Goal: Task Accomplishment & Management: Manage account settings

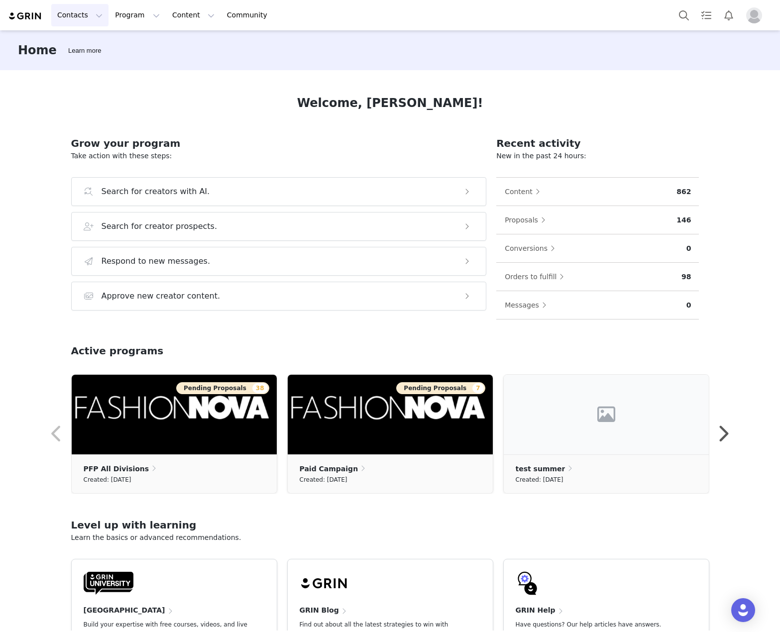
drag, startPoint x: 87, startPoint y: 11, endPoint x: 103, endPoint y: 41, distance: 33.4
click at [87, 11] on button "Contacts Contacts" at bounding box center [79, 15] width 57 height 22
click at [103, 46] on div "Creators" at bounding box center [91, 44] width 67 height 10
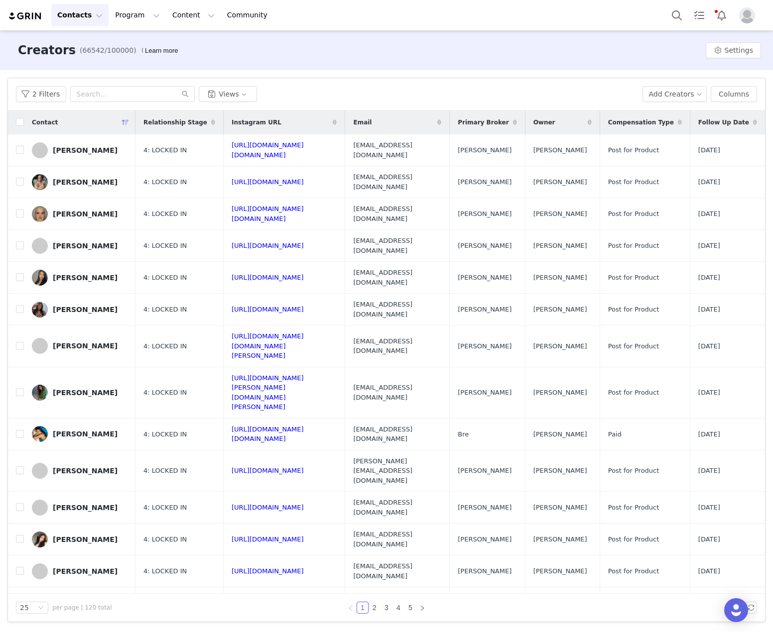
drag, startPoint x: -45, startPoint y: 734, endPoint x: -51, endPoint y: 726, distance: 10.0
click at [414, 609] on link "5" at bounding box center [410, 607] width 11 height 11
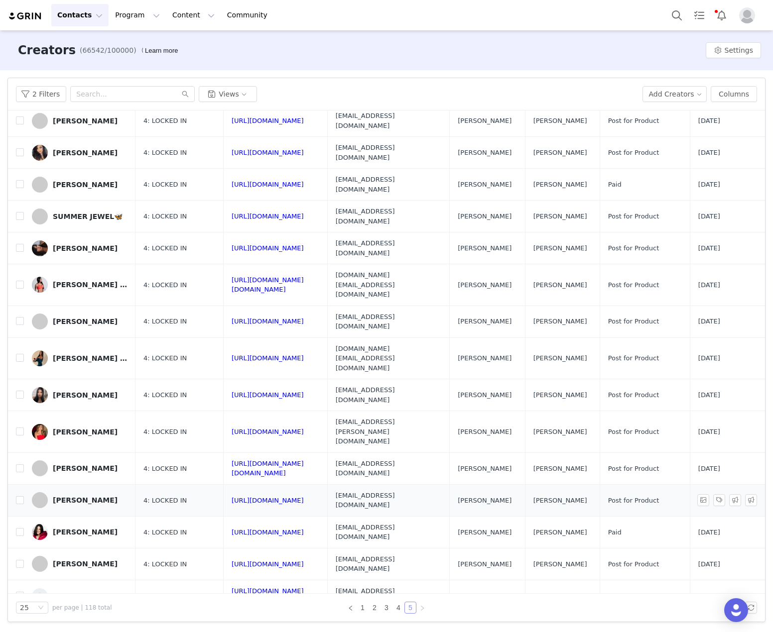
scroll to position [59, 0]
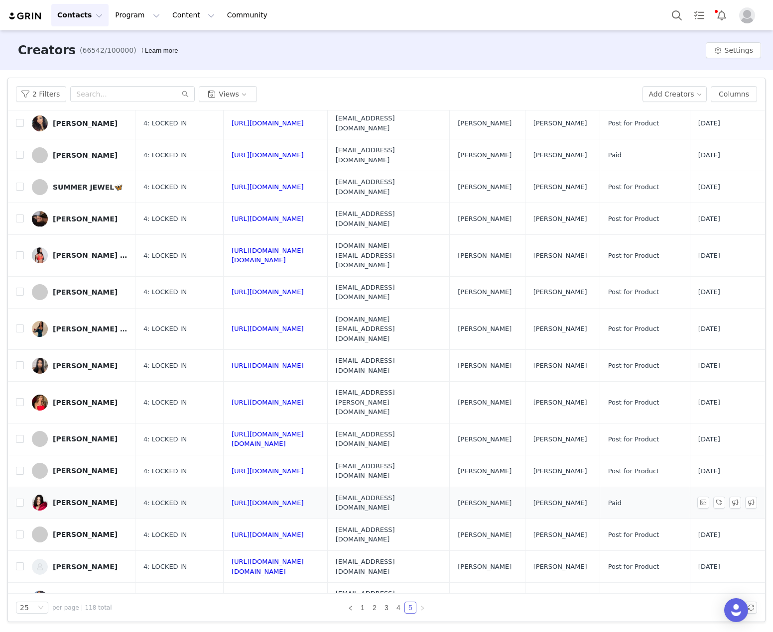
click at [85, 499] on div "Vitória Araújo" at bounding box center [85, 503] width 65 height 8
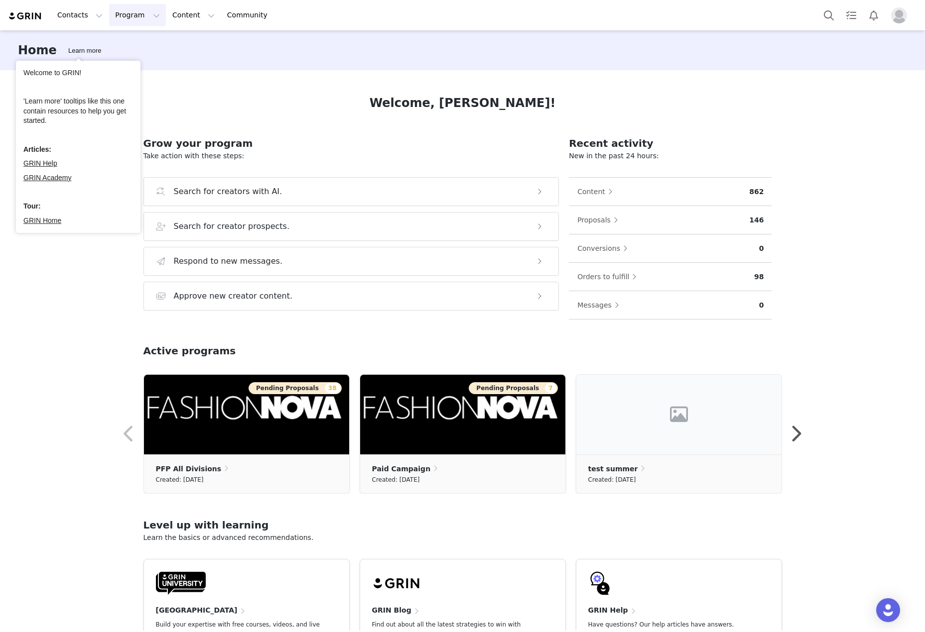
click at [114, 18] on button "Program Program" at bounding box center [137, 15] width 57 height 22
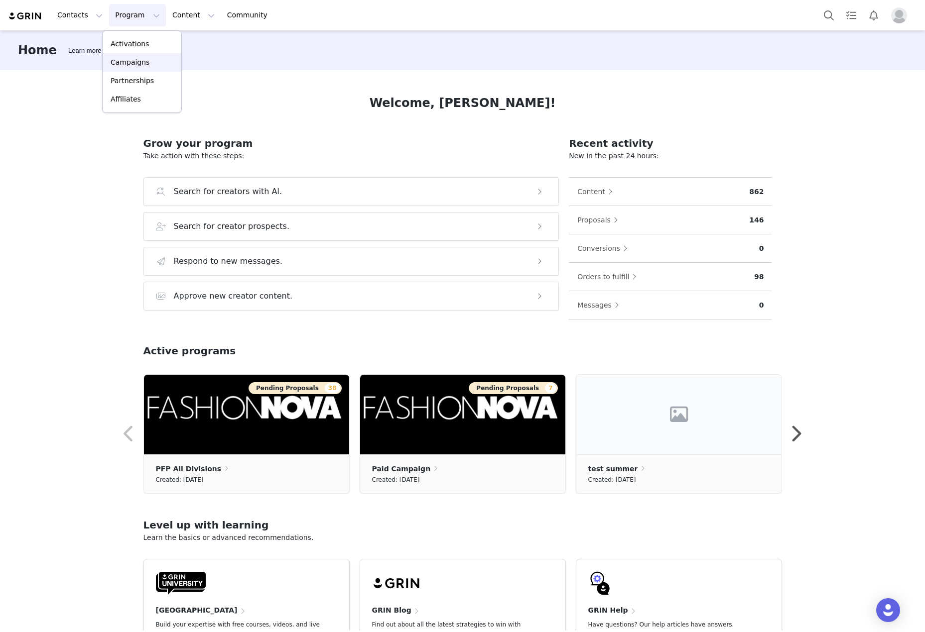
click at [130, 67] on p "Campaigns" at bounding box center [130, 62] width 39 height 10
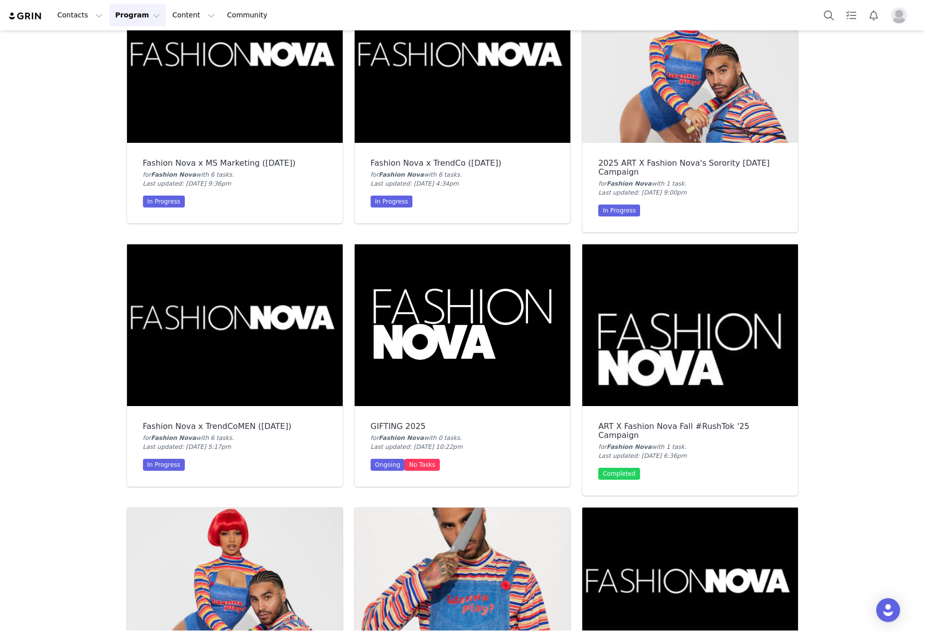
scroll to position [249, 0]
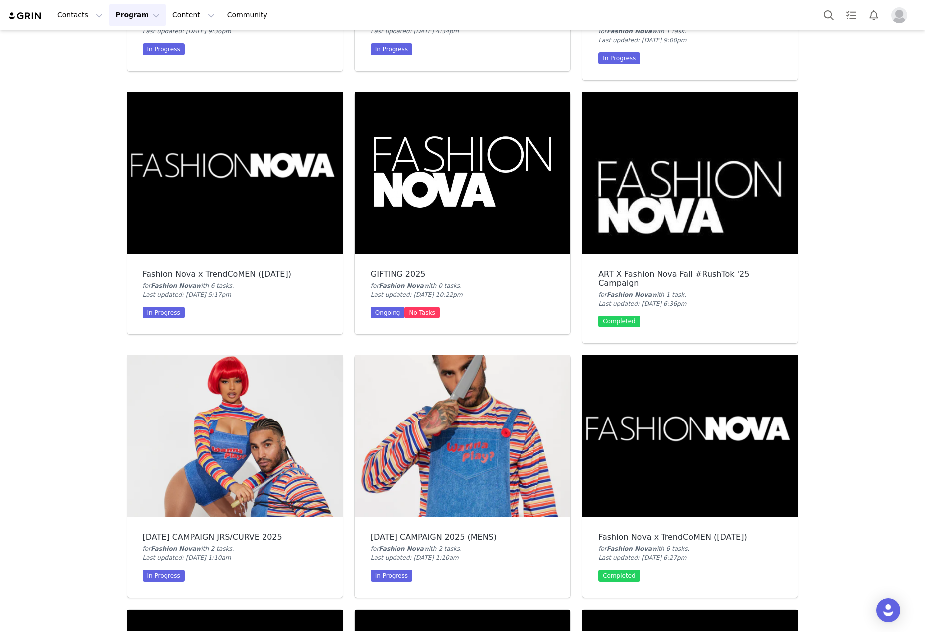
click at [274, 444] on img at bounding box center [235, 436] width 216 height 162
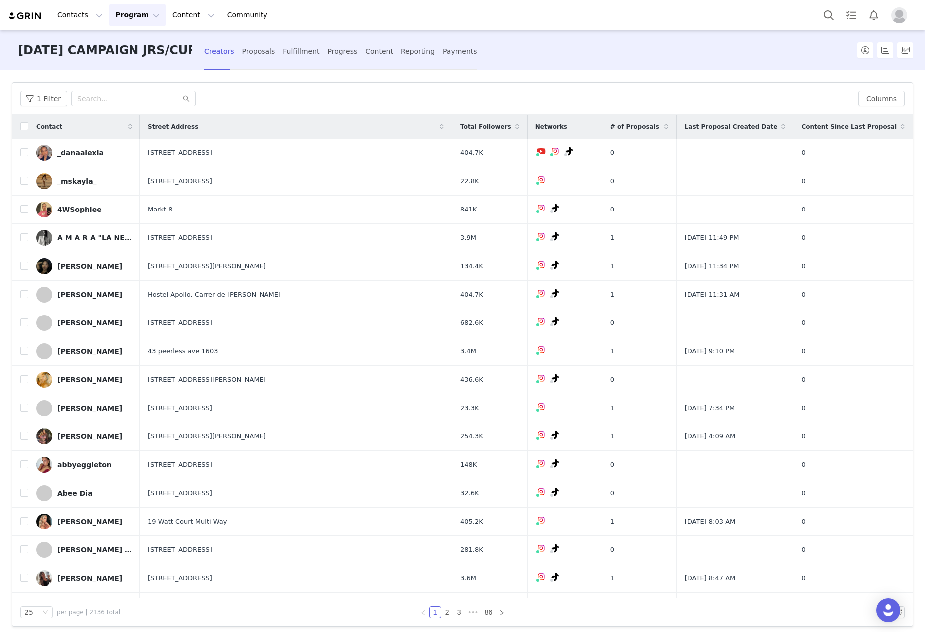
drag, startPoint x: 243, startPoint y: 56, endPoint x: 296, endPoint y: 223, distance: 175.4
click at [243, 56] on div "Proposals" at bounding box center [258, 51] width 33 height 26
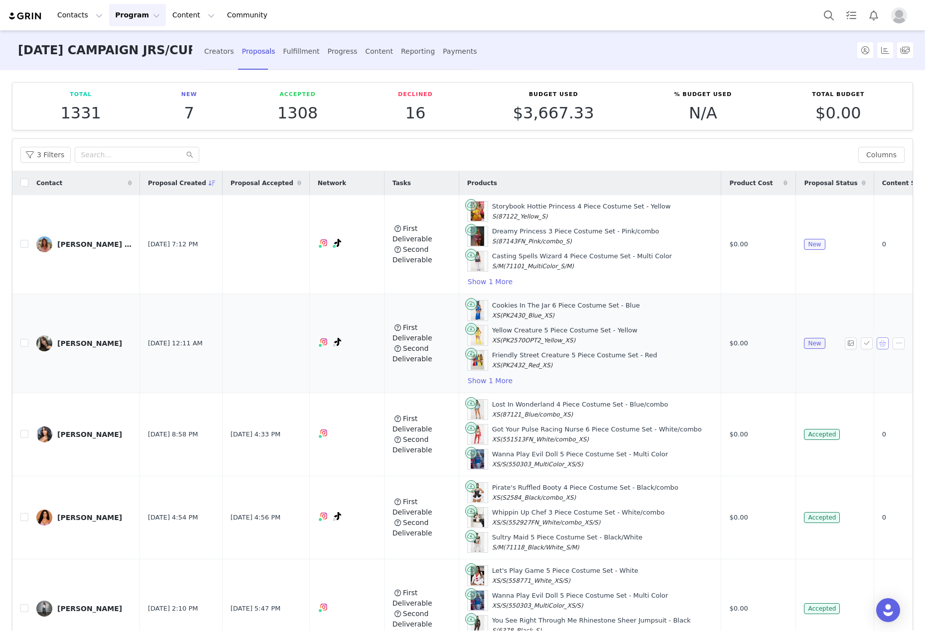
click at [876, 341] on button "button" at bounding box center [882, 344] width 12 height 12
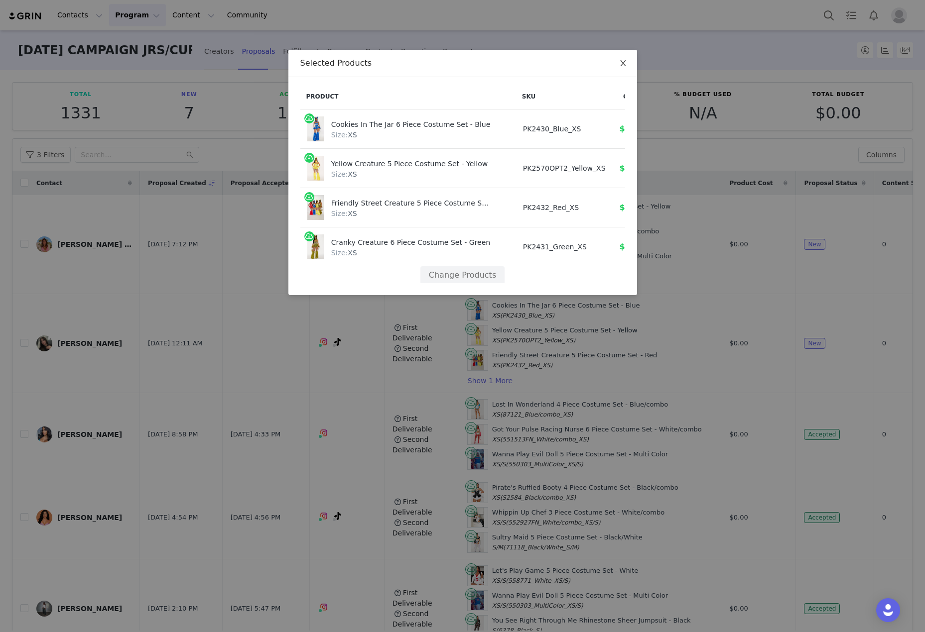
click at [619, 62] on icon "icon: close" at bounding box center [623, 63] width 8 height 8
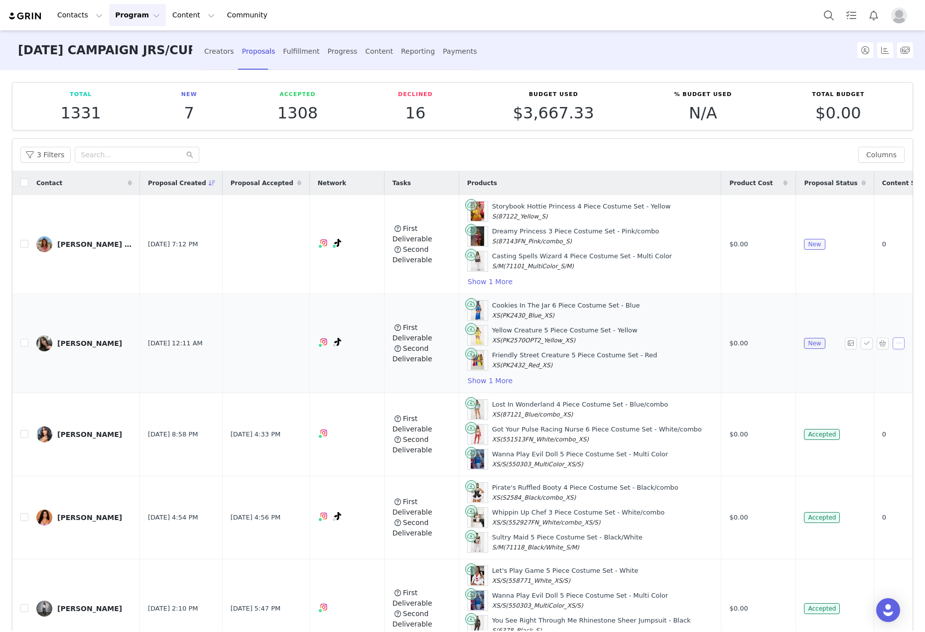
click at [892, 340] on button "button" at bounding box center [898, 344] width 12 height 12
click at [865, 378] on span "Decline" at bounding box center [866, 377] width 26 height 11
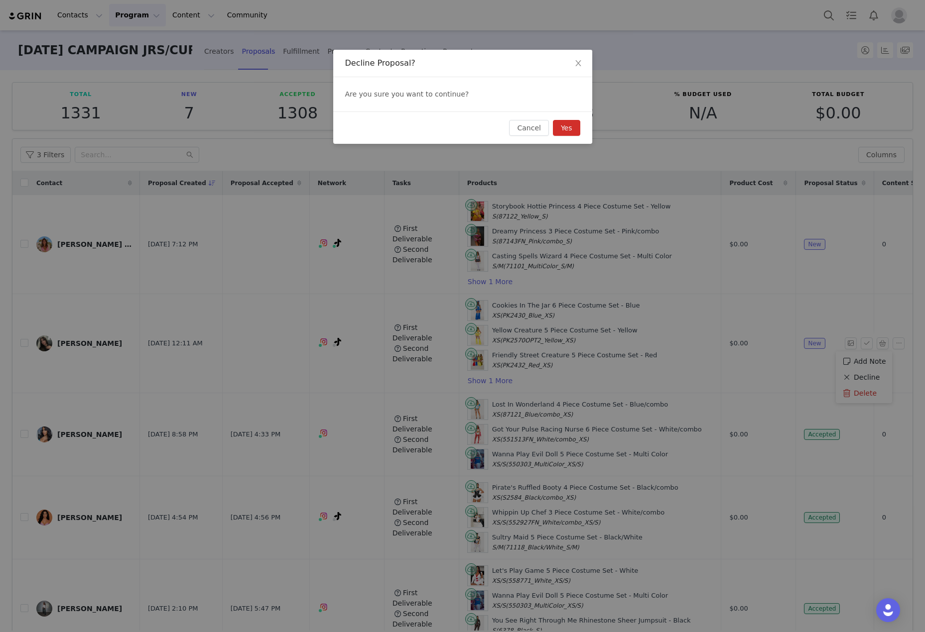
click at [568, 133] on button "Yes" at bounding box center [566, 128] width 27 height 16
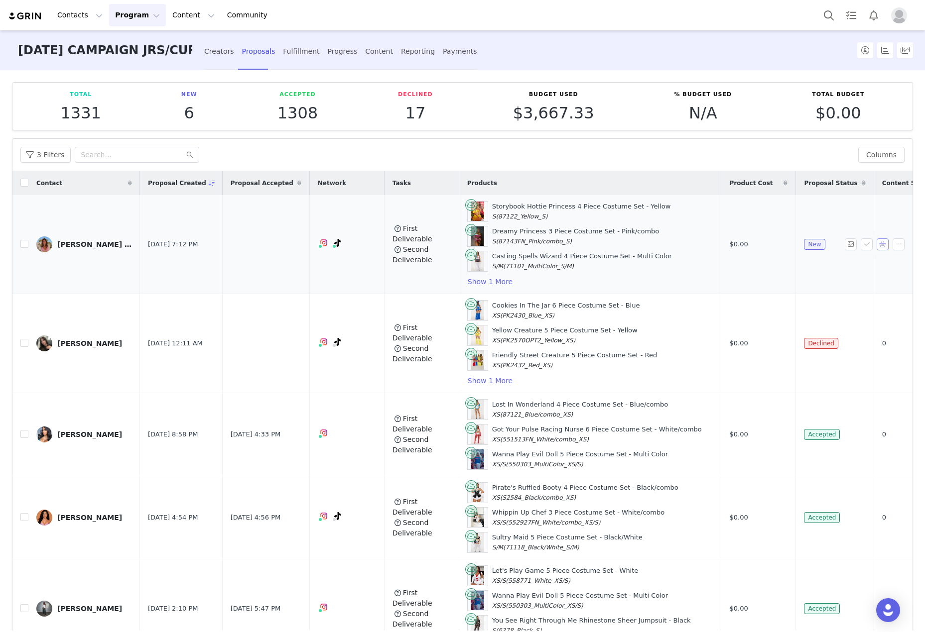
click at [876, 246] on button "button" at bounding box center [882, 244] width 12 height 12
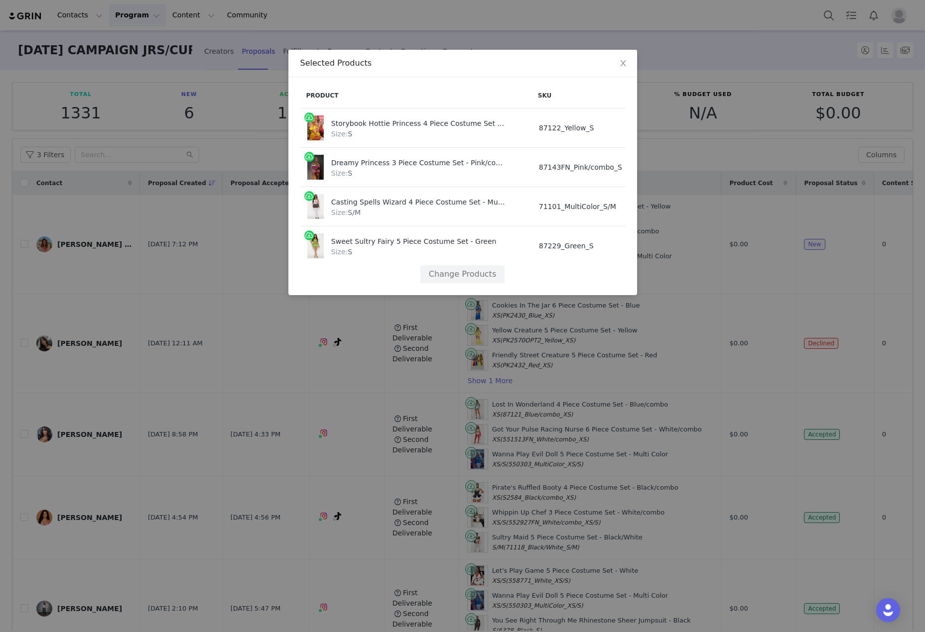
scroll to position [8, 0]
click at [626, 63] on icon "icon: close" at bounding box center [623, 63] width 8 height 8
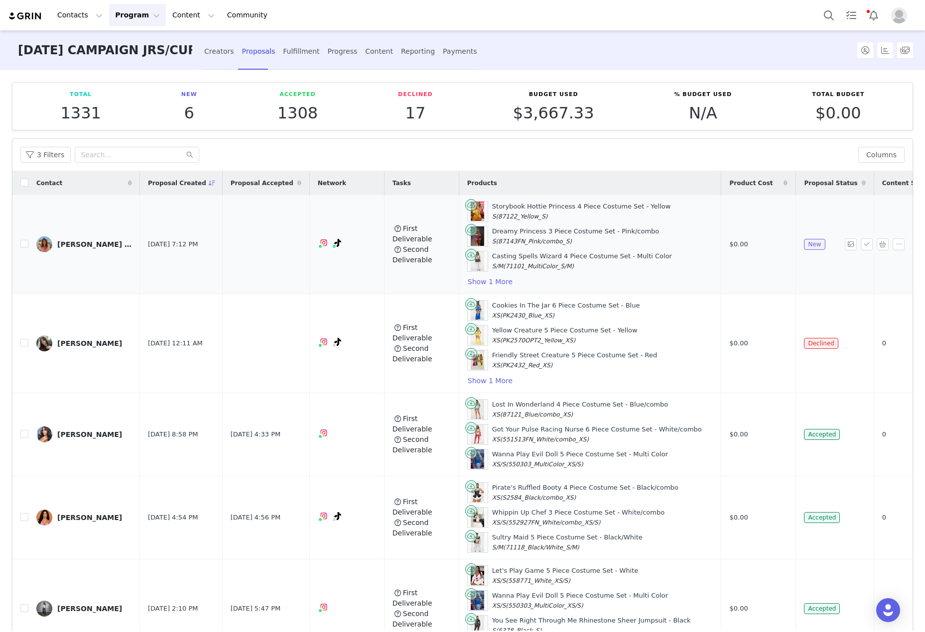
click at [75, 244] on div "McKenna McConnell" at bounding box center [94, 244] width 75 height 8
drag, startPoint x: 867, startPoint y: 249, endPoint x: 568, endPoint y: 141, distance: 318.1
click at [876, 249] on button "button" at bounding box center [882, 244] width 12 height 12
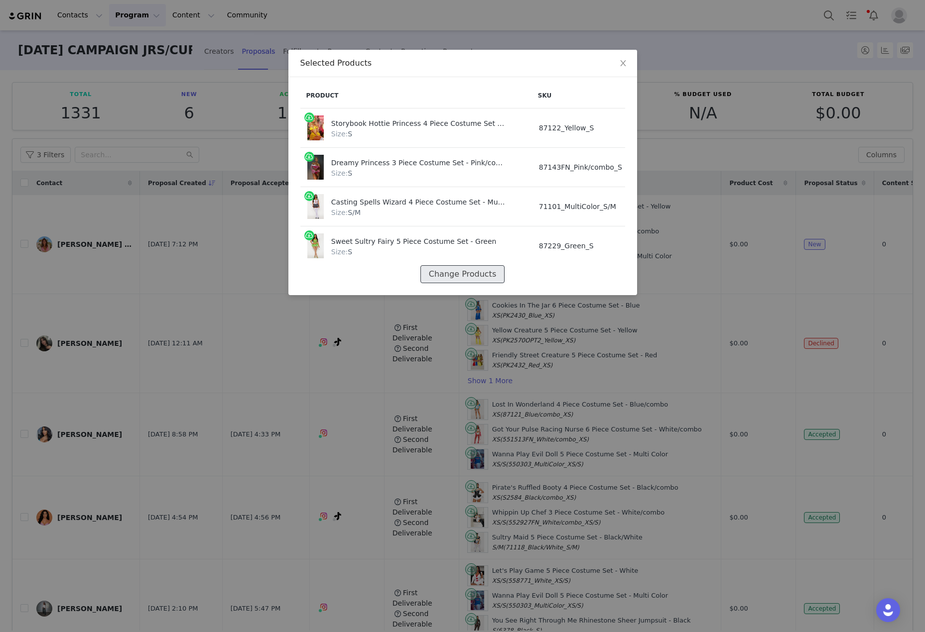
click at [459, 265] on button "Change Products" at bounding box center [462, 274] width 84 height 18
select select "10276153"
select select "10276106"
select select "10275505"
select select "23310287"
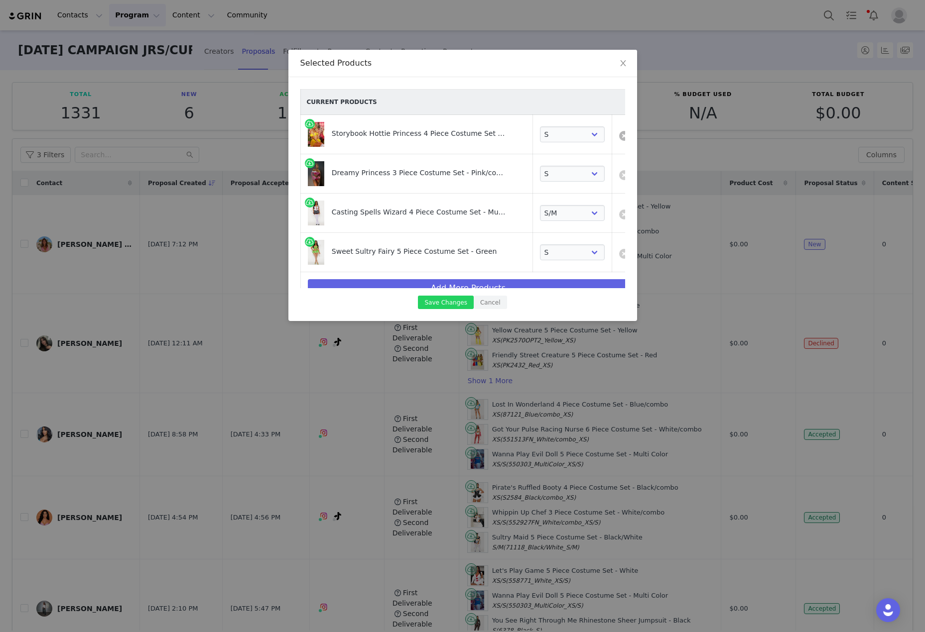
click at [619, 136] on link at bounding box center [624, 136] width 10 height 10
select select "10276106"
select select "10275505"
select select "23310287"
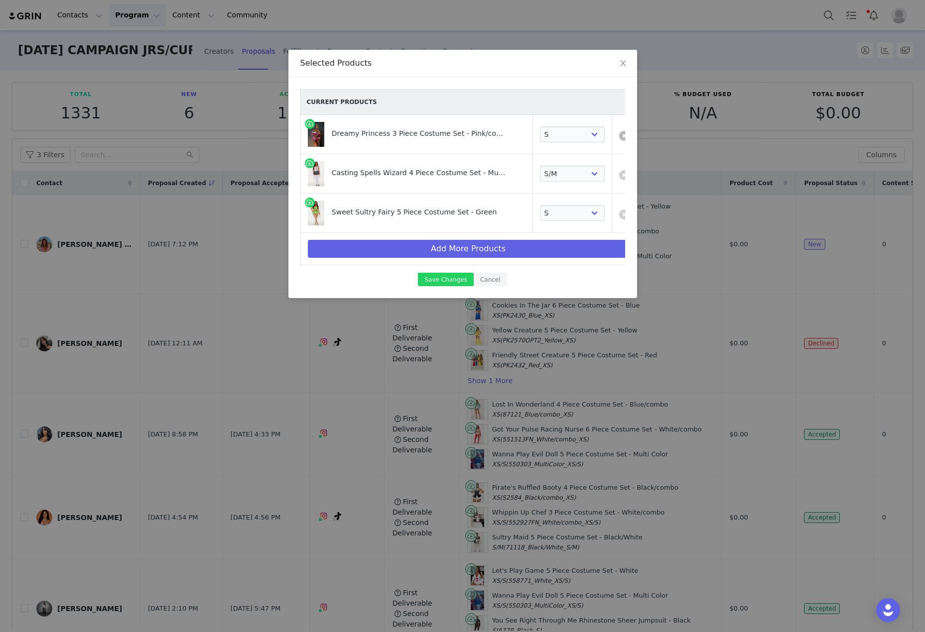
click at [619, 132] on link at bounding box center [624, 136] width 10 height 10
select select "10275505"
select select "23310287"
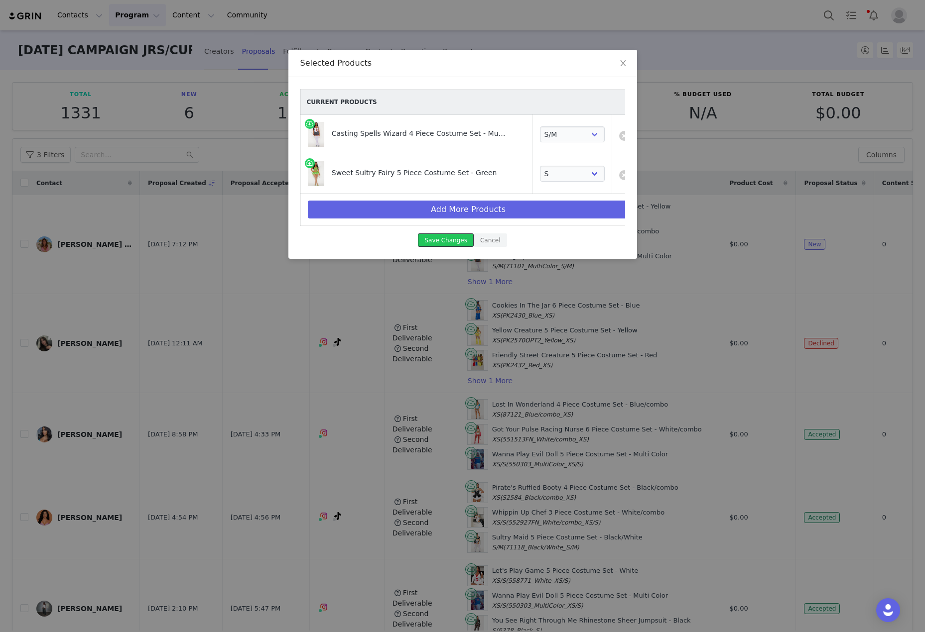
click at [450, 238] on button "Save Changes" at bounding box center [445, 240] width 55 height 13
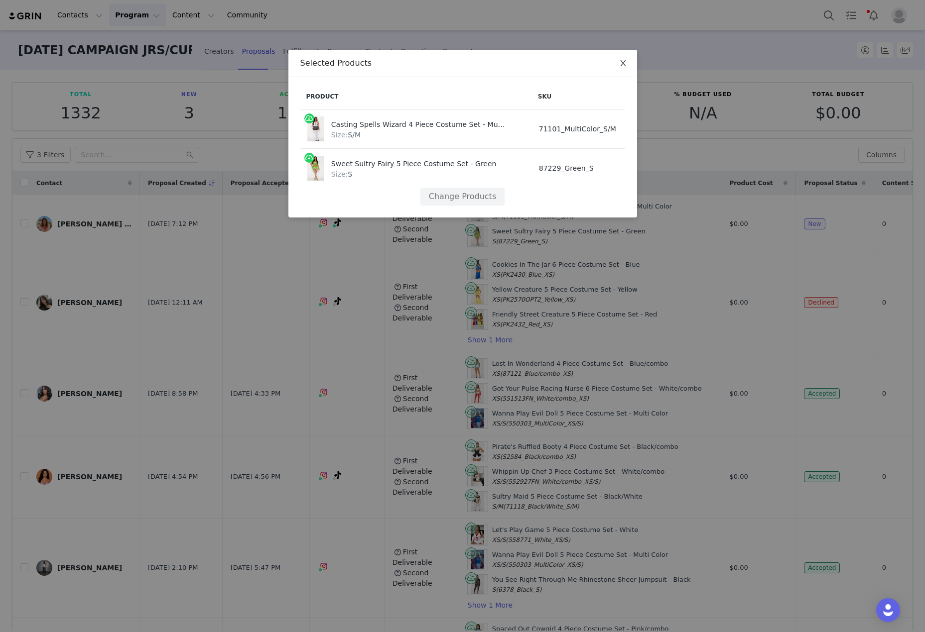
click at [619, 65] on icon "icon: close" at bounding box center [623, 63] width 8 height 8
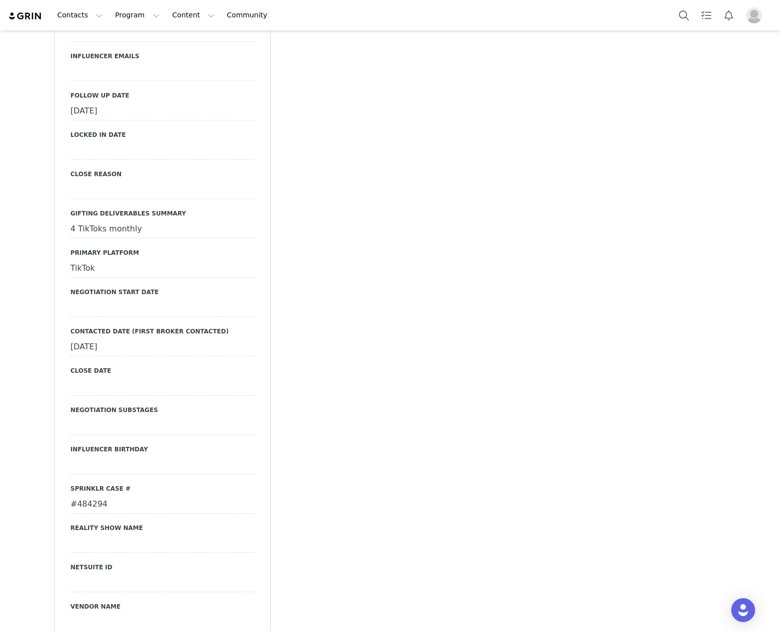
scroll to position [1344, 0]
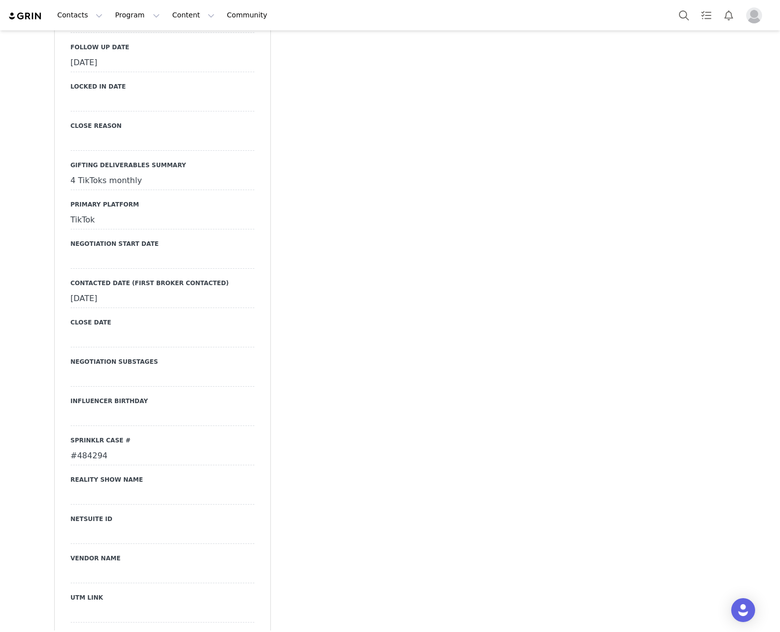
click at [94, 448] on div "#484294" at bounding box center [163, 457] width 184 height 18
click at [115, 471] on button "Cancel" at bounding box center [114, 477] width 33 height 13
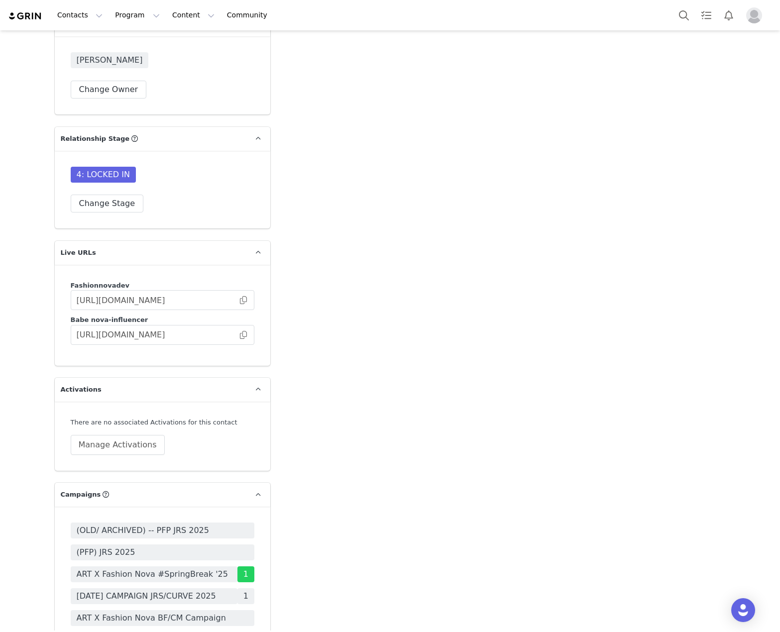
scroll to position [2639, 0]
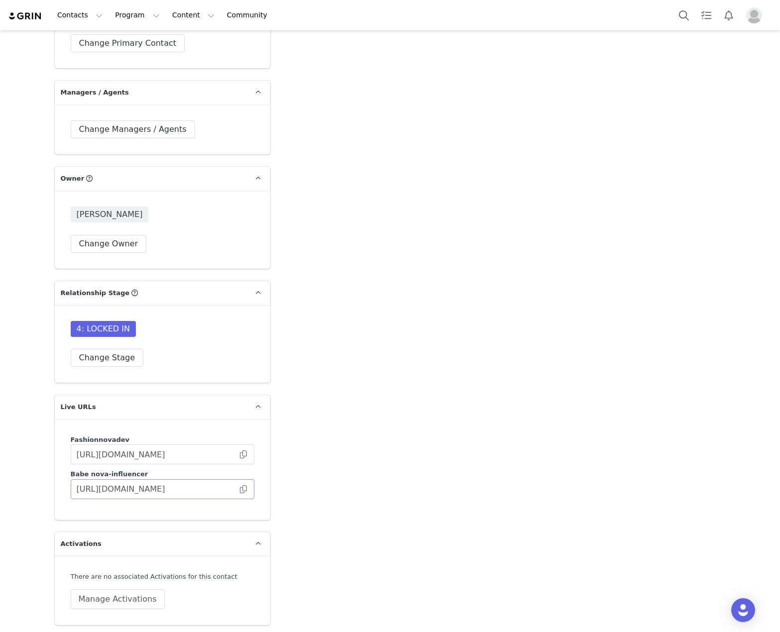
click at [240, 489] on span at bounding box center [243, 489] width 10 height 0
click at [235, 479] on input "https://babe.nova-influencer.com/c9f637e4-de32-4efa-a62a-a2ed35b58983" at bounding box center [163, 489] width 184 height 20
click at [238, 489] on span at bounding box center [243, 489] width 10 height 0
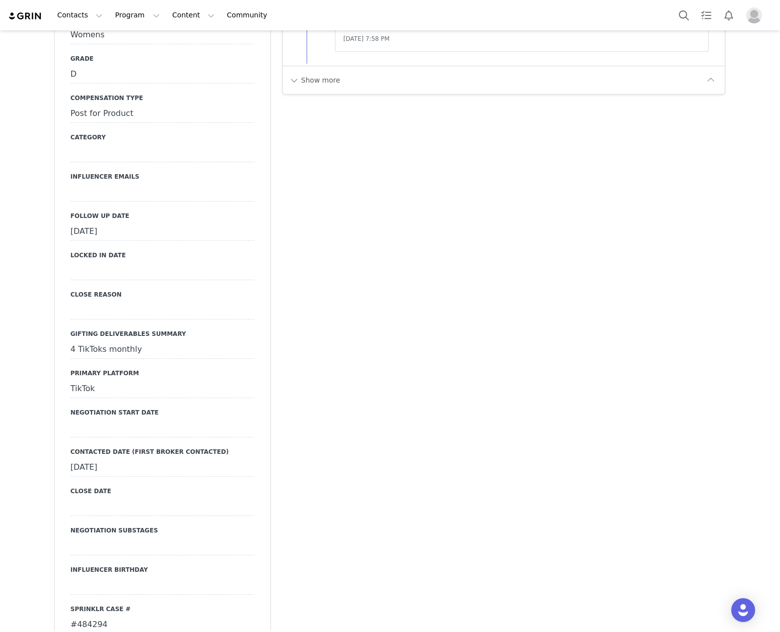
scroll to position [1145, 0]
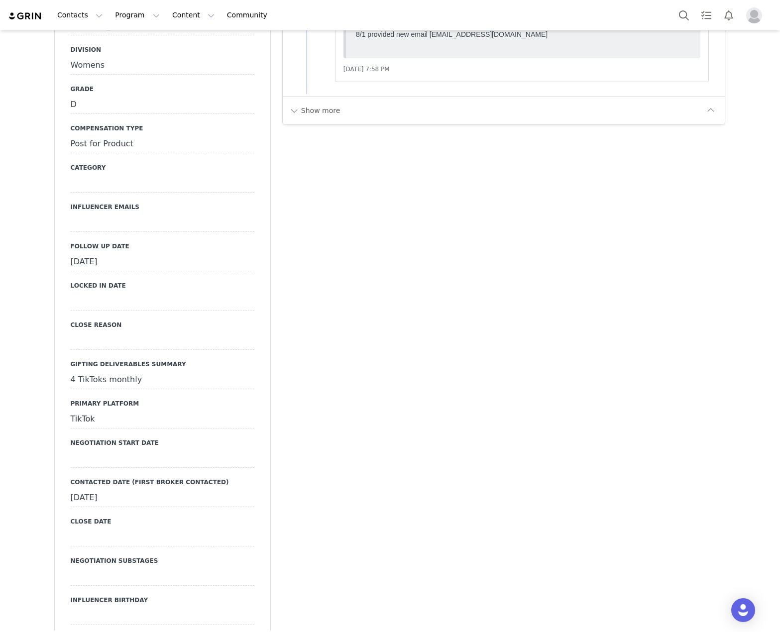
click at [113, 253] on div "[DATE]" at bounding box center [163, 262] width 184 height 18
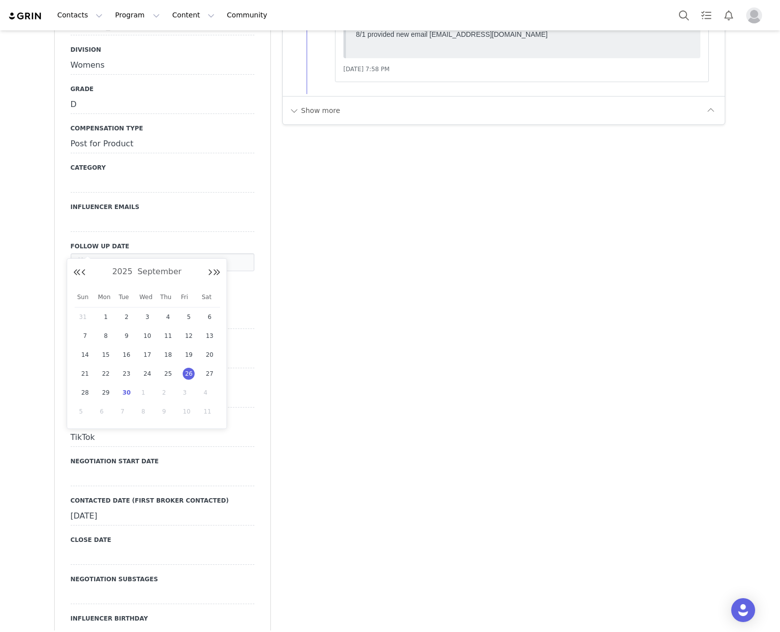
click at [129, 392] on span "30" at bounding box center [126, 393] width 12 height 12
type input "[DATE]"
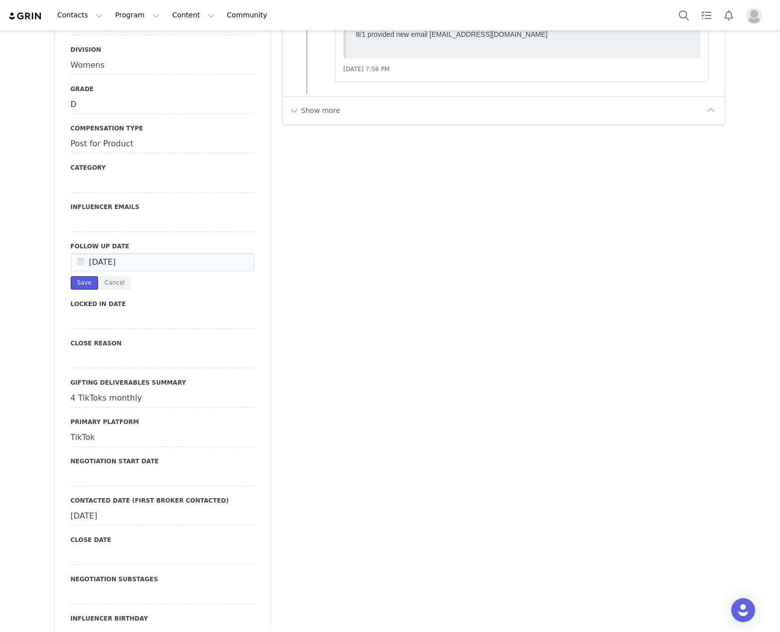
click at [81, 276] on button "Save" at bounding box center [84, 282] width 27 height 13
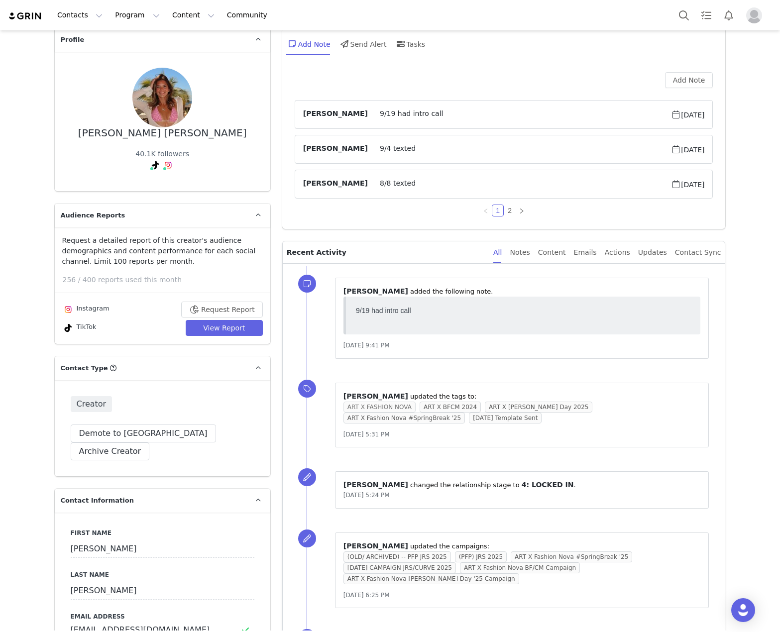
scroll to position [0, 0]
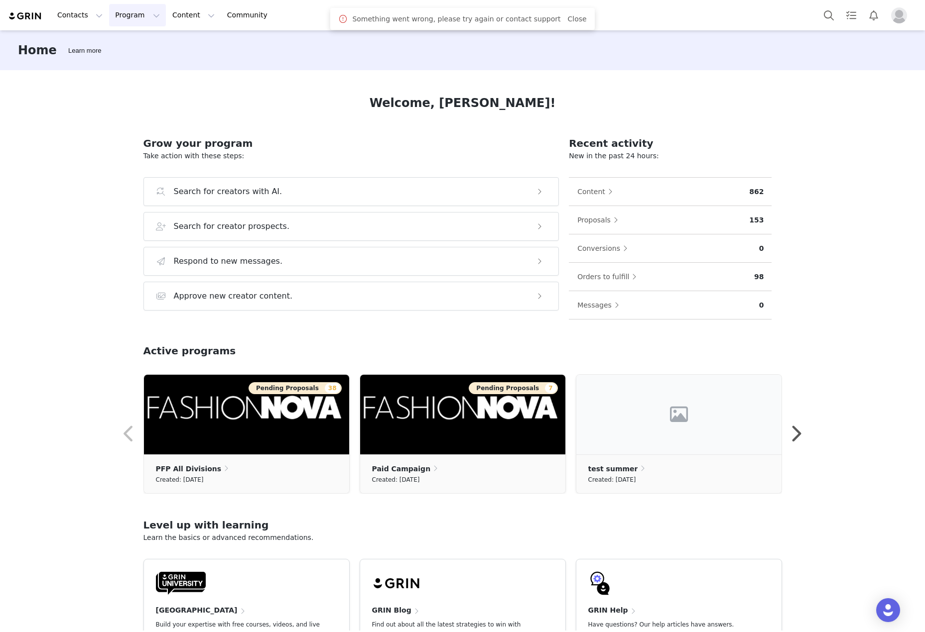
click at [121, 24] on button "Program Program" at bounding box center [137, 15] width 57 height 22
click at [136, 55] on link "Campaigns" at bounding box center [142, 62] width 79 height 18
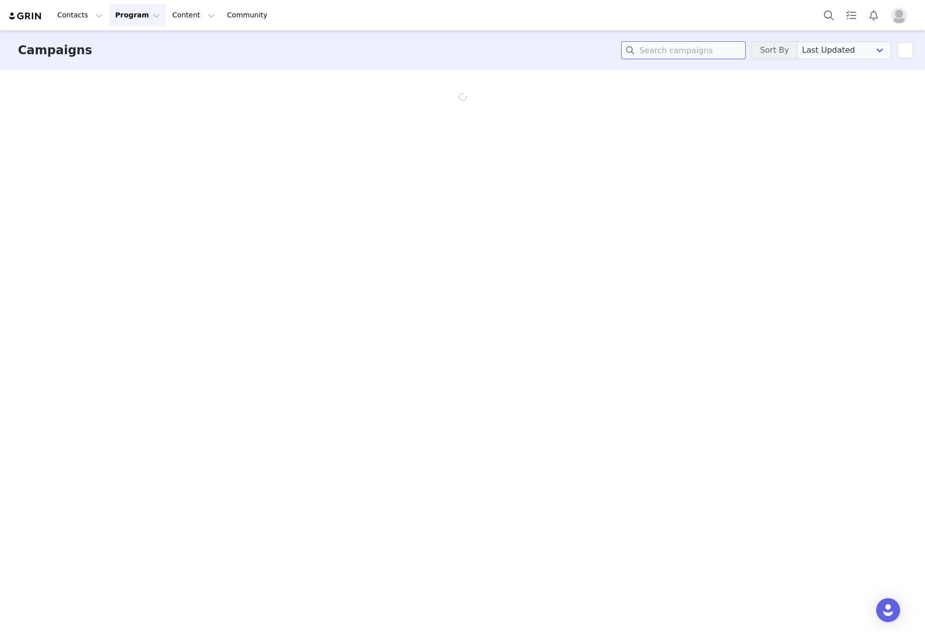
click at [690, 50] on input at bounding box center [683, 50] width 124 height 18
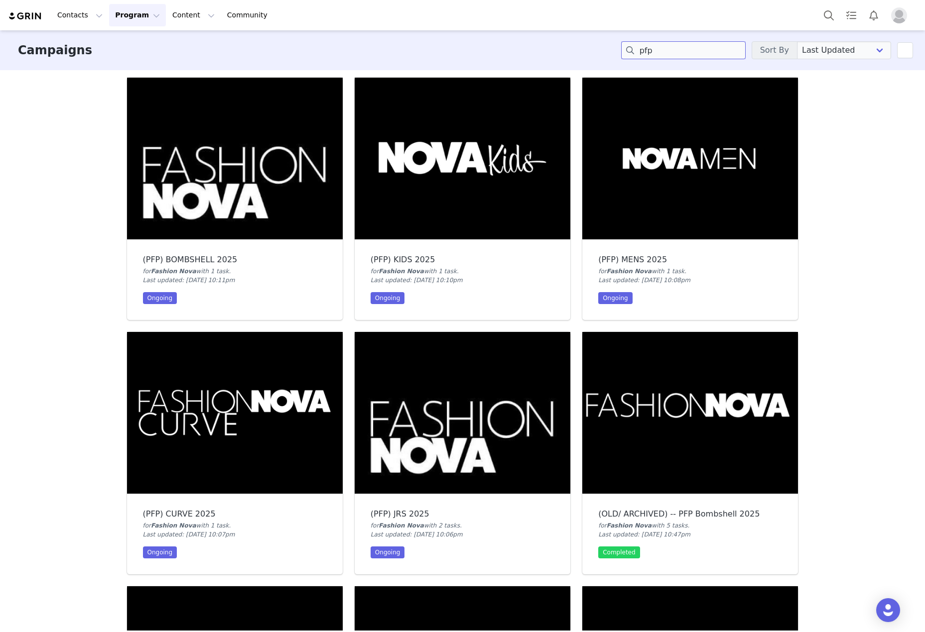
type input "pfp"
click at [462, 380] on img at bounding box center [462, 413] width 216 height 162
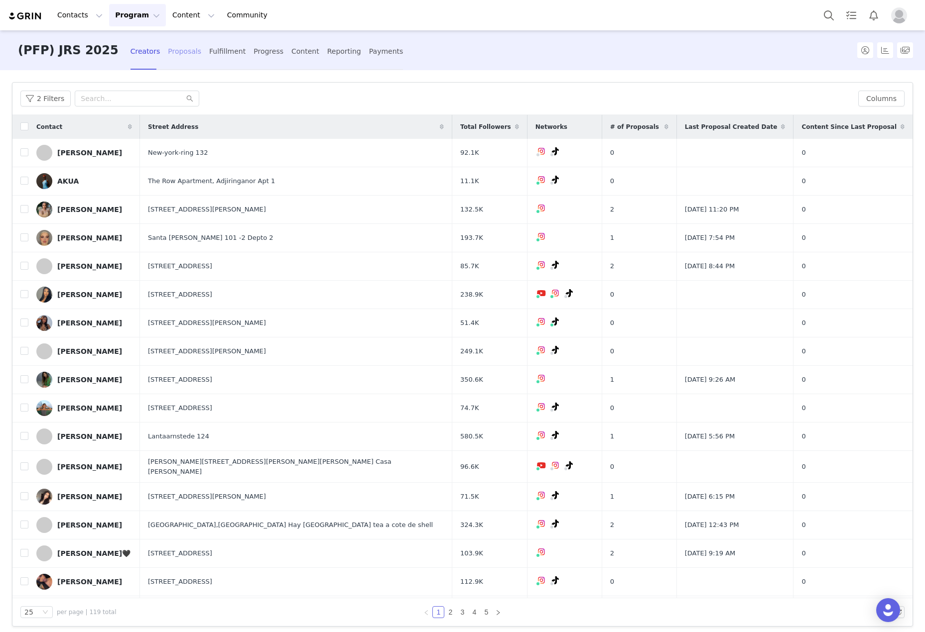
click at [168, 45] on div "Proposals" at bounding box center [184, 51] width 33 height 26
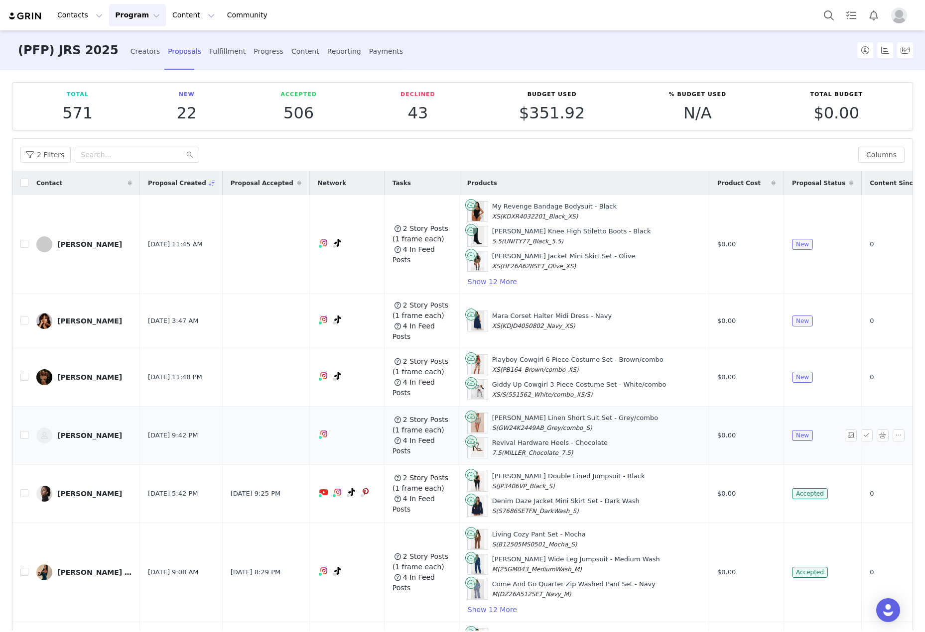
click at [84, 432] on div "Ina ORLOVA" at bounding box center [89, 436] width 65 height 8
click at [876, 430] on button "button" at bounding box center [882, 436] width 12 height 12
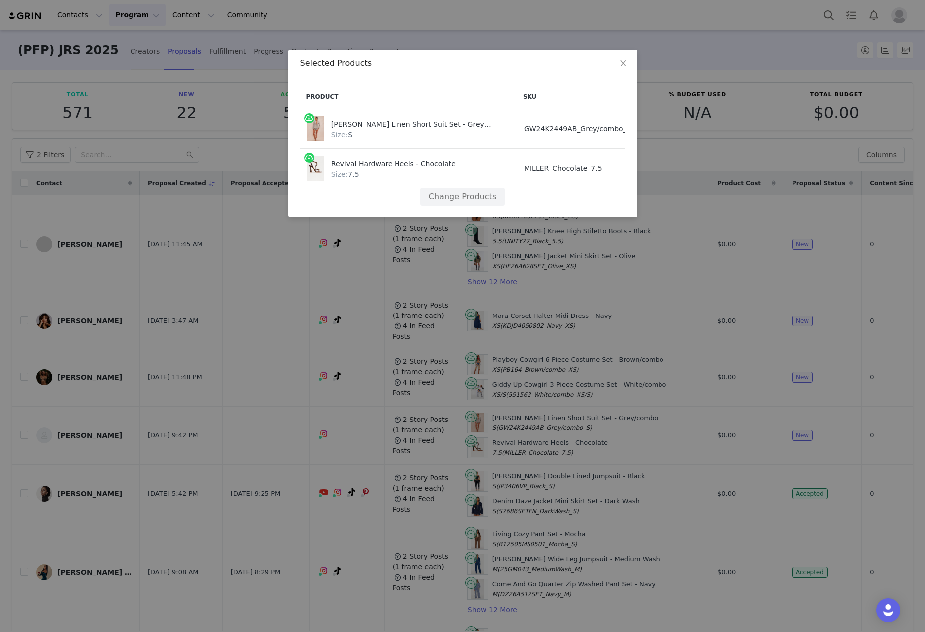
scroll to position [0, 26]
click at [415, 191] on button "Change Products" at bounding box center [436, 197] width 84 height 18
select select "26761633"
select select "27724311"
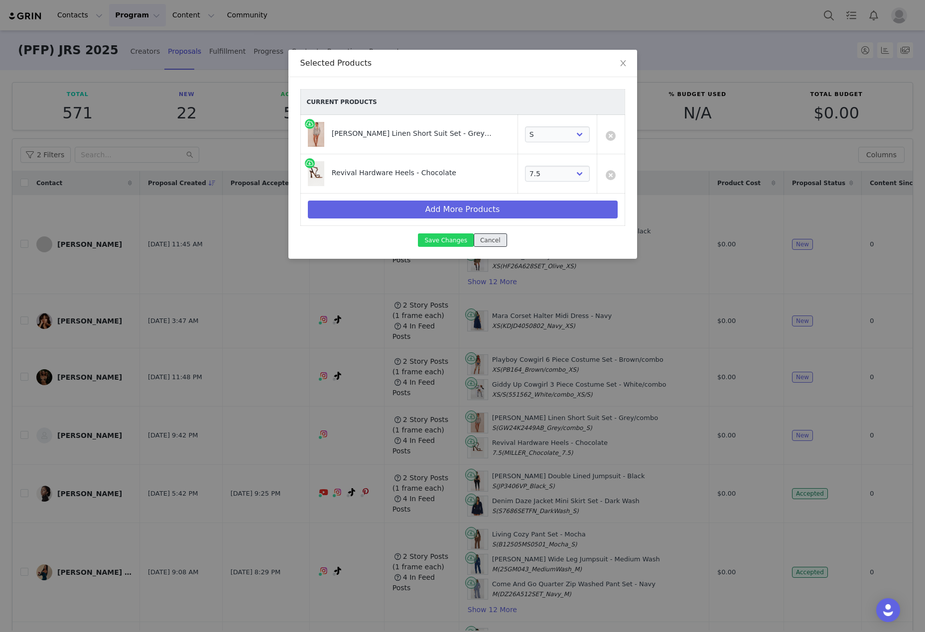
click at [482, 246] on button "Cancel" at bounding box center [489, 240] width 33 height 13
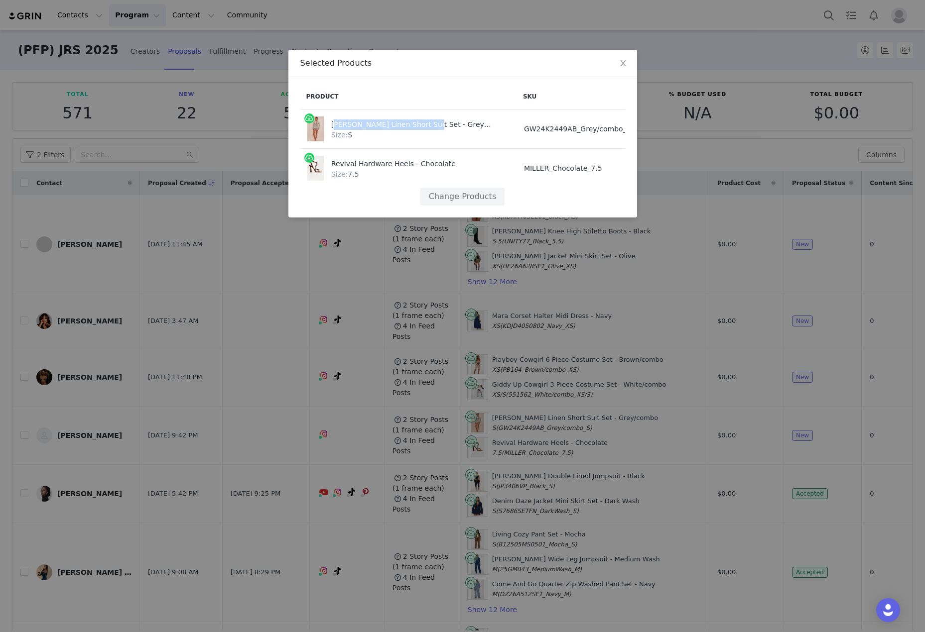
drag, startPoint x: 331, startPoint y: 125, endPoint x: 417, endPoint y: 116, distance: 86.2
click at [417, 116] on td "Leandra Linen Short Suit Set - Grey/combo Size: S" at bounding box center [408, 129] width 217 height 39
copy div "Leandra Linen Short Suit Set"
click at [617, 68] on span "Close" at bounding box center [623, 64] width 28 height 28
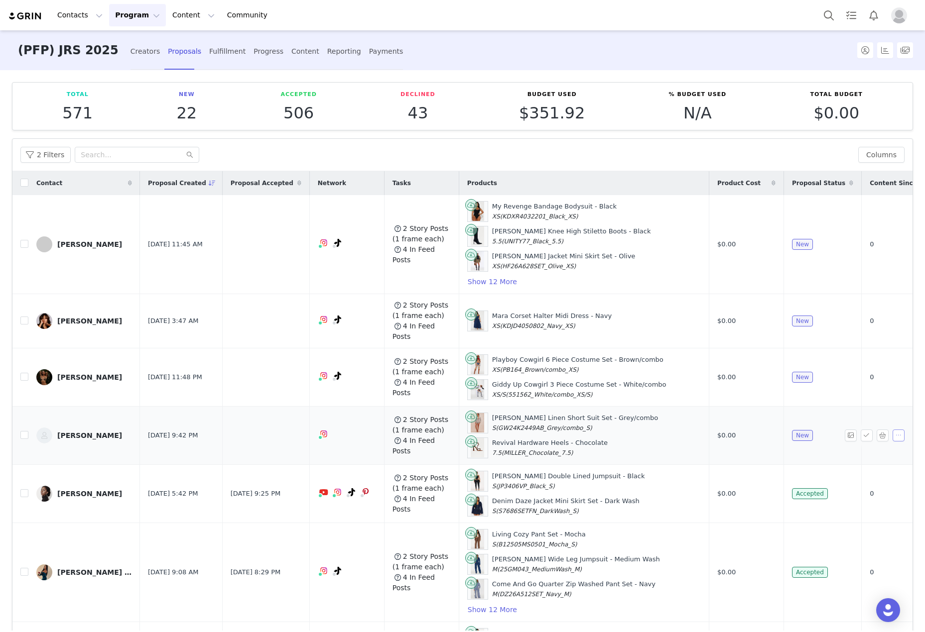
click at [892, 430] on button "button" at bounding box center [898, 436] width 12 height 12
click at [856, 456] on span "Decline" at bounding box center [866, 459] width 26 height 11
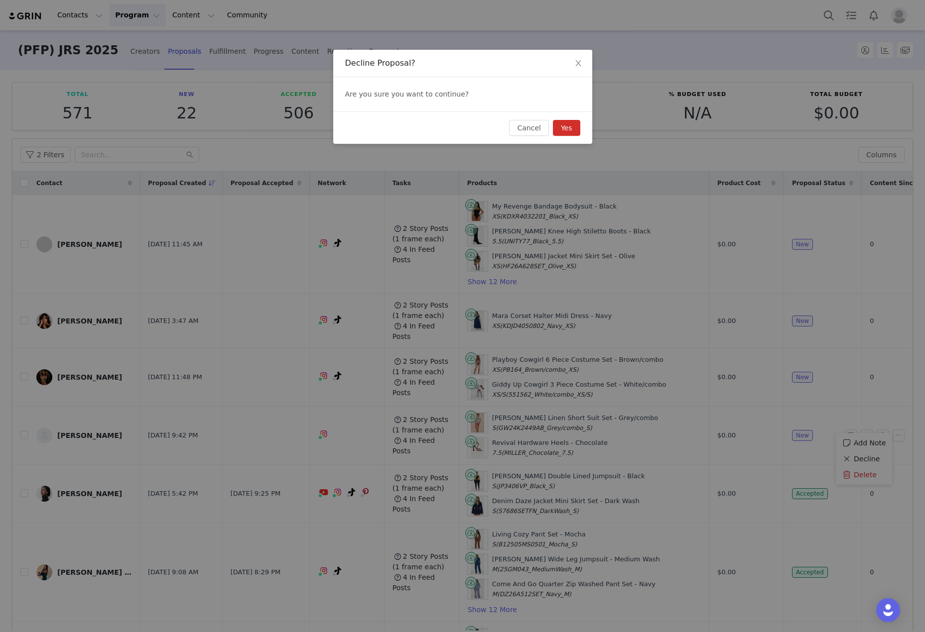
click at [577, 130] on button "Yes" at bounding box center [566, 128] width 27 height 16
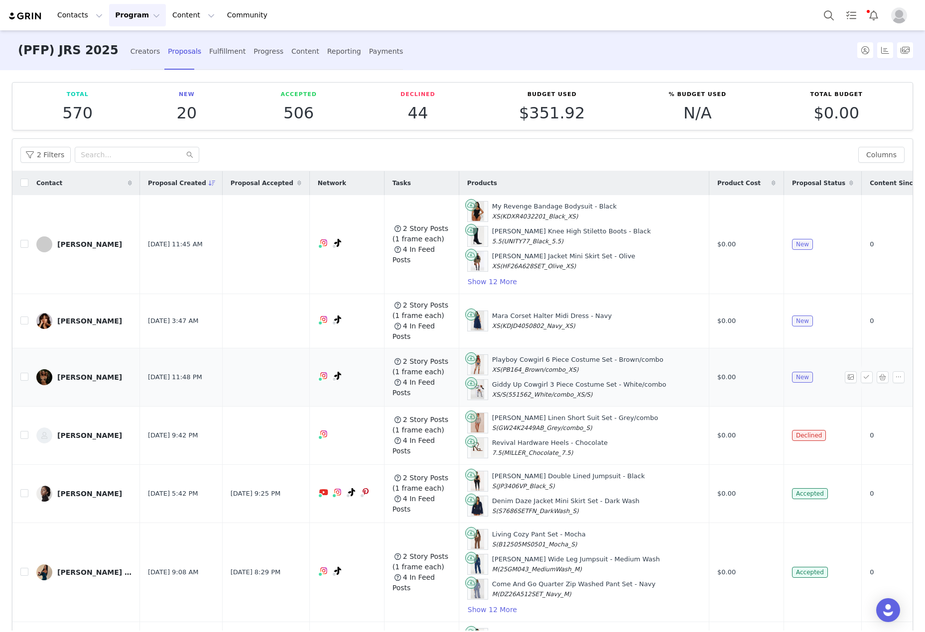
click at [66, 373] on div "Hailey Kloot" at bounding box center [89, 377] width 65 height 8
drag, startPoint x: 474, startPoint y: 348, endPoint x: 579, endPoint y: 352, distance: 104.6
click at [579, 355] on div "Playboy Cowgirl 6 Piece Costume Set - Brown/combo XS (PB164_Brown/combo_XS)" at bounding box center [577, 364] width 171 height 19
copy div "Playboy Cowgirl 6 Piece Costume Set"
click at [531, 391] on span "(551562_White/combo_XS/S)" at bounding box center [548, 394] width 87 height 7
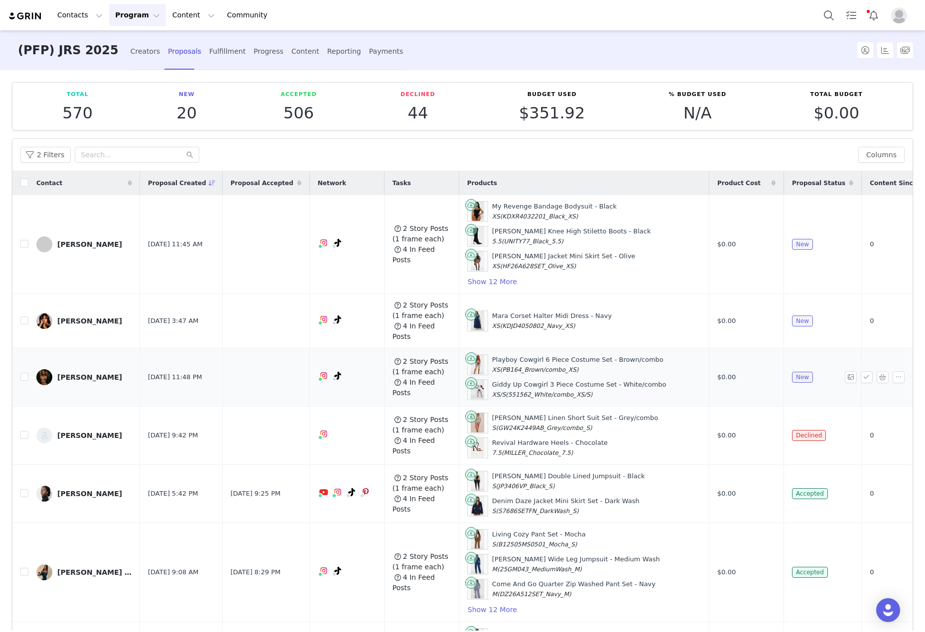
click at [889, 371] on div at bounding box center [876, 377] width 64 height 12
click at [892, 371] on button "button" at bounding box center [898, 377] width 12 height 12
click at [871, 401] on span "Decline" at bounding box center [866, 400] width 26 height 11
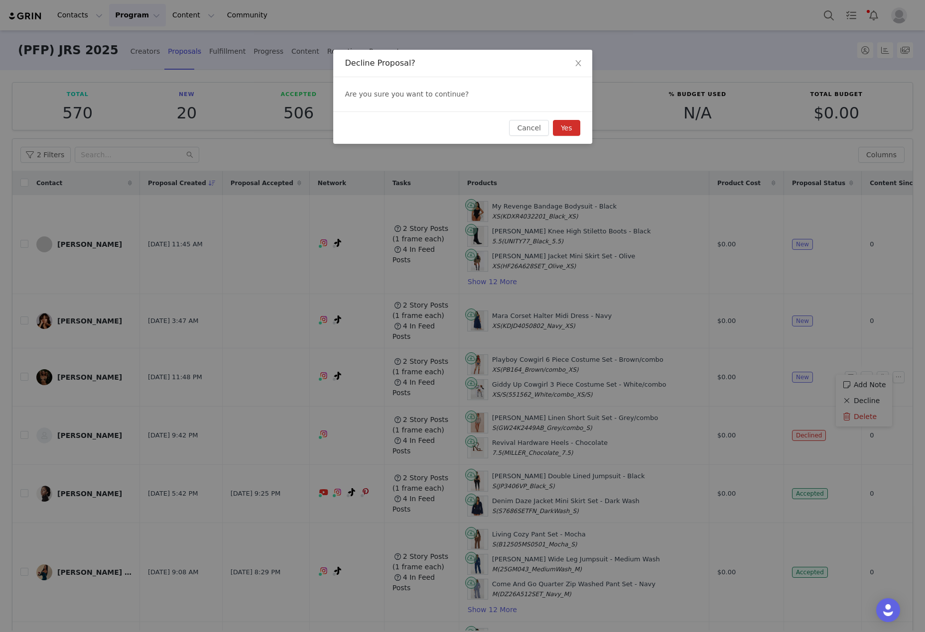
click at [565, 122] on button "Yes" at bounding box center [566, 128] width 27 height 16
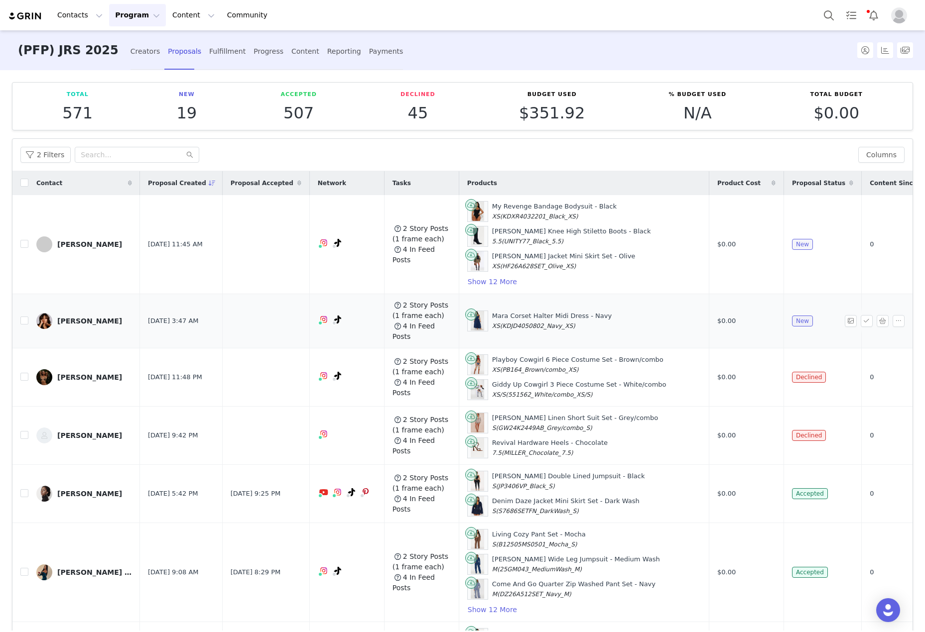
click at [79, 313] on link "Rebeca Lupi" at bounding box center [84, 321] width 96 height 16
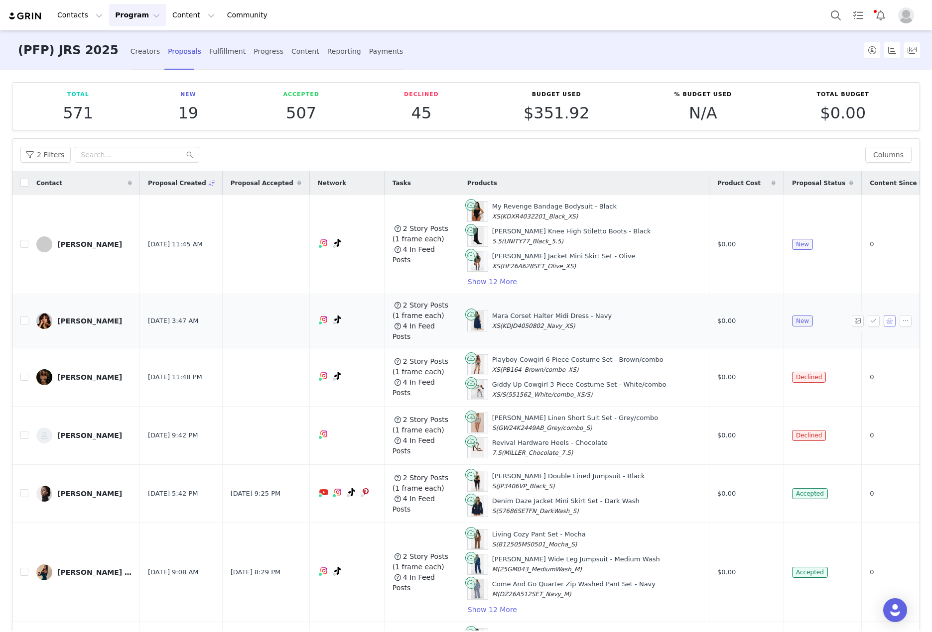
click at [883, 317] on button "button" at bounding box center [889, 321] width 12 height 12
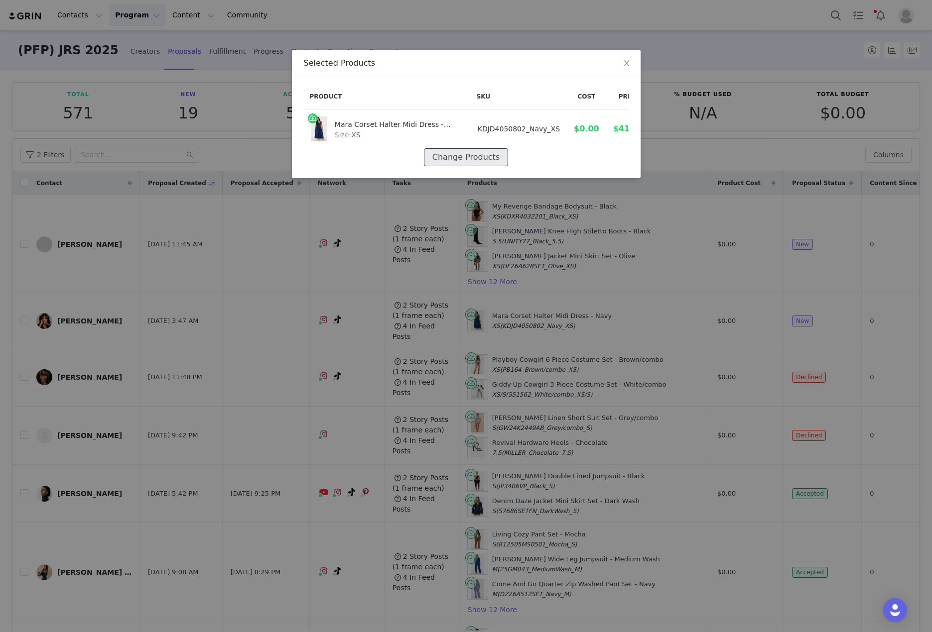
click at [441, 151] on button "Change Products" at bounding box center [466, 157] width 84 height 18
select select "24261541"
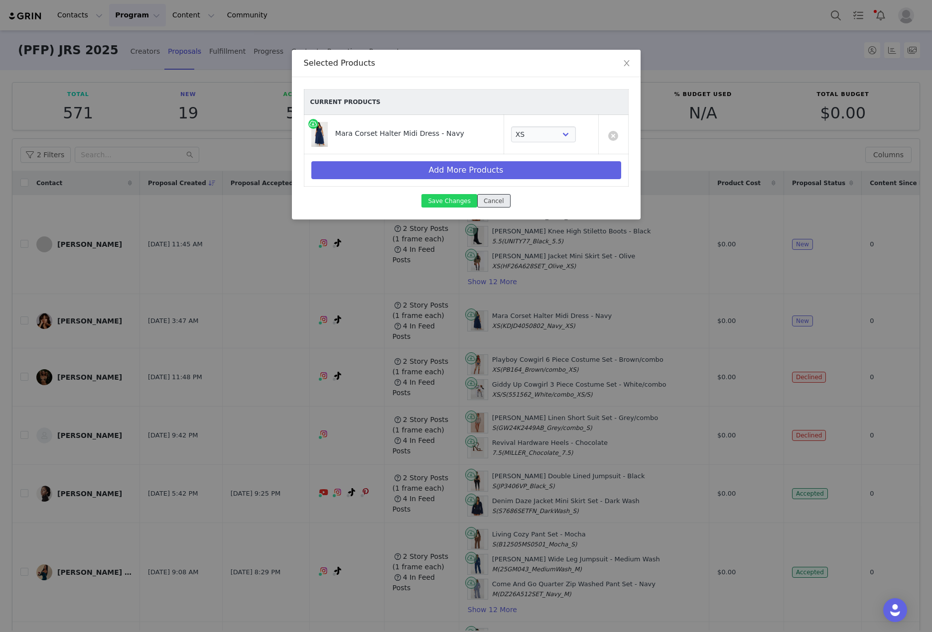
click at [500, 199] on button "Cancel" at bounding box center [493, 200] width 33 height 13
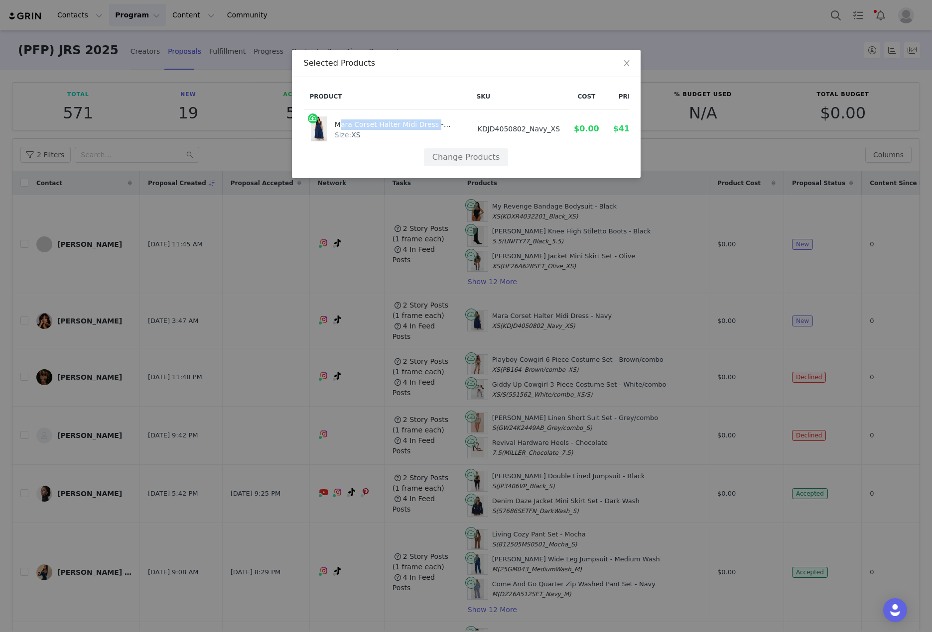
drag, startPoint x: 334, startPoint y: 127, endPoint x: 427, endPoint y: 123, distance: 93.2
click at [427, 123] on div "Mara Corset Halter Midi Dress - Navy Size: XS" at bounding box center [387, 129] width 153 height 25
copy div "Mara Corset Halter Midi Dress"
click at [456, 149] on button "Change Products" at bounding box center [466, 157] width 84 height 18
select select "24261541"
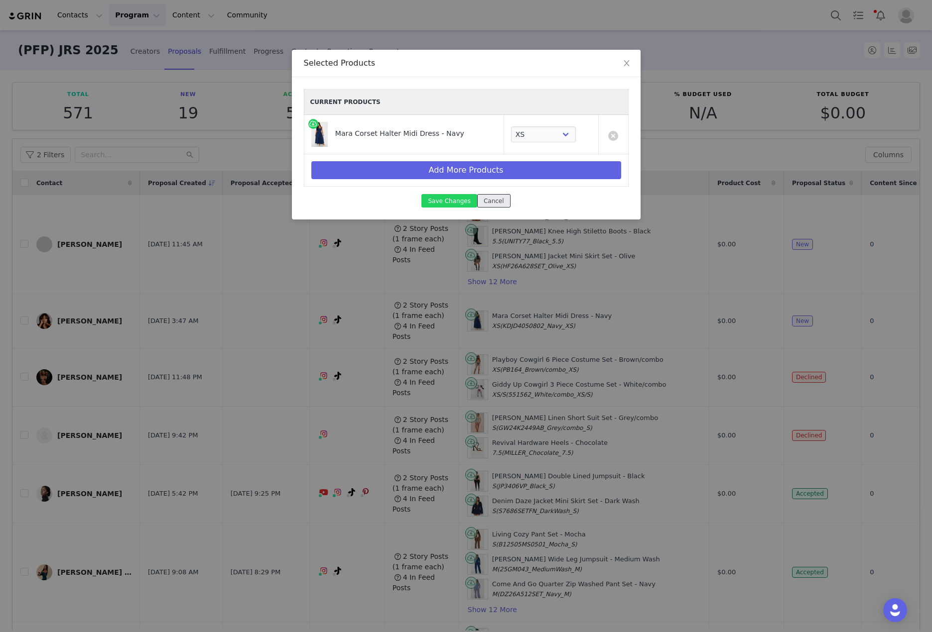
click at [485, 205] on button "Cancel" at bounding box center [493, 200] width 33 height 13
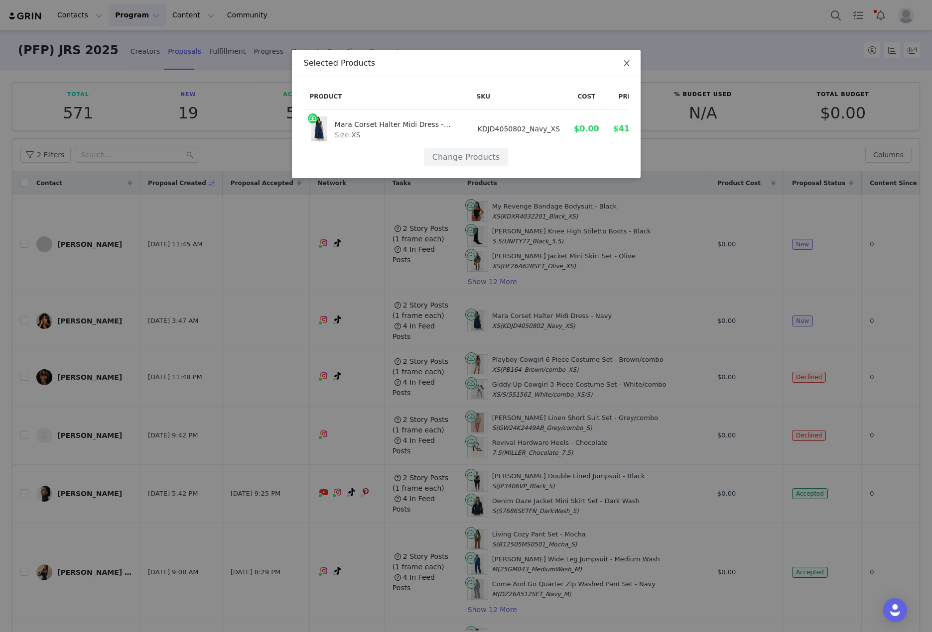
click at [619, 63] on span "Close" at bounding box center [626, 64] width 28 height 28
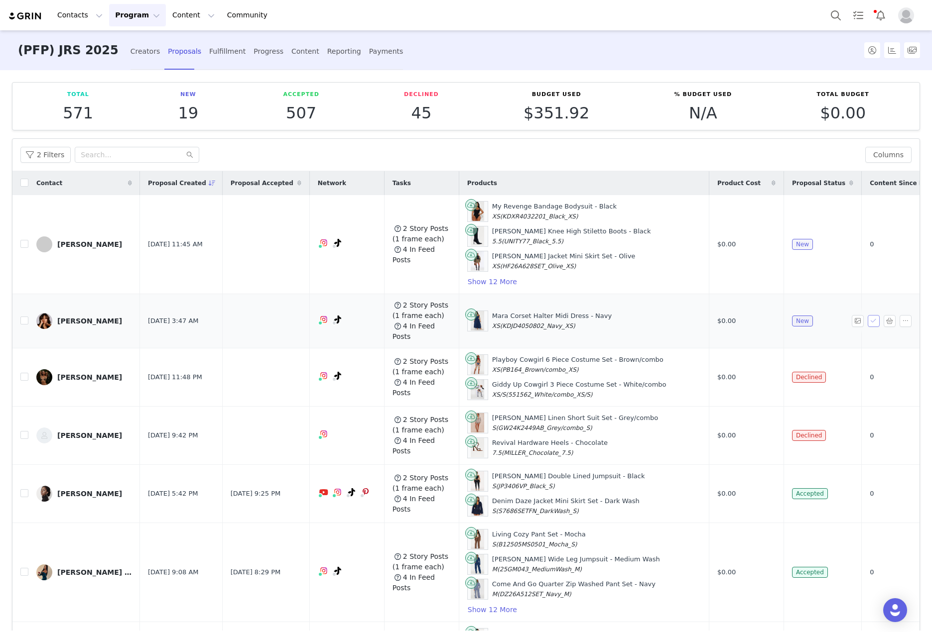
click at [867, 315] on button "button" at bounding box center [873, 321] width 12 height 12
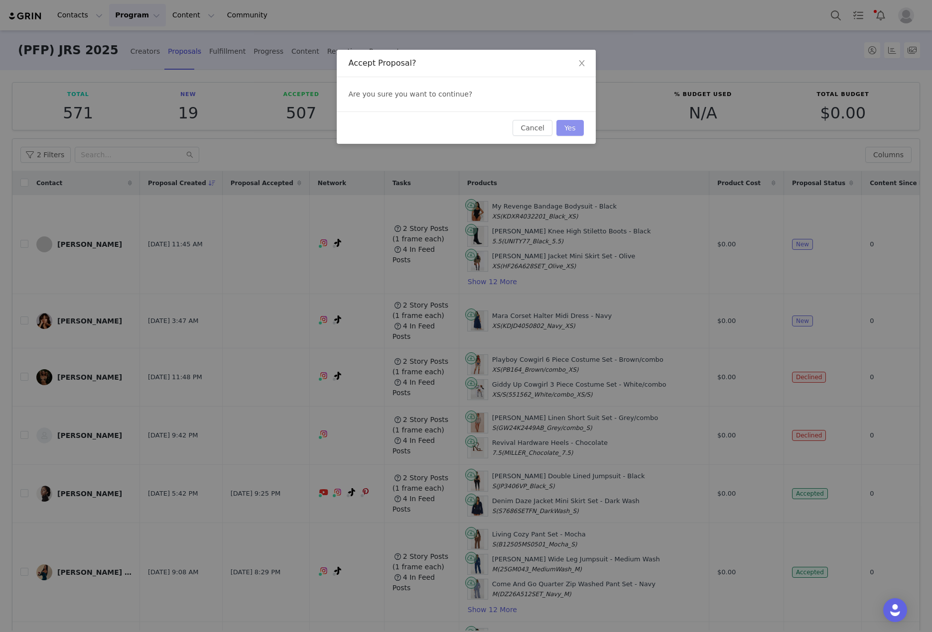
click at [580, 133] on button "Yes" at bounding box center [569, 128] width 27 height 16
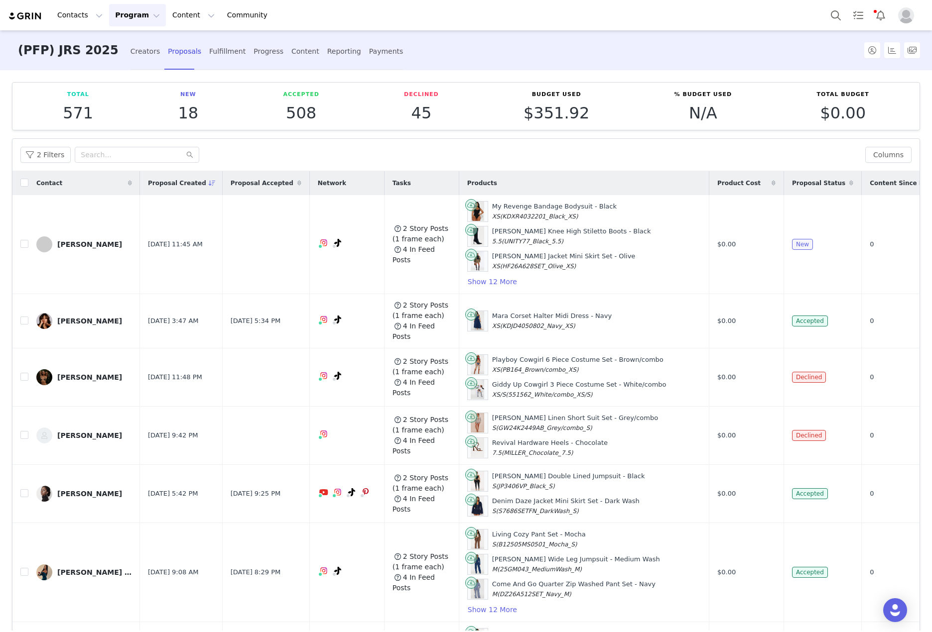
drag, startPoint x: 197, startPoint y: 54, endPoint x: 125, endPoint y: 206, distance: 167.7
click at [209, 54] on div "Fulfillment" at bounding box center [227, 51] width 36 height 26
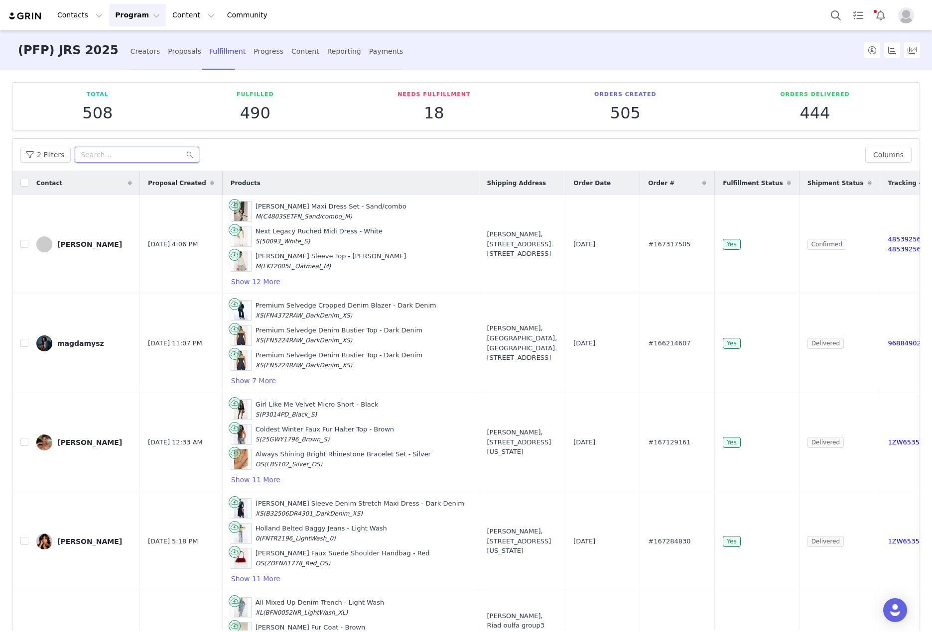
click at [131, 158] on input "text" at bounding box center [137, 155] width 124 height 16
paste input "Rebeca Lupi"
type input "Rebeca Lupi"
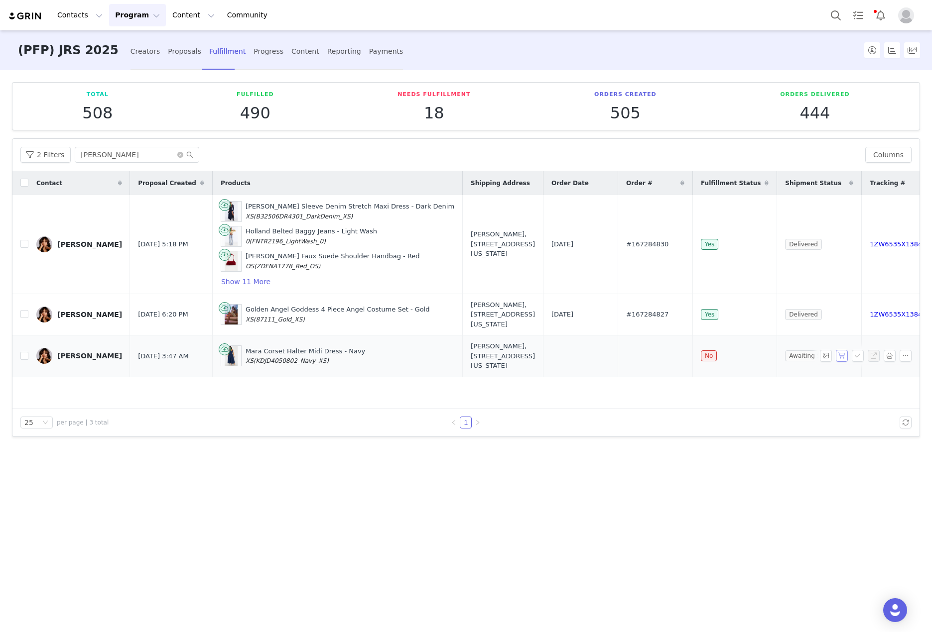
click at [839, 350] on button "button" at bounding box center [841, 356] width 12 height 12
drag, startPoint x: 653, startPoint y: 346, endPoint x: 617, endPoint y: 344, distance: 36.4
click at [617, 344] on td "#167561670" at bounding box center [654, 357] width 75 height 42
copy span "167561670"
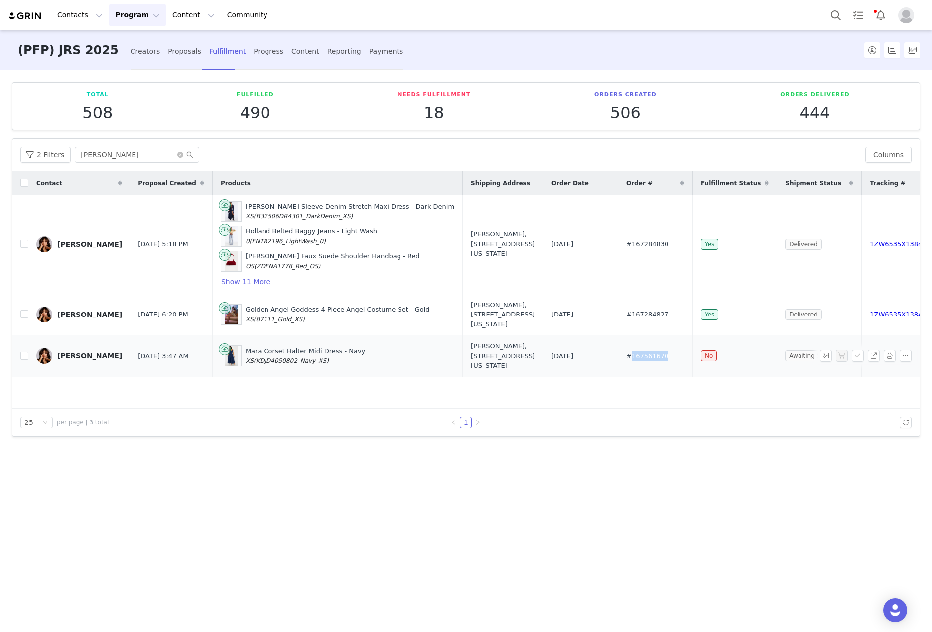
click at [618, 354] on td "#167561670" at bounding box center [654, 357] width 75 height 42
drag, startPoint x: 179, startPoint y: 155, endPoint x: 178, endPoint y: 142, distance: 13.0
click at [179, 155] on icon "icon: close-circle" at bounding box center [180, 155] width 6 height 6
click at [168, 59] on div "Proposals" at bounding box center [184, 51] width 33 height 26
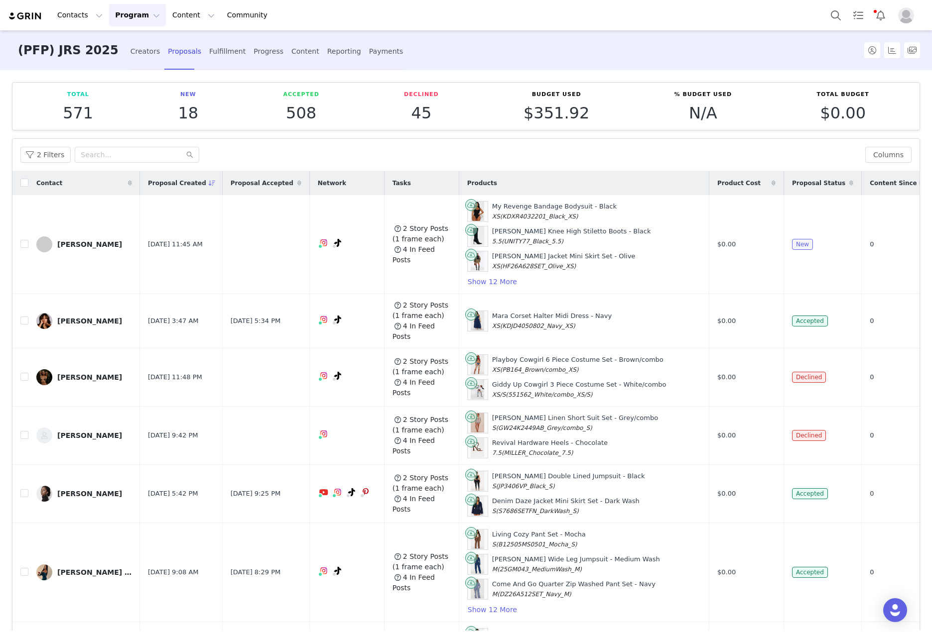
drag, startPoint x: 62, startPoint y: 241, endPoint x: 98, endPoint y: 132, distance: 114.8
click at [62, 242] on div "Eileen Friedel" at bounding box center [89, 244] width 65 height 8
click at [883, 246] on button "button" at bounding box center [889, 244] width 12 height 12
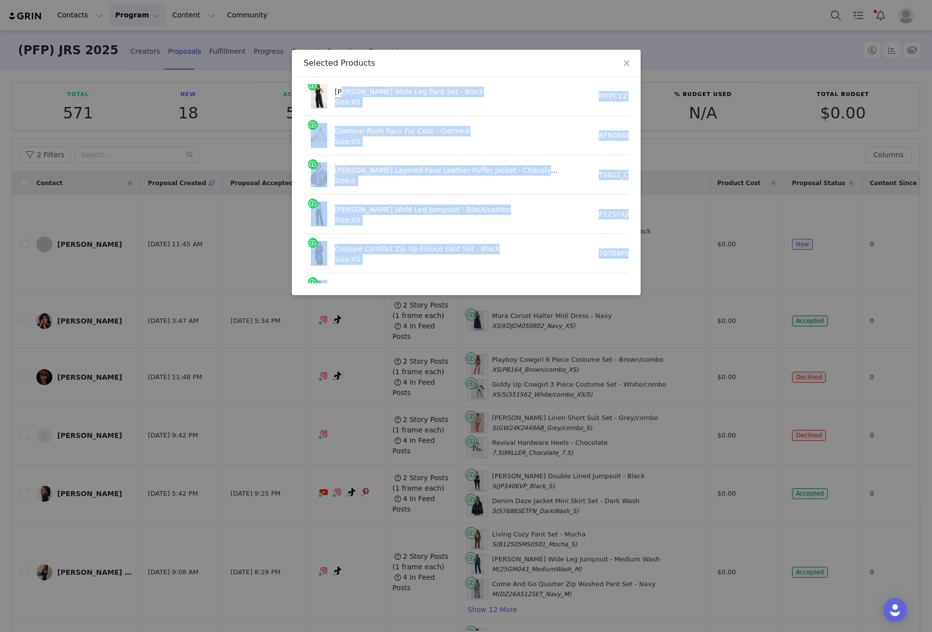
drag, startPoint x: 341, startPoint y: 283, endPoint x: 402, endPoint y: 278, distance: 61.5
click at [402, 278] on div "Product SKU Cost Price My Revenge Bandage Bodysuit - Black Size: XS KDXR4032201…" at bounding box center [466, 186] width 349 height 218
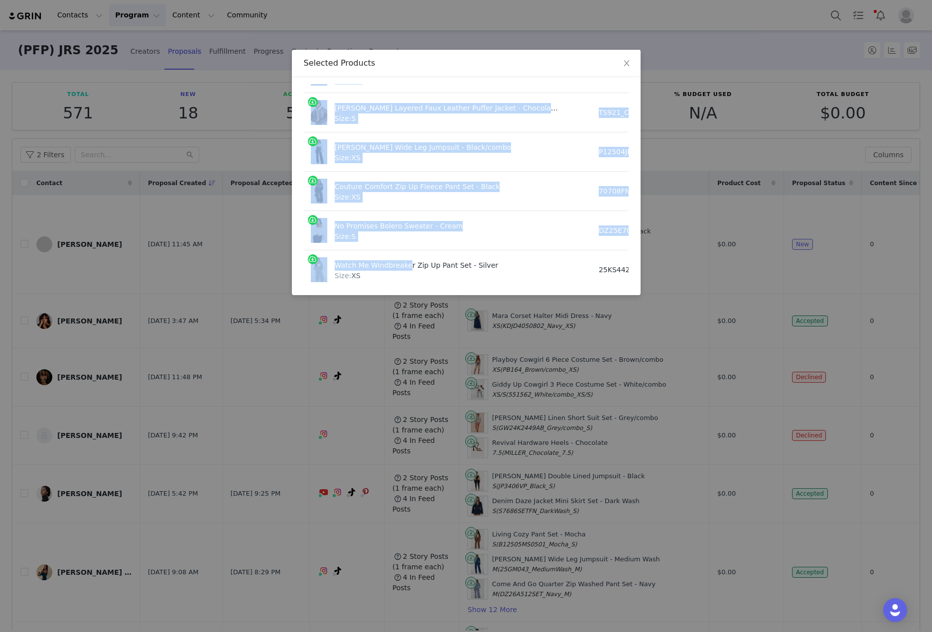
click at [407, 244] on td "No Promises Bolero Sweater - Cream Size: S" at bounding box center [448, 230] width 288 height 39
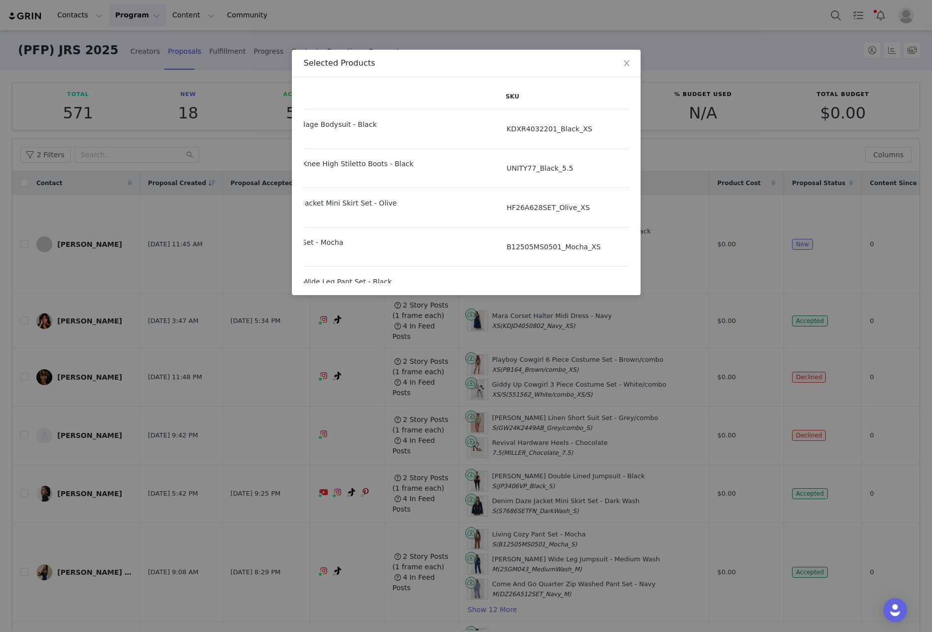
scroll to position [0, 0]
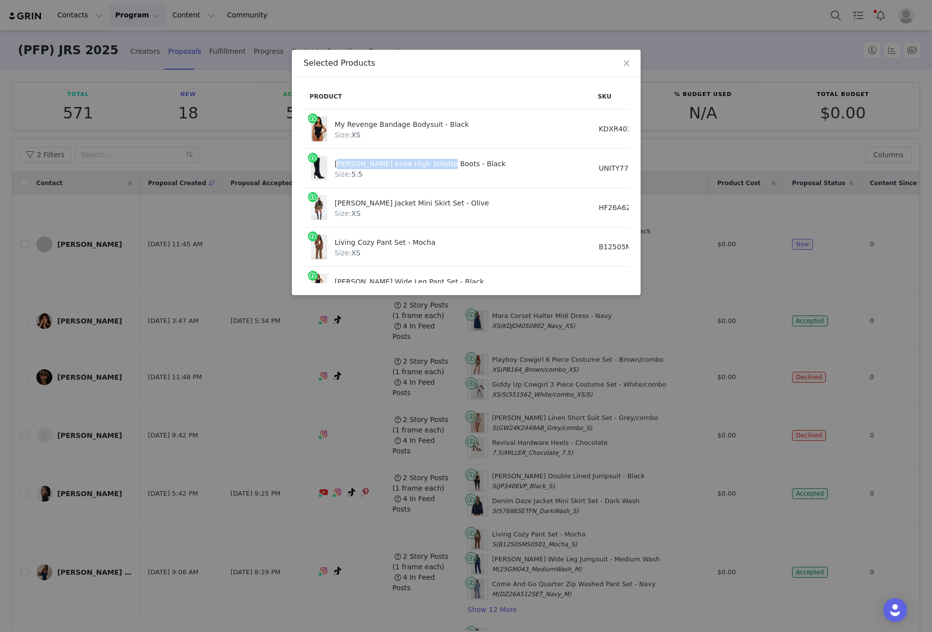
drag, startPoint x: 335, startPoint y: 161, endPoint x: 430, endPoint y: 167, distance: 95.3
click at [430, 167] on div "Farren Knee High Stiletto Boots - Black" at bounding box center [447, 162] width 225 height 13
copy div "Farren Knee High Stiletto Boots"
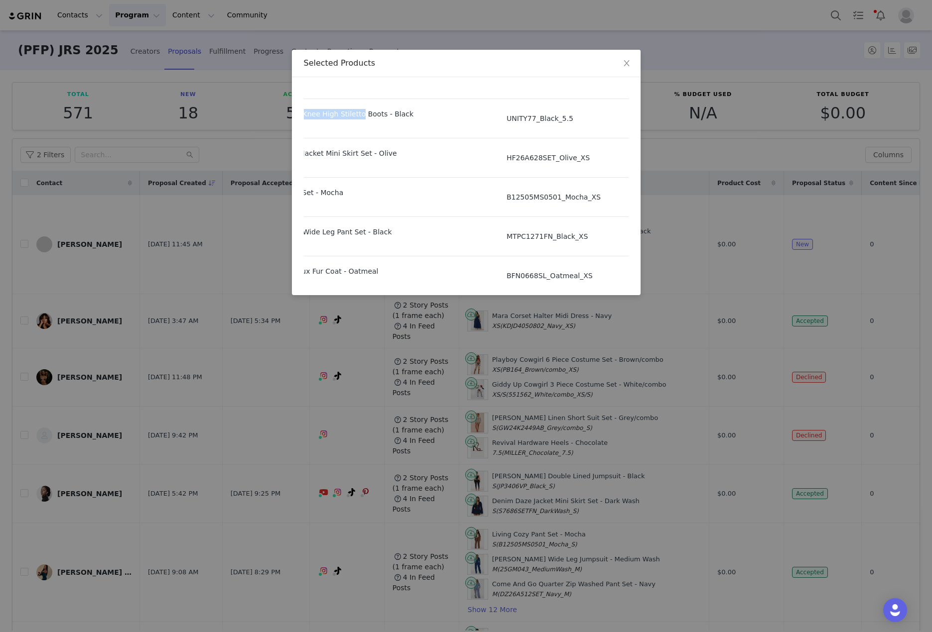
scroll to position [50, 0]
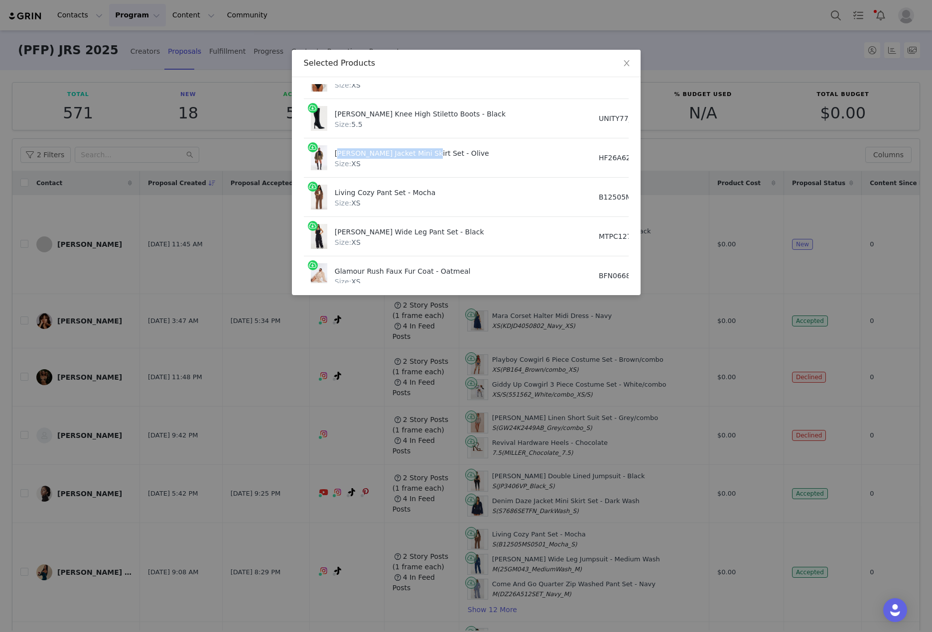
drag, startPoint x: 333, startPoint y: 152, endPoint x: 419, endPoint y: 156, distance: 86.2
click at [419, 156] on div "Amaya Jacket Mini Skirt Set - Olive Size: XS" at bounding box center [448, 157] width 274 height 25
copy div "Amaya Jacket Mini Skirt Set"
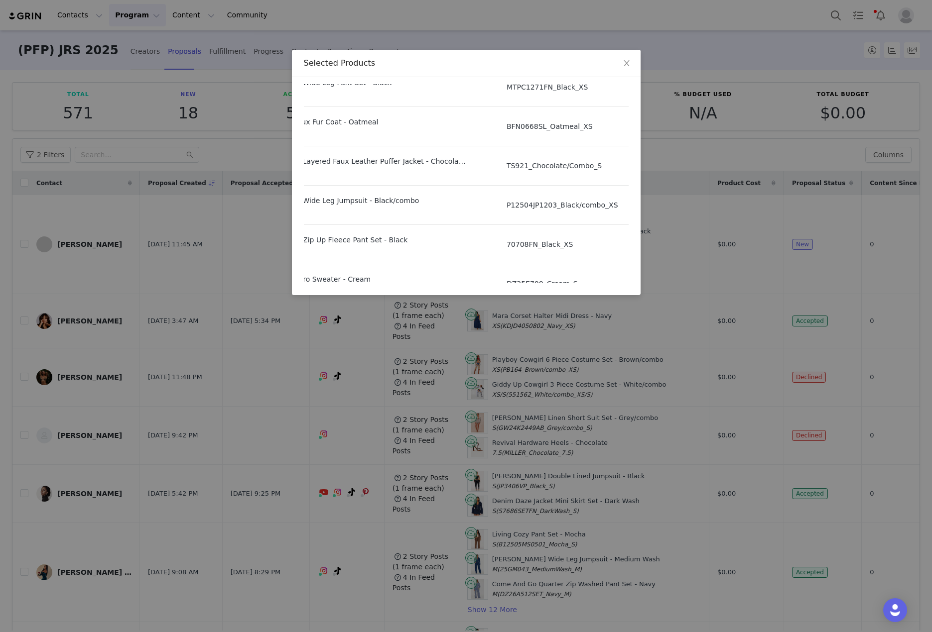
scroll to position [199, 0]
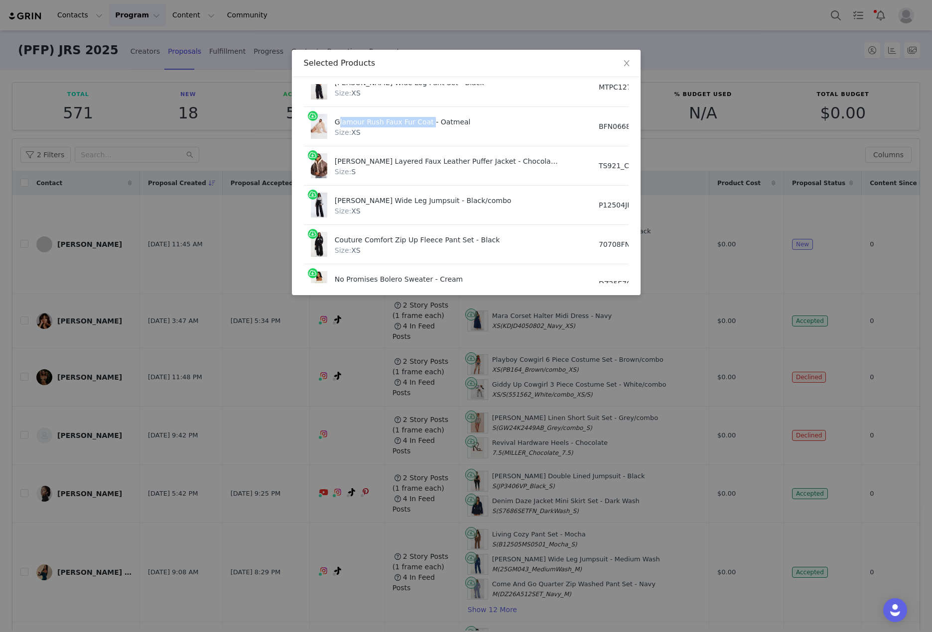
drag, startPoint x: 333, startPoint y: 121, endPoint x: 422, endPoint y: 121, distance: 89.1
click at [422, 121] on div "Glamour Rush Faux Fur Coat - Oatmeal Size: XS" at bounding box center [448, 126] width 274 height 25
copy div "Glamour Rush Faux Fur Coat"
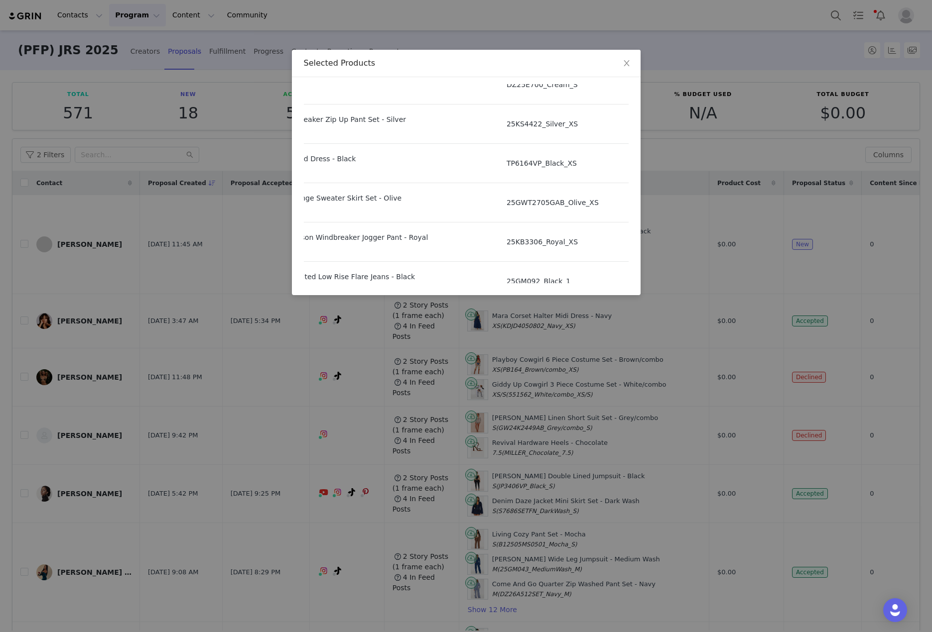
scroll to position [398, 0]
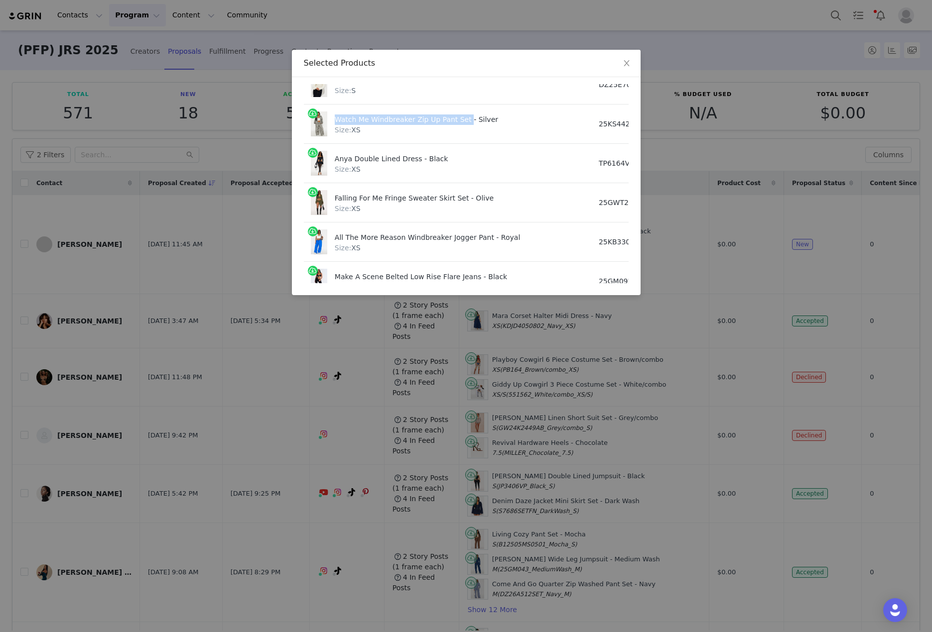
drag, startPoint x: 330, startPoint y: 119, endPoint x: 457, endPoint y: 124, distance: 127.1
click at [457, 124] on div "Watch Me Windbreaker Zip Up Pant Set - Silver Size: XS" at bounding box center [448, 124] width 274 height 25
copy div "Watch Me Windbreaker Zip Up Pant Set"
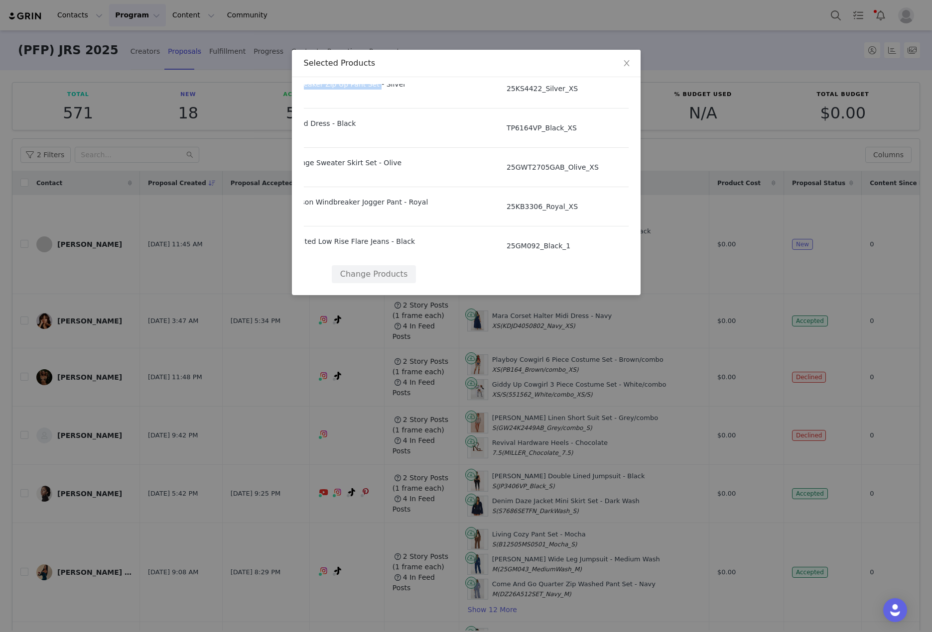
scroll to position [441, 0]
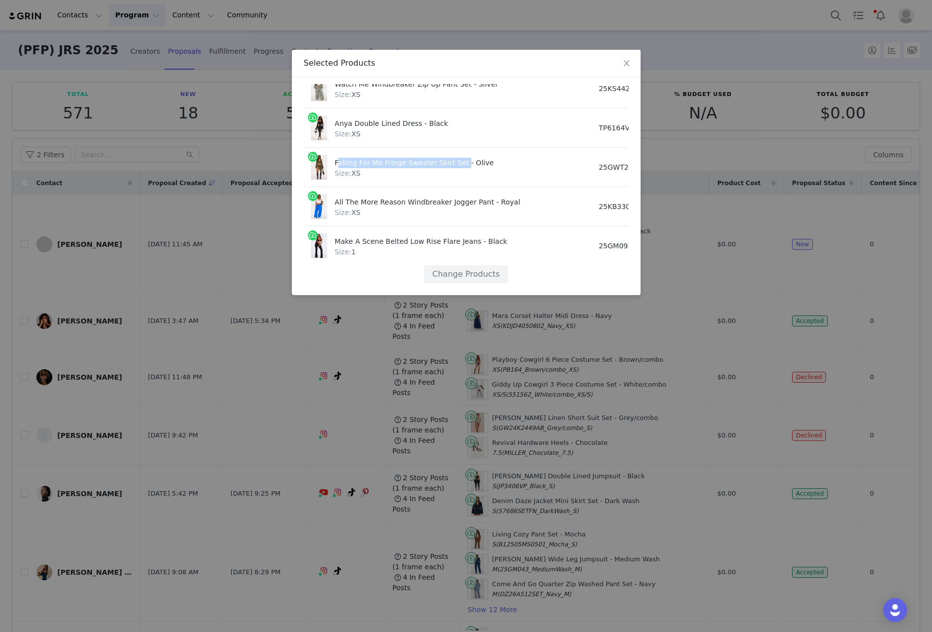
drag, startPoint x: 332, startPoint y: 157, endPoint x: 453, endPoint y: 158, distance: 121.5
click at [453, 158] on div "Falling For Me Fringe Sweater Skirt Set - Olive Size: XS" at bounding box center [448, 167] width 274 height 25
copy div "Falling For Me Fringe Sweater Skirt Set"
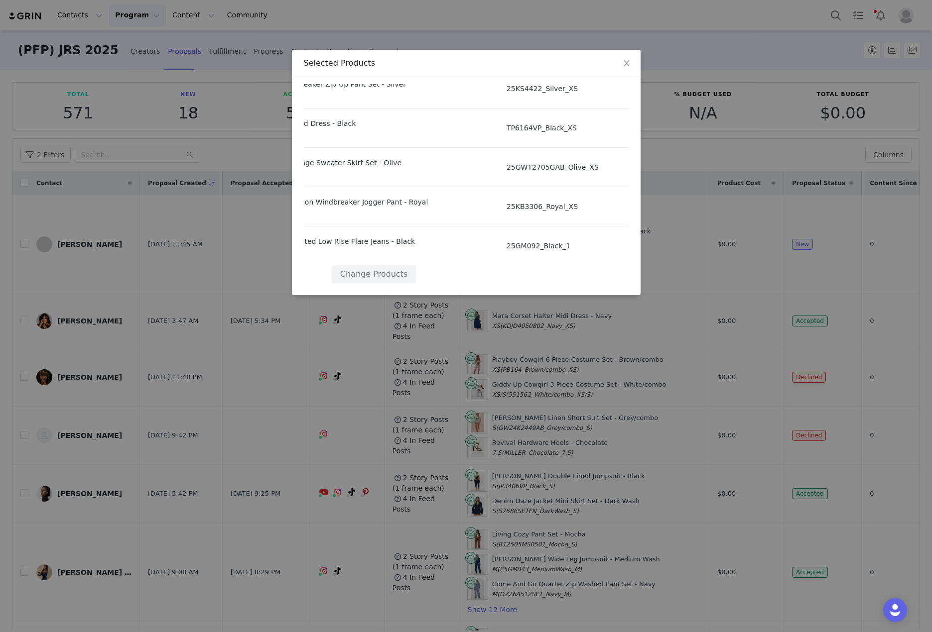
click at [520, 239] on td "25GM092_Black_1" at bounding box center [561, 246] width 125 height 39
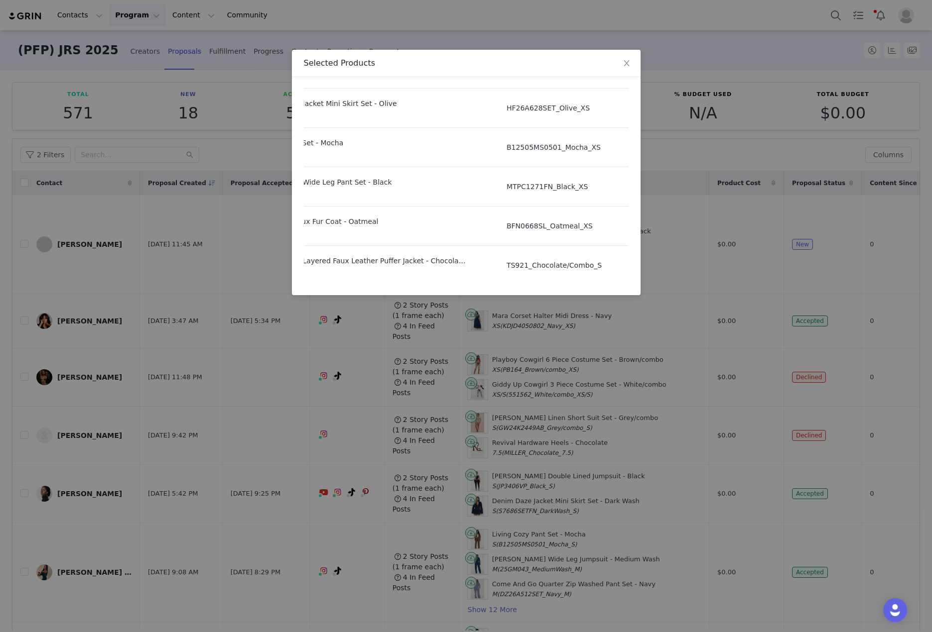
scroll to position [100, 0]
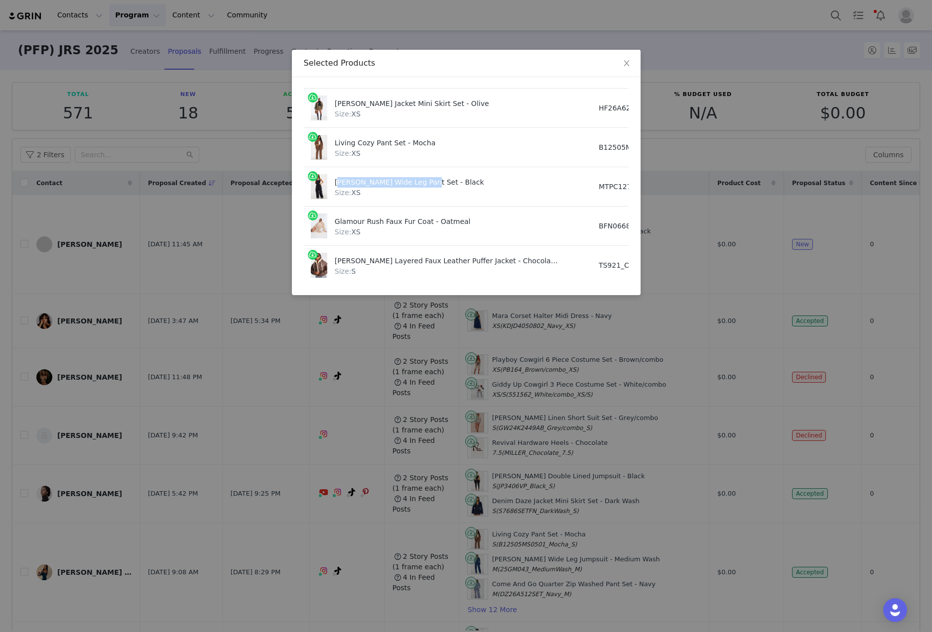
drag, startPoint x: 333, startPoint y: 180, endPoint x: 417, endPoint y: 184, distance: 84.7
click at [417, 184] on div "Carmela Wide Leg Pant Set - Black Size: XS" at bounding box center [448, 186] width 274 height 25
drag, startPoint x: 336, startPoint y: 141, endPoint x: 398, endPoint y: 140, distance: 62.3
click at [398, 140] on div "Living Cozy Pant Set - Mocha" at bounding box center [447, 141] width 225 height 13
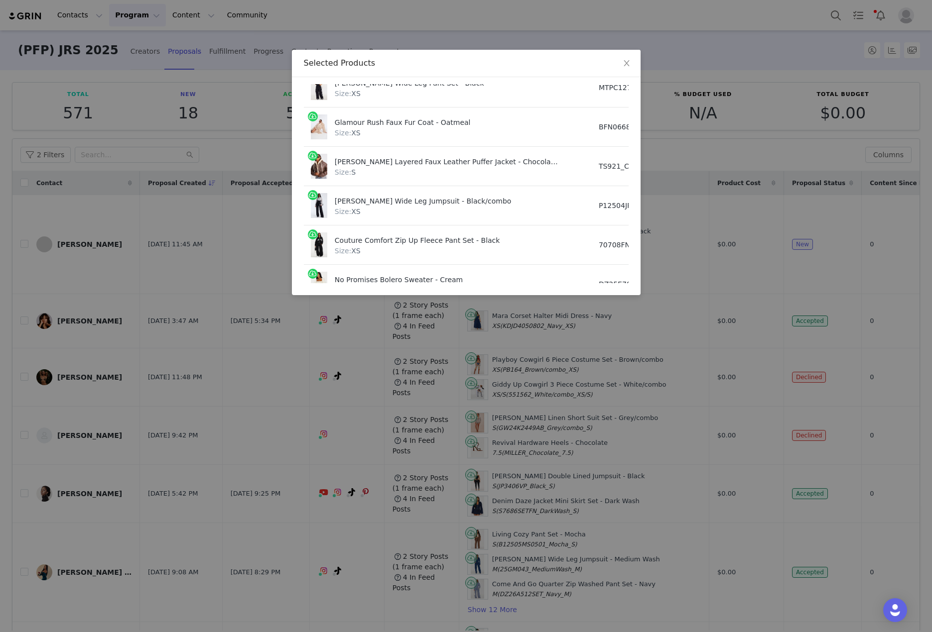
scroll to position [199, 0]
drag, startPoint x: 337, startPoint y: 161, endPoint x: 463, endPoint y: 161, distance: 126.5
click at [463, 161] on div "Blake Layered Faux Leather Puffer Jacket - Chocolate/Combo" at bounding box center [447, 159] width 225 height 13
click at [459, 161] on div "Blake Layered Faux Leather Puffer Jacket - Chocolate/Combo" at bounding box center [447, 159] width 225 height 13
drag, startPoint x: 331, startPoint y: 159, endPoint x: 458, endPoint y: 164, distance: 126.6
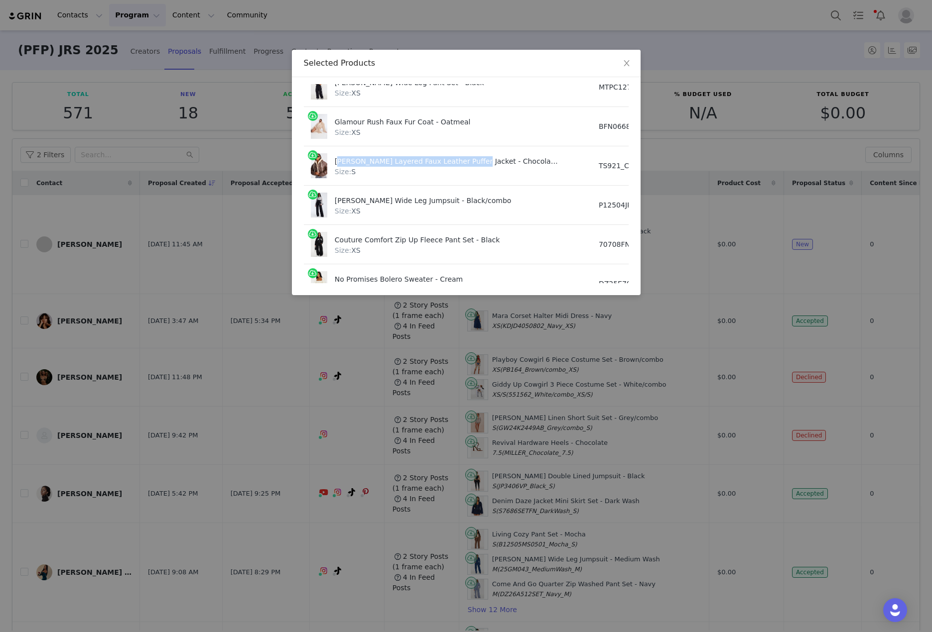
click at [458, 164] on div "Blake Layered Faux Leather Puffer Jacket - Chocolate/Combo Size: S" at bounding box center [448, 165] width 274 height 25
click at [392, 197] on div "Paola Pinstripe Wide Leg Jumpsuit - Black/combo" at bounding box center [447, 199] width 225 height 13
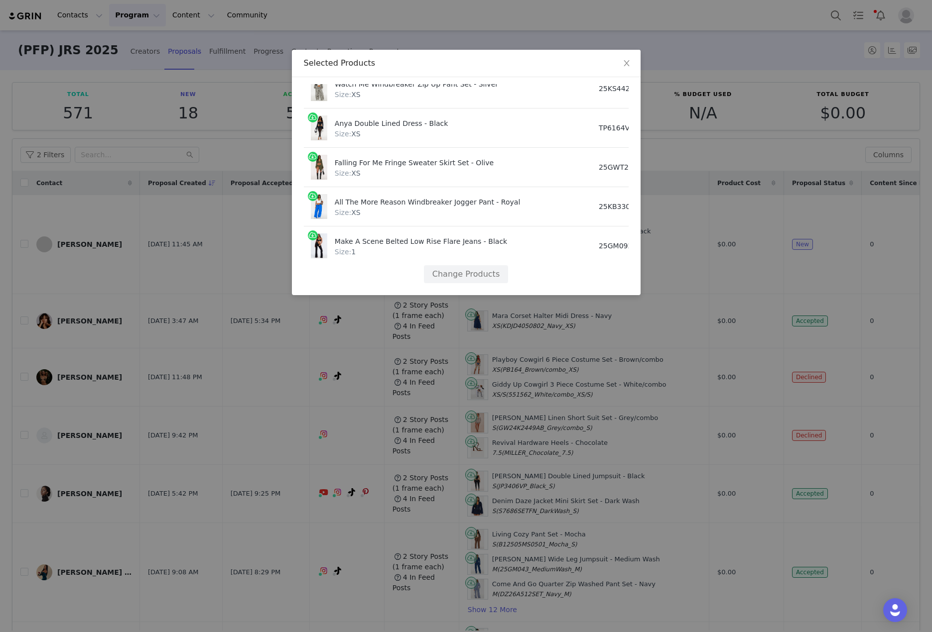
scroll to position [441, 0]
click at [464, 265] on button "Change Products" at bounding box center [466, 274] width 84 height 18
select select "23854707"
select select "27938461"
select select "27530257"
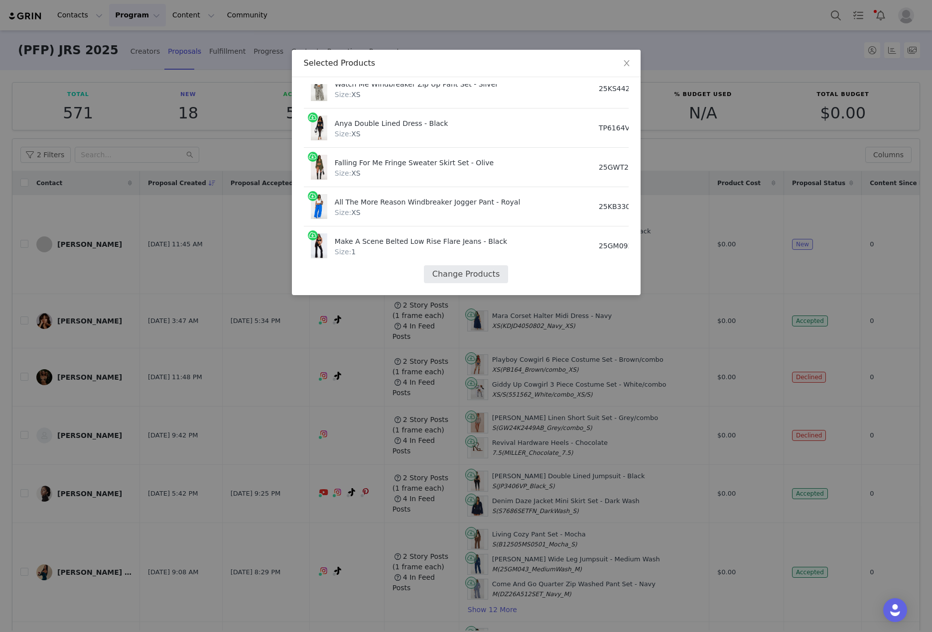
select select "27997646"
select select "26483908"
select select "27613834"
select select "27610000"
select select "27974232"
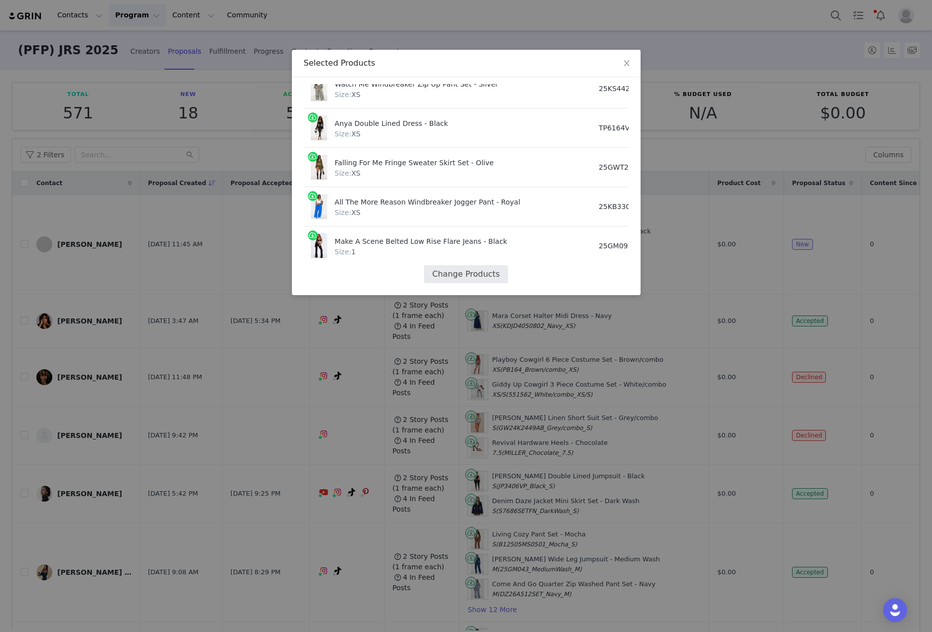
select select "27250192"
select select "27945552"
select select "28081595"
select select "27974526"
select select "27990110"
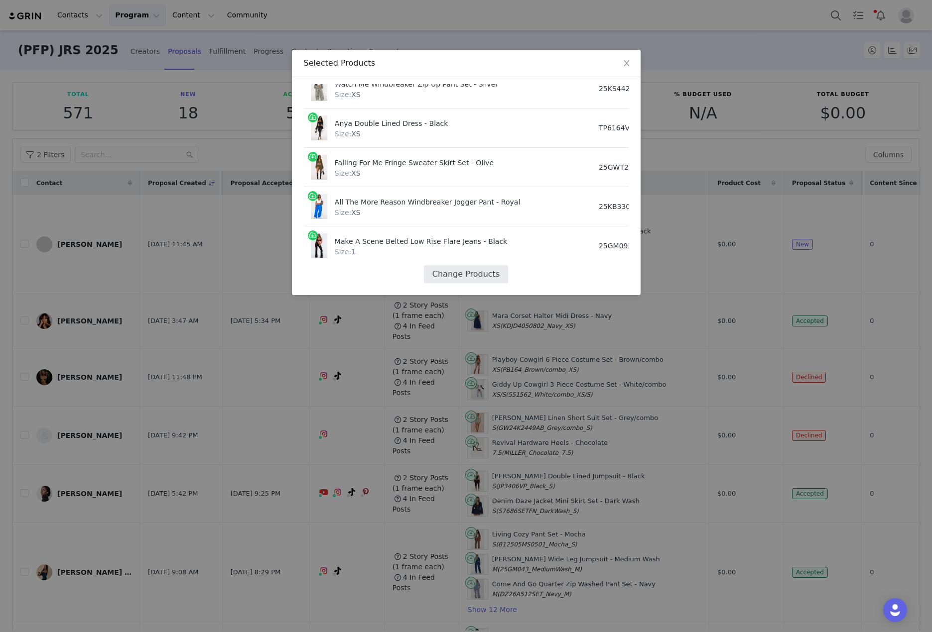
select select "27722574"
select select "28124681"
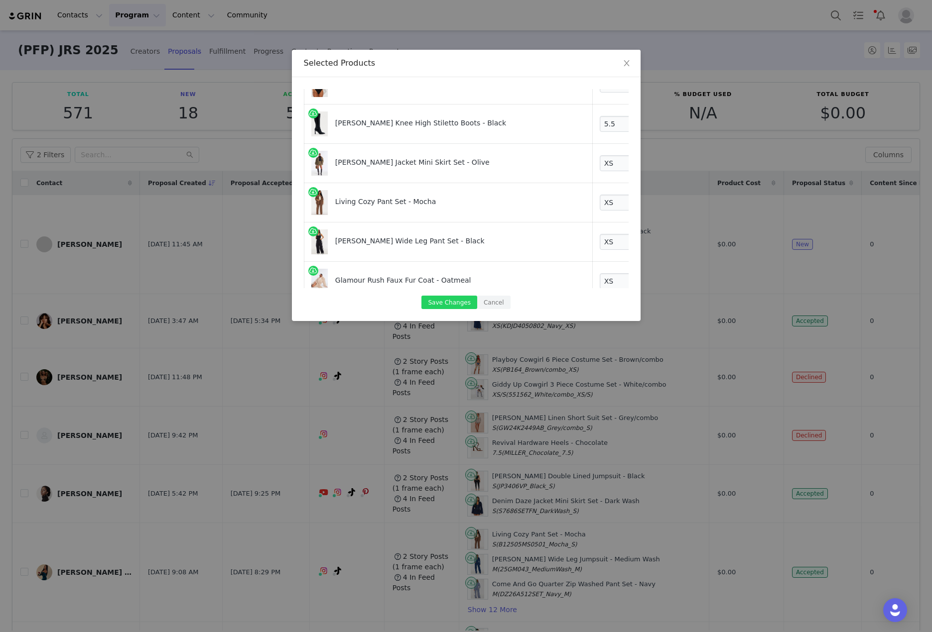
scroll to position [50, 6]
click at [672, 162] on link at bounding box center [677, 165] width 10 height 10
select select "27997646"
select select "26483908"
select select "27613834"
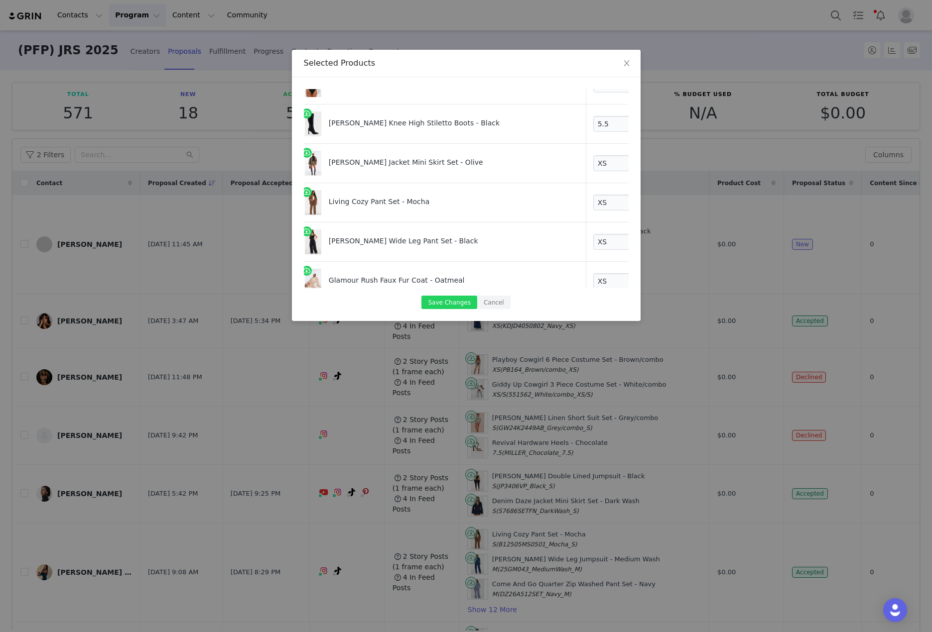
select select "27610000"
select select "27974232"
select select "27250192"
select select "27945552"
select select "28081595"
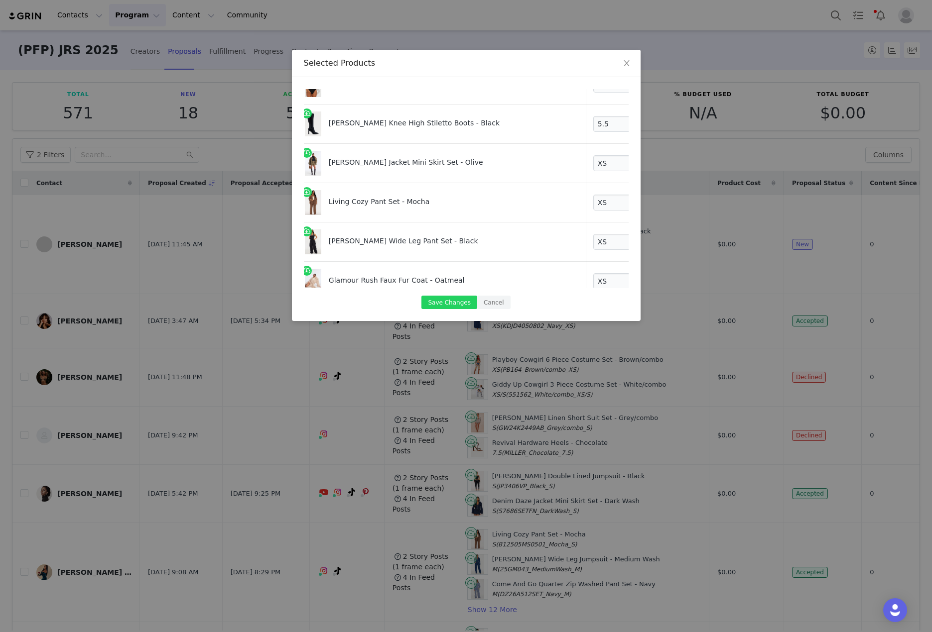
select select "27974526"
select select "27990110"
select select "27722574"
select select "28124681"
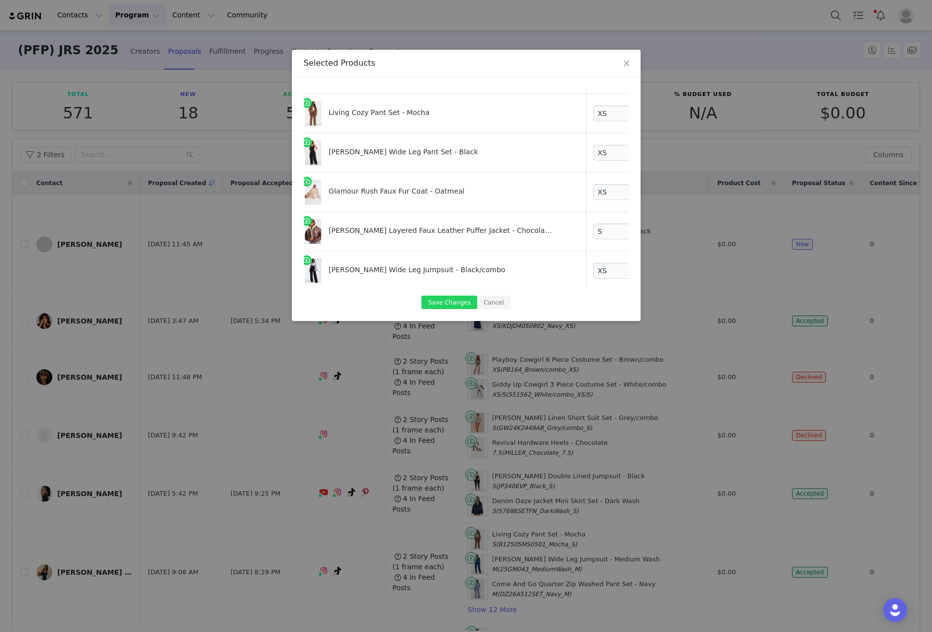
click at [672, 191] on link at bounding box center [677, 194] width 10 height 10
select select "27610000"
select select "27974232"
select select "27250192"
select select "27945552"
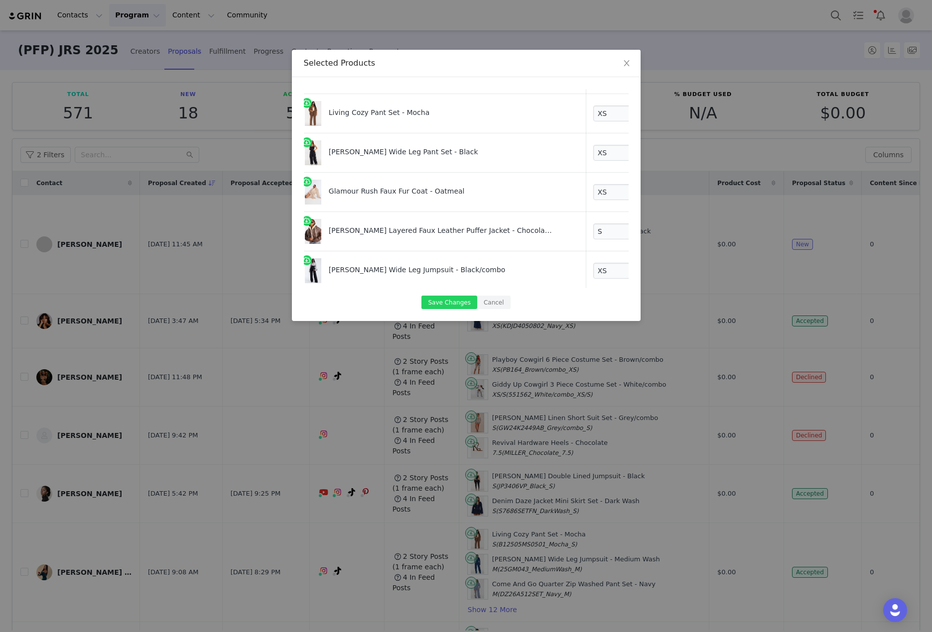
select select "28081595"
select select "27974526"
select select "27990110"
select select "27722574"
select select "28124681"
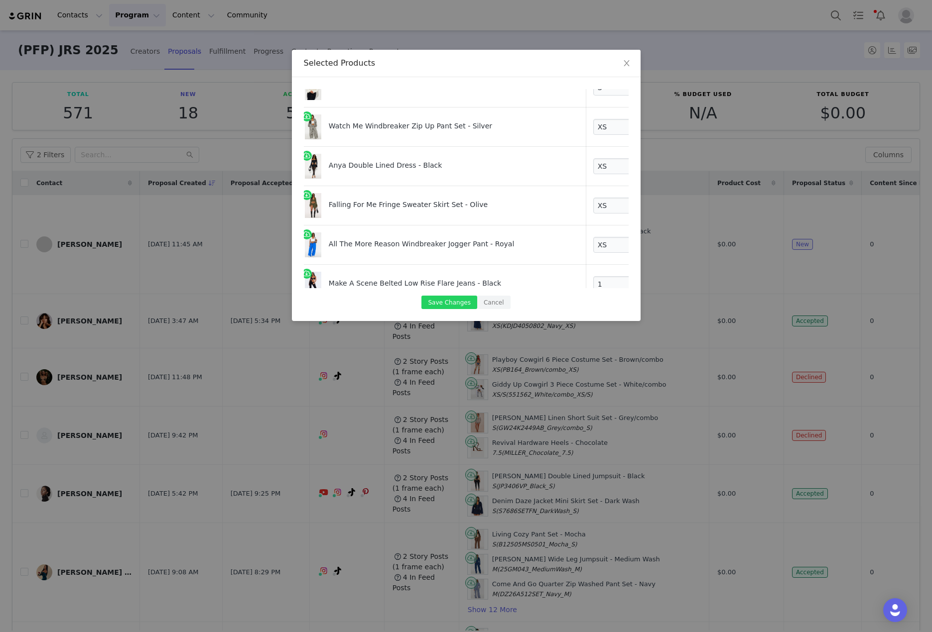
scroll to position [349, 6]
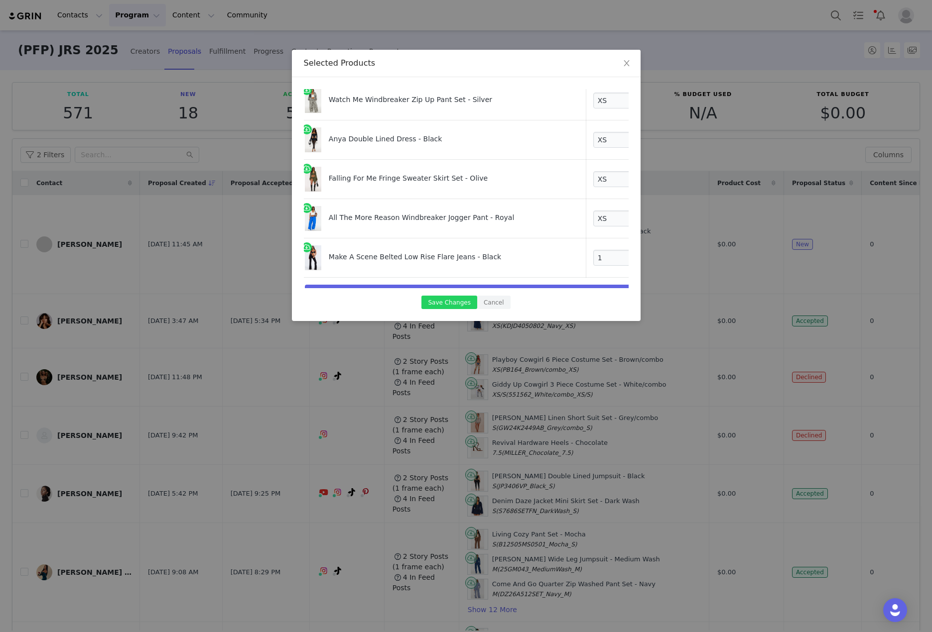
click at [672, 180] on link at bounding box center [677, 181] width 10 height 10
select select "27722574"
select select "28124681"
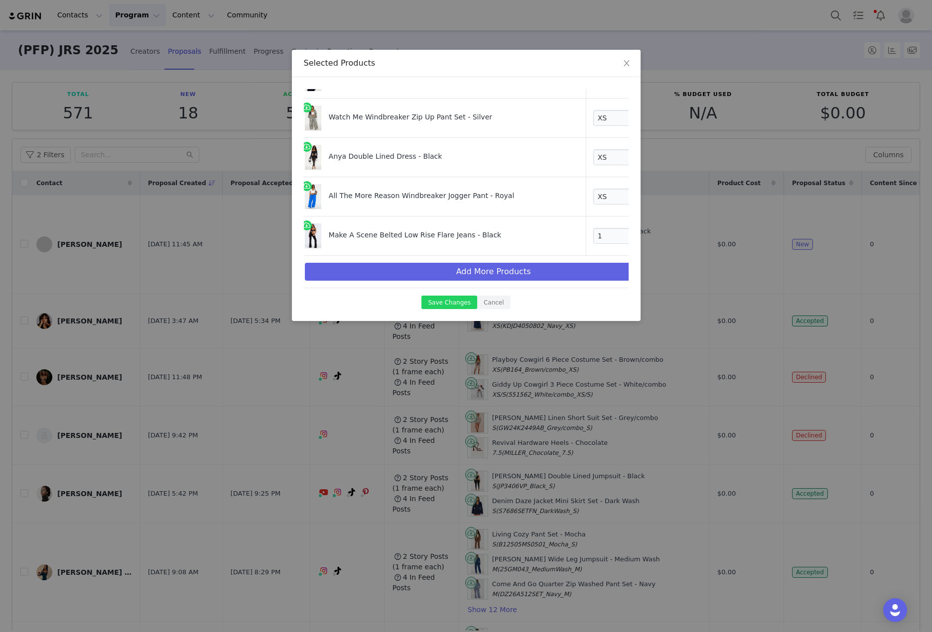
scroll to position [339, 6]
click at [458, 300] on button "Save Changes" at bounding box center [448, 302] width 55 height 13
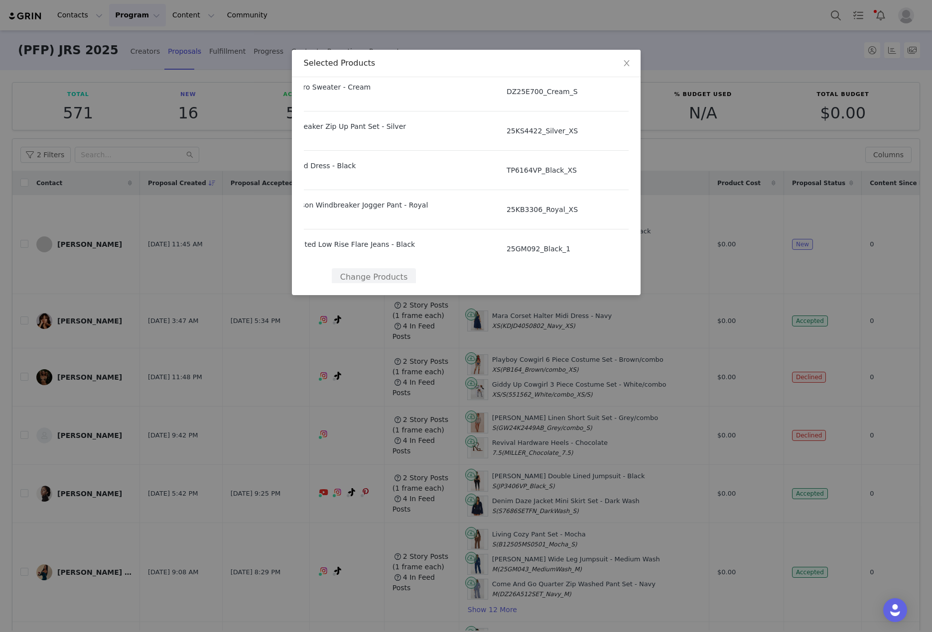
scroll to position [323, 92]
click at [400, 266] on button "Change Products" at bounding box center [374, 274] width 84 height 18
select select "23854707"
select select "27938461"
select select "27997646"
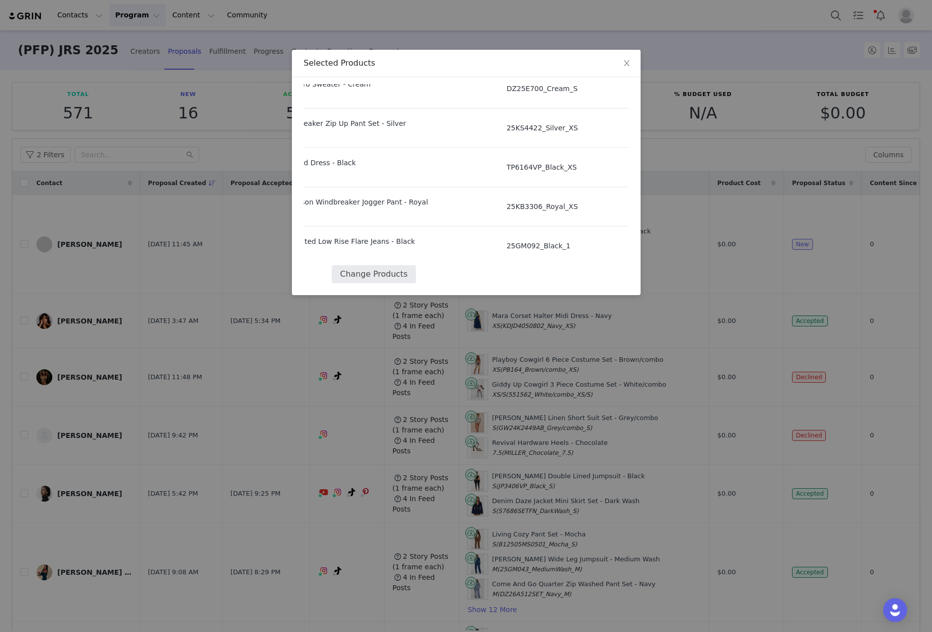
select select "26483908"
select select "27610000"
select select "27974232"
select select "27250192"
select select "27945552"
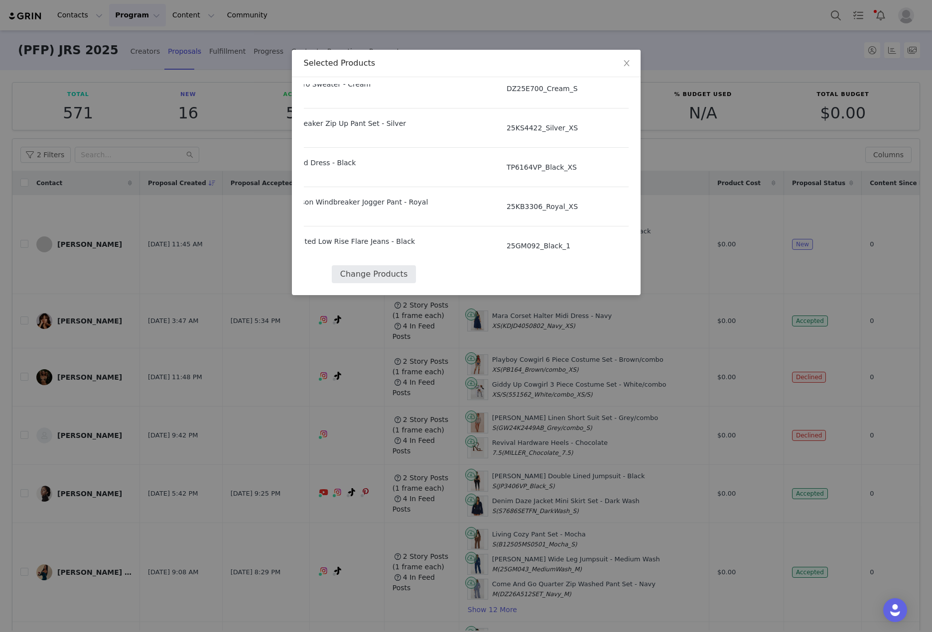
select select "28081595"
select select "27974526"
select select "27722574"
select select "28124681"
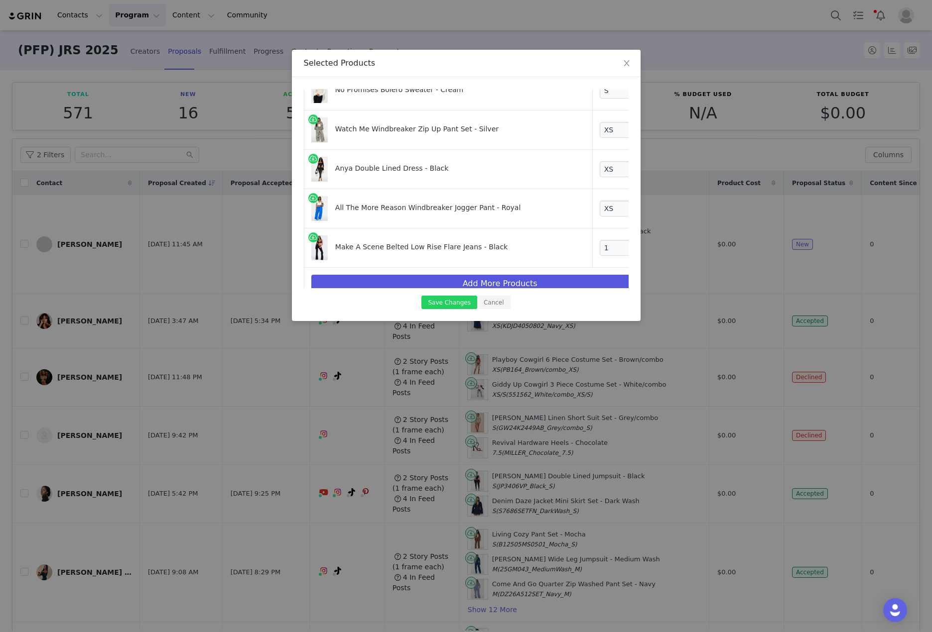
scroll to position [339, 0]
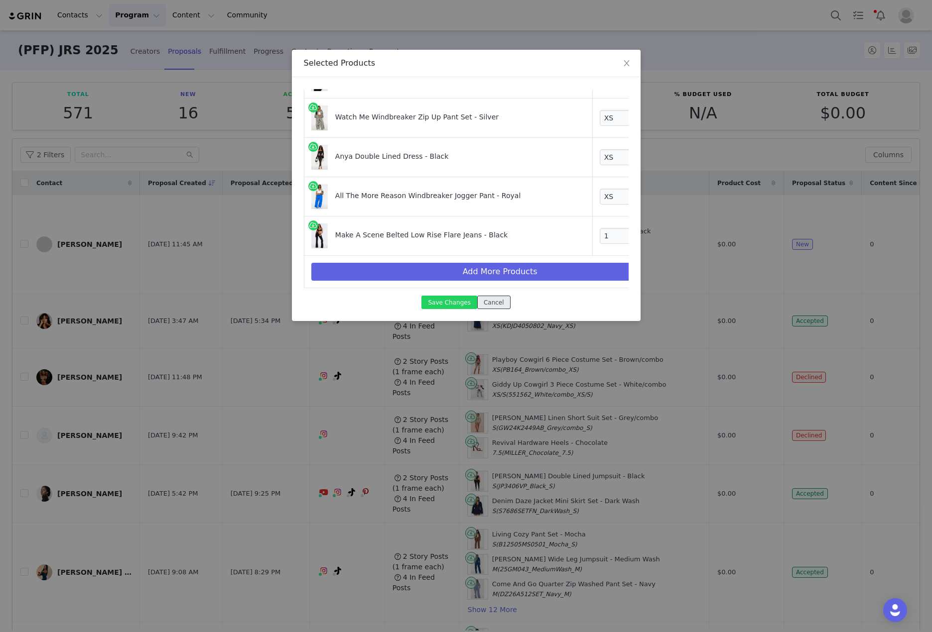
click at [497, 301] on button "Cancel" at bounding box center [493, 302] width 33 height 13
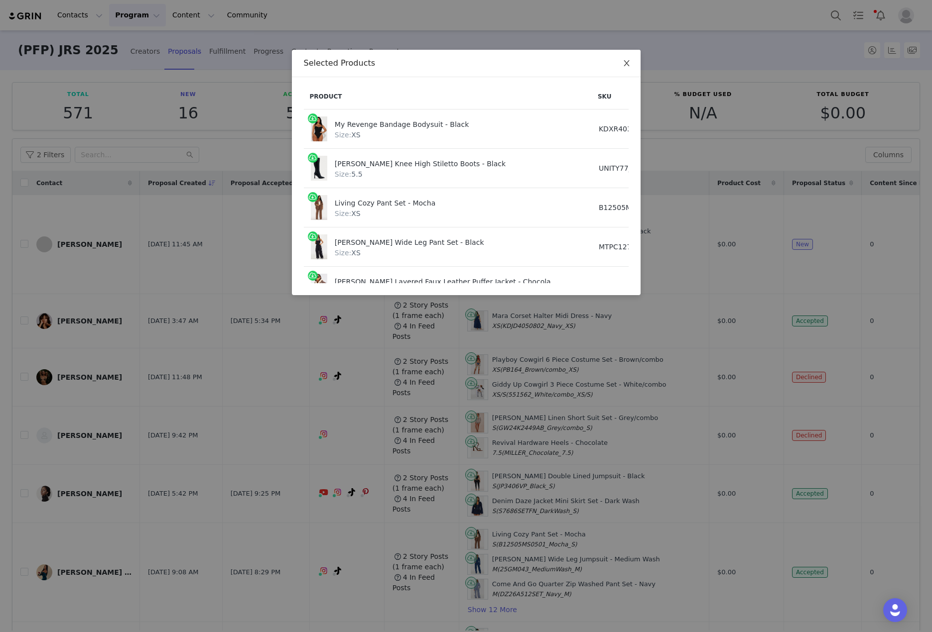
click at [626, 57] on span "Close" at bounding box center [626, 64] width 28 height 28
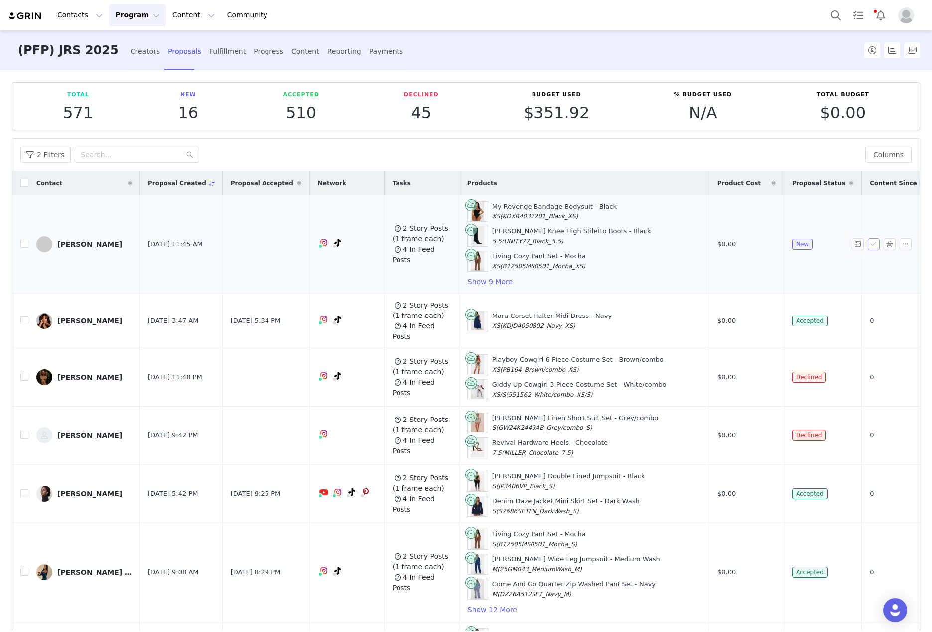
click at [867, 248] on button "button" at bounding box center [873, 244] width 12 height 12
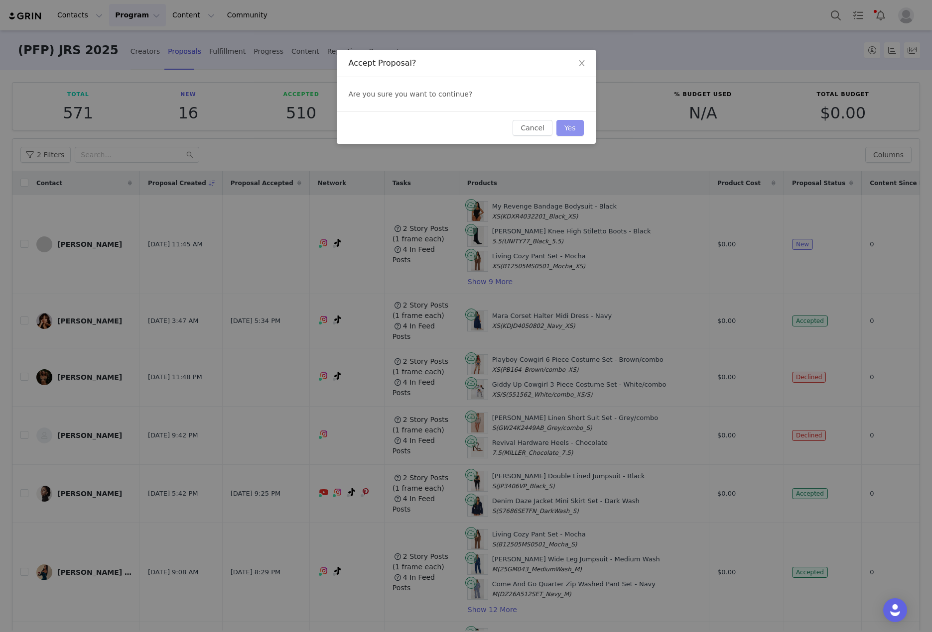
click at [564, 129] on button "Yes" at bounding box center [569, 128] width 27 height 16
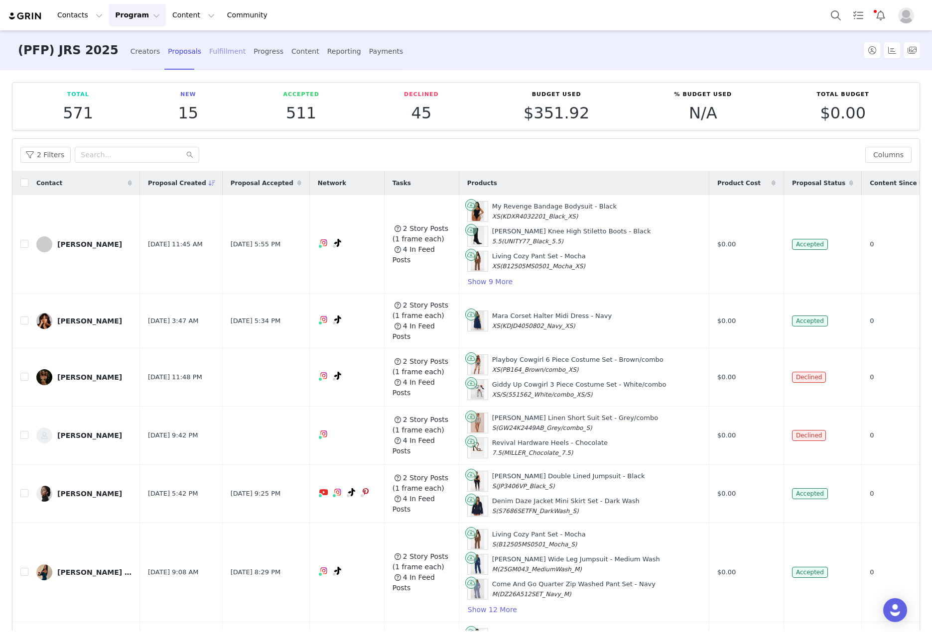
click at [209, 50] on div "Fulfillment" at bounding box center [227, 51] width 36 height 26
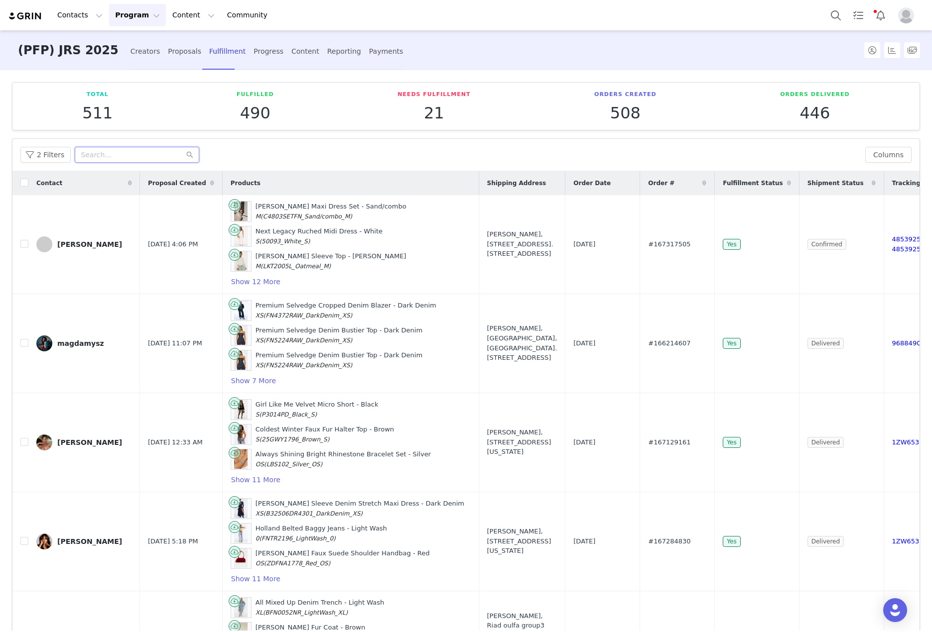
click at [139, 149] on input "text" at bounding box center [137, 155] width 124 height 16
paste input "Eileen Friedel"
type input "Eileen Friedel"
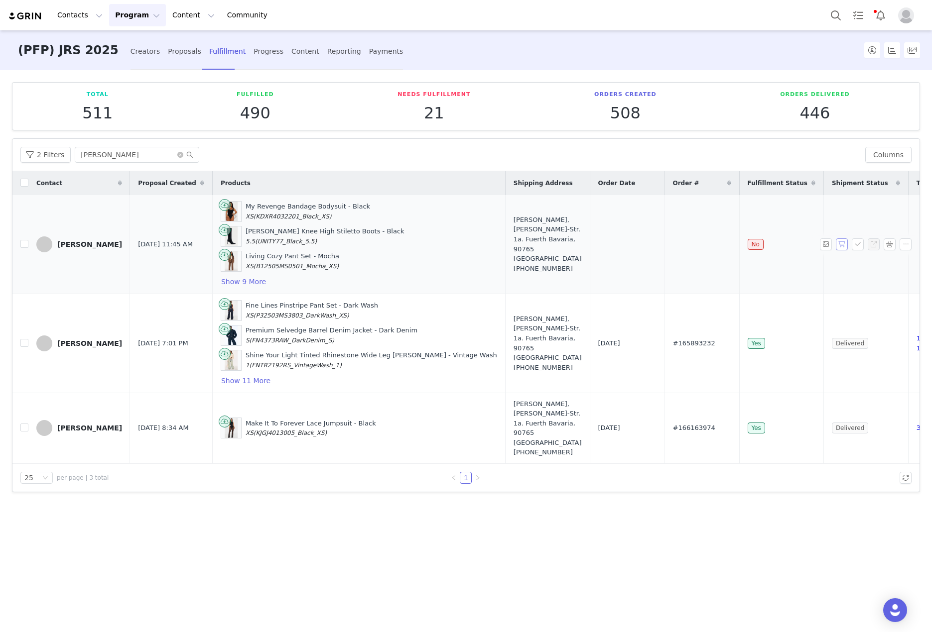
click at [842, 240] on button "button" at bounding box center [841, 244] width 12 height 12
drag, startPoint x: 671, startPoint y: 247, endPoint x: 629, endPoint y: 244, distance: 42.4
click at [664, 244] on td "#167563659" at bounding box center [701, 244] width 75 height 99
click at [673, 245] on span "#167563659" at bounding box center [694, 244] width 42 height 10
click at [177, 157] on icon "icon: close-circle" at bounding box center [180, 155] width 6 height 6
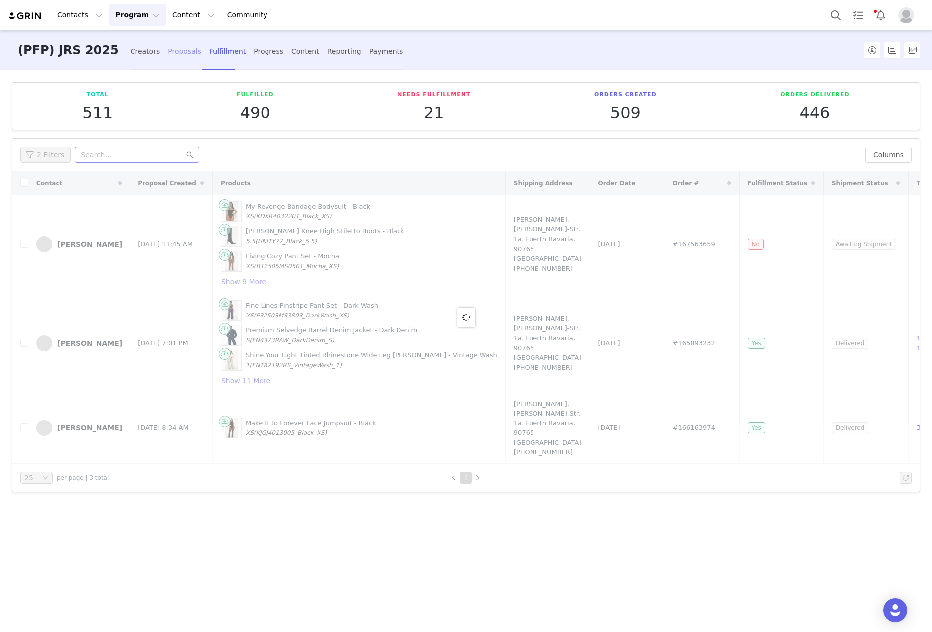
click at [168, 51] on div "Proposals" at bounding box center [184, 51] width 33 height 26
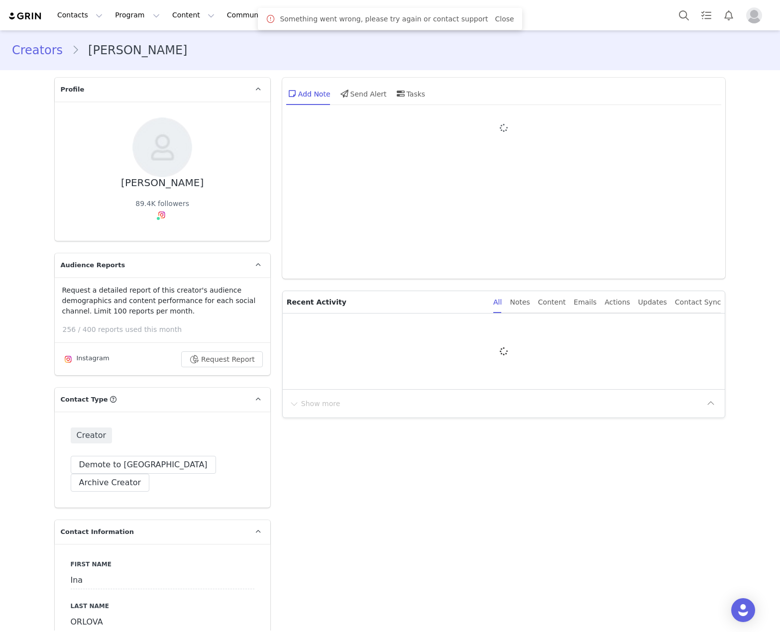
type input "+31 ([GEOGRAPHIC_DATA])"
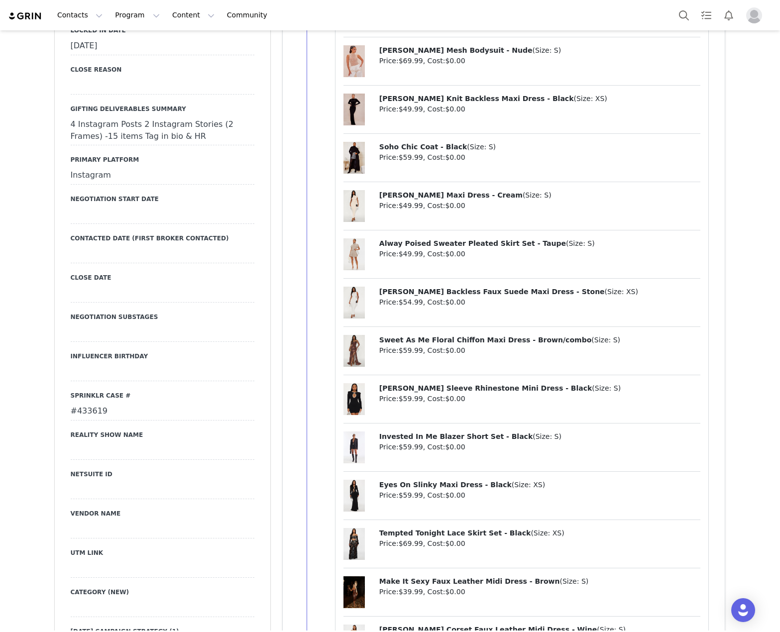
scroll to position [1494, 0]
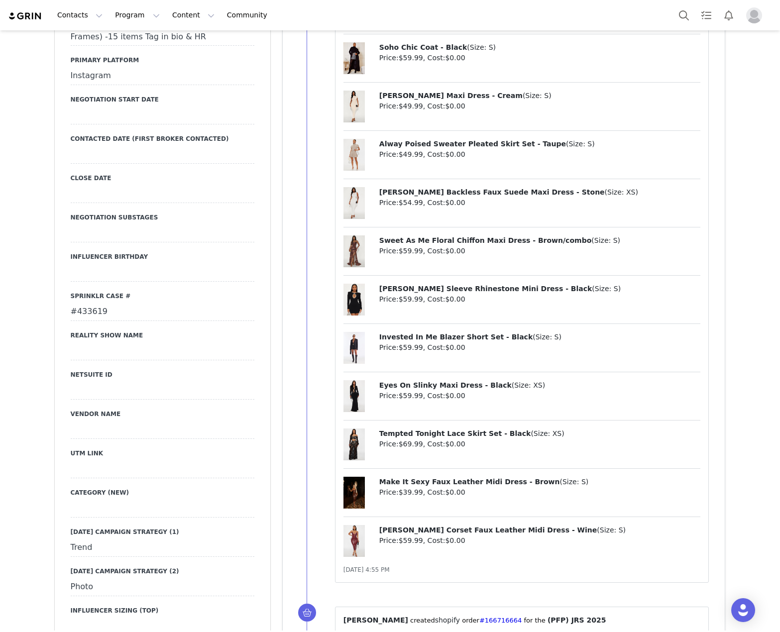
click at [90, 303] on div "#433619" at bounding box center [163, 312] width 184 height 18
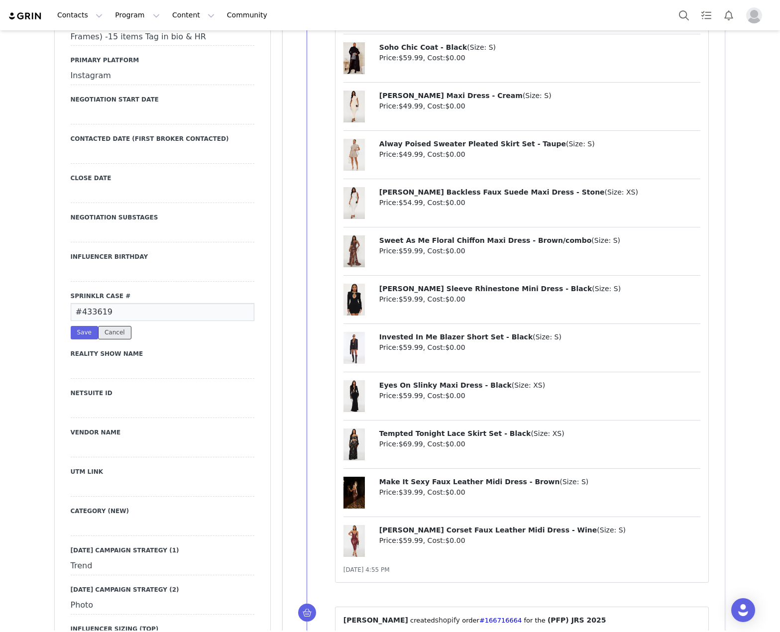
click at [107, 326] on button "Cancel" at bounding box center [114, 332] width 33 height 13
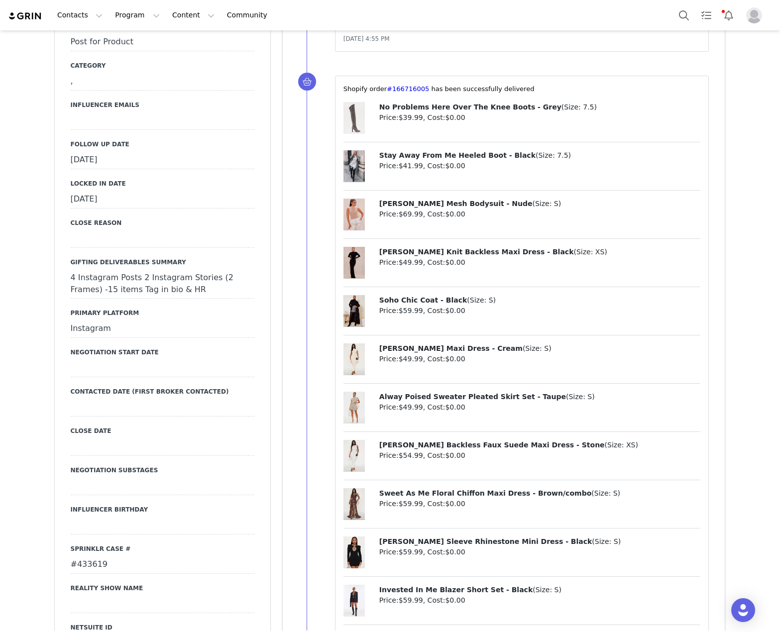
scroll to position [1245, 0]
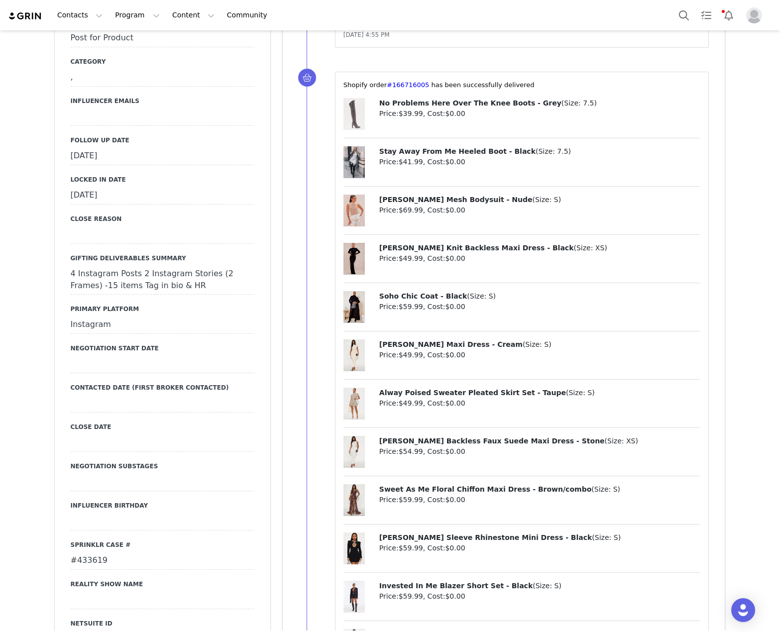
click at [109, 147] on div "[DATE]" at bounding box center [163, 156] width 184 height 18
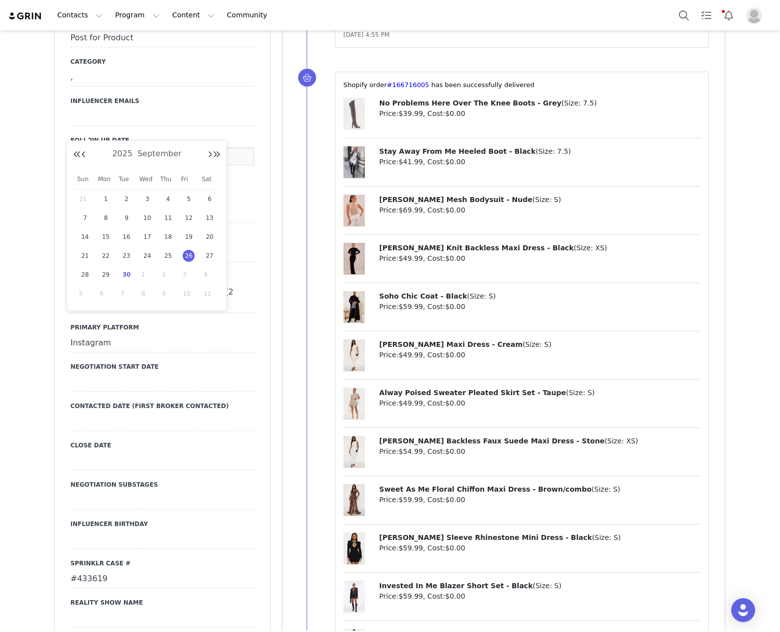
click at [129, 270] on span "30" at bounding box center [126, 275] width 12 height 12
type input "[DATE]"
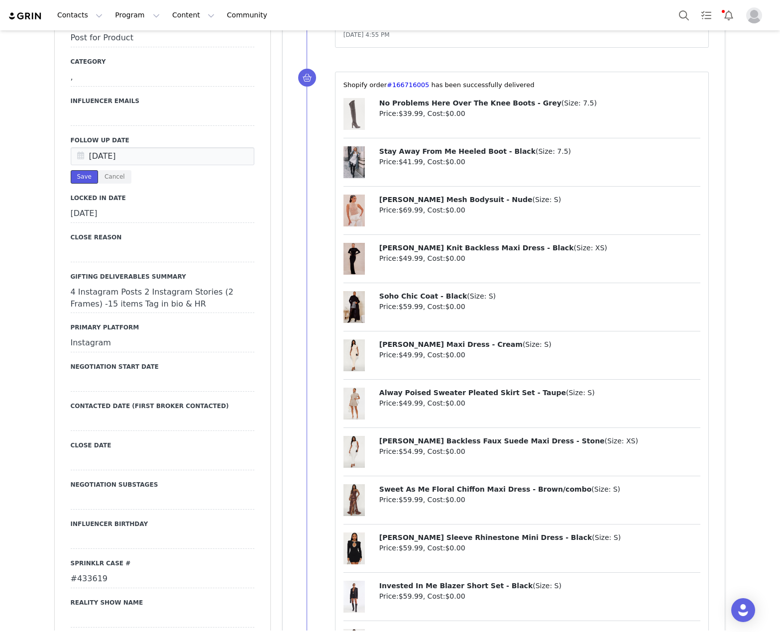
click at [80, 170] on button "Save" at bounding box center [84, 176] width 27 height 13
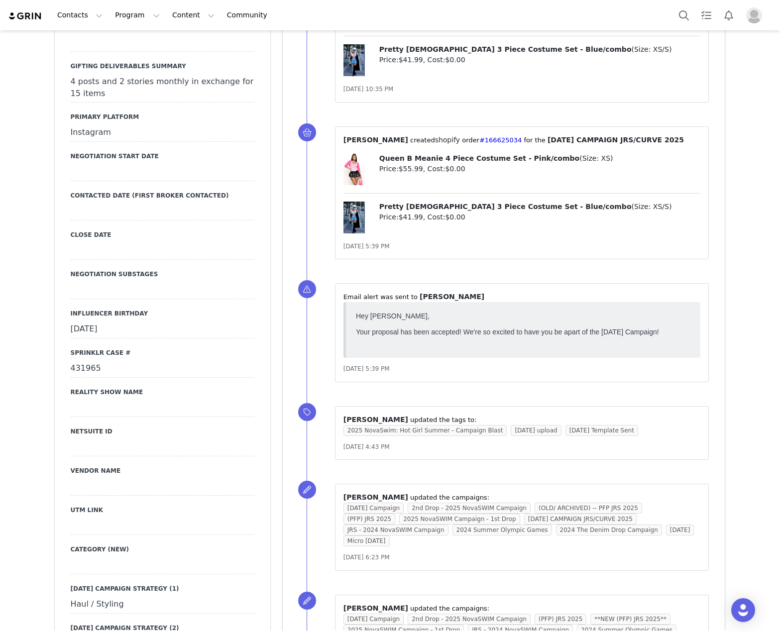
scroll to position [1444, 0]
click at [81, 359] on div "431965" at bounding box center [163, 368] width 184 height 18
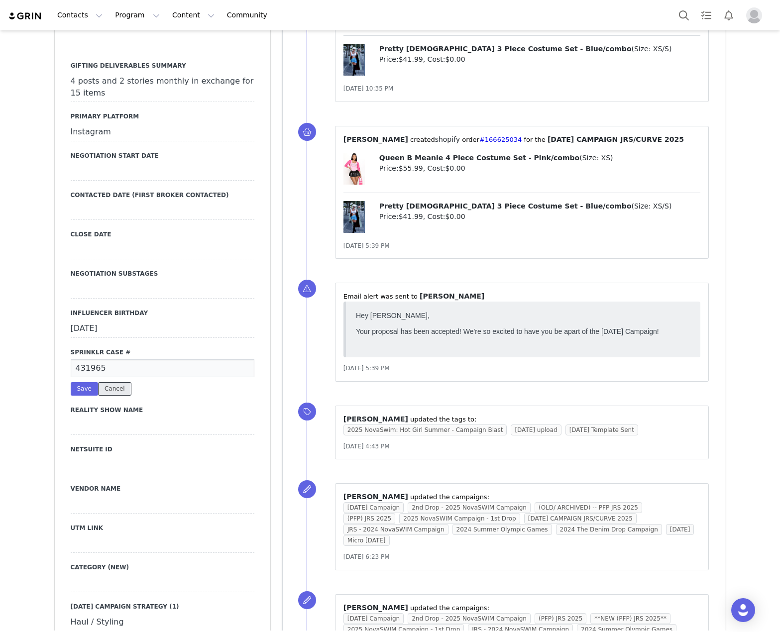
click at [111, 382] on button "Cancel" at bounding box center [114, 388] width 33 height 13
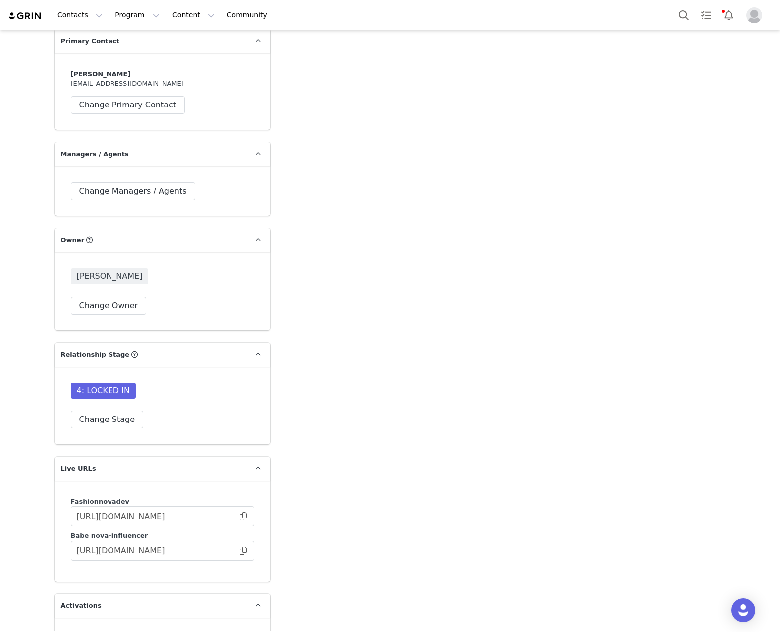
scroll to position [2738, 0]
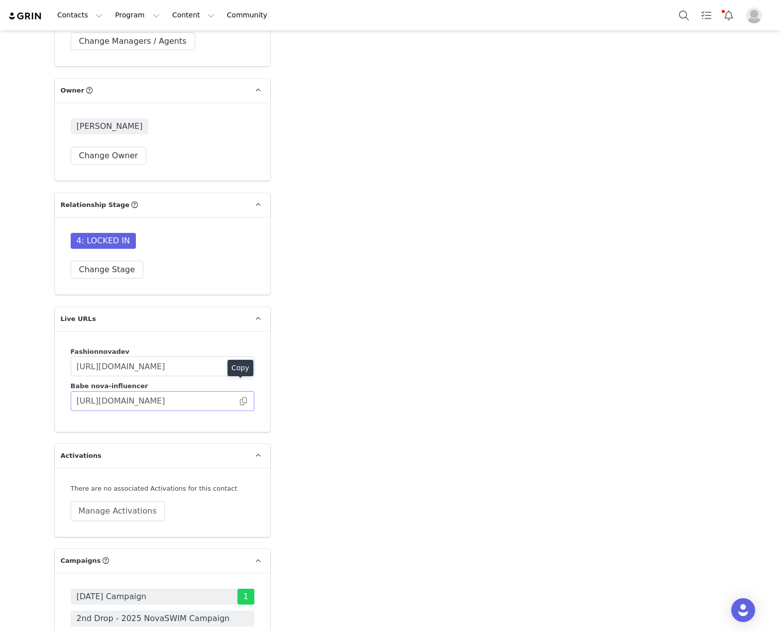
click at [242, 401] on span at bounding box center [243, 401] width 10 height 0
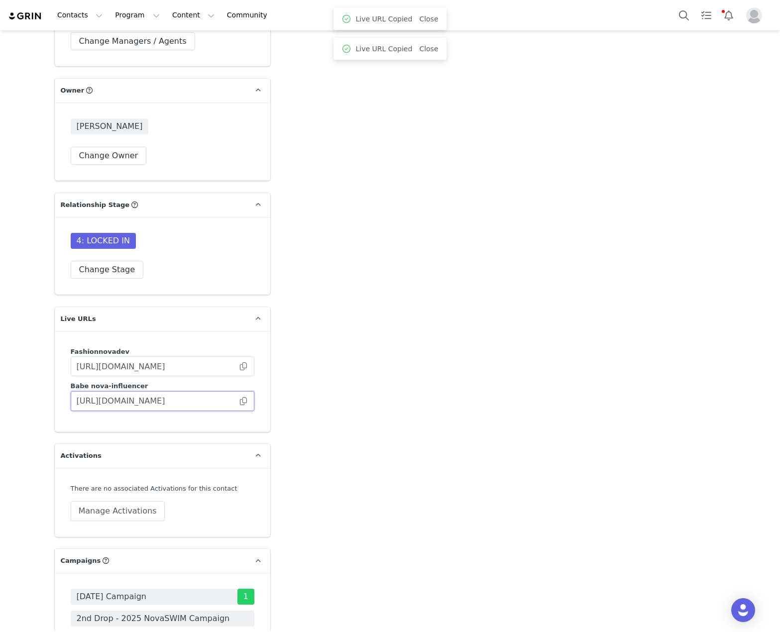
click at [245, 391] on input "[URL][DOMAIN_NAME]" at bounding box center [163, 401] width 184 height 20
click at [242, 401] on span at bounding box center [243, 401] width 10 height 0
click at [241, 401] on span at bounding box center [243, 401] width 10 height 0
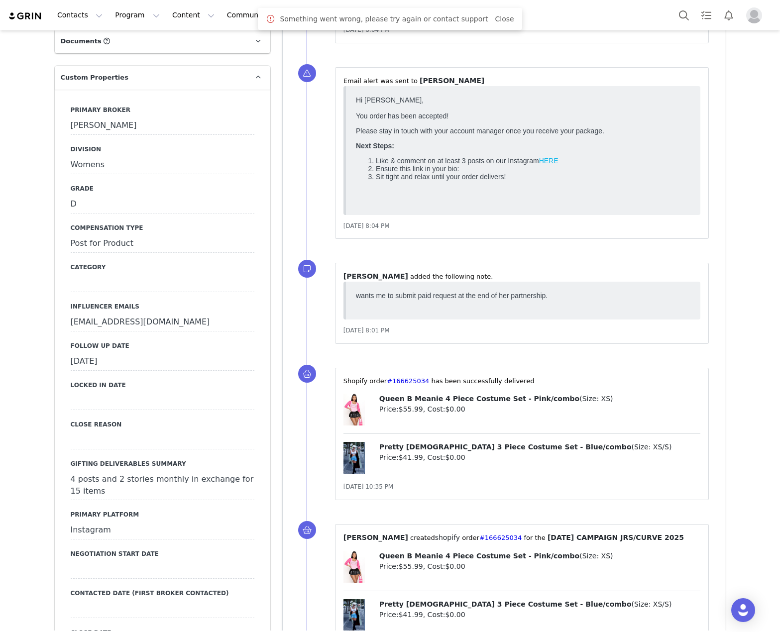
click at [113, 353] on div "[DATE]" at bounding box center [163, 362] width 184 height 18
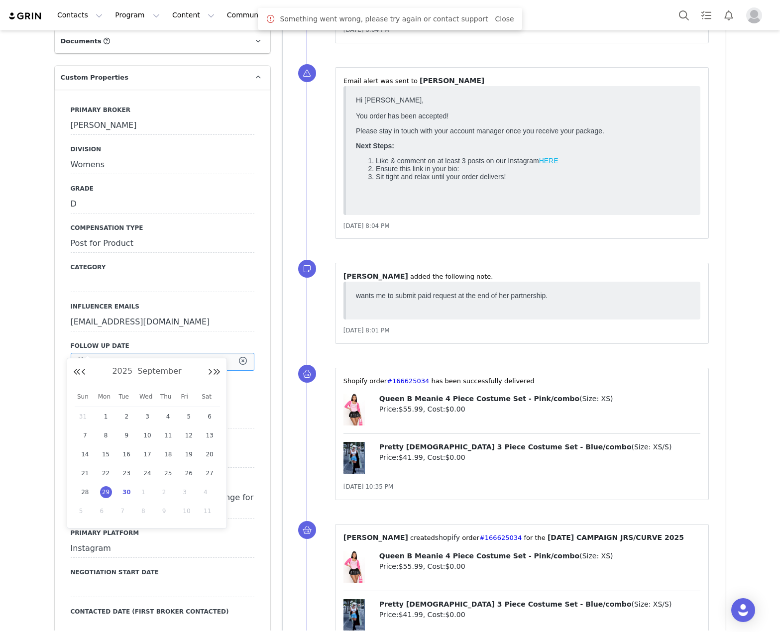
click at [113, 353] on input "Sep 29 2025" at bounding box center [163, 362] width 184 height 18
drag, startPoint x: 124, startPoint y: 495, endPoint x: 124, endPoint y: 488, distance: 7.5
click at [125, 495] on span "30" at bounding box center [126, 492] width 12 height 12
type input "[DATE]"
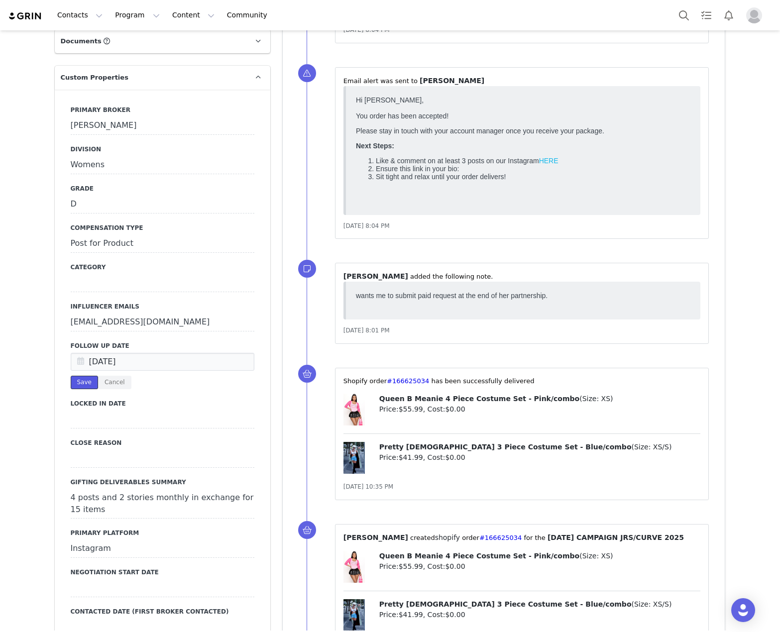
click at [82, 376] on button "Save" at bounding box center [84, 382] width 27 height 13
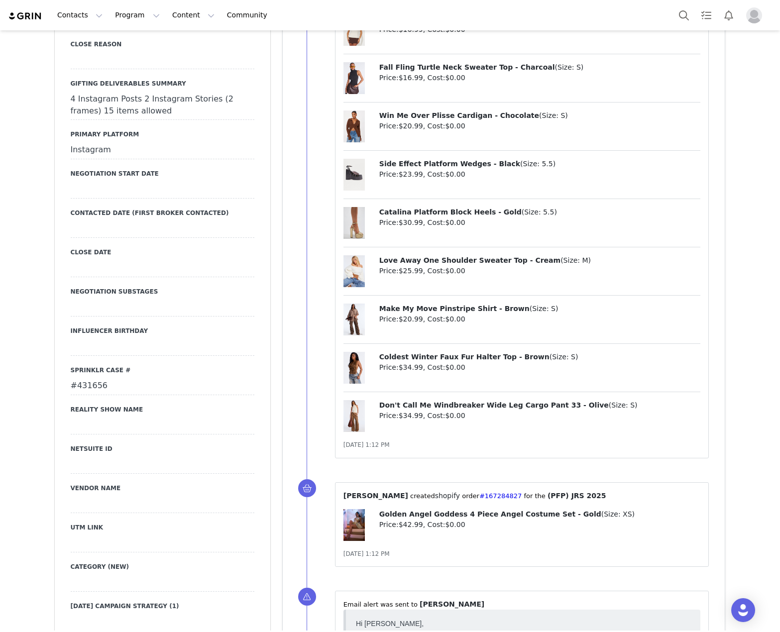
scroll to position [1444, 0]
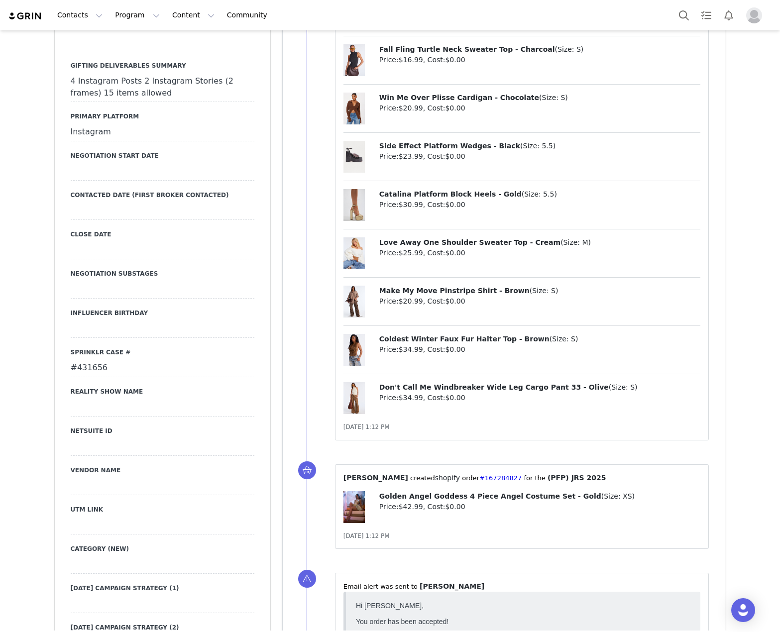
click at [93, 359] on div "#431656" at bounding box center [163, 368] width 184 height 18
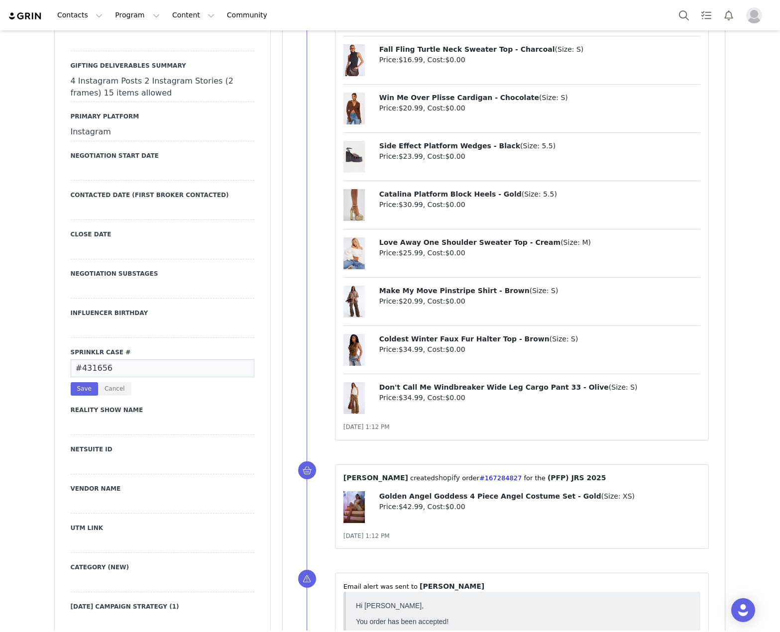
click at [93, 359] on input "#431656" at bounding box center [163, 368] width 184 height 18
click at [114, 382] on button "Cancel" at bounding box center [114, 388] width 33 height 13
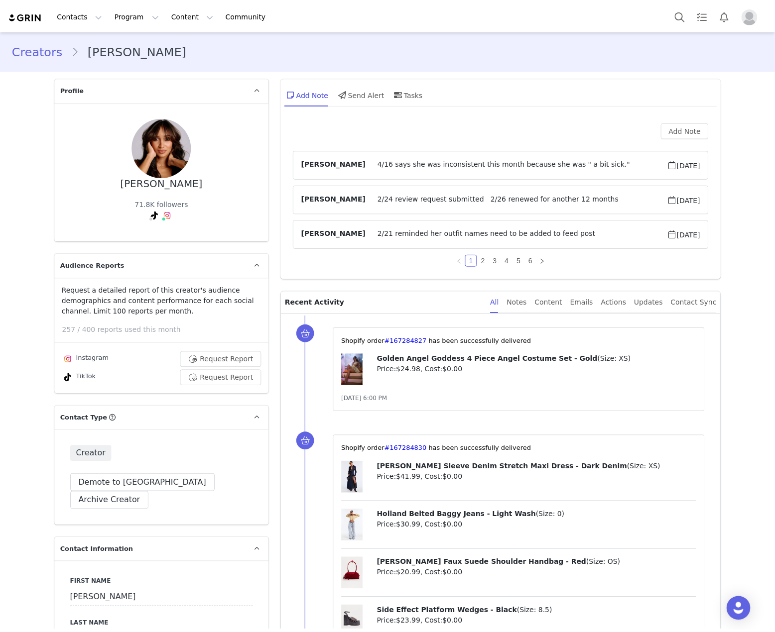
scroll to position [525, 0]
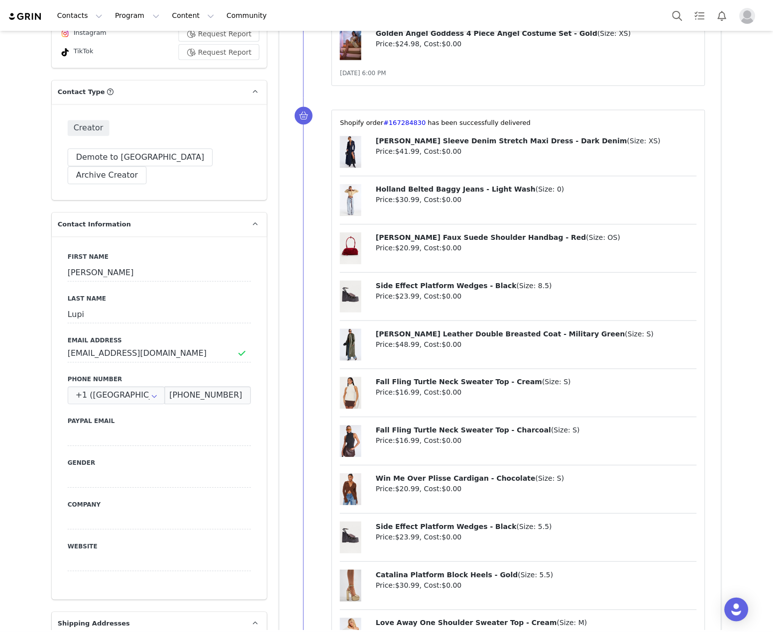
scroll to position [27, 0]
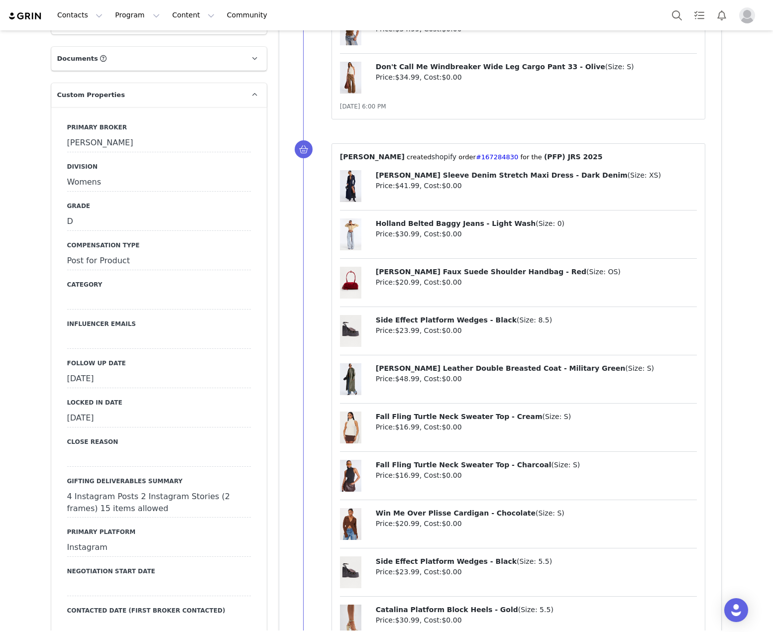
scroll to position [1046, 0]
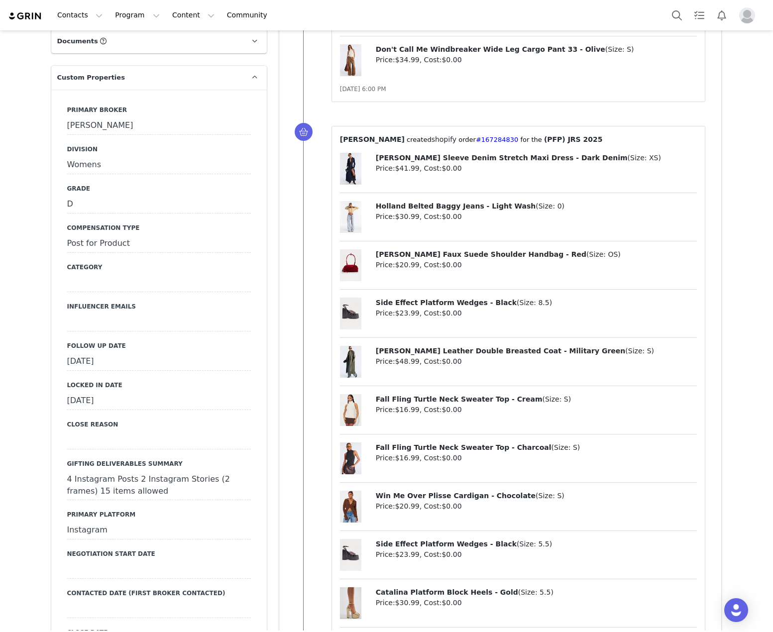
click at [95, 353] on div "[DATE]" at bounding box center [159, 362] width 184 height 18
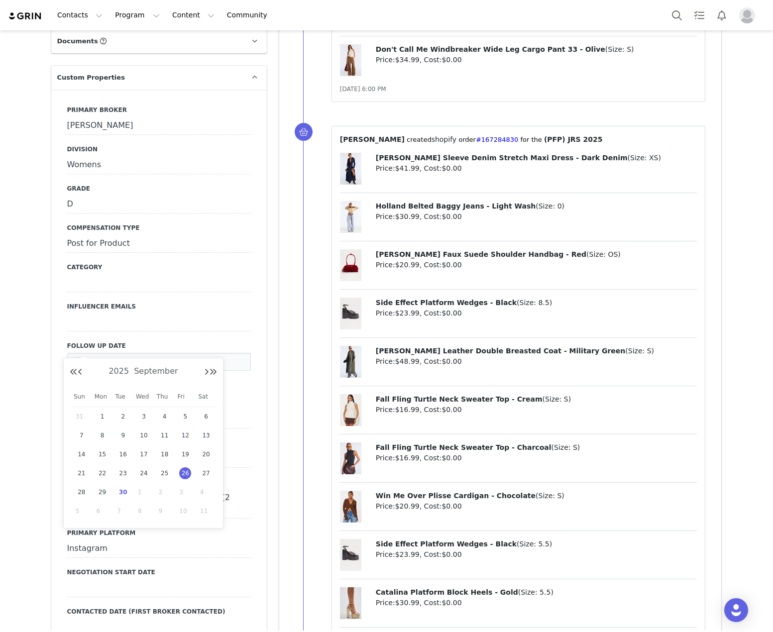
click at [118, 491] on span "30" at bounding box center [123, 492] width 12 height 12
type input "[DATE]"
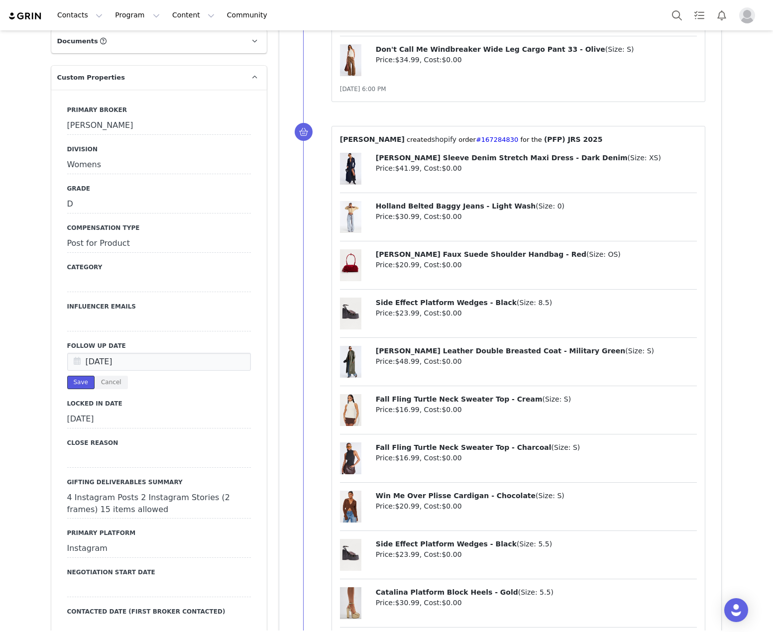
click at [80, 376] on button "Save" at bounding box center [80, 382] width 27 height 13
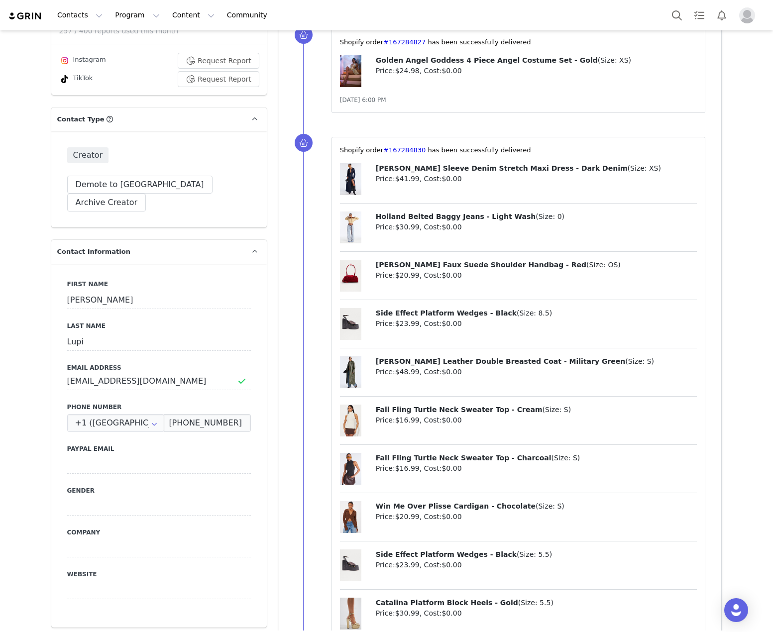
scroll to position [0, 0]
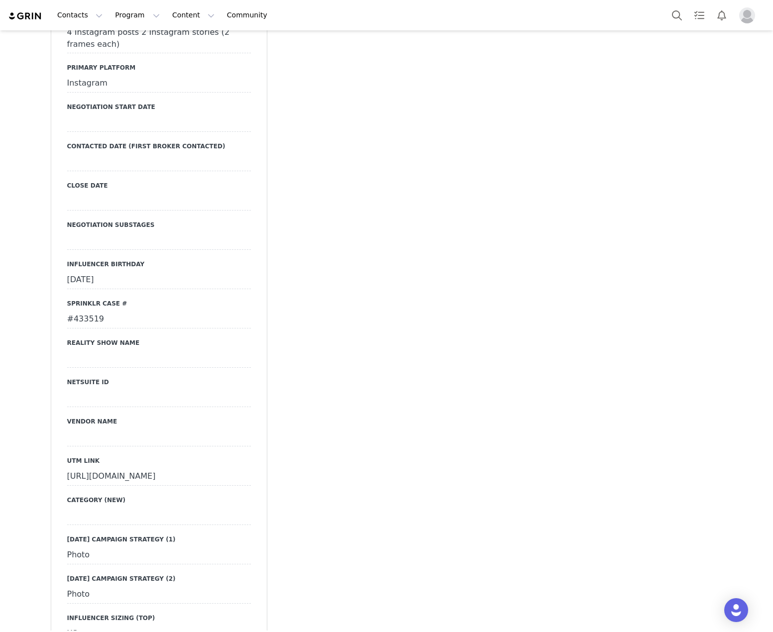
scroll to position [1444, 0]
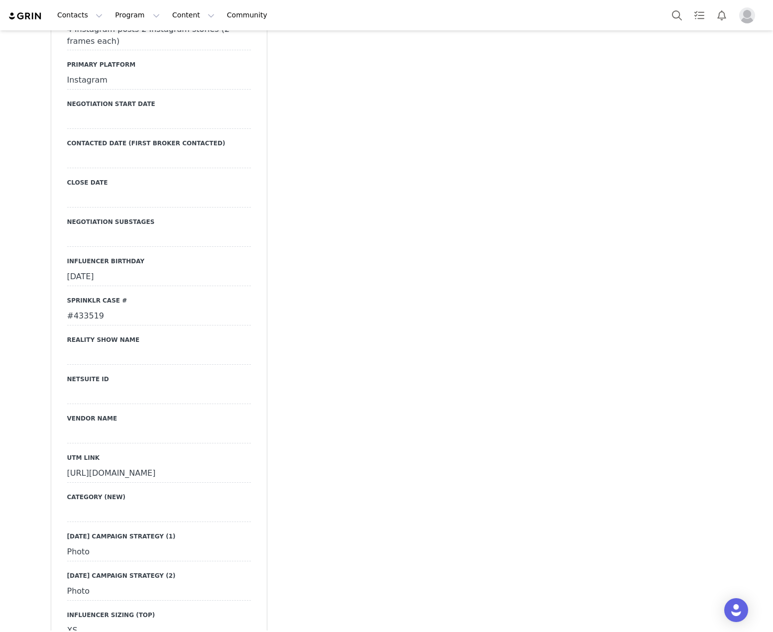
click at [88, 308] on div "#433519" at bounding box center [159, 317] width 184 height 18
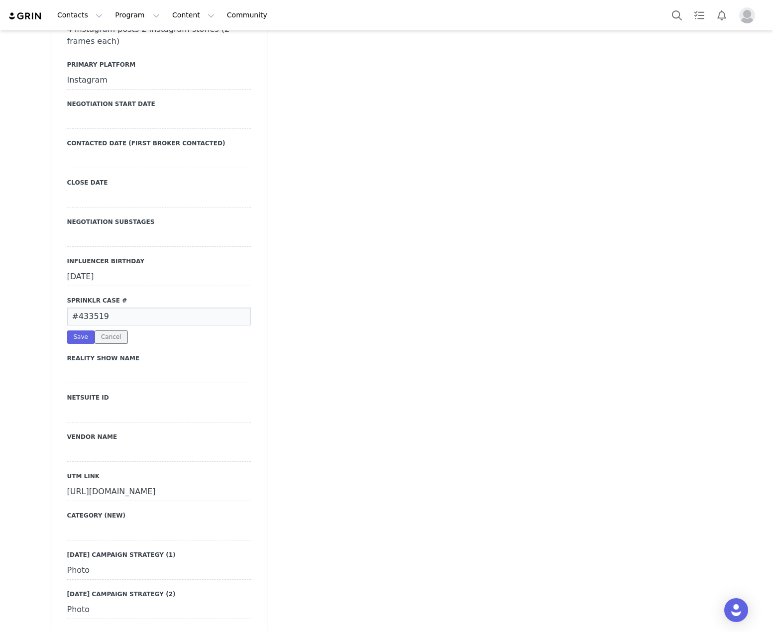
click at [104, 331] on button "Cancel" at bounding box center [111, 337] width 33 height 13
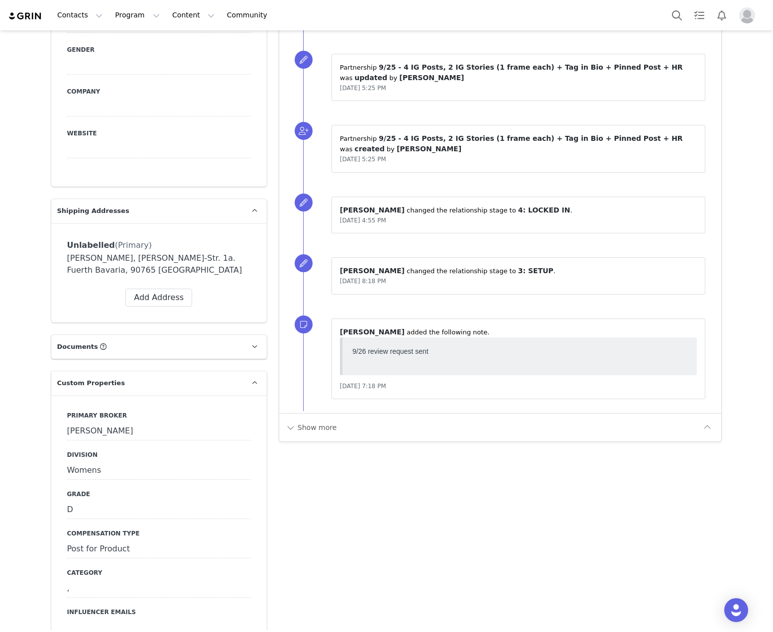
scroll to position [846, 0]
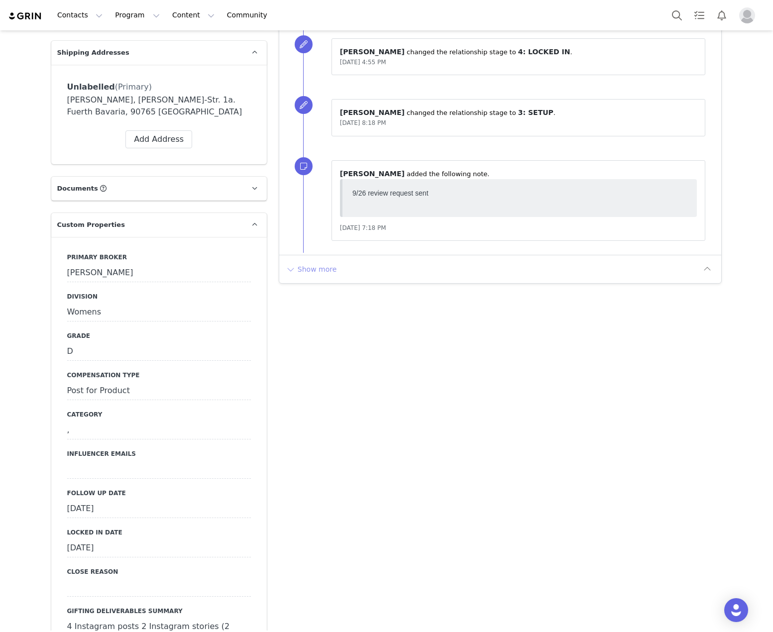
click at [313, 270] on button "Show more" at bounding box center [311, 269] width 52 height 16
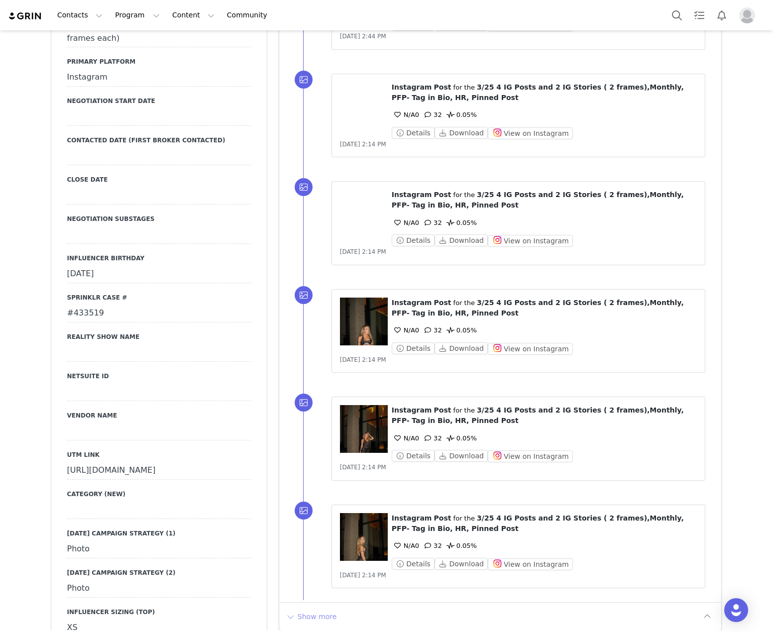
scroll to position [1643, 0]
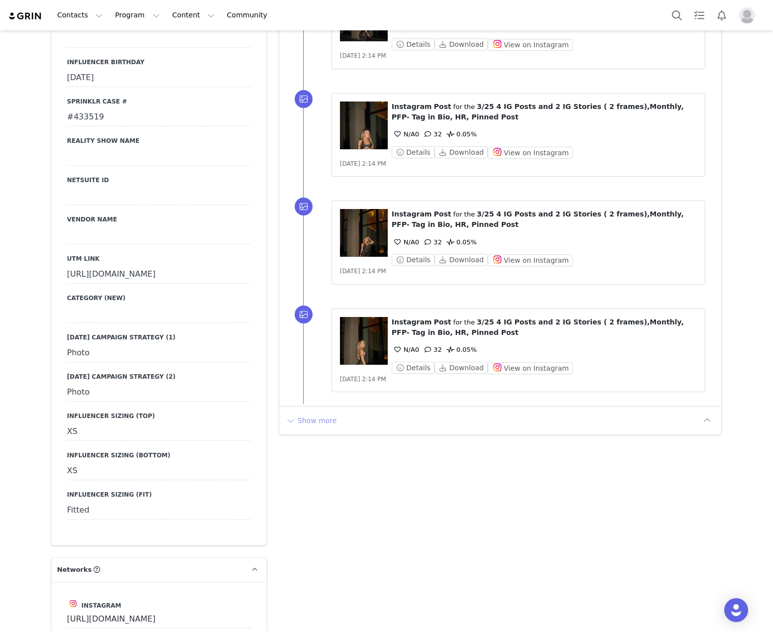
click at [305, 424] on button "Show more" at bounding box center [311, 421] width 52 height 16
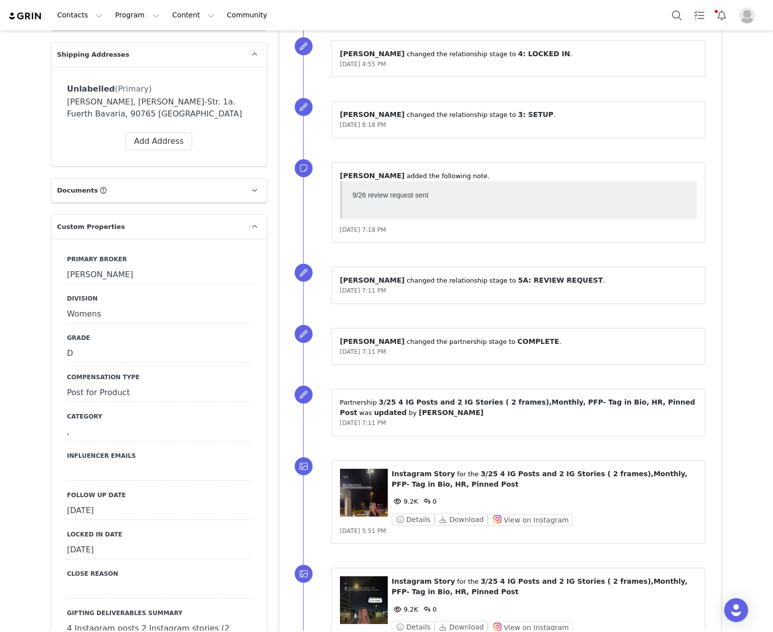
scroll to position [946, 0]
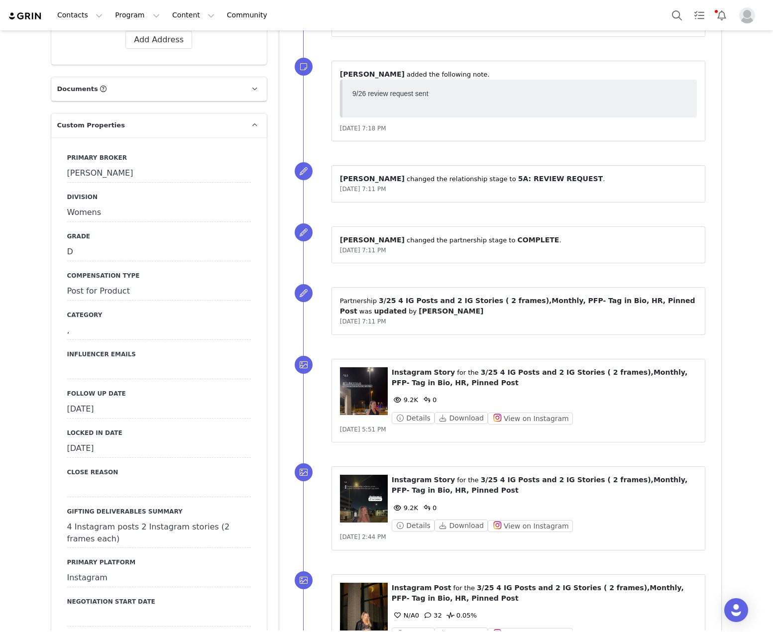
click at [144, 401] on div "September 29th, 2025" at bounding box center [159, 410] width 184 height 18
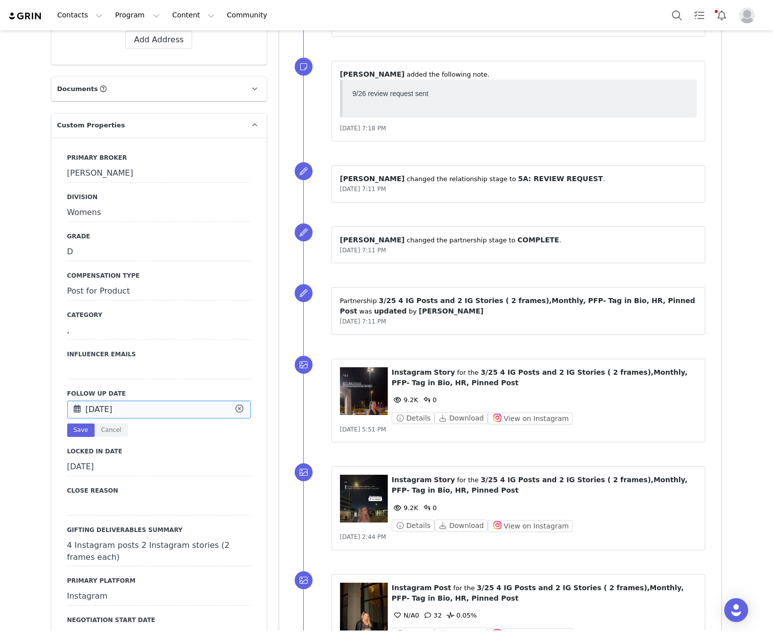
click at [144, 401] on input "Sep 29 2025" at bounding box center [159, 410] width 184 height 18
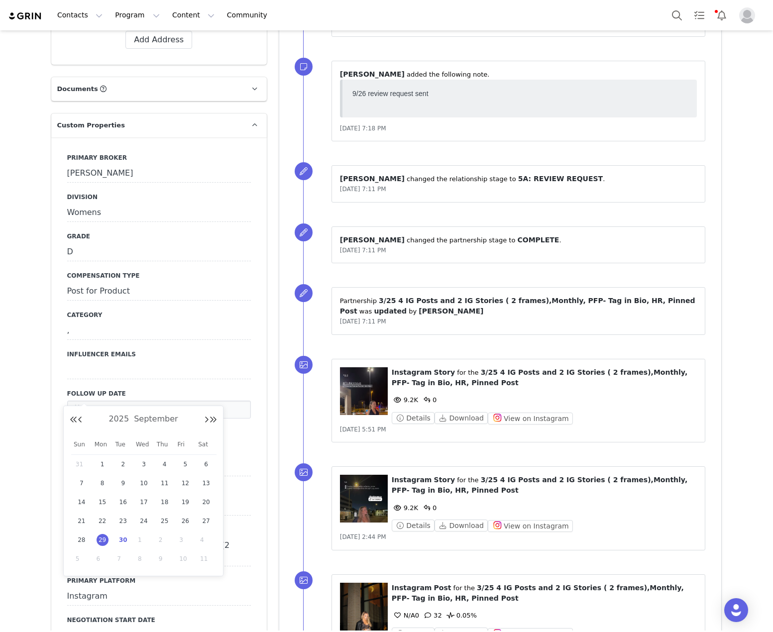
click at [118, 546] on div "30" at bounding box center [123, 540] width 21 height 15
type input "Sep 30 2025"
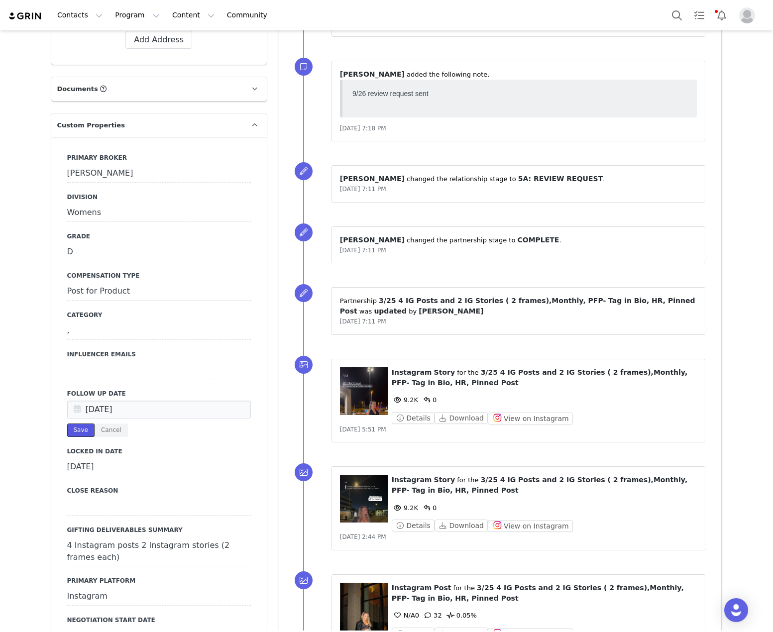
click at [78, 424] on button "Save" at bounding box center [80, 430] width 27 height 13
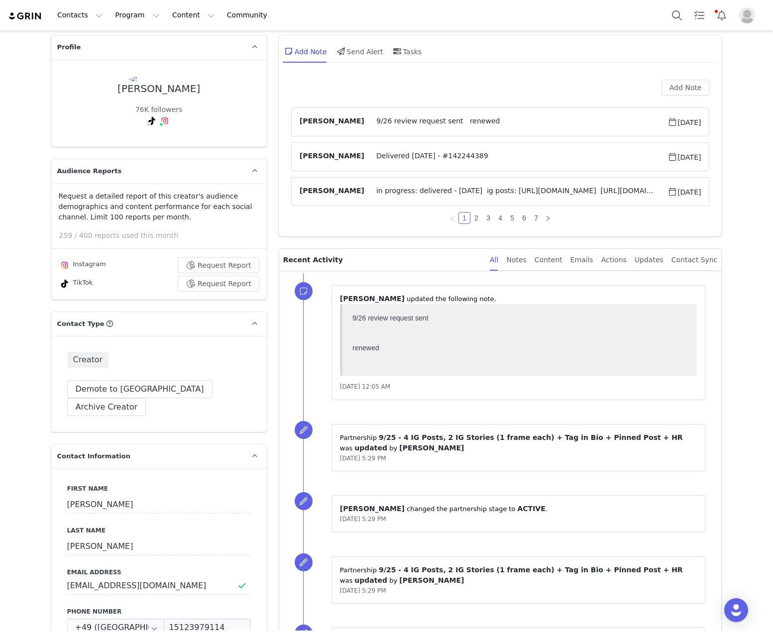
scroll to position [0, 0]
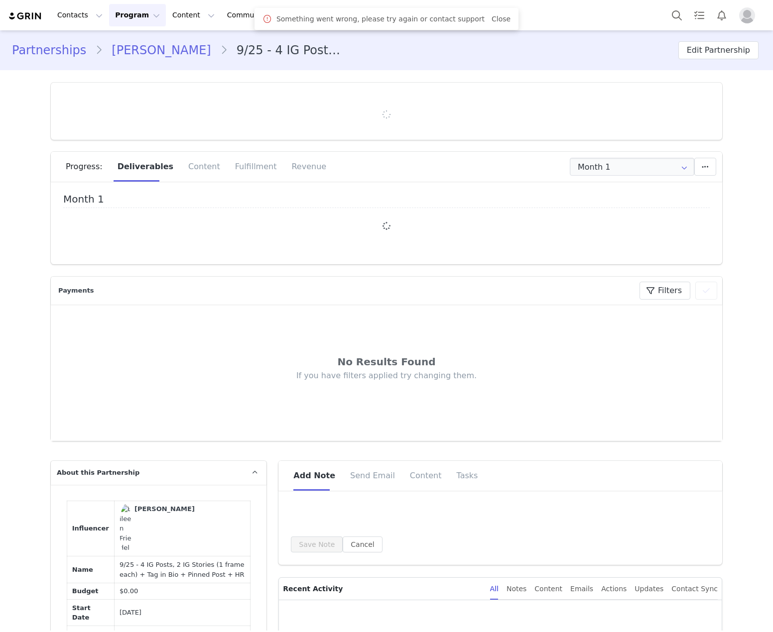
type input "+49 ([GEOGRAPHIC_DATA])"
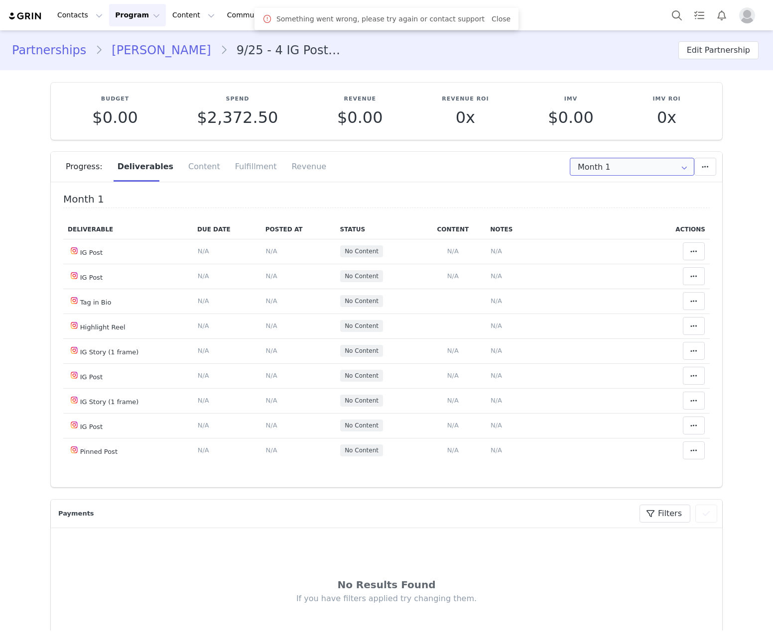
click at [604, 166] on input "Month 1" at bounding box center [632, 167] width 124 height 18
click at [345, 151] on section "Budget $0.00 Spend $2,372.50 Revenue $0.00 Revenue ROI 0x IMV $0.00 IMV ROI 0x …" at bounding box center [386, 278] width 686 height 417
click at [152, 52] on link "Eileen Friedel" at bounding box center [161, 50] width 117 height 18
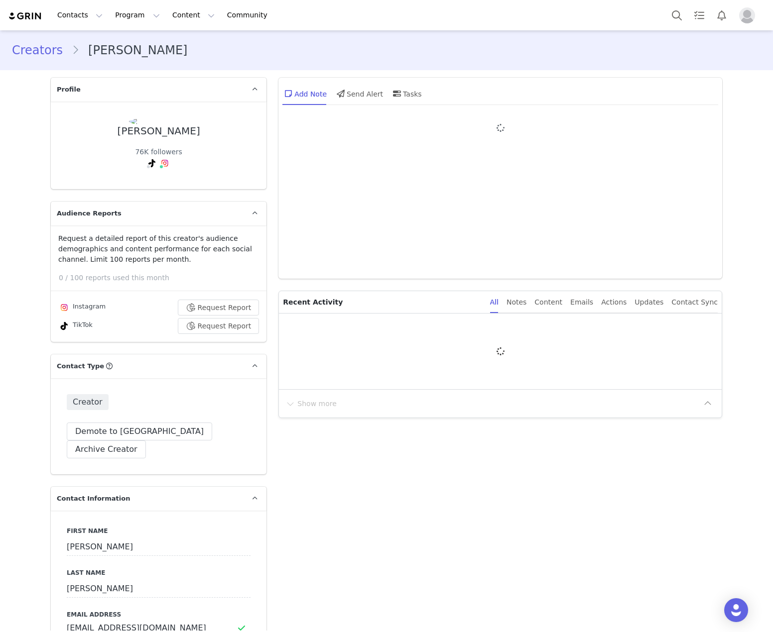
type input "+49 ([GEOGRAPHIC_DATA])"
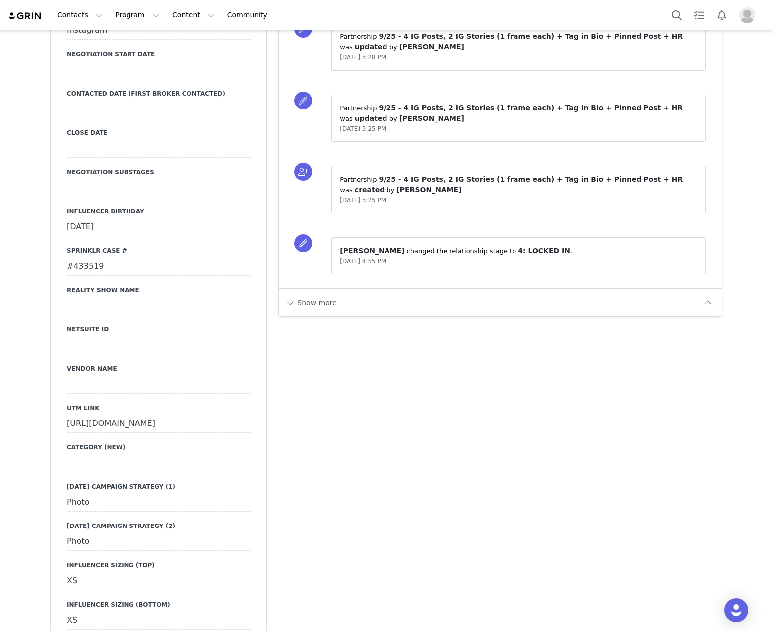
scroll to position [1394, 0]
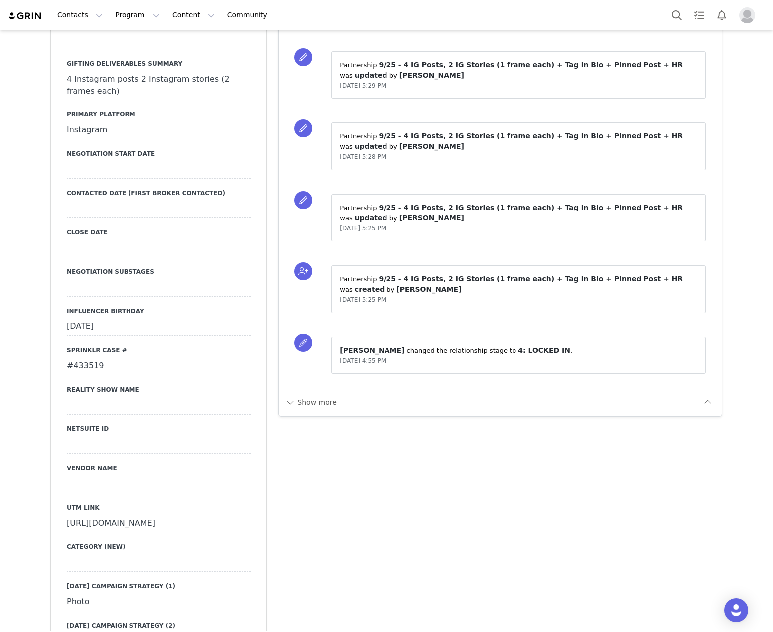
click at [90, 357] on div "#433519" at bounding box center [159, 366] width 184 height 18
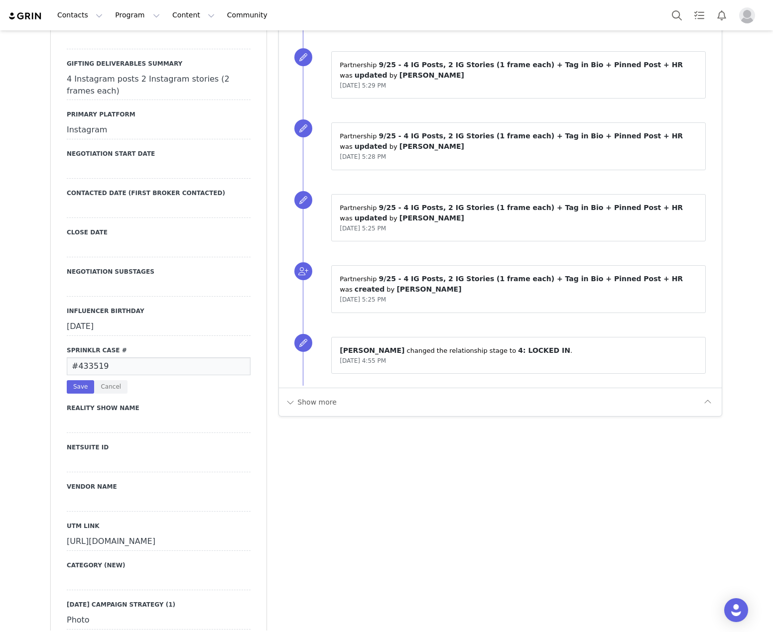
click at [90, 357] on input "#433519" at bounding box center [159, 366] width 184 height 18
click at [106, 380] on button "Cancel" at bounding box center [110, 386] width 33 height 13
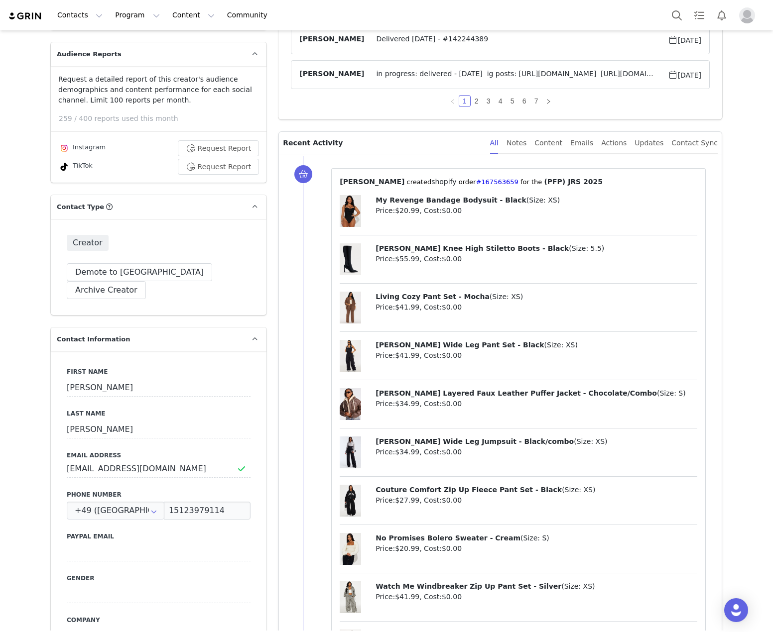
scroll to position [0, 0]
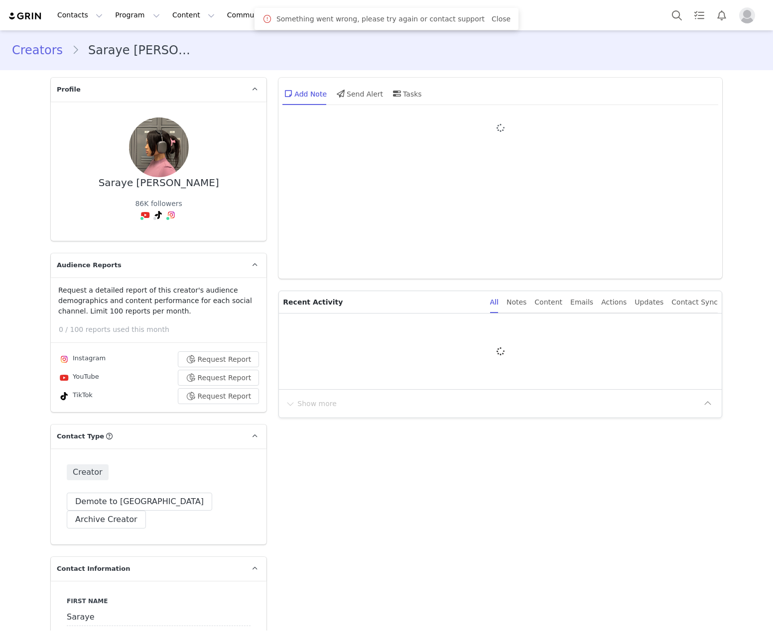
type input "+1 ([GEOGRAPHIC_DATA])"
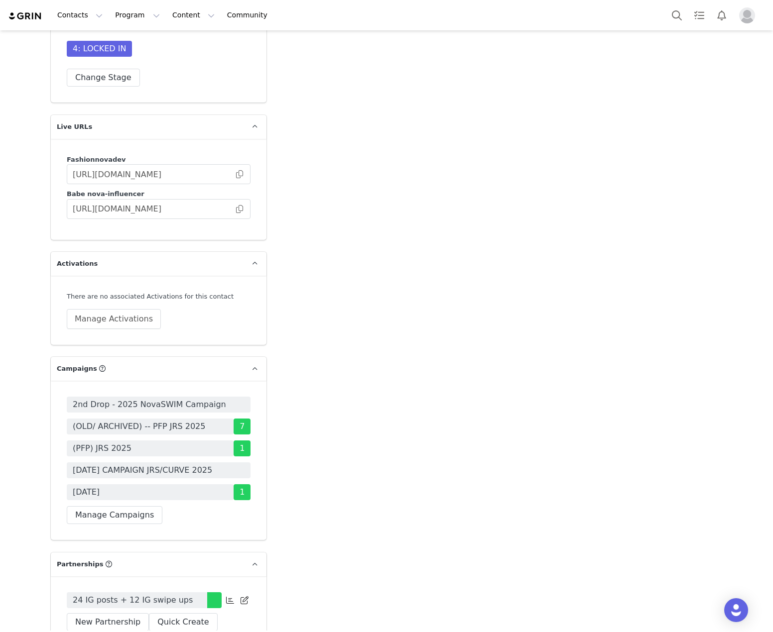
scroll to position [3186, 0]
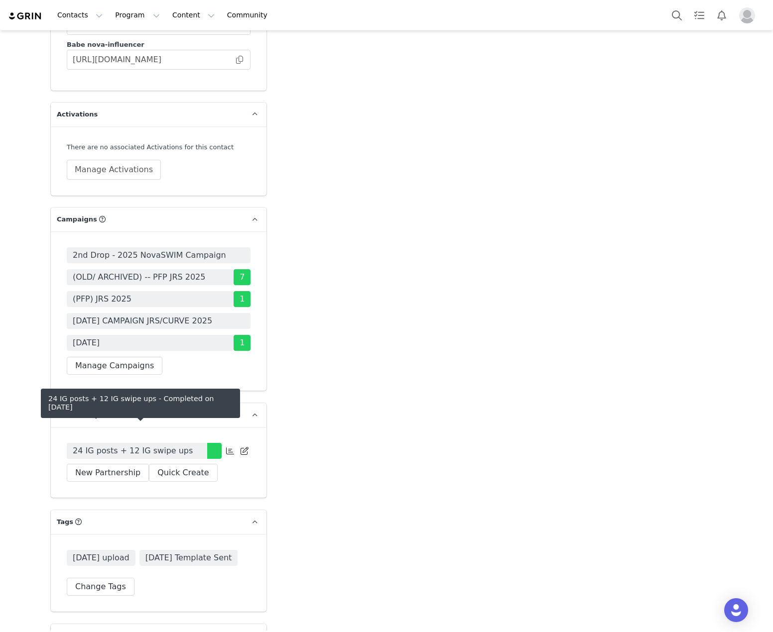
click at [195, 443] on link "24 IG posts + 12 IG swipe ups" at bounding box center [137, 451] width 140 height 16
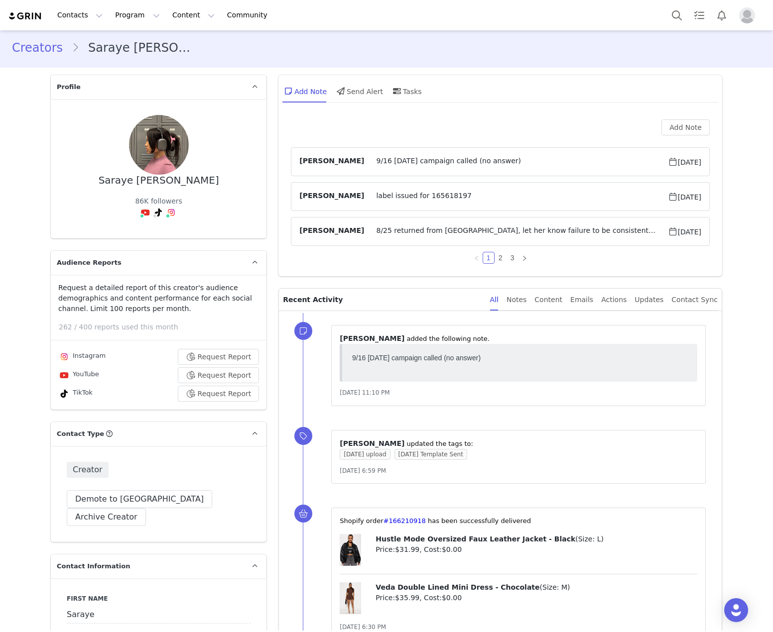
scroll to position [0, 0]
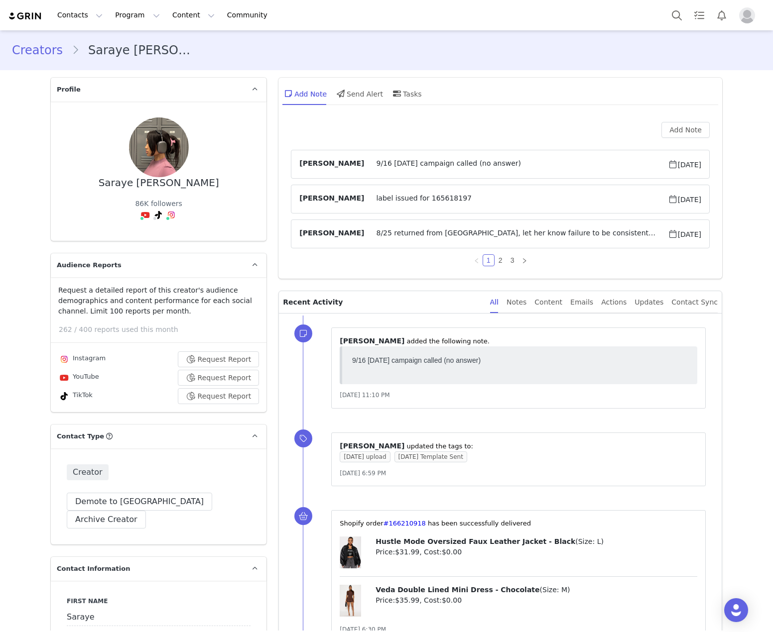
click at [477, 165] on span "9/16 [DATE] campaign called (no answer)" at bounding box center [515, 164] width 303 height 12
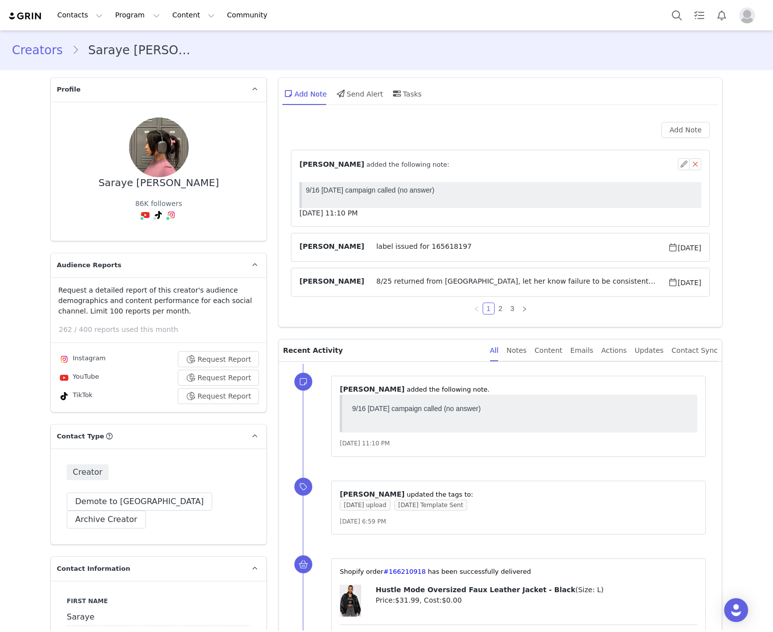
click at [670, 161] on div "⁨ [PERSON_NAME] ⁩ added the following note:" at bounding box center [488, 164] width 378 height 10
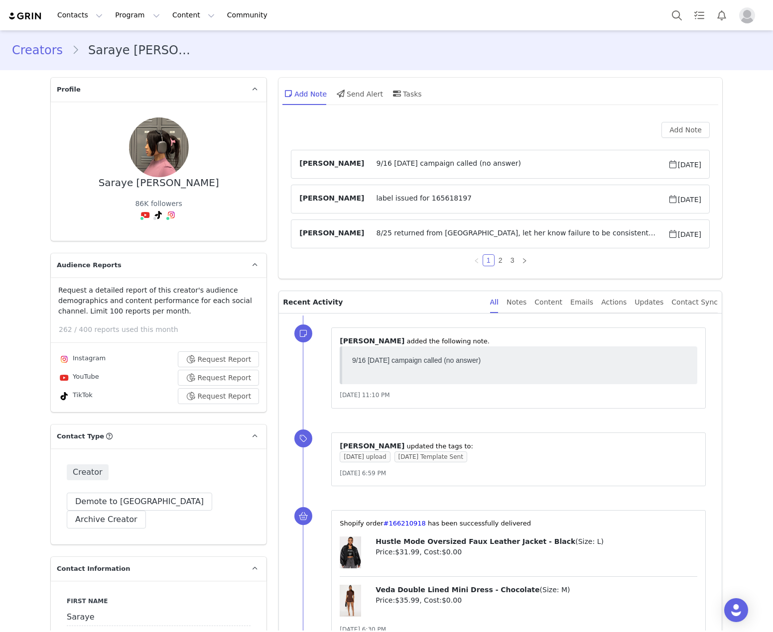
click at [581, 168] on span "9/16 [DATE] campaign called (no answer)" at bounding box center [515, 164] width 303 height 12
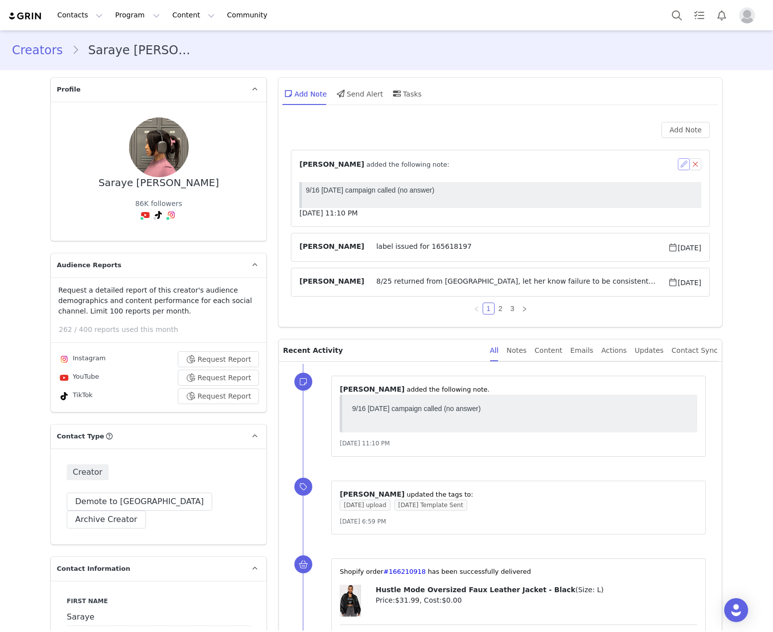
click at [681, 162] on button "button" at bounding box center [684, 164] width 12 height 12
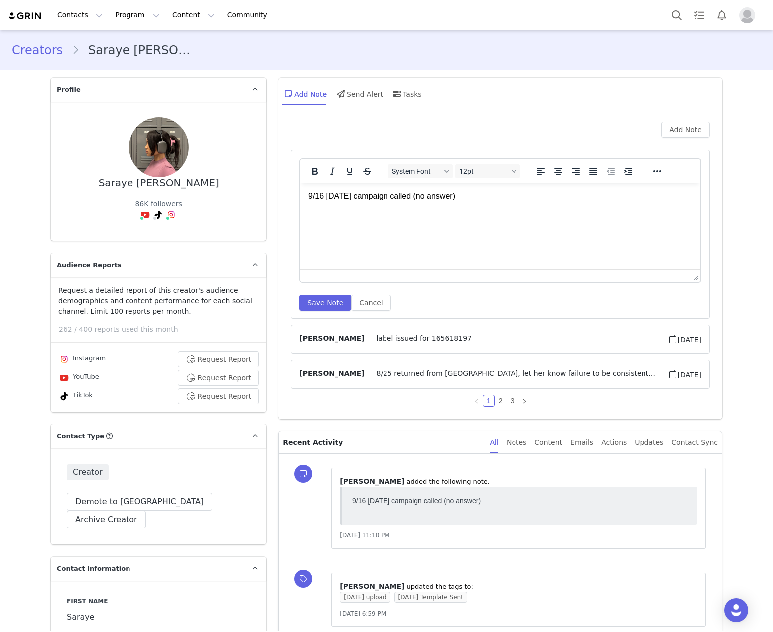
click at [334, 210] on html "9/16 [DATE] campaign called (no answer)" at bounding box center [500, 196] width 400 height 27
click at [478, 202] on p "9/16 [DATE] campaign called (no answer)" at bounding box center [500, 196] width 384 height 11
click at [407, 236] on p "responded: "" at bounding box center [500, 234] width 384 height 11
click at [391, 234] on p "responded: "" at bounding box center [500, 234] width 384 height 11
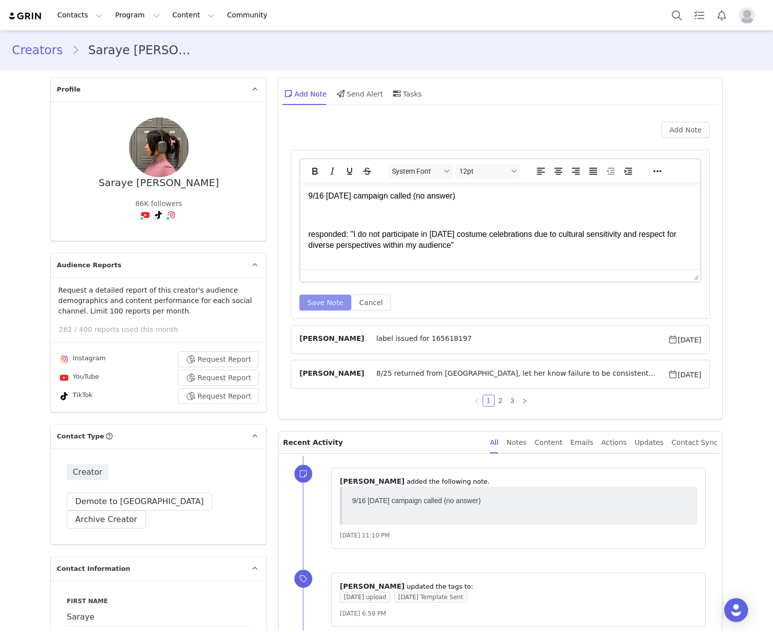
click at [309, 297] on button "Save Note" at bounding box center [325, 303] width 52 height 16
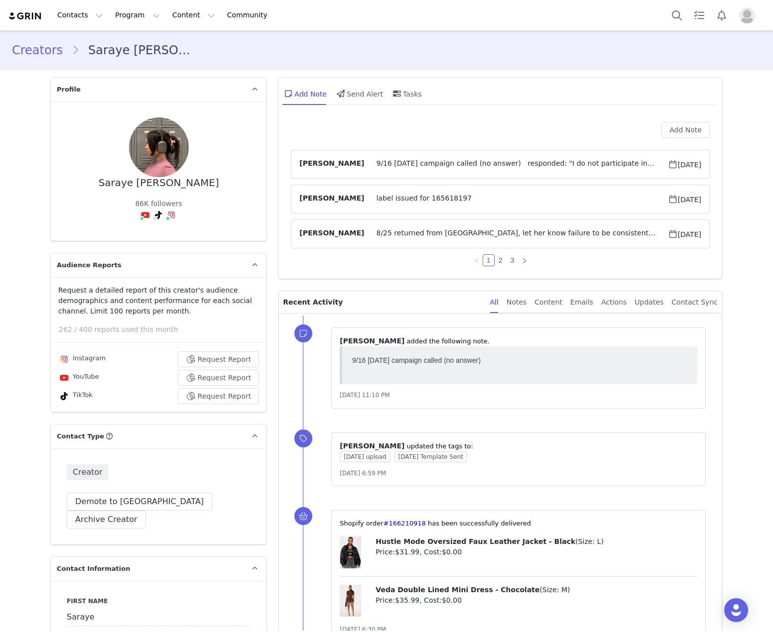
click at [568, 165] on span "9/16 [DATE] campaign called (no answer) responded: "I do not participate in [DA…" at bounding box center [515, 164] width 303 height 12
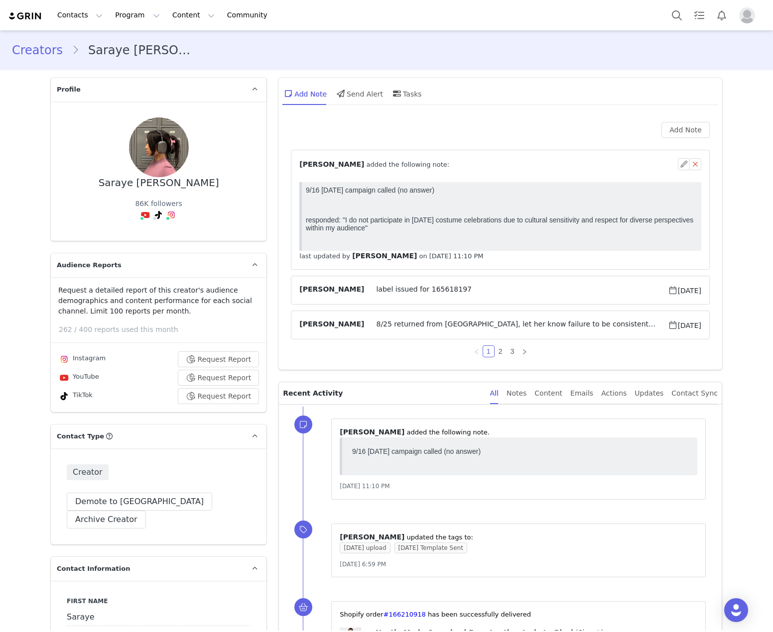
click at [568, 165] on div "⁨ [PERSON_NAME] ⁩ added the following note:" at bounding box center [488, 164] width 378 height 10
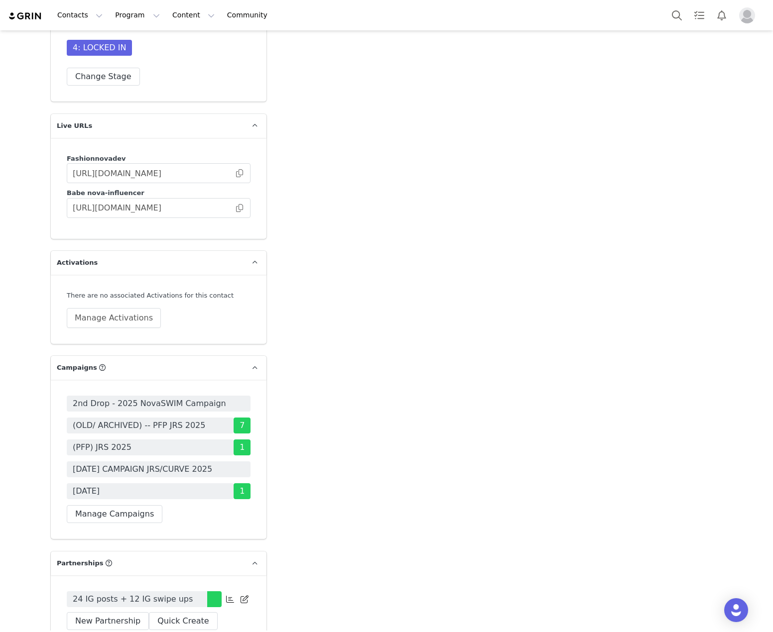
scroll to position [3037, 0]
click at [127, 506] on button "Manage Campaigns" at bounding box center [115, 515] width 96 height 18
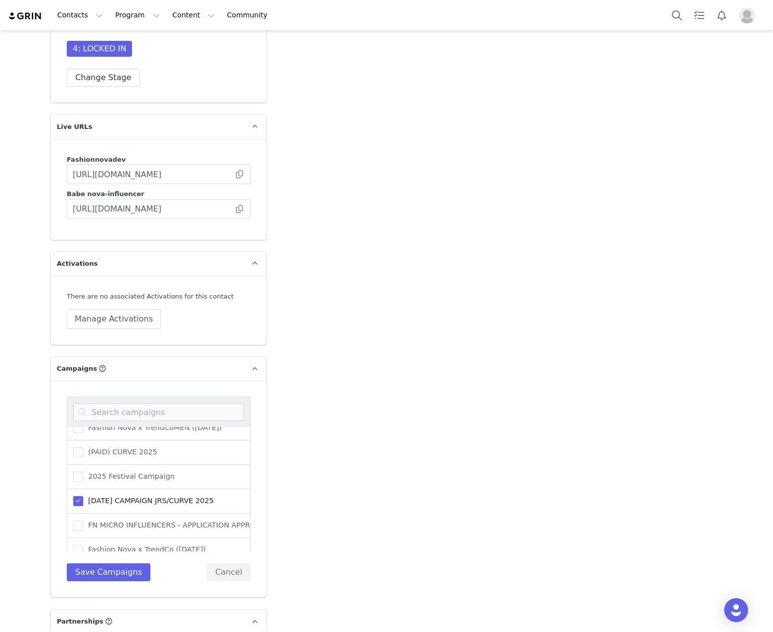
scroll to position [1842, 0]
click at [158, 451] on span "[DATE] CAMPAIGN JRS/CURVE 2025" at bounding box center [148, 451] width 130 height 9
click at [83, 447] on input "[DATE] CAMPAIGN JRS/CURVE 2025" at bounding box center [83, 447] width 0 height 0
click at [133, 564] on button "Save Campaigns" at bounding box center [109, 573] width 84 height 18
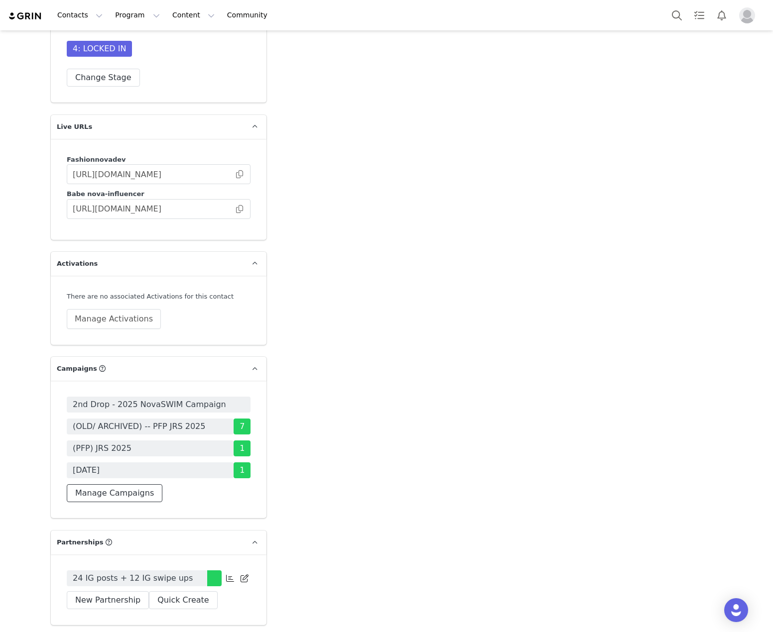
click at [119, 484] on button "Manage Campaigns" at bounding box center [115, 493] width 96 height 18
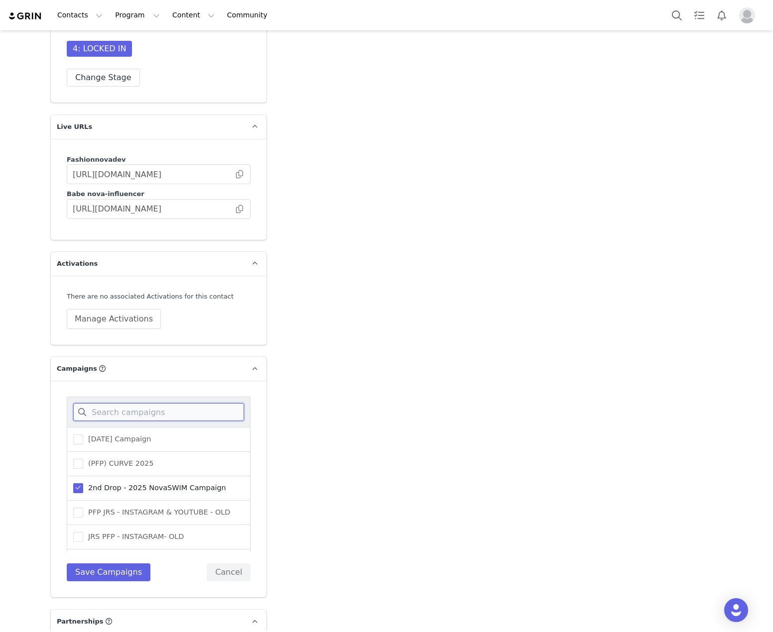
click at [124, 403] on input at bounding box center [158, 412] width 171 height 18
type input "[DATE]"
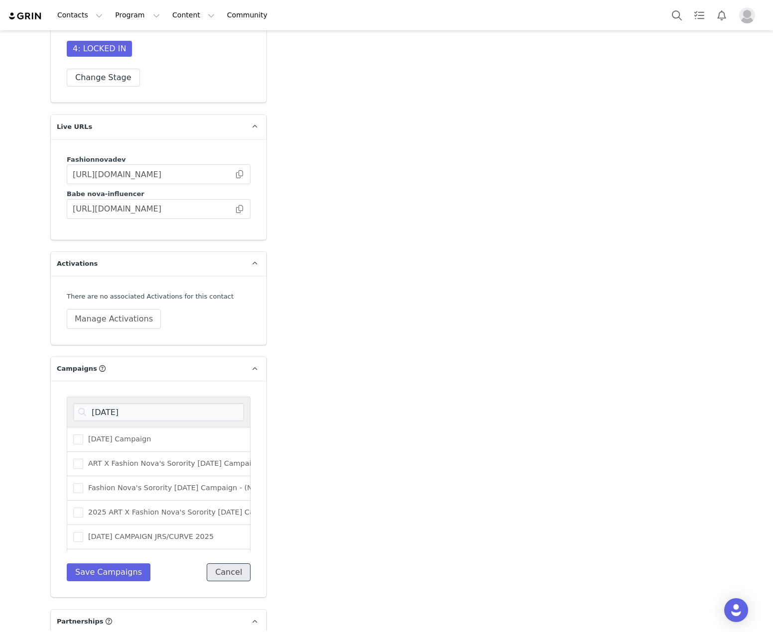
click at [239, 564] on button "Cancel" at bounding box center [229, 573] width 44 height 18
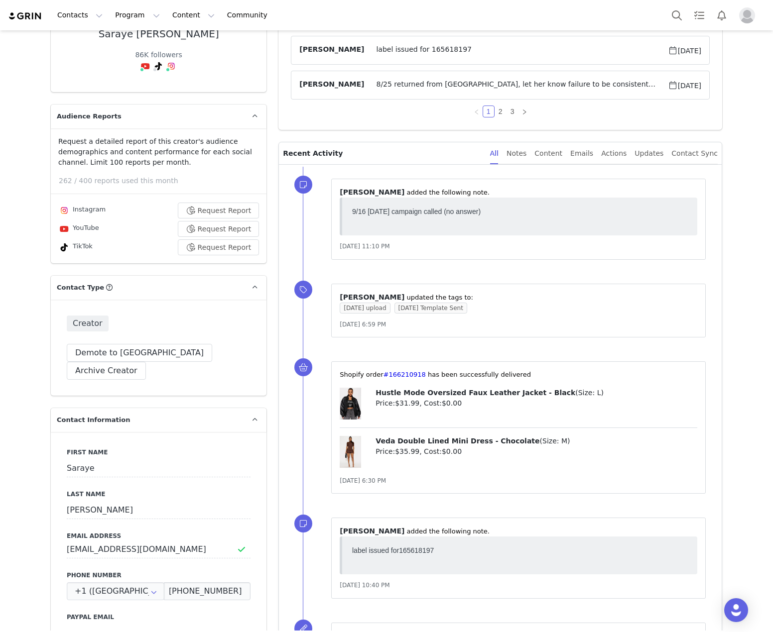
scroll to position [0, 0]
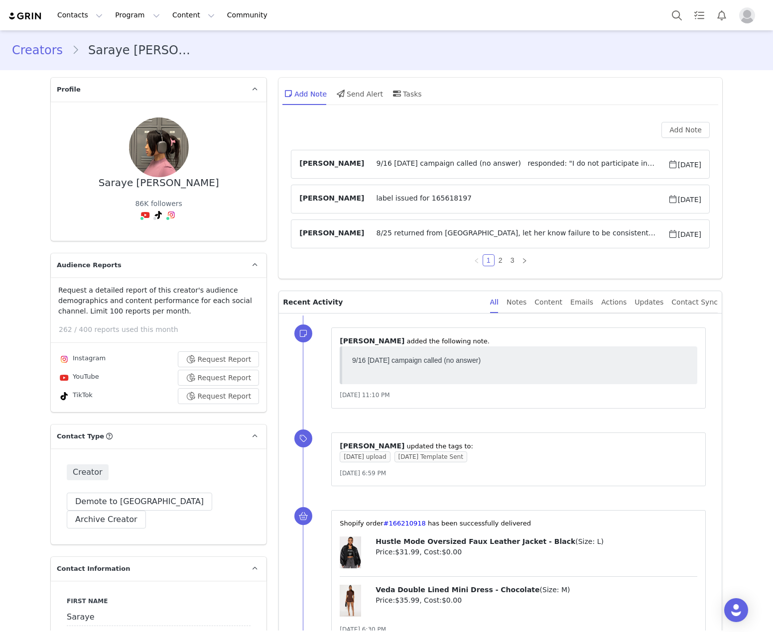
click at [498, 243] on article "Rosa Gonzalez 8/25 returned from NY, let her know failure to be consistent from…" at bounding box center [500, 234] width 419 height 29
click at [495, 265] on link "2" at bounding box center [500, 260] width 11 height 11
click at [483, 256] on link "1" at bounding box center [488, 260] width 11 height 11
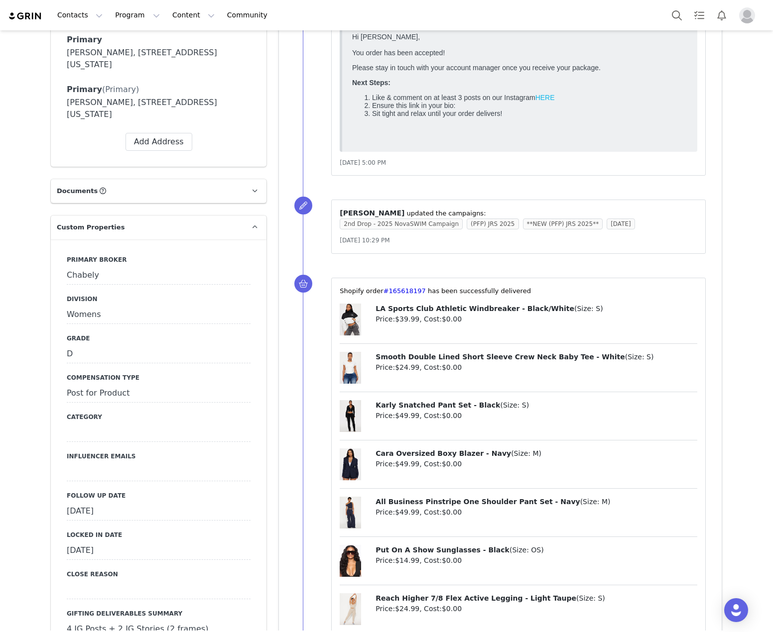
scroll to position [996, 0]
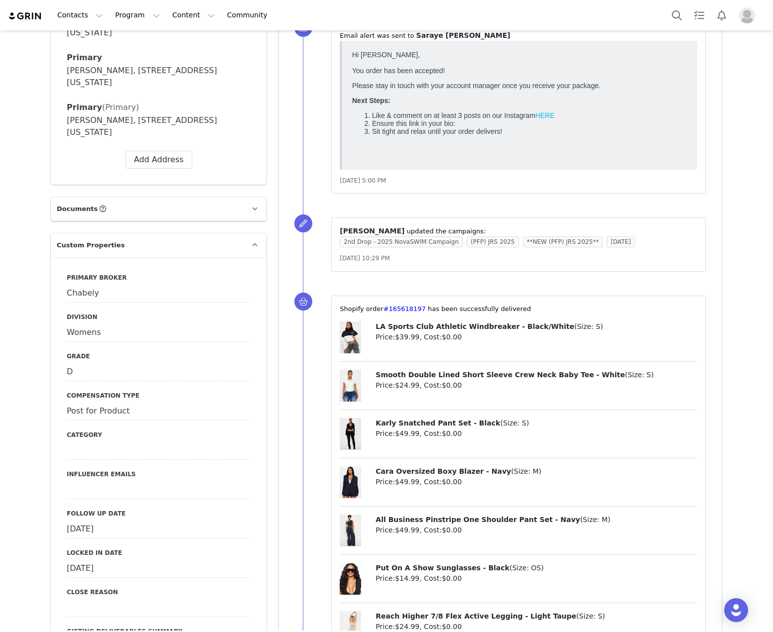
click at [86, 521] on div "[DATE]" at bounding box center [159, 530] width 184 height 18
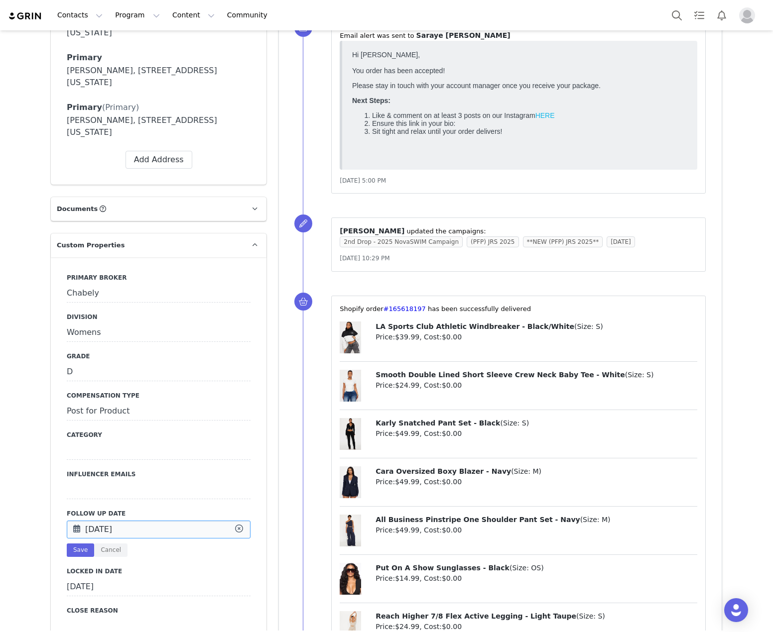
click at [86, 521] on input "Sep 18 2025" at bounding box center [159, 530] width 184 height 18
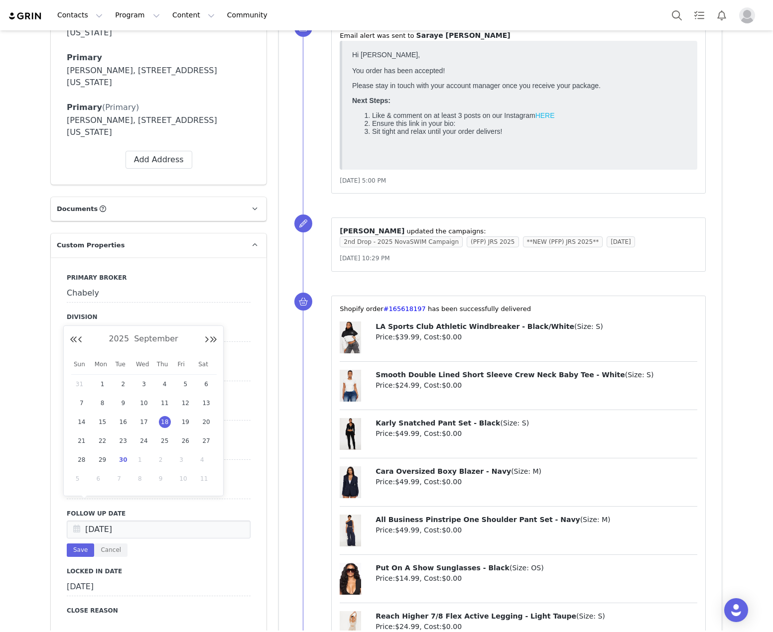
click at [117, 463] on div "30" at bounding box center [123, 460] width 21 height 15
type input "[DATE]"
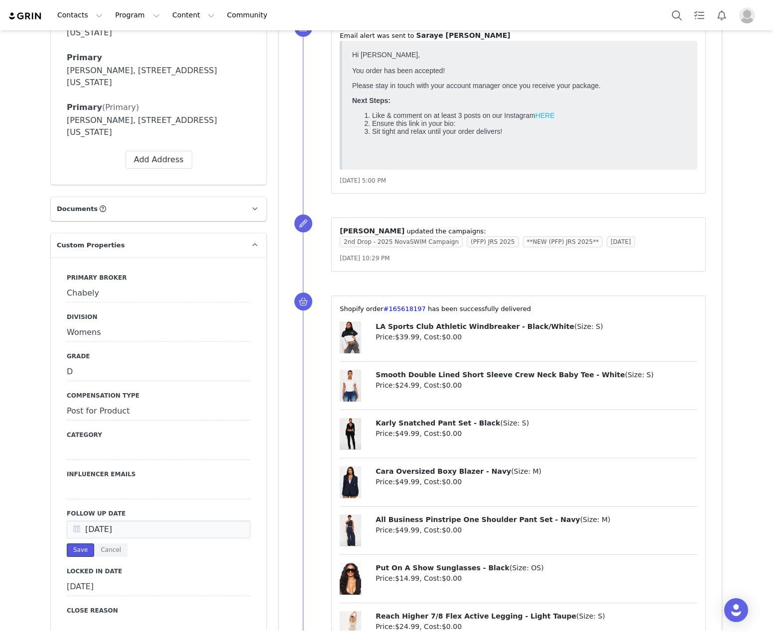
click at [81, 544] on button "Save" at bounding box center [80, 550] width 27 height 13
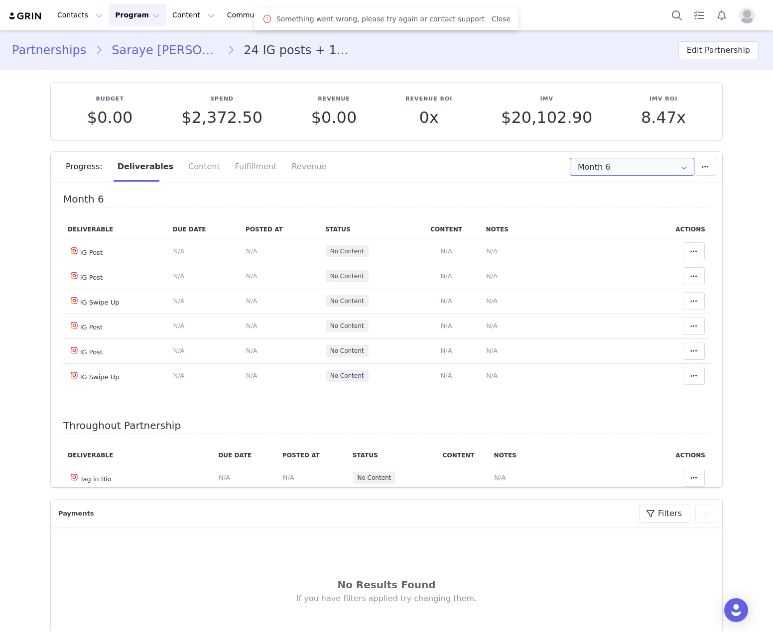
click at [638, 166] on input "Month 6" at bounding box center [632, 167] width 124 height 18
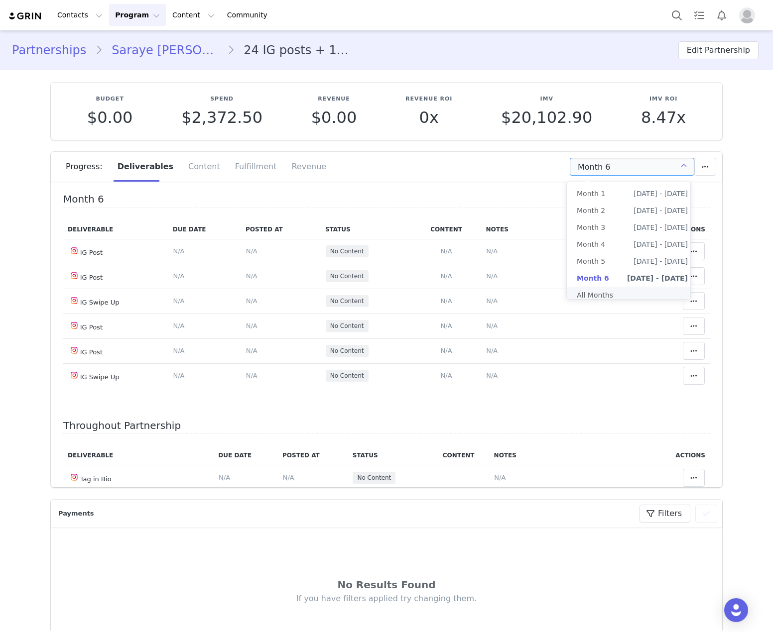
click at [623, 291] on li "All Months" at bounding box center [632, 295] width 131 height 17
type input "All"
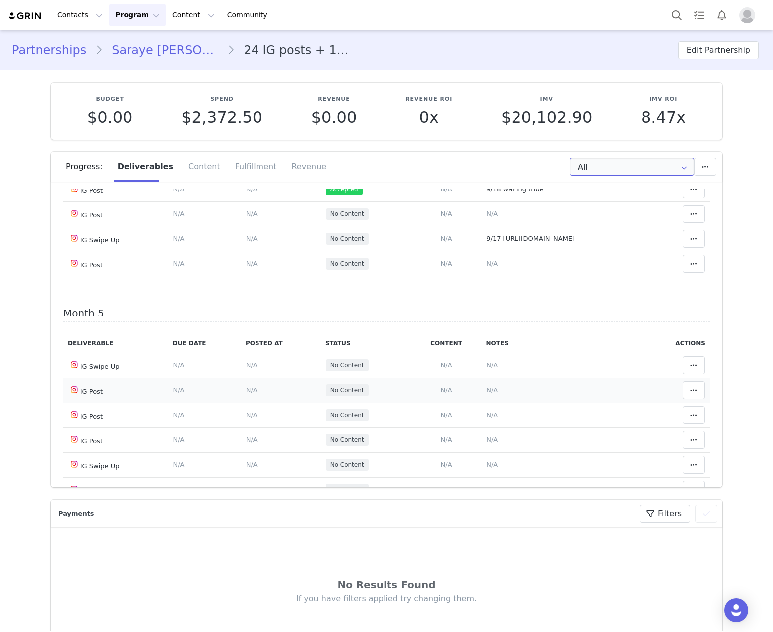
scroll to position [797, 0]
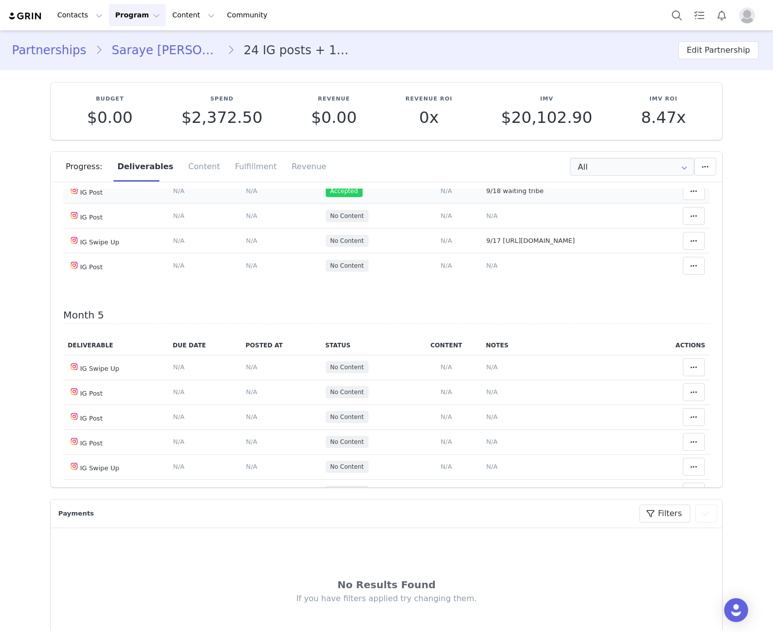
click at [490, 195] on span "9/18 waiting tribe" at bounding box center [514, 190] width 57 height 7
type textarea "9/18 waiting tribe"
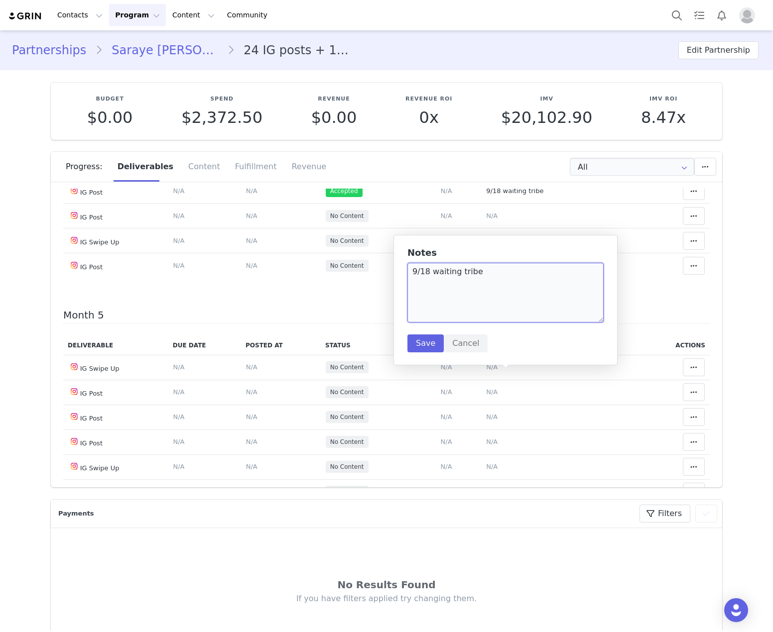
drag, startPoint x: 467, startPoint y: 279, endPoint x: 403, endPoint y: 278, distance: 63.2
click at [403, 278] on div "Notes 9/18 waiting tribe Save Cancel" at bounding box center [505, 300] width 224 height 130
paste textarea "[URL][DOMAIN_NAME]"
type textarea "[URL][DOMAIN_NAME]"
click at [420, 338] on button "Save" at bounding box center [425, 344] width 36 height 18
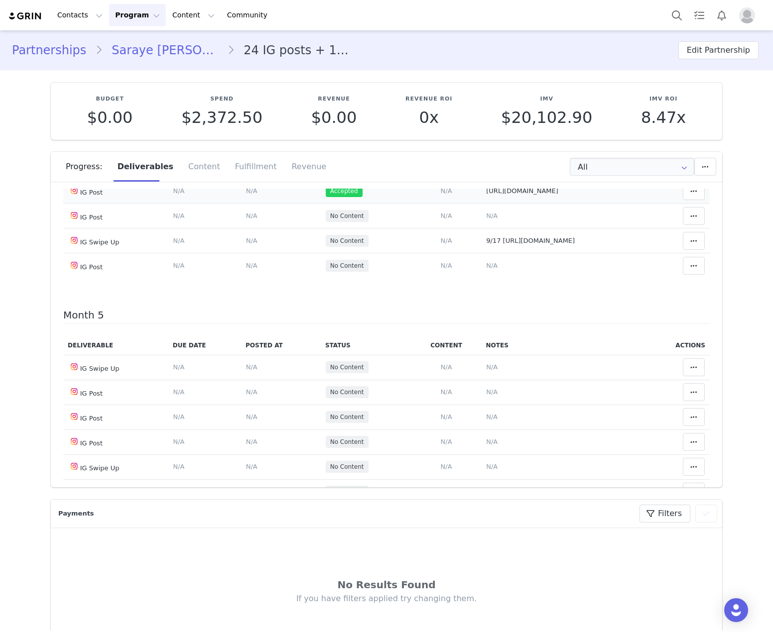
click at [246, 195] on span "N/A" at bounding box center [251, 190] width 11 height 7
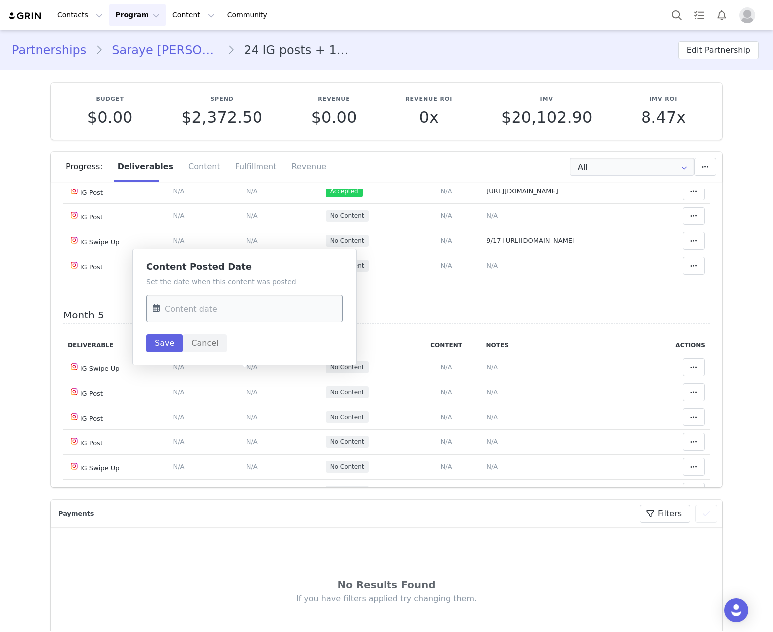
click at [255, 304] on input "text" at bounding box center [244, 309] width 196 height 28
click at [224, 430] on span "17" at bounding box center [227, 425] width 12 height 12
type input "Sep 17 2025"
click at [172, 346] on button "Save" at bounding box center [164, 344] width 36 height 18
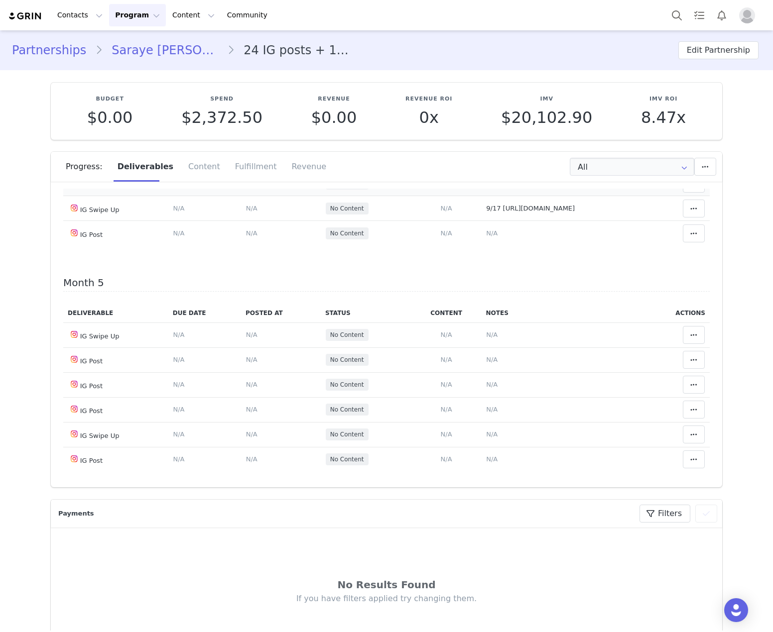
scroll to position [846, 0]
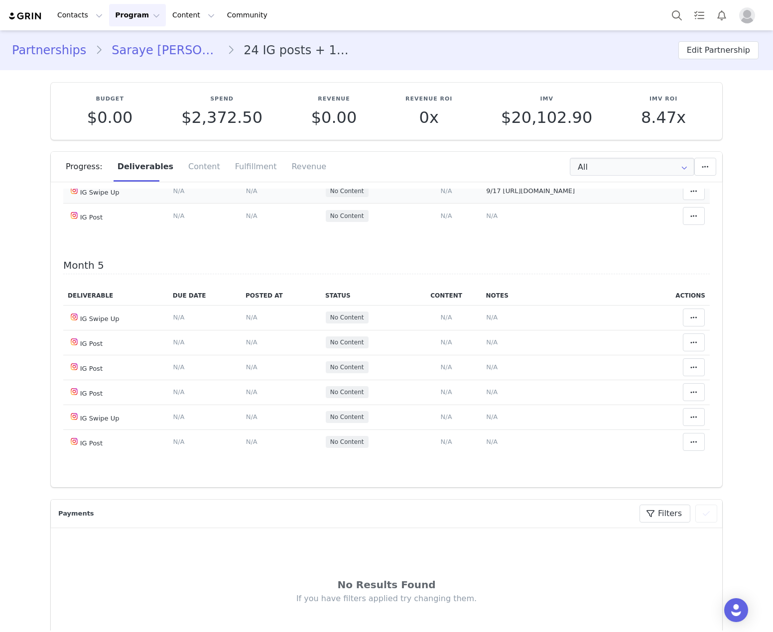
click at [496, 195] on span "9/17 https://static-resources.creatoriq.com/instagram-stories/videos/3723921819…" at bounding box center [530, 190] width 89 height 7
type textarea "9/17 https://static-resources.creatoriq.com/instagram-stories/videos/3723921819…"
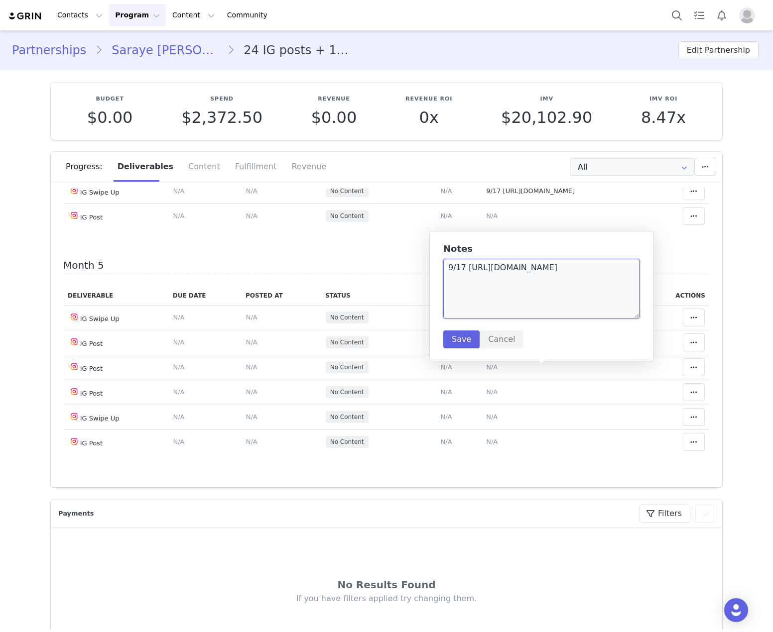
click at [612, 297] on textarea "9/17 https://static-resources.creatoriq.com/instagram-stories/videos/3723921819…" at bounding box center [541, 289] width 196 height 60
click at [457, 311] on textarea "9/17 https://static-resources.creatoriq.com/instagram-stories/videos/3723921819…" at bounding box center [541, 289] width 196 height 60
click at [496, 311] on textarea "9/17 https://static-resources.creatoriq.com/instagram-stories/videos/3723921819…" at bounding box center [541, 289] width 196 height 60
paste textarea "https://static-resources.creatoriq.com/instagram-stories/videos/373127300475705…"
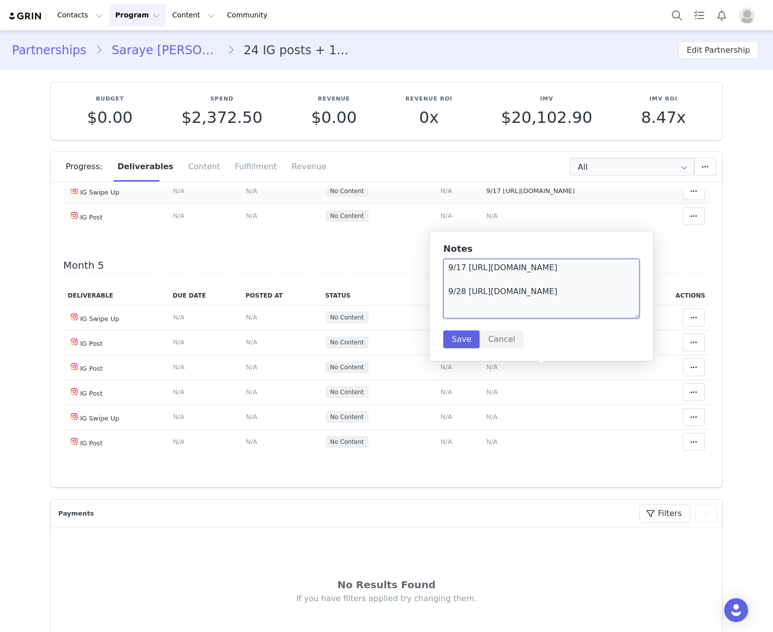
scroll to position [27, 0]
type textarea "9/17 https://static-resources.creatoriq.com/instagram-stories/videos/3723921819…"
click at [468, 338] on button "Save" at bounding box center [461, 340] width 36 height 18
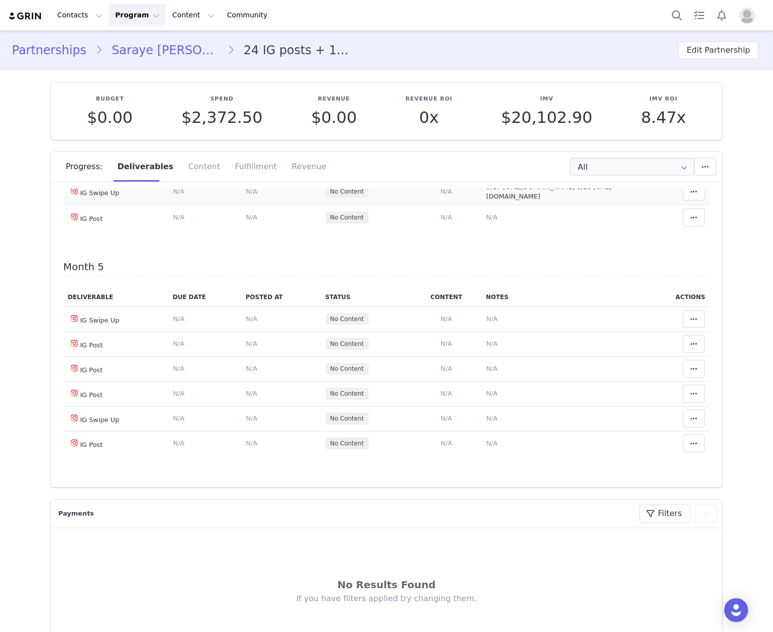
scroll to position [0, 0]
click at [688, 198] on span at bounding box center [694, 192] width 12 height 12
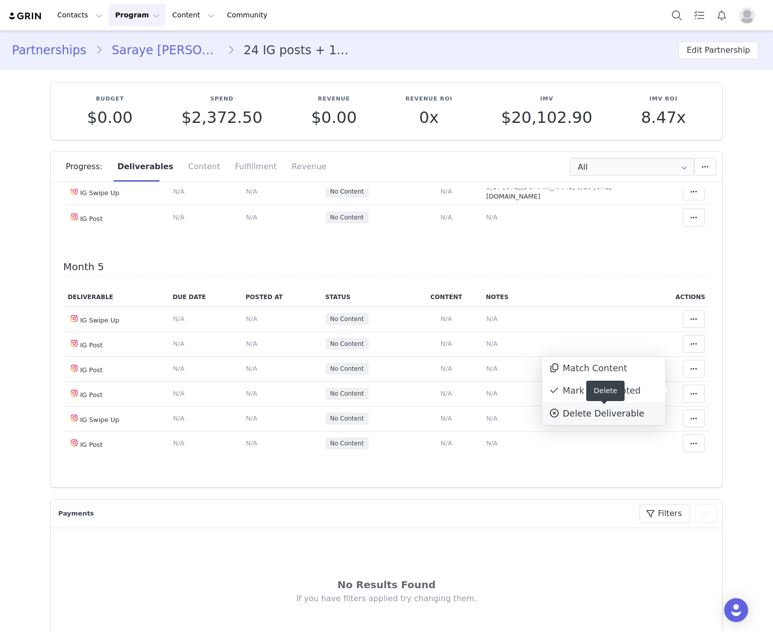
click at [600, 407] on div "Delete Deliverable" at bounding box center [603, 413] width 111 height 13
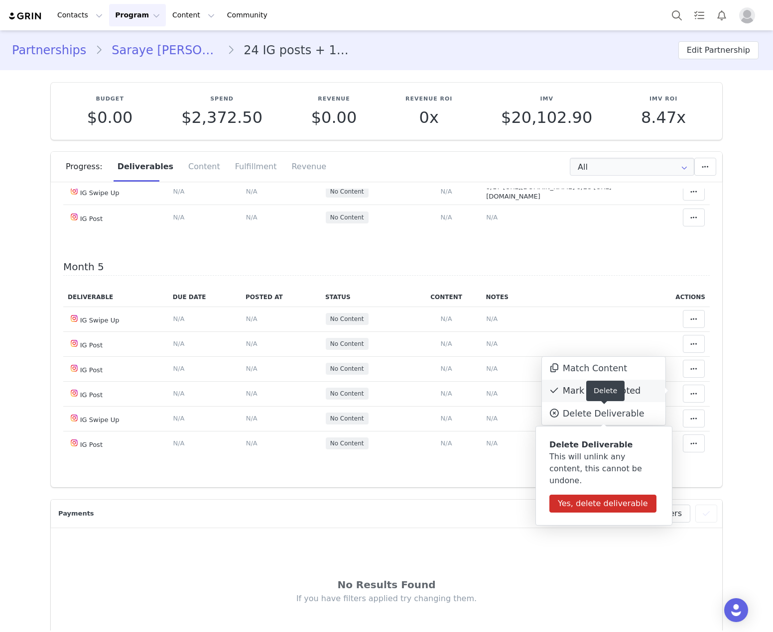
click at [650, 390] on div "Mark as Accepted" at bounding box center [603, 391] width 123 height 23
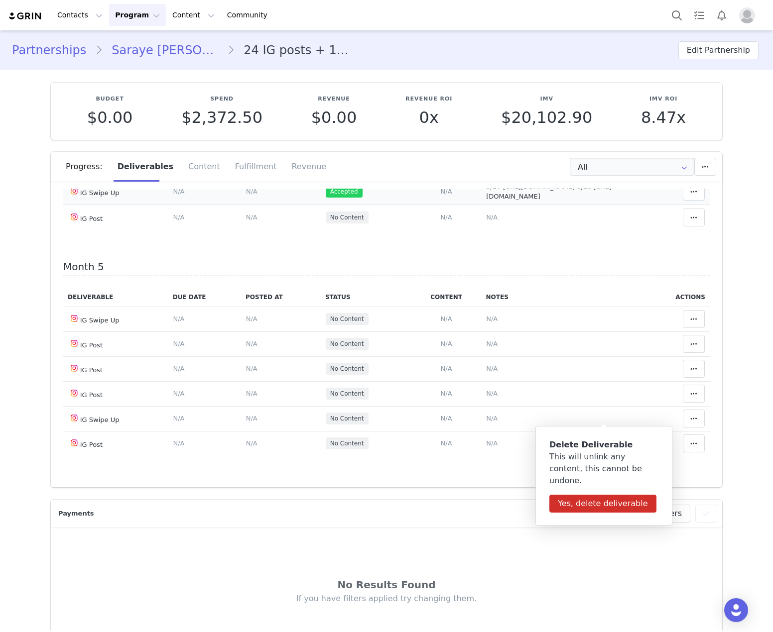
click at [247, 195] on span "N/A" at bounding box center [251, 191] width 11 height 7
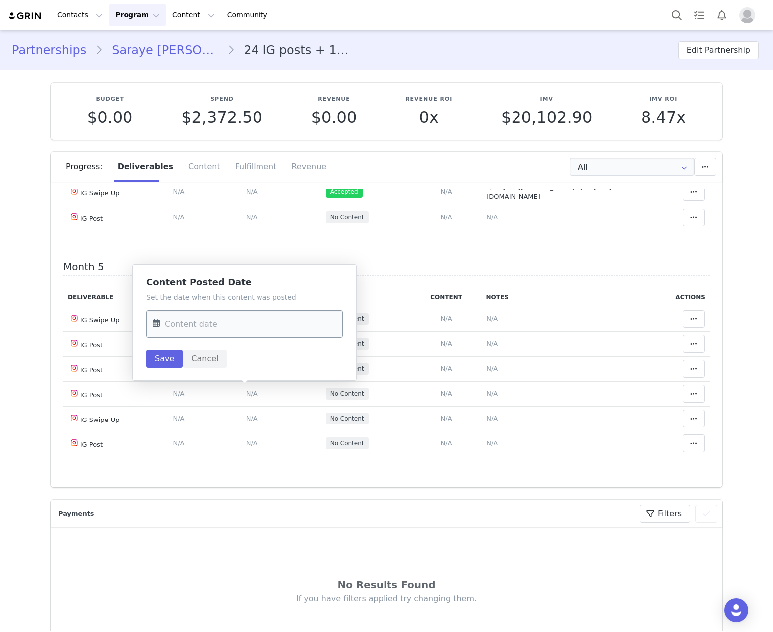
click at [252, 336] on input "text" at bounding box center [244, 324] width 196 height 28
click at [163, 477] on span "28" at bounding box center [165, 478] width 12 height 12
type input "Sep 28 2025"
click at [178, 363] on button "Save" at bounding box center [164, 359] width 36 height 18
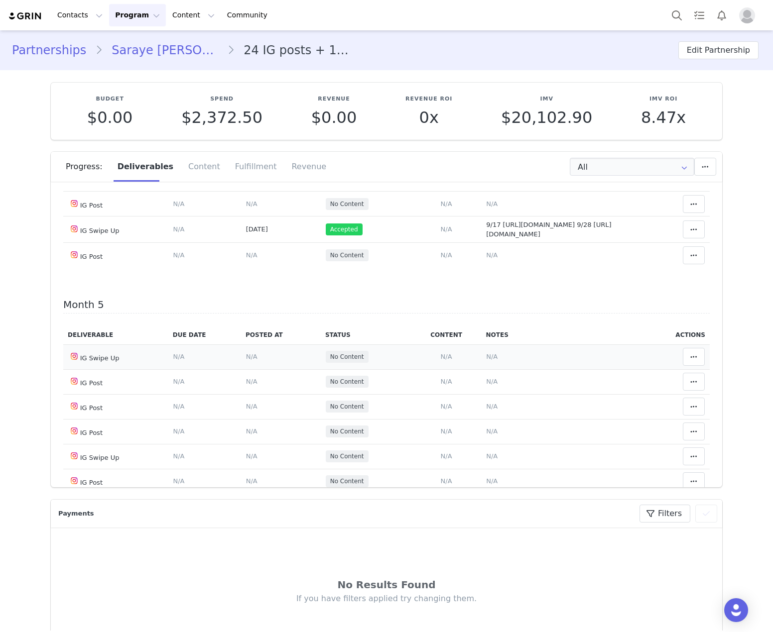
scroll to position [858, 0]
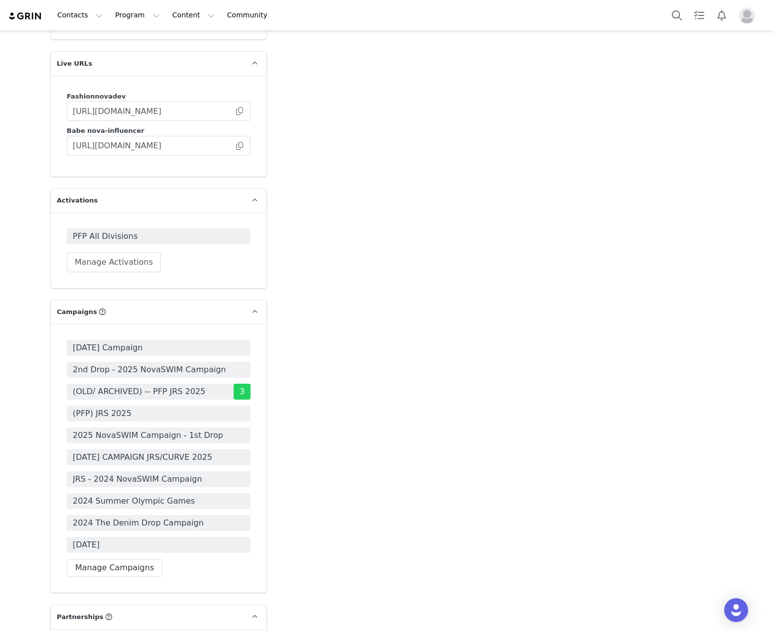
scroll to position [3087, 0]
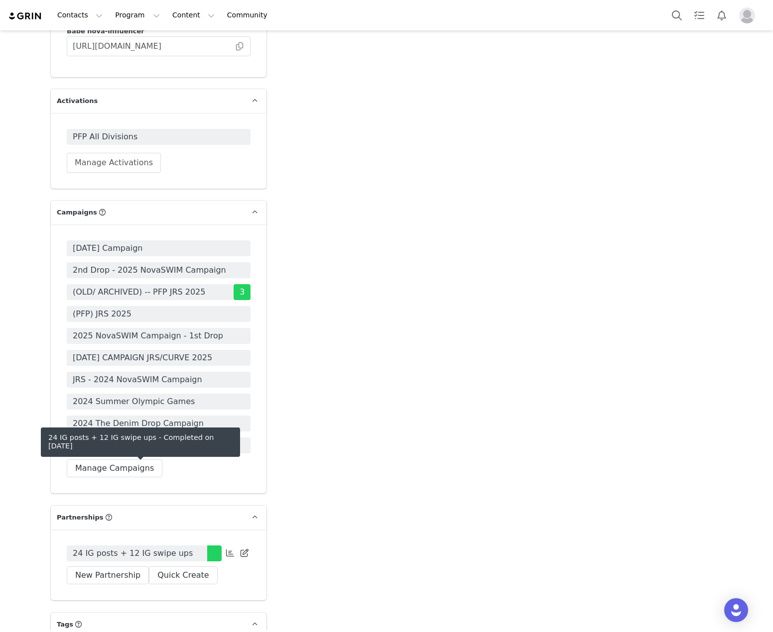
click at [117, 548] on span "24 IG posts + 12 IG swipe ups" at bounding box center [133, 554] width 120 height 12
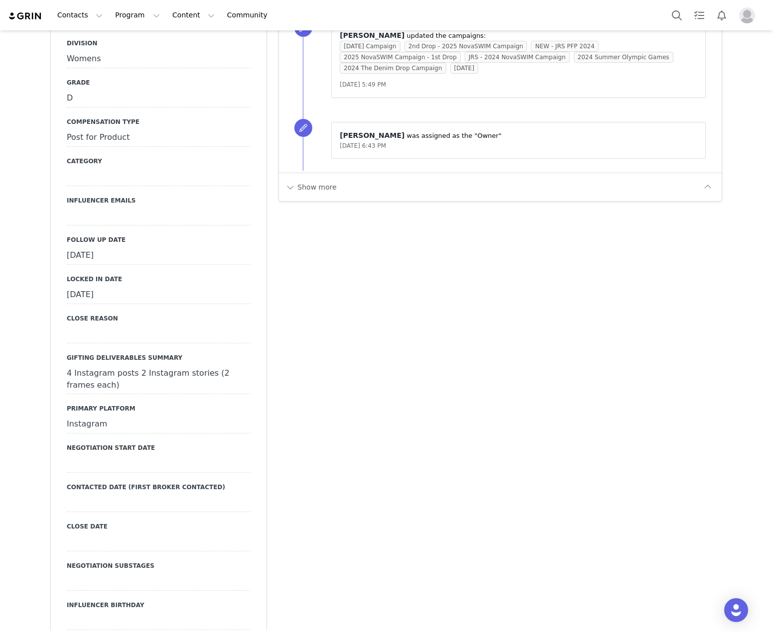
scroll to position [946, 0]
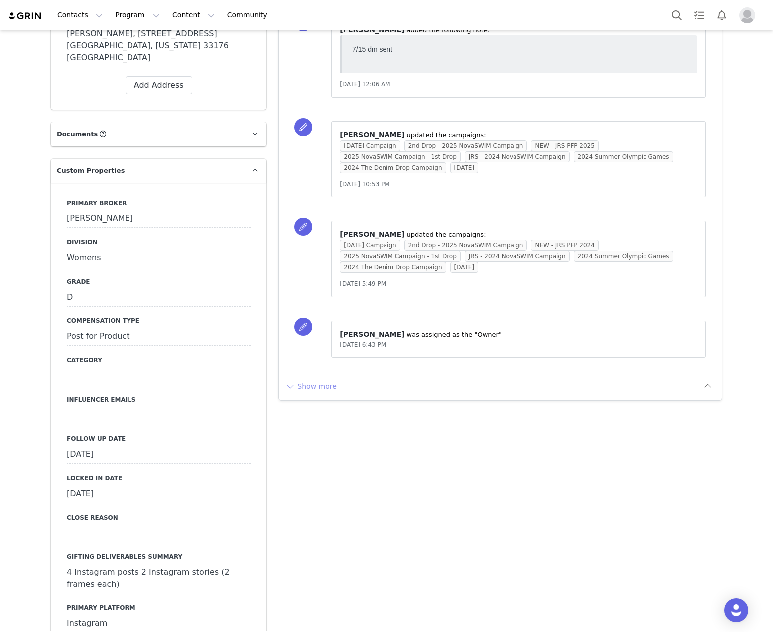
click at [309, 391] on button "Show more" at bounding box center [311, 386] width 52 height 16
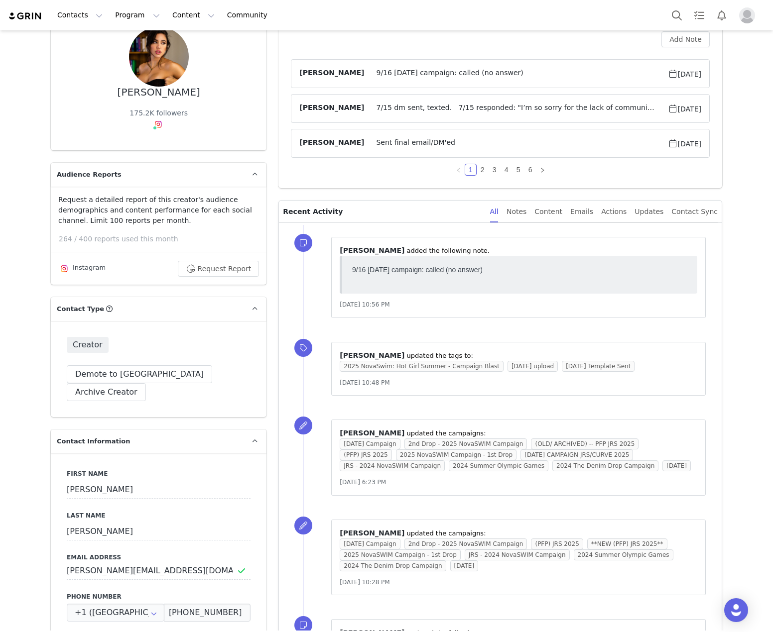
scroll to position [0, 0]
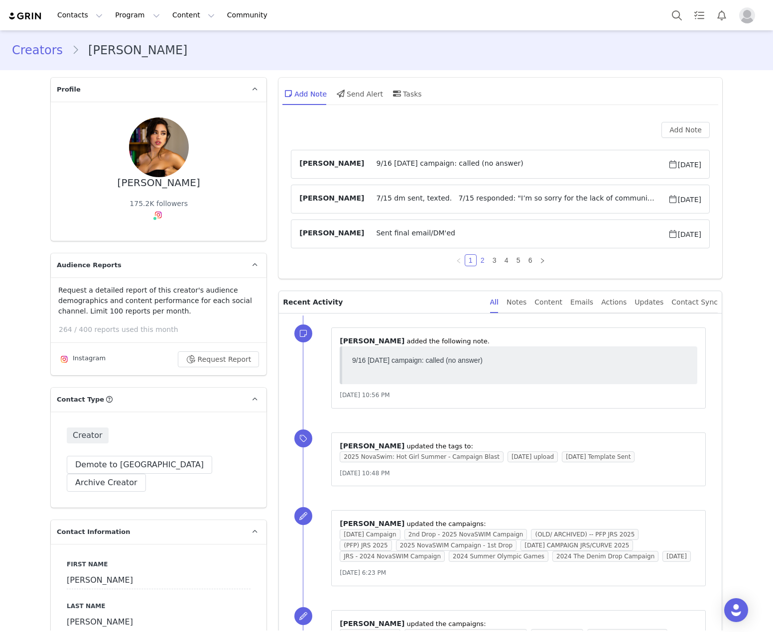
click at [477, 261] on link "2" at bounding box center [482, 260] width 11 height 11
click at [489, 257] on link "3" at bounding box center [494, 260] width 11 height 11
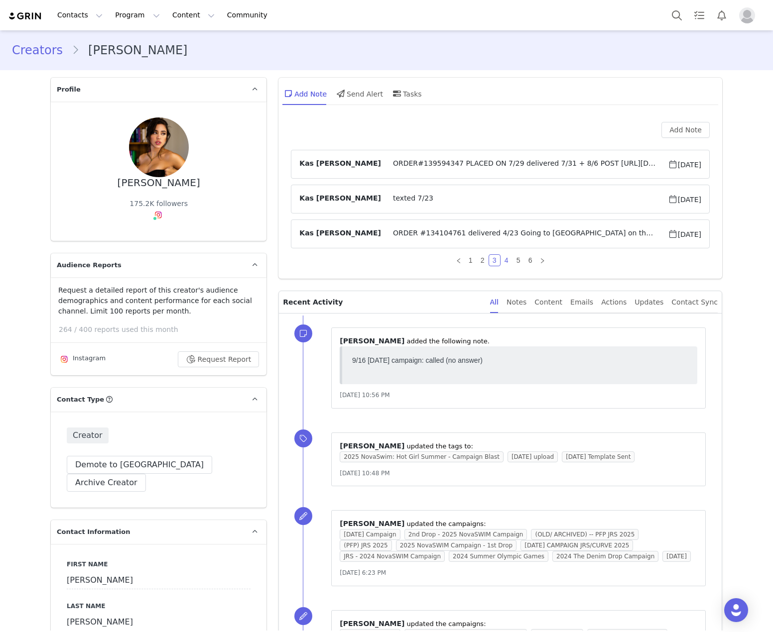
click at [502, 259] on link "4" at bounding box center [506, 260] width 11 height 11
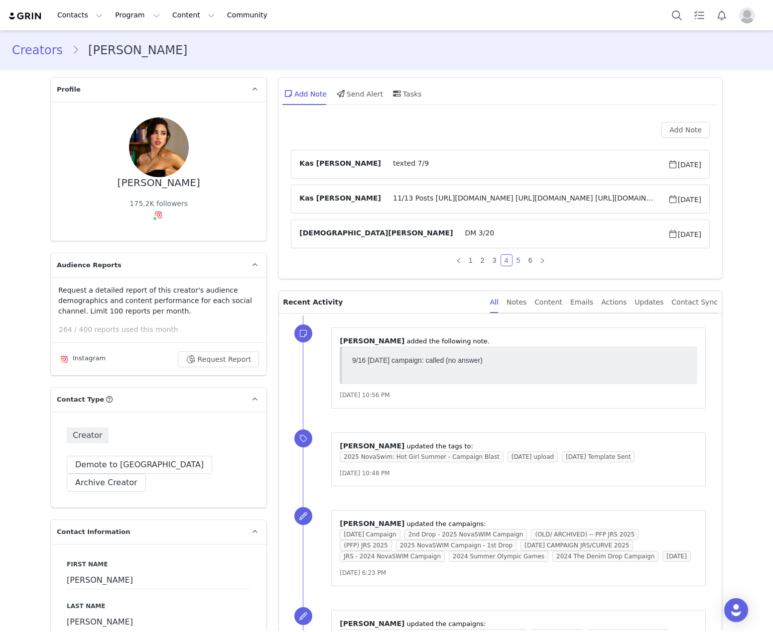
click at [513, 258] on link "5" at bounding box center [518, 260] width 11 height 11
click at [467, 262] on link "1" at bounding box center [470, 260] width 11 height 11
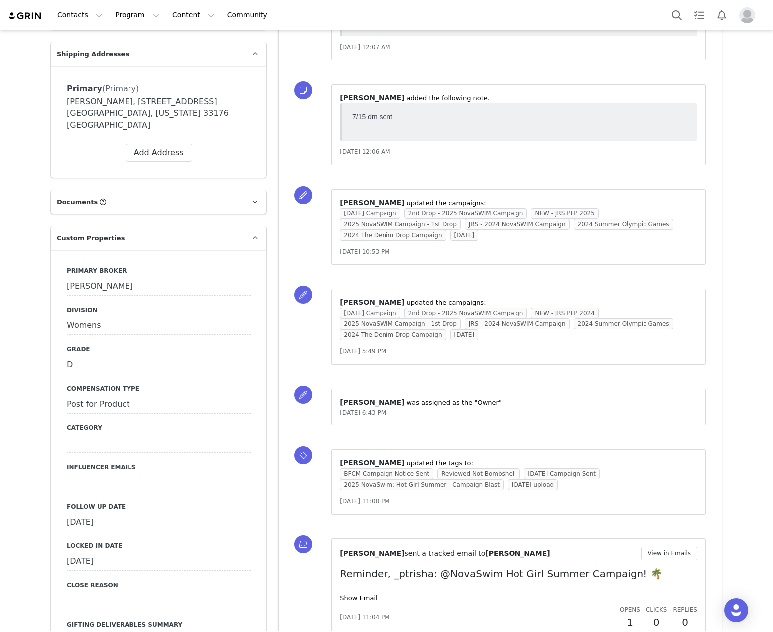
scroll to position [946, 0]
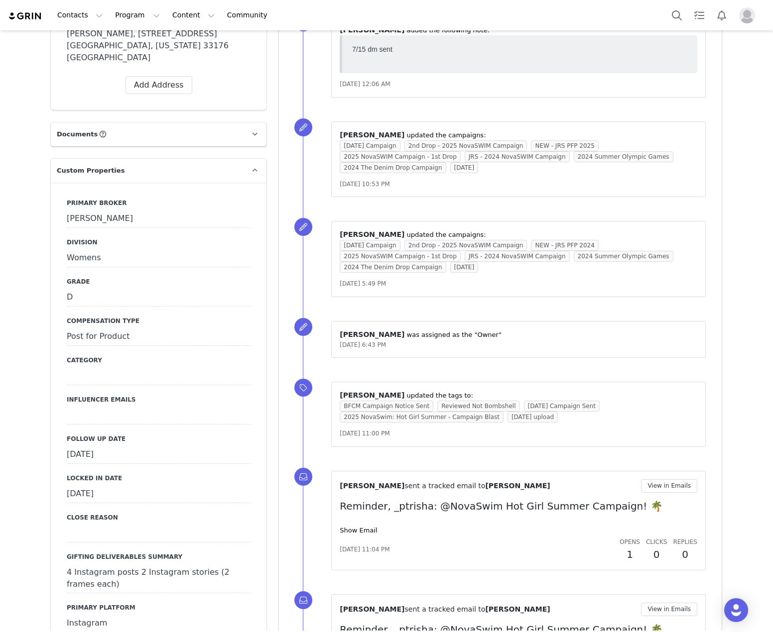
click at [122, 446] on div "[DATE]" at bounding box center [159, 455] width 184 height 18
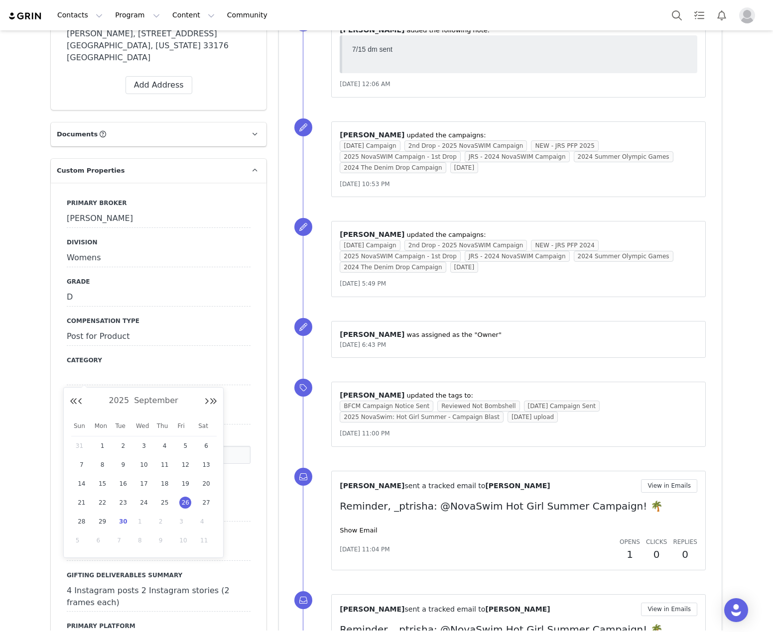
click at [122, 521] on span "30" at bounding box center [123, 522] width 12 height 12
type input "[DATE]"
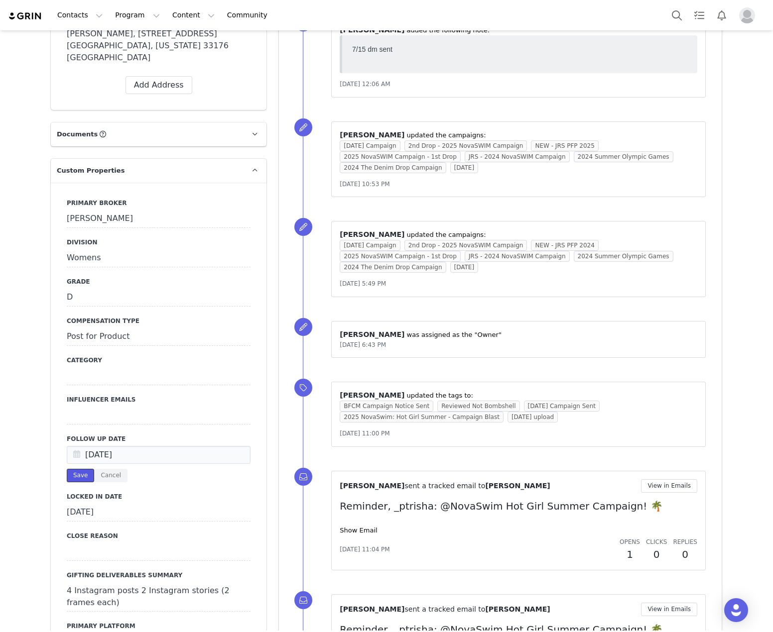
click at [77, 469] on button "Save" at bounding box center [80, 475] width 27 height 13
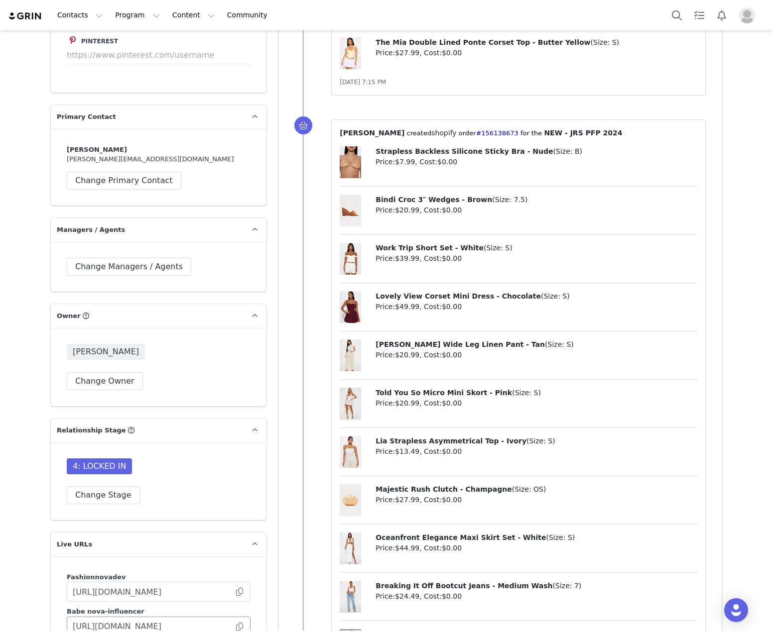
scroll to position [2589, 0]
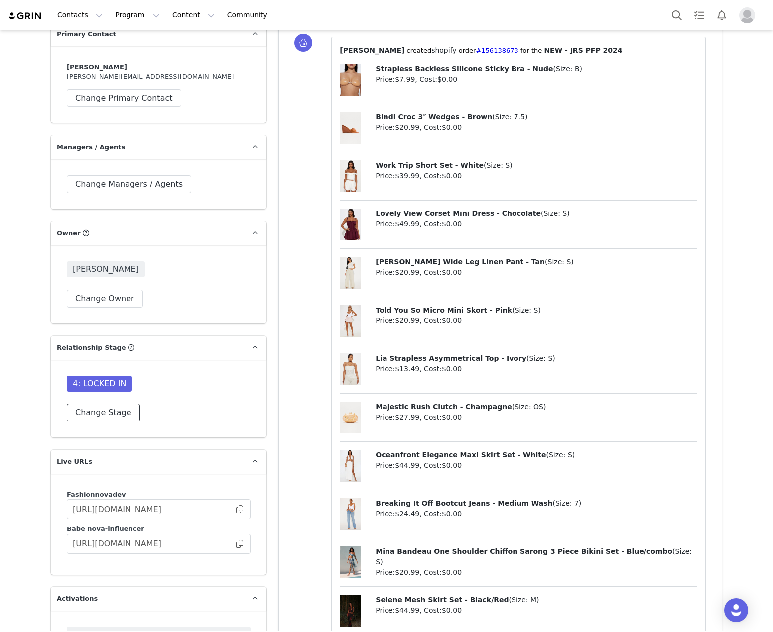
click at [95, 404] on button "Change Stage" at bounding box center [103, 413] width 73 height 18
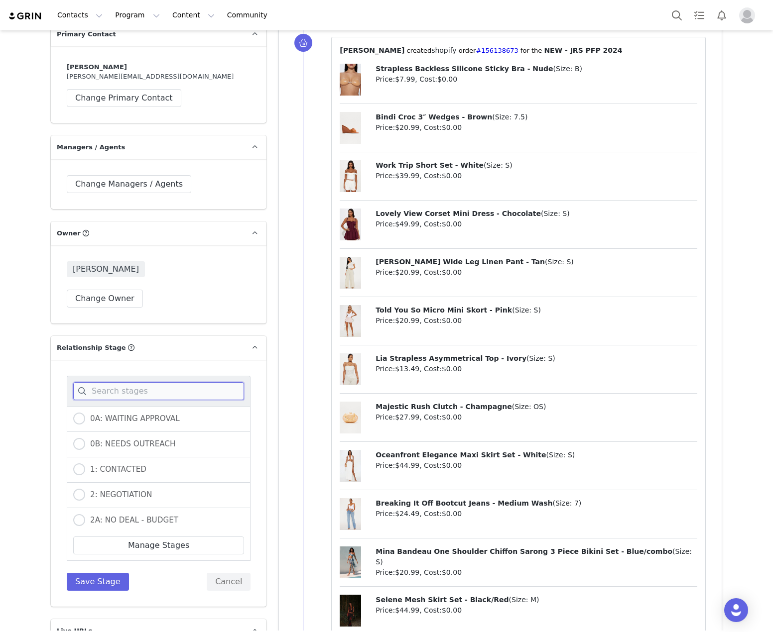
click at [133, 382] on input at bounding box center [158, 391] width 171 height 18
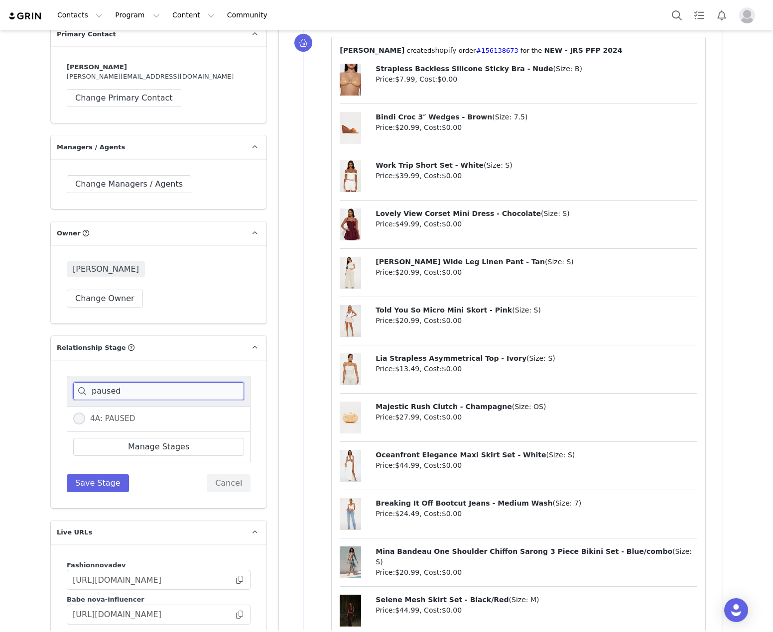
type input "paused"
click at [106, 414] on span "4A: PAUSED" at bounding box center [110, 418] width 50 height 9
click at [85, 413] on input "4A: PAUSED" at bounding box center [79, 419] width 12 height 13
radio input "true"
click at [106, 474] on button "Save Stage" at bounding box center [98, 483] width 62 height 18
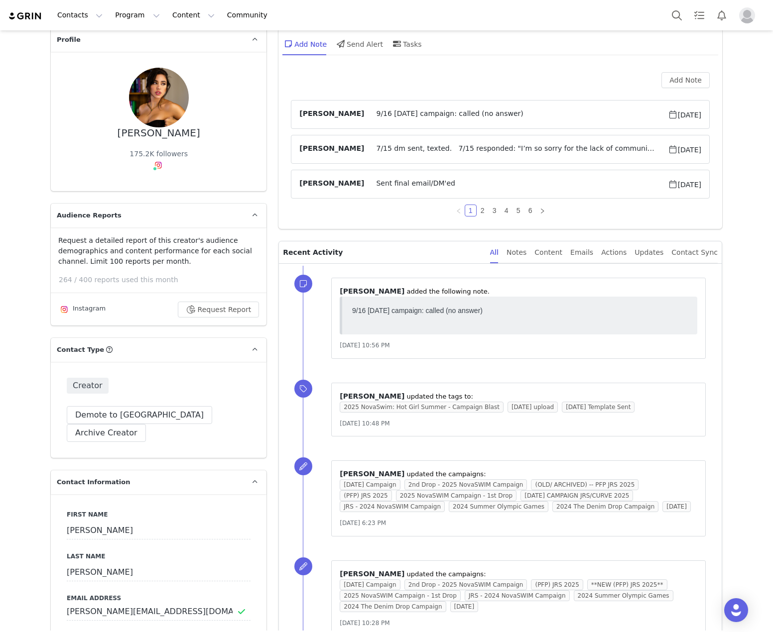
scroll to position [0, 0]
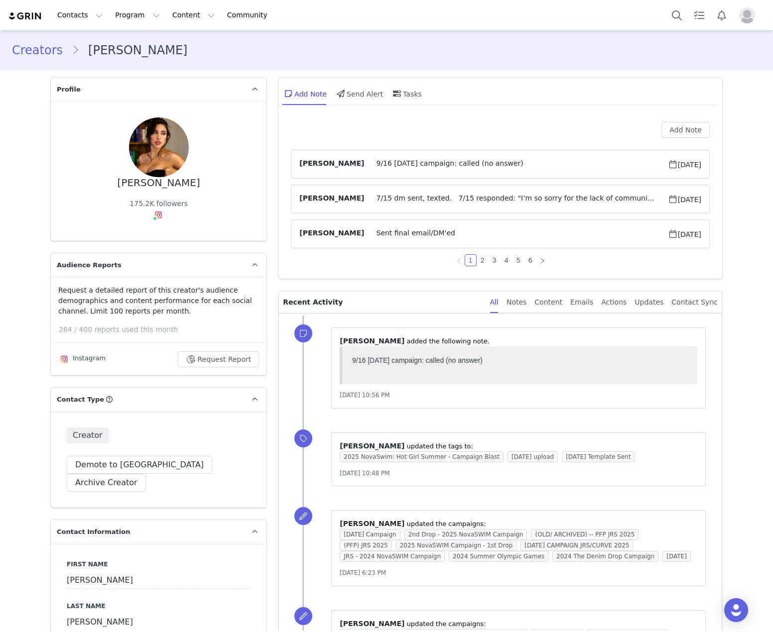
click at [438, 159] on span "9/16 Halloween campaign: called (no answer)" at bounding box center [515, 164] width 303 height 12
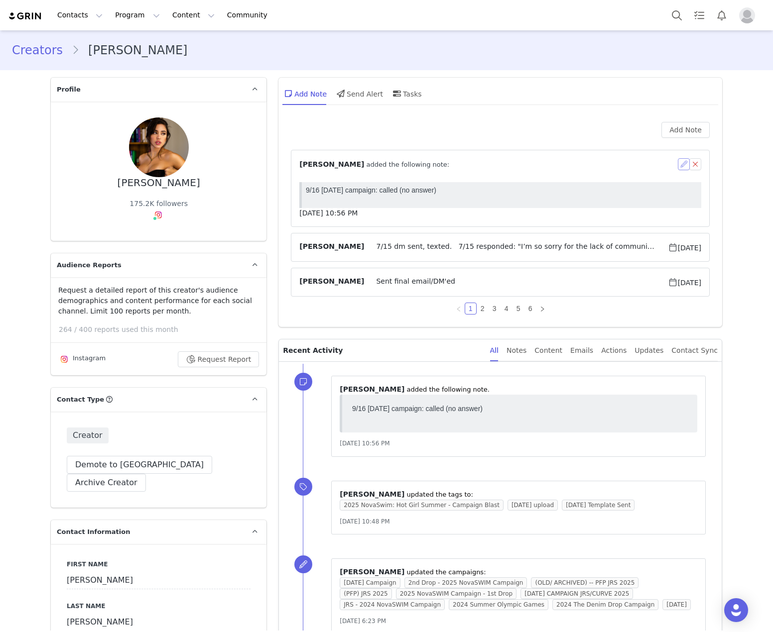
click at [678, 169] on button "button" at bounding box center [684, 164] width 12 height 12
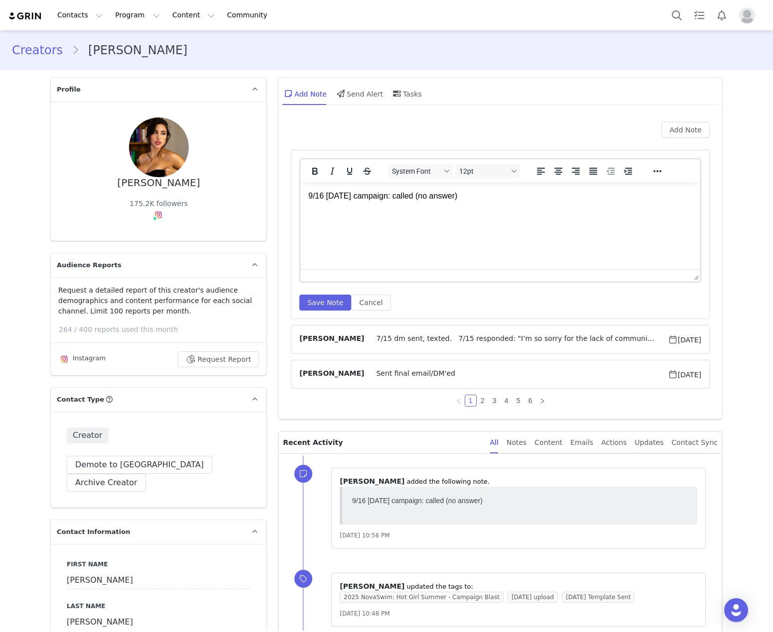
click at [485, 194] on p "9/16 Halloween campaign: called (no answer)" at bounding box center [500, 196] width 384 height 11
click at [332, 304] on button "Save Note" at bounding box center [325, 303] width 52 height 16
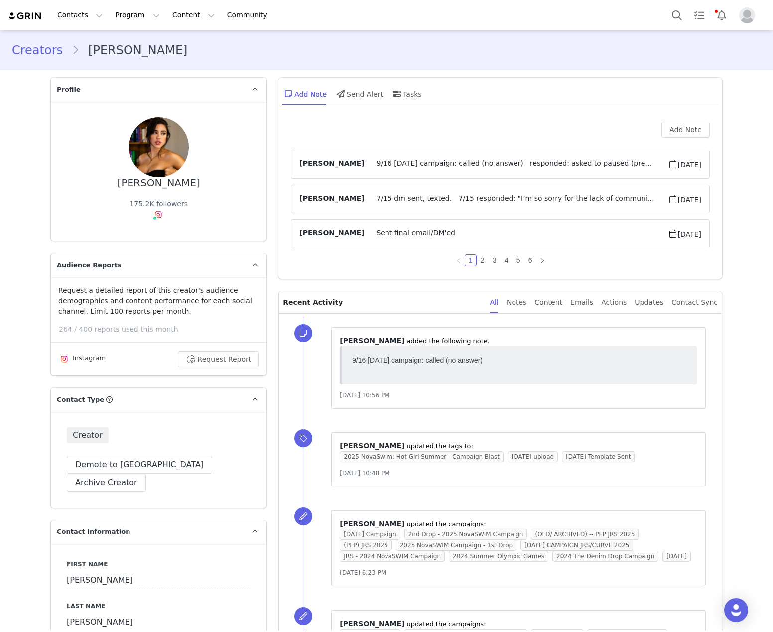
click at [376, 161] on span "9/16 Halloween campaign: called (no answer) responded: asked to paused (prepari…" at bounding box center [515, 164] width 303 height 12
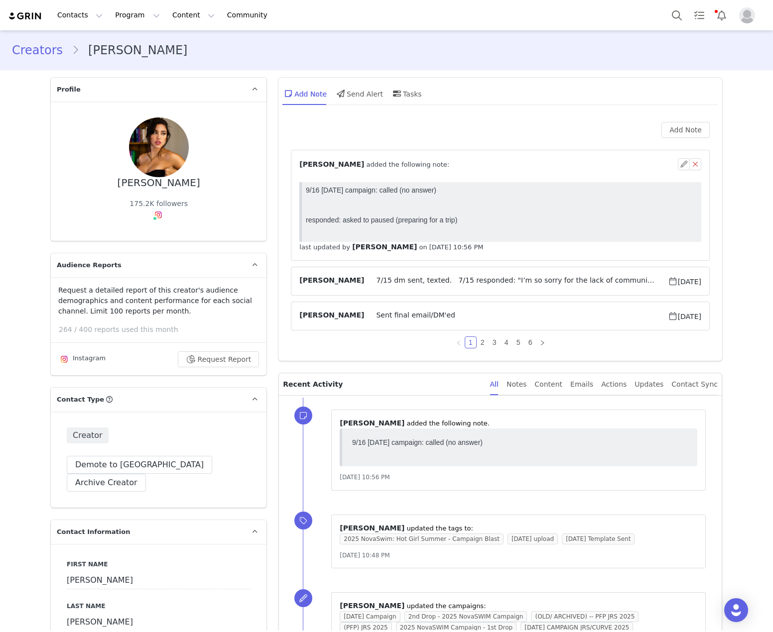
click at [376, 161] on span "⁨ Rosa Gonzalez ⁩ added the following note:" at bounding box center [374, 164] width 150 height 10
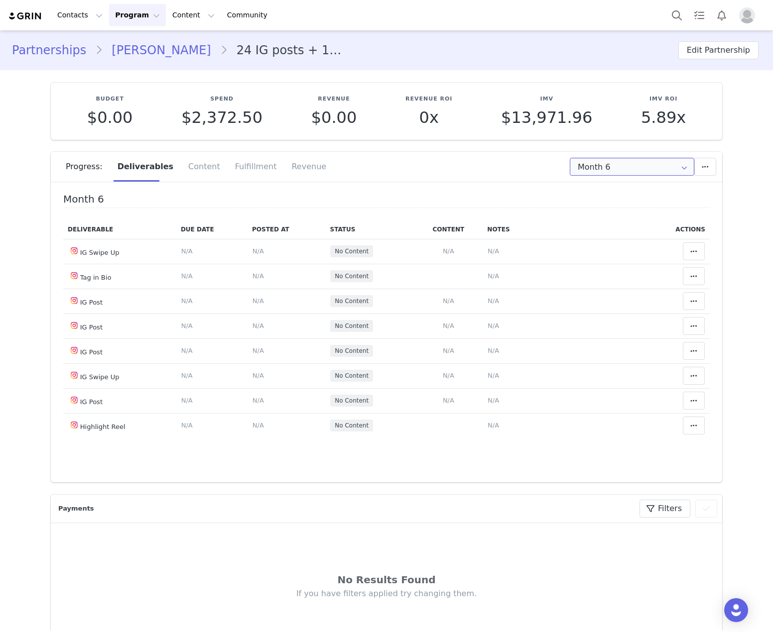
click at [669, 172] on input "Month 6" at bounding box center [632, 167] width 124 height 18
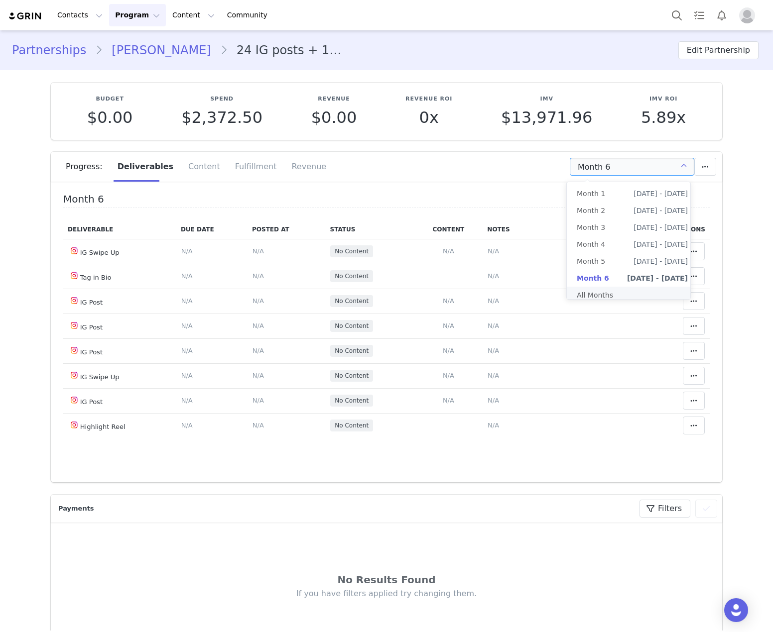
click at [643, 299] on li "All Months" at bounding box center [632, 295] width 131 height 17
type input "All"
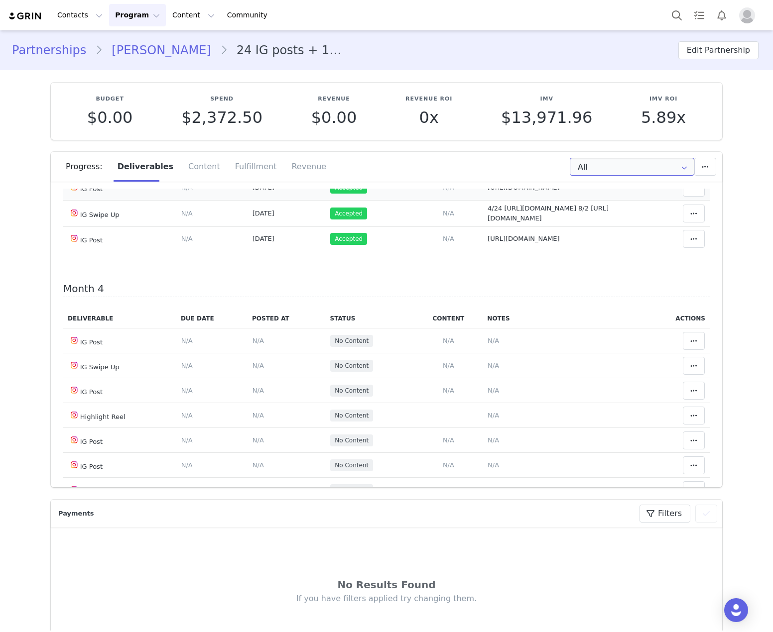
scroll to position [747, 0]
click at [690, 173] on button at bounding box center [694, 164] width 22 height 18
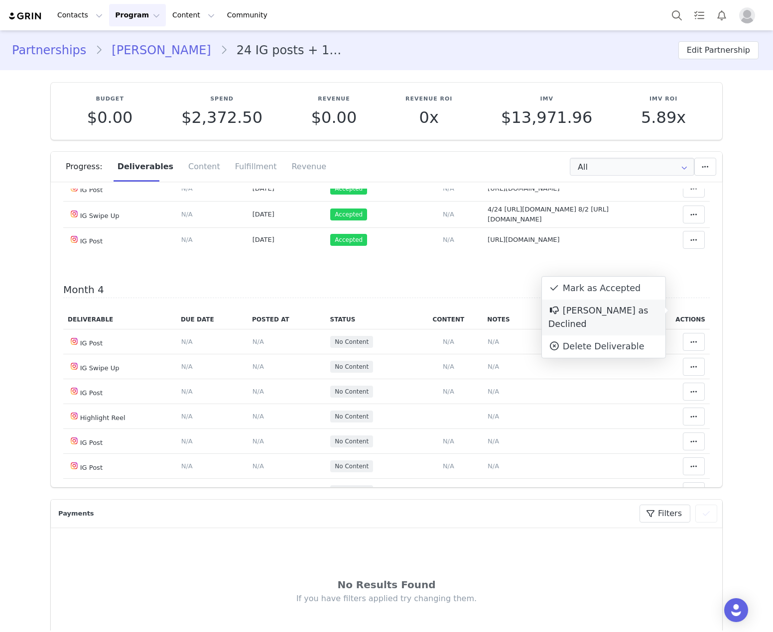
click at [619, 298] on div "Mark as Accepted" at bounding box center [603, 288] width 123 height 23
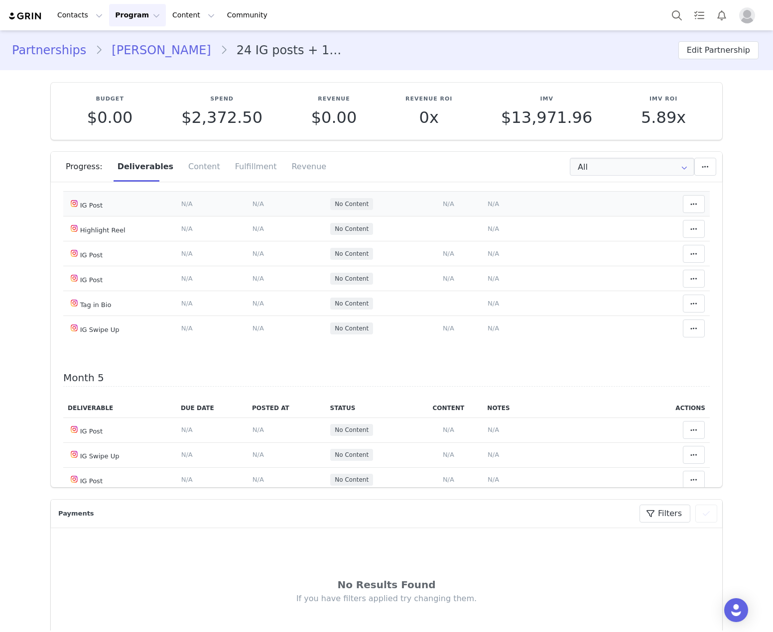
scroll to position [996, 0]
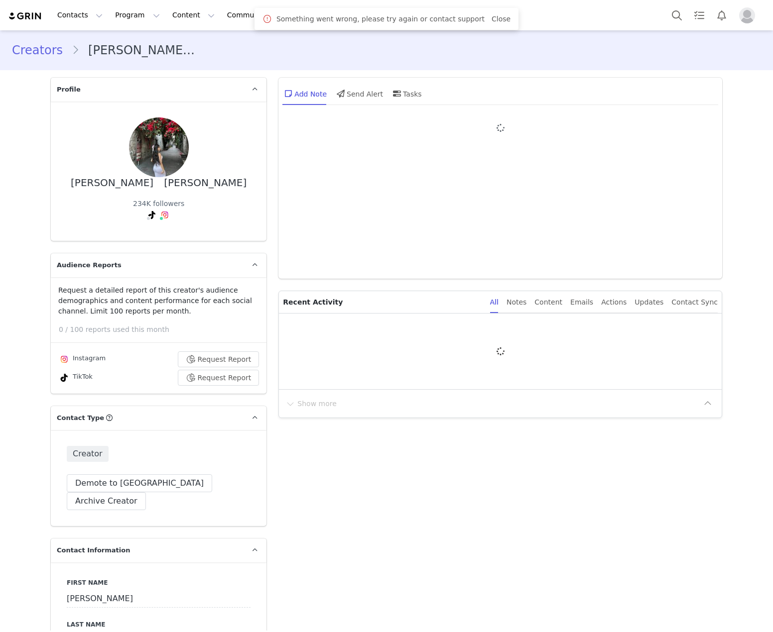
type input "+52 ([GEOGRAPHIC_DATA])"
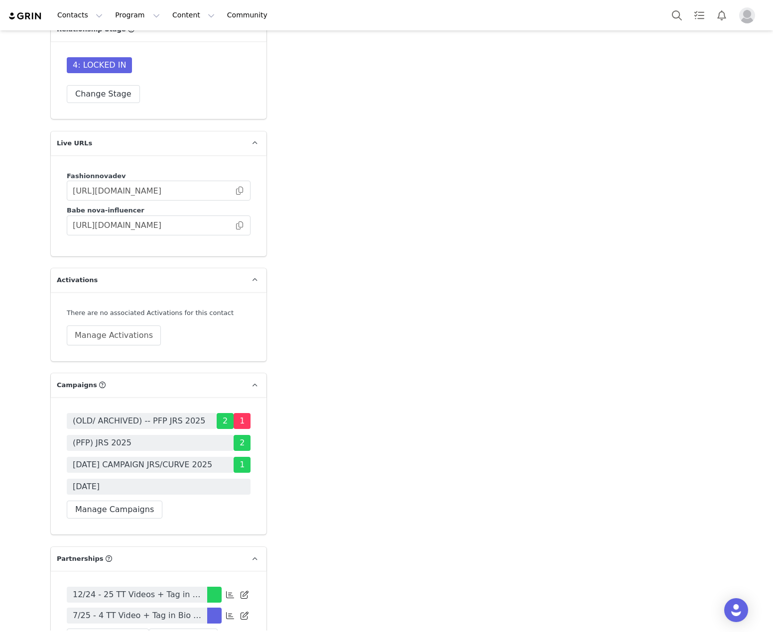
scroll to position [3037, 0]
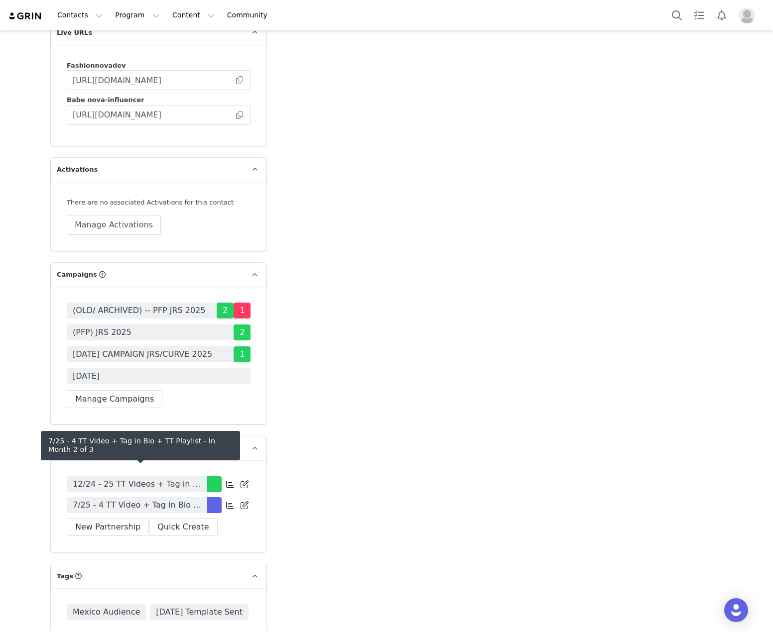
drag, startPoint x: 202, startPoint y: 479, endPoint x: 232, endPoint y: 474, distance: 30.3
click at [202, 497] on link "7/25 - 4 TT Video + Tag in Bio + TT Playlist" at bounding box center [137, 505] width 140 height 16
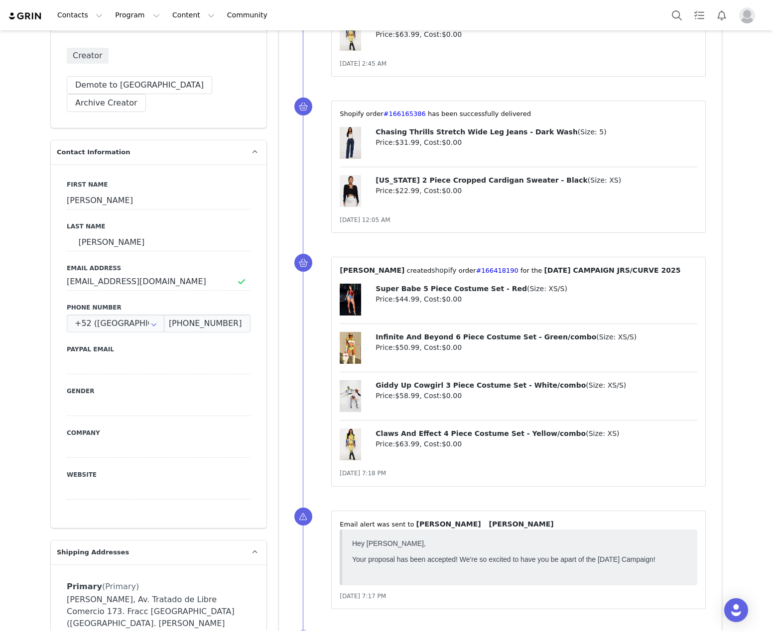
scroll to position [0, 0]
click at [364, 205] on figure at bounding box center [356, 191] width 32 height 32
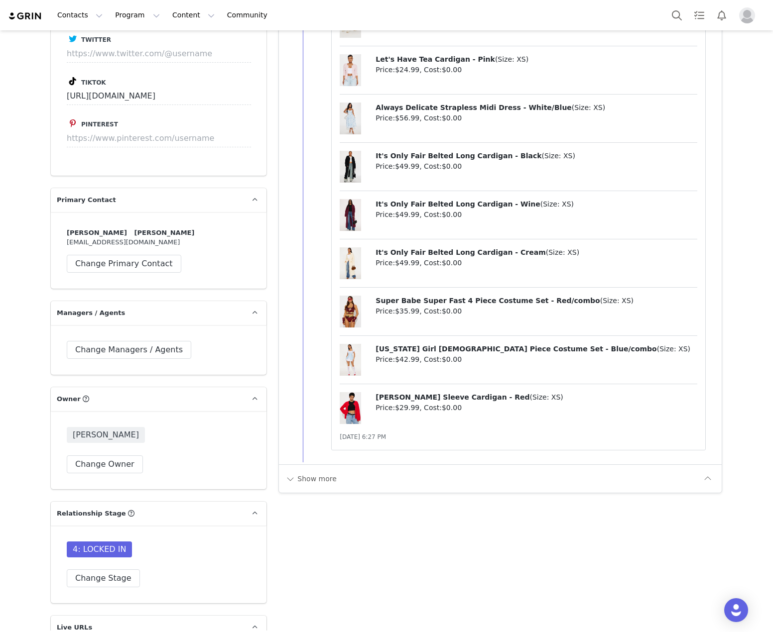
scroll to position [2440, 0]
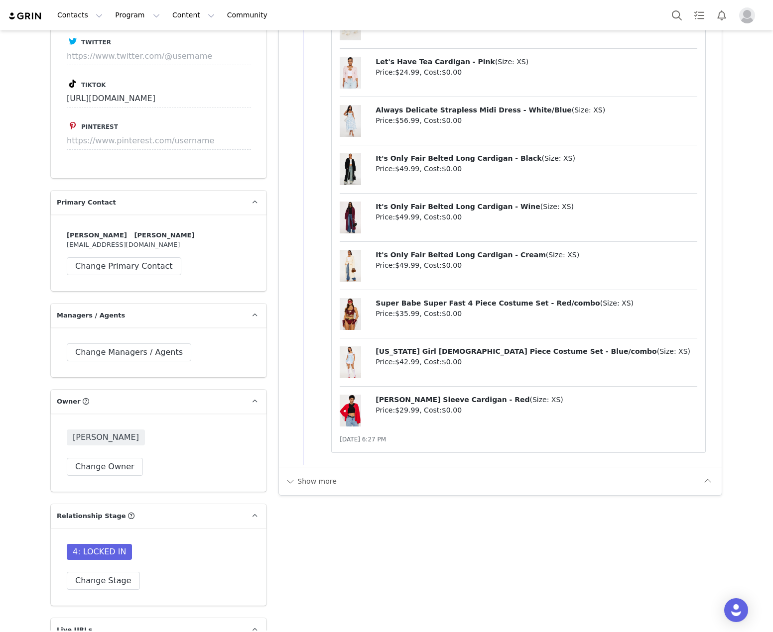
click at [306, 471] on div "Show more" at bounding box center [500, 481] width 443 height 28
click at [304, 480] on button "Show more" at bounding box center [311, 481] width 52 height 16
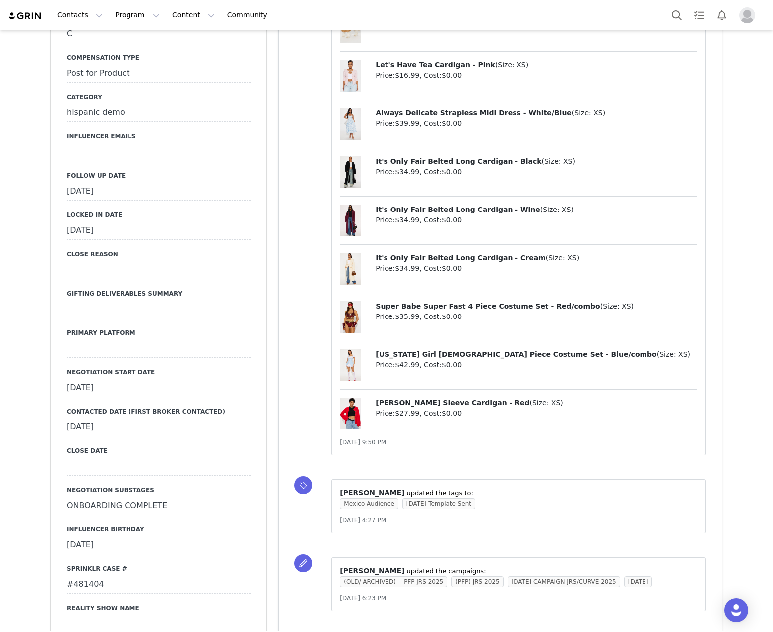
scroll to position [1151, 0]
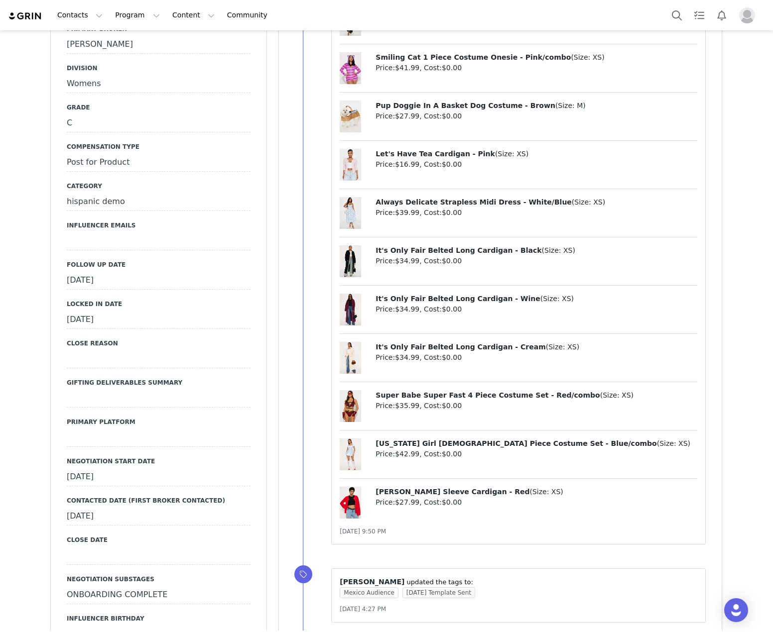
click at [100, 272] on div "[DATE]" at bounding box center [159, 281] width 184 height 18
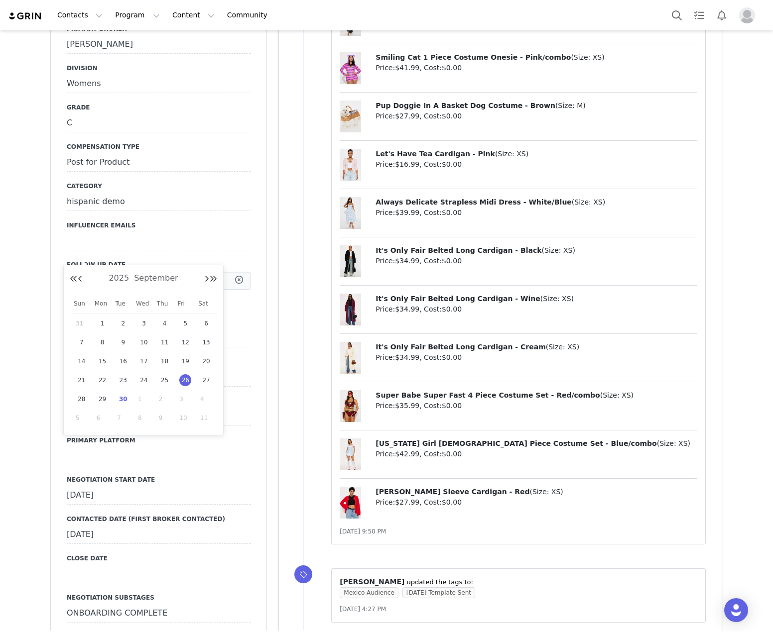
click at [100, 272] on input "[DATE]" at bounding box center [159, 281] width 184 height 18
click at [121, 405] on span "30" at bounding box center [123, 399] width 12 height 12
type input "[DATE]"
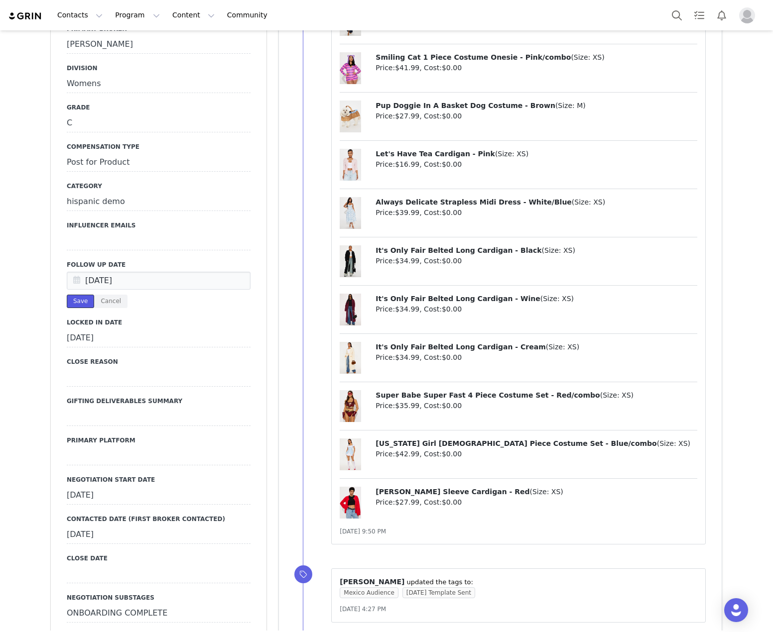
click at [67, 295] on button "Save" at bounding box center [80, 301] width 27 height 13
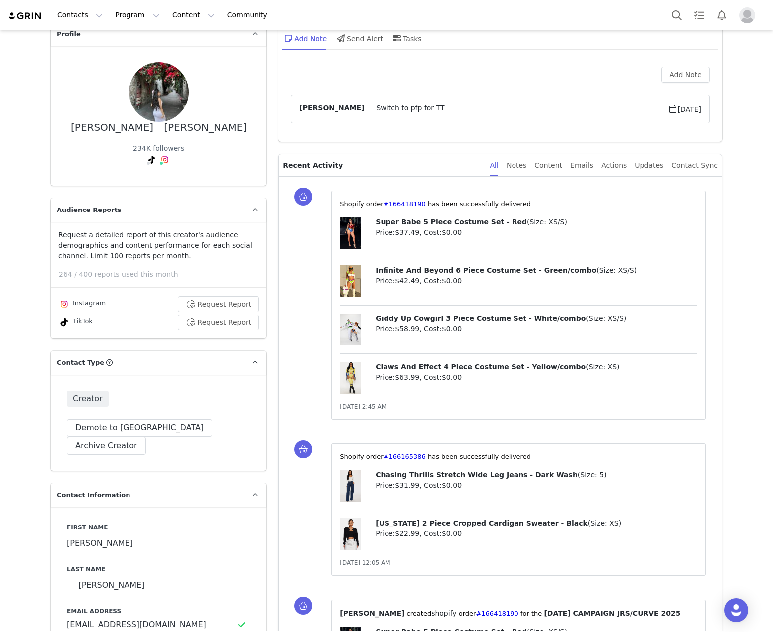
scroll to position [0, 0]
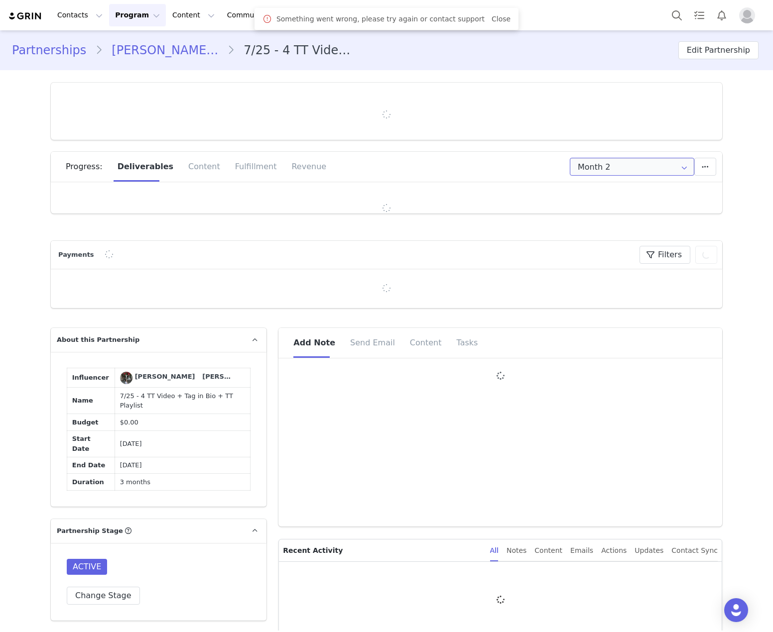
click at [632, 171] on input "Month 2" at bounding box center [632, 167] width 124 height 18
click at [638, 240] on li "All Months" at bounding box center [632, 244] width 131 height 17
type input "All"
type input "+52 ([GEOGRAPHIC_DATA])"
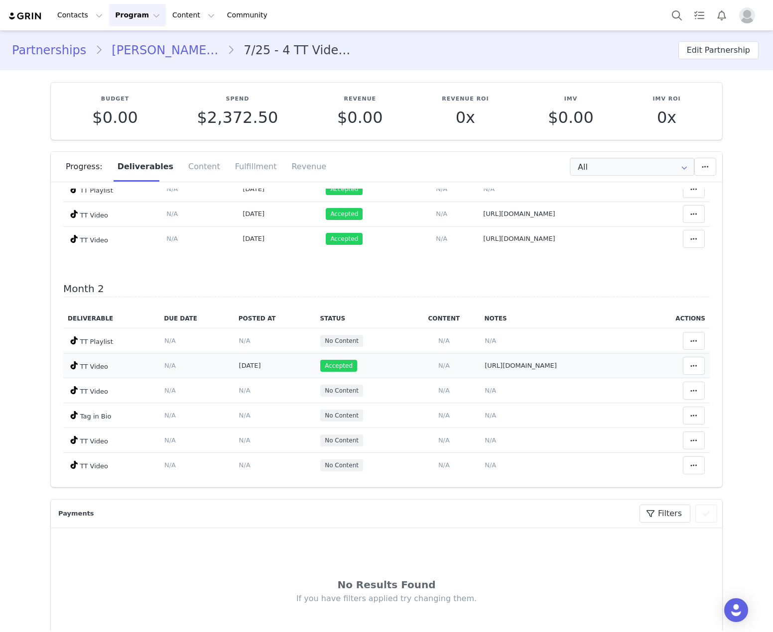
scroll to position [149, 0]
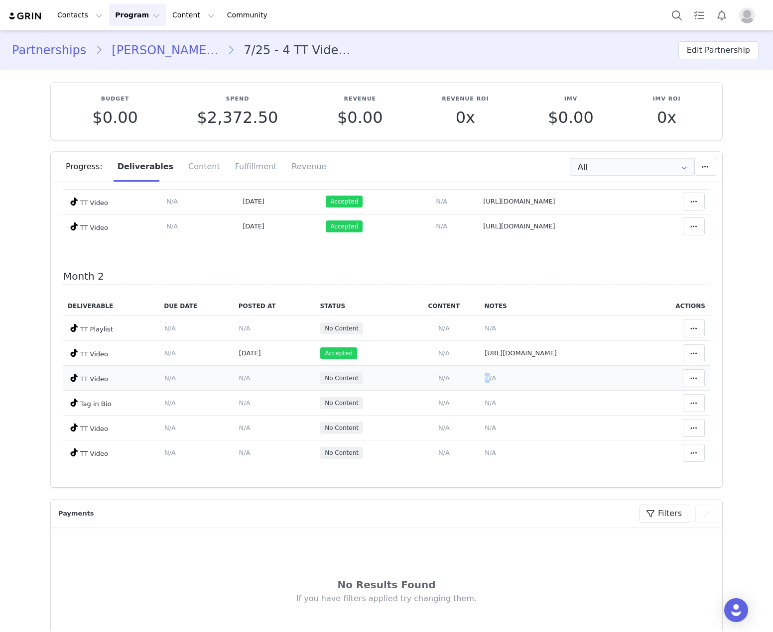
click at [484, 381] on span "N/A" at bounding box center [489, 377] width 11 height 7
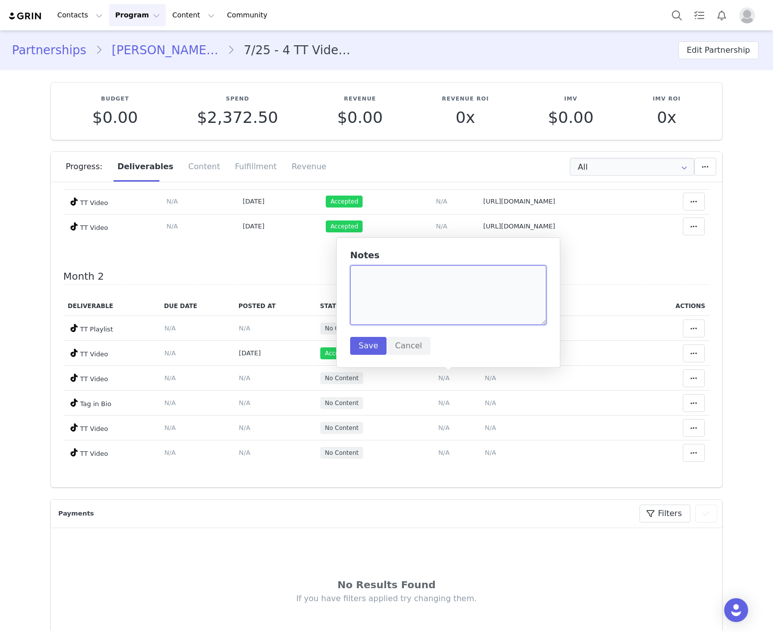
click at [442, 304] on textarea at bounding box center [448, 295] width 196 height 60
paste textarea "https://www.tiktok.com/@gabiannez/video/7554930199448669447"
type textarea "https://www.tiktok.com/@gabiannez/video/7554930199448669447"
click at [370, 342] on button "Save" at bounding box center [368, 346] width 36 height 18
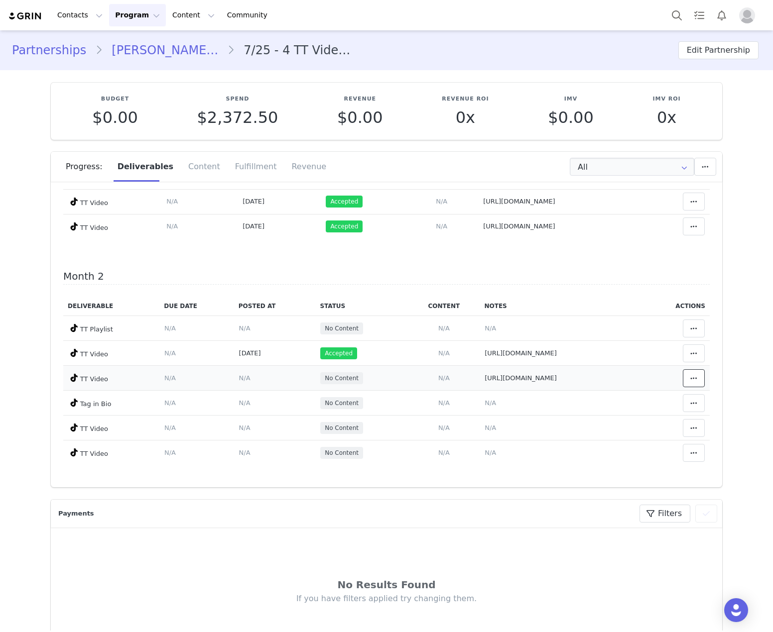
click at [683, 376] on button at bounding box center [694, 378] width 22 height 18
click at [580, 377] on div "Mark as Accepted" at bounding box center [603, 378] width 123 height 23
click at [234, 372] on td "Content Posted Date Set the date when this content was posted Save Cancel N/A" at bounding box center [275, 378] width 82 height 25
click at [239, 375] on span "N/A" at bounding box center [244, 377] width 11 height 7
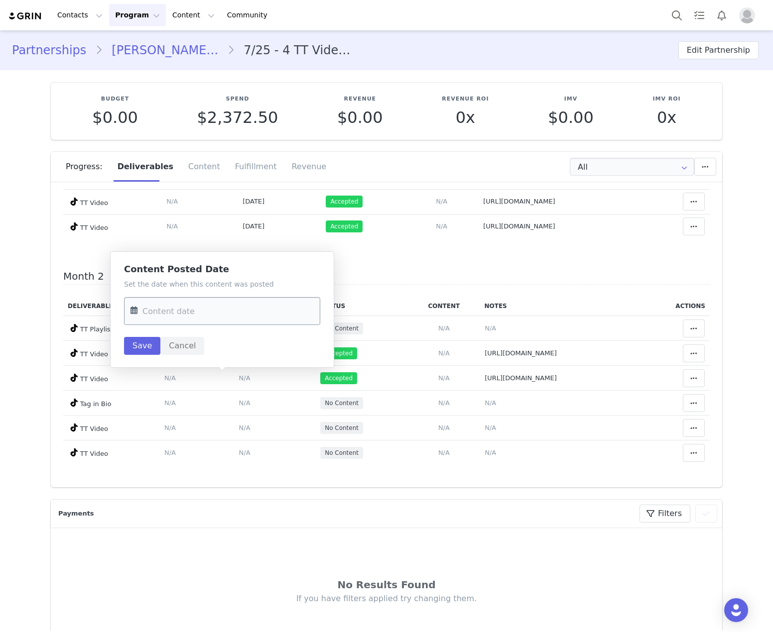
click at [231, 302] on input "text" at bounding box center [222, 311] width 196 height 28
click at [144, 470] on span "28" at bounding box center [142, 466] width 12 height 12
type input "Sep 28 2025"
click at [141, 347] on button "Save" at bounding box center [142, 346] width 36 height 18
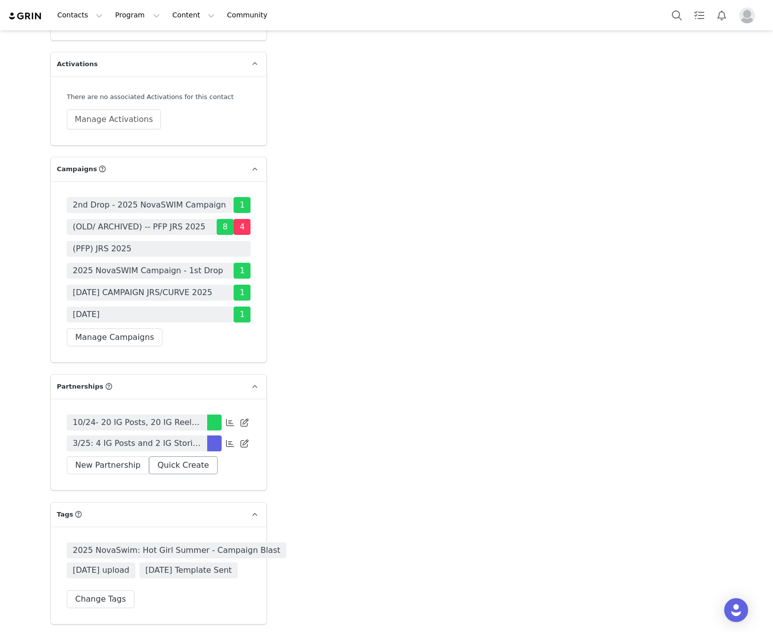
scroll to position [3137, 0]
click at [179, 437] on span "3/25: 4 IG Posts and 2 IG Stories ( 2 frames),Monthly, PFP- Tag in Bio, HR,Pinn…" at bounding box center [137, 443] width 128 height 12
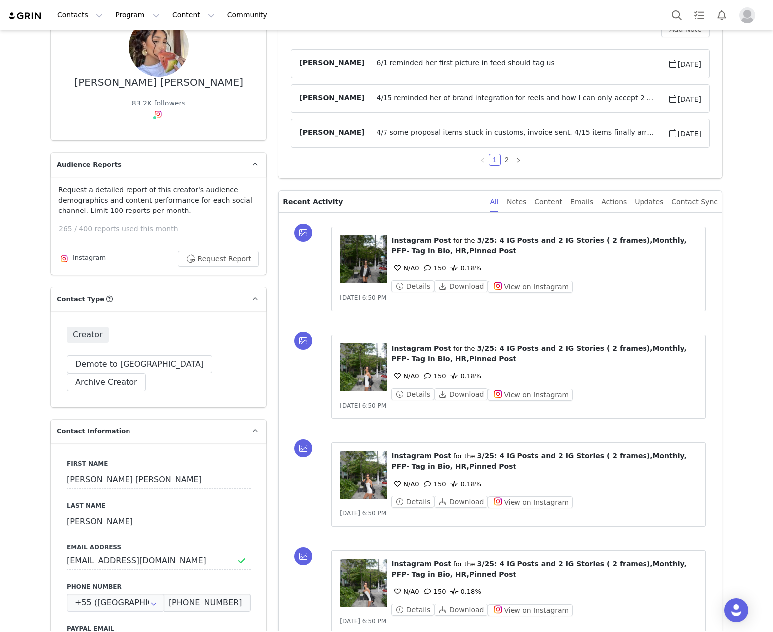
scroll to position [0, 0]
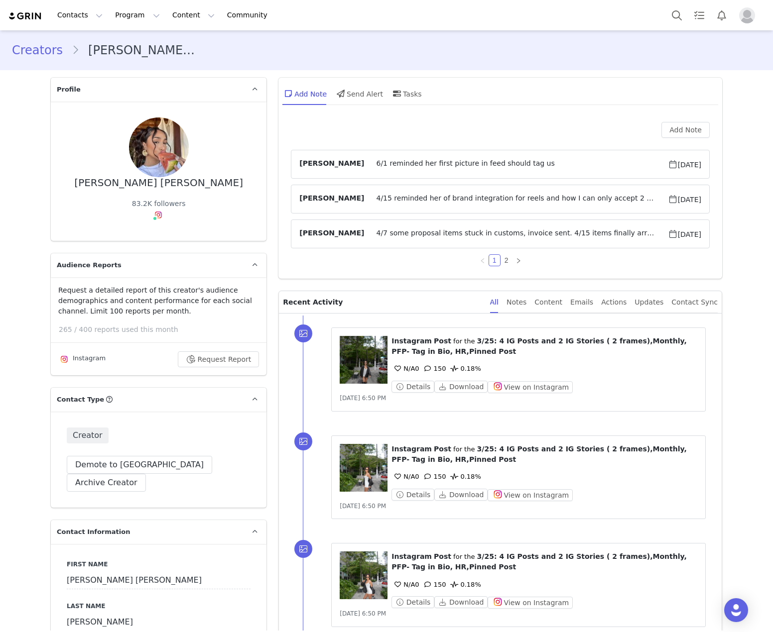
click at [542, 201] on span "4/15 reminded her of brand integration for reels and how I can only accept 2 po…" at bounding box center [515, 199] width 303 height 12
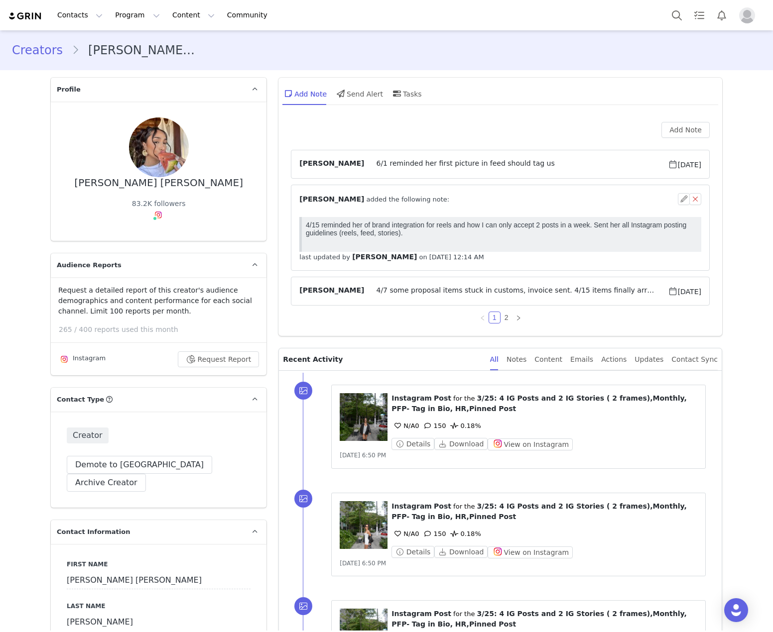
click at [542, 201] on div "⁨ Rosa Gonzalez ⁩ added the following note:" at bounding box center [488, 199] width 378 height 10
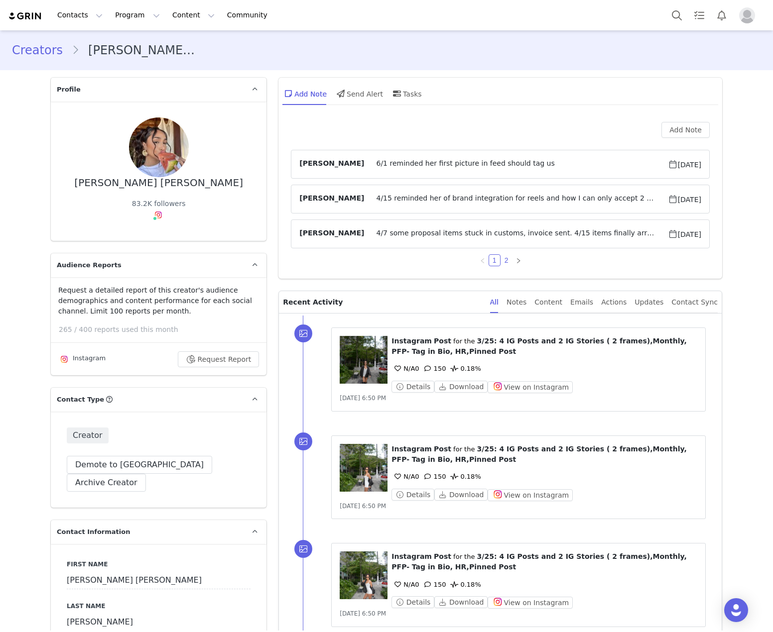
click at [504, 260] on link "2" at bounding box center [506, 260] width 11 height 11
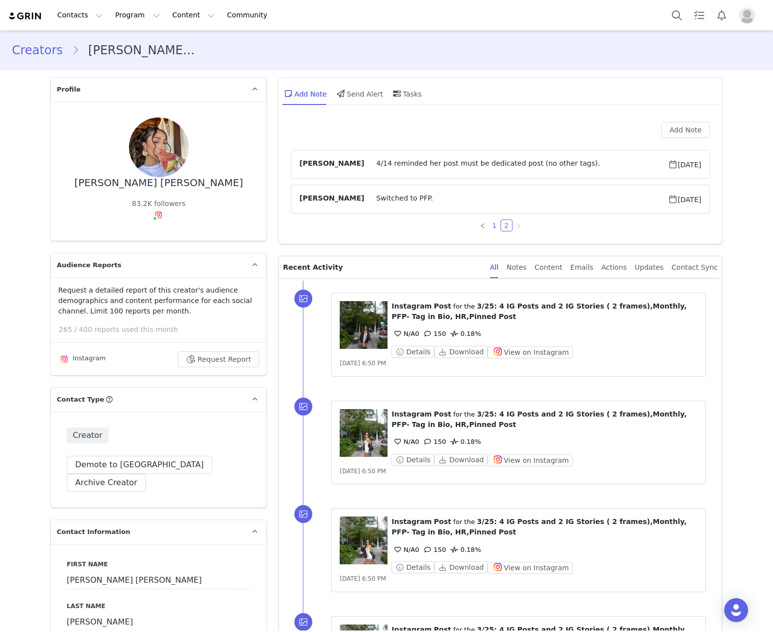
click at [491, 223] on link "1" at bounding box center [494, 225] width 11 height 11
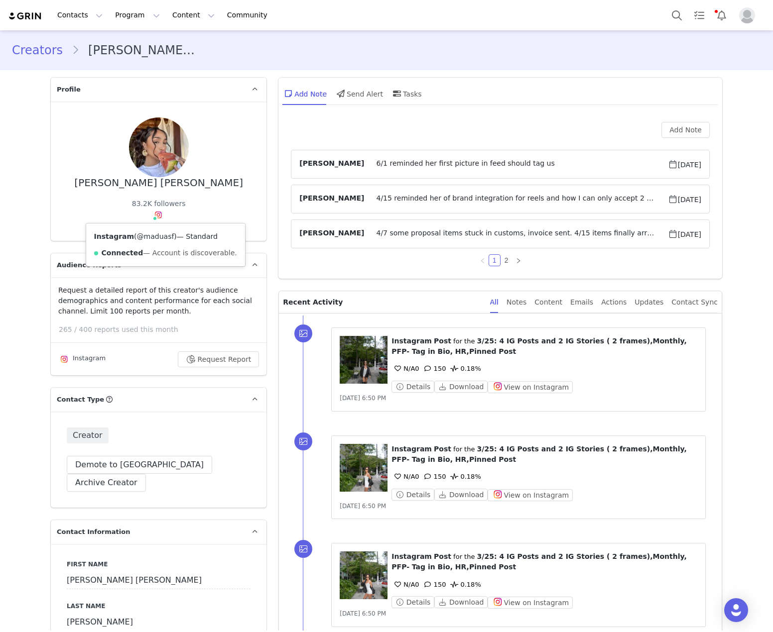
click at [164, 235] on span "( @maduasf )" at bounding box center [155, 237] width 43 height 8
click at [158, 237] on link "@maduasf" at bounding box center [155, 237] width 37 height 8
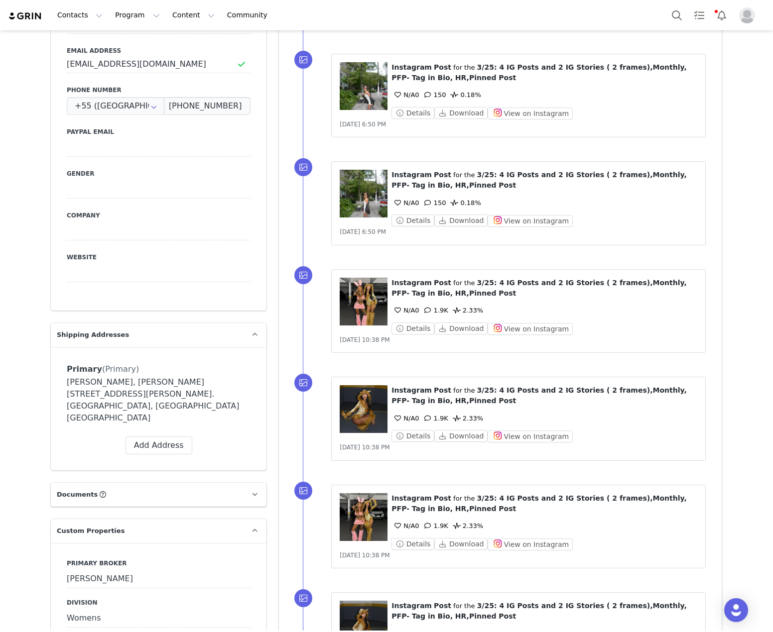
drag, startPoint x: 758, startPoint y: 308, endPoint x: 283, endPoint y: 448, distance: 495.2
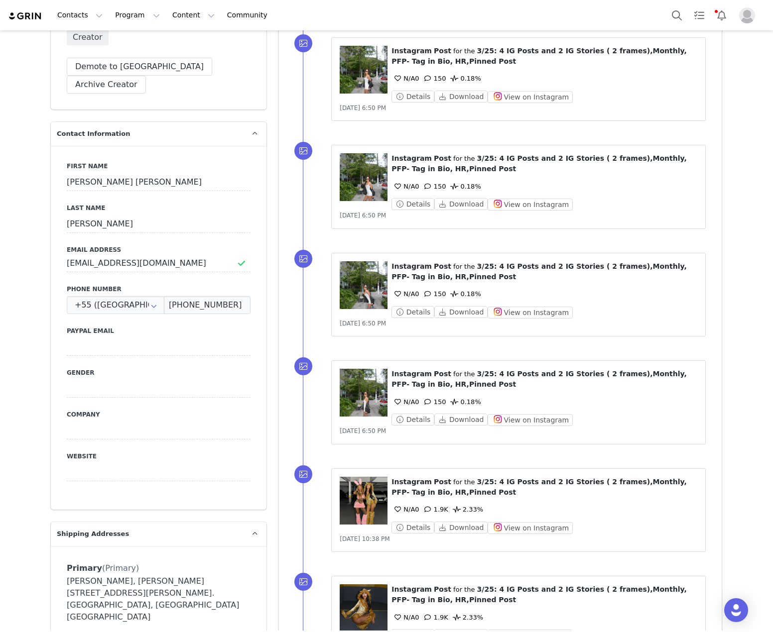
scroll to position [299, 0]
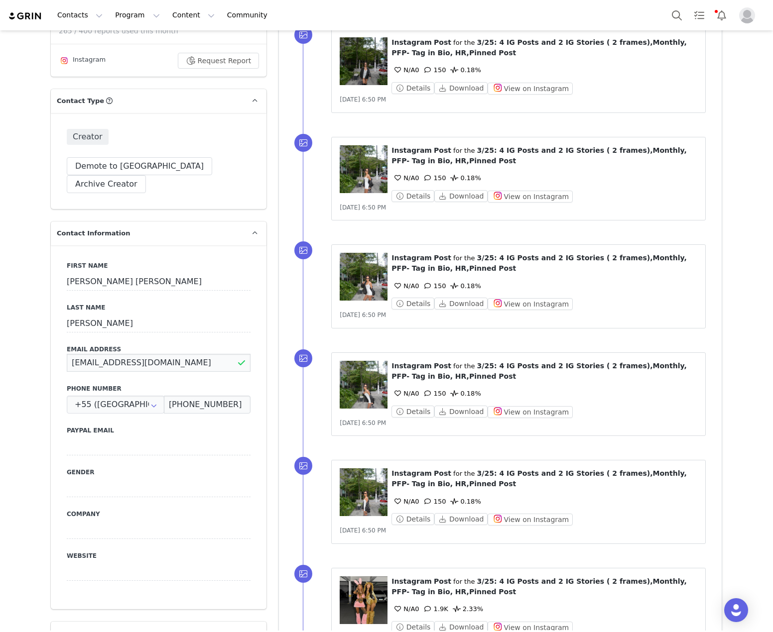
drag, startPoint x: 179, startPoint y: 349, endPoint x: 5, endPoint y: 332, distance: 174.6
click at [0, 330] on html "Contacts Contacts Creators Prospects Applicants Program Program Activations Cam…" at bounding box center [386, 316] width 773 height 632
click at [59, 388] on div "First Name Maria Eduarda Last Name Saboya Zeferino Email Address Maduasfcontact…" at bounding box center [159, 427] width 216 height 364
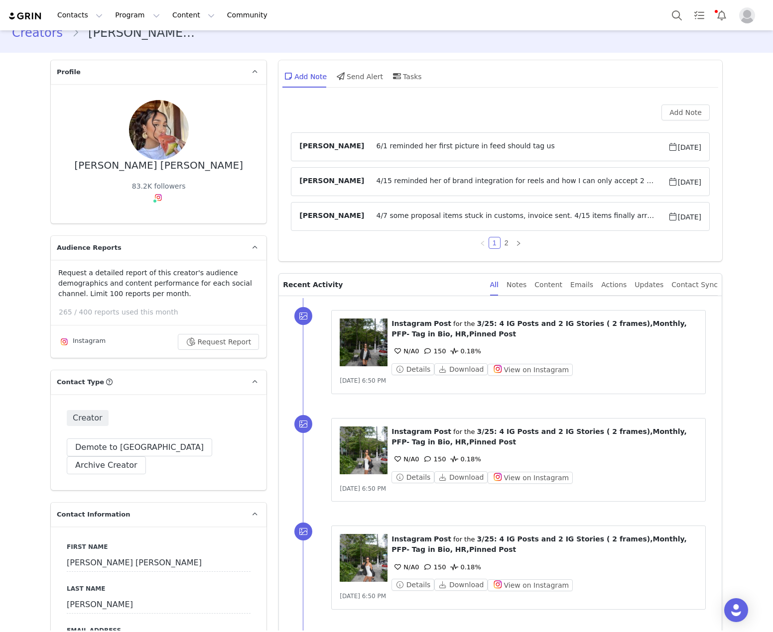
scroll to position [0, 0]
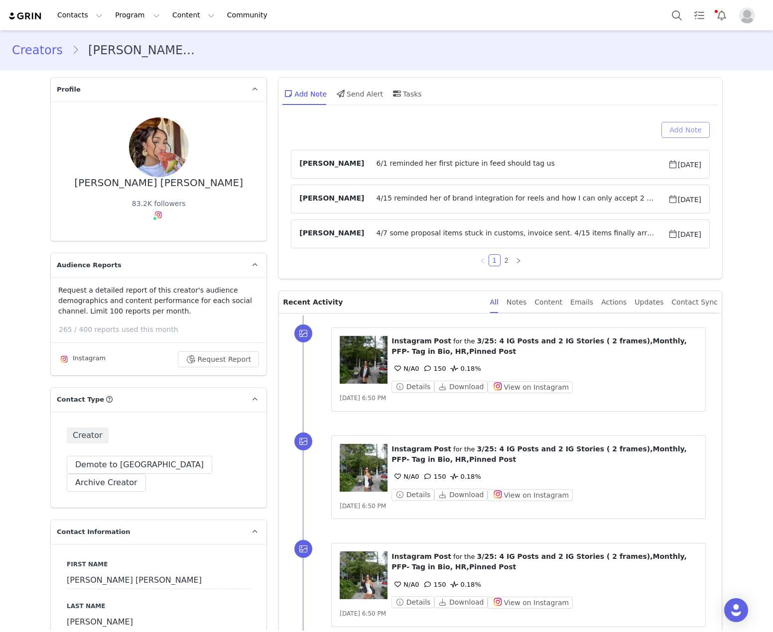
click at [669, 124] on button "Add Note" at bounding box center [685, 130] width 48 height 16
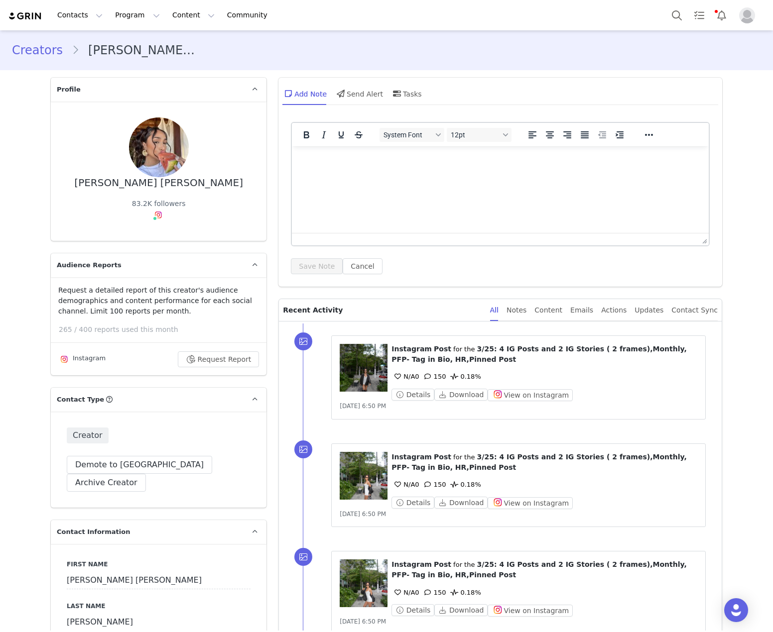
click at [478, 166] on html at bounding box center [500, 159] width 417 height 27
click at [314, 269] on button "Save Note" at bounding box center [317, 266] width 52 height 16
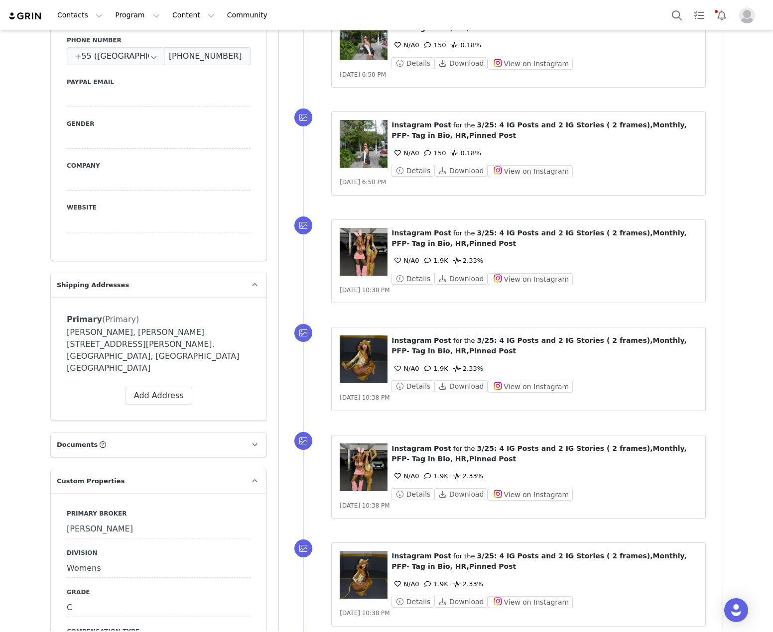
scroll to position [1046, 0]
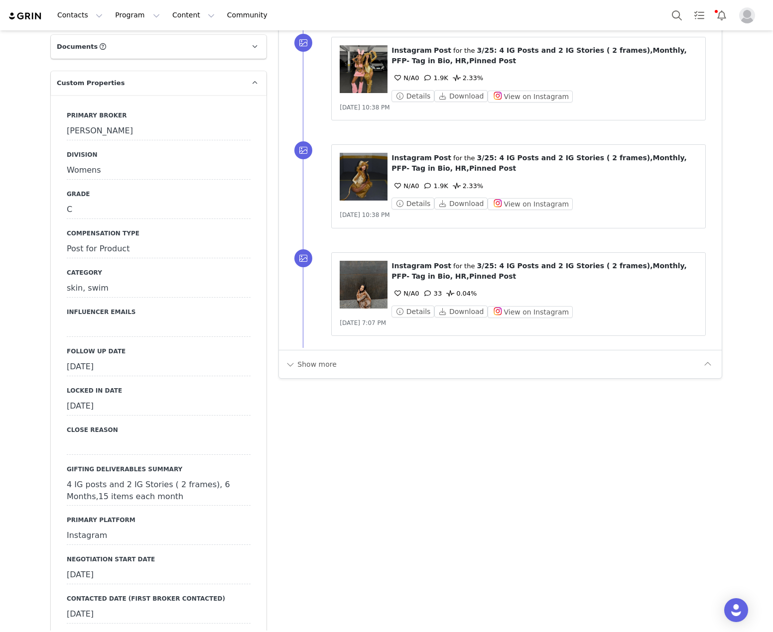
click at [155, 358] on div "[DATE]" at bounding box center [159, 367] width 184 height 18
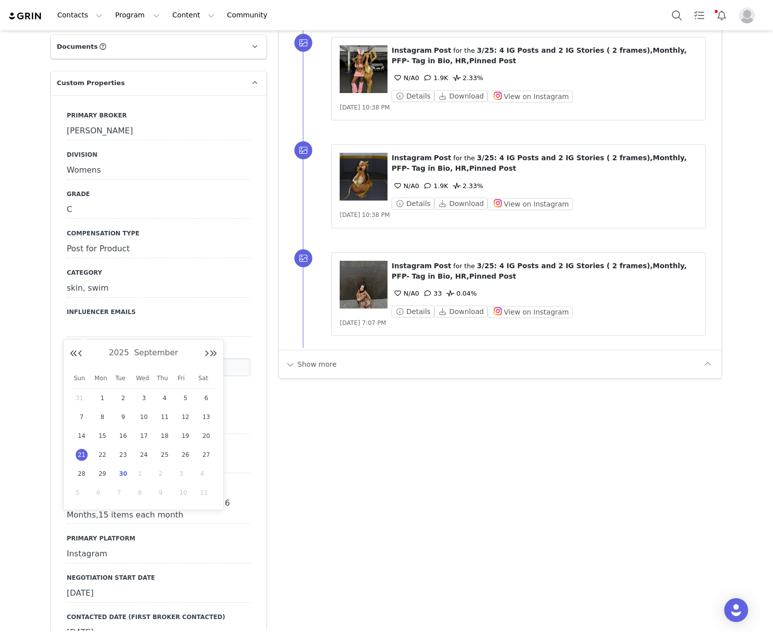
click at [123, 470] on span "30" at bounding box center [123, 474] width 12 height 12
type input "[DATE]"
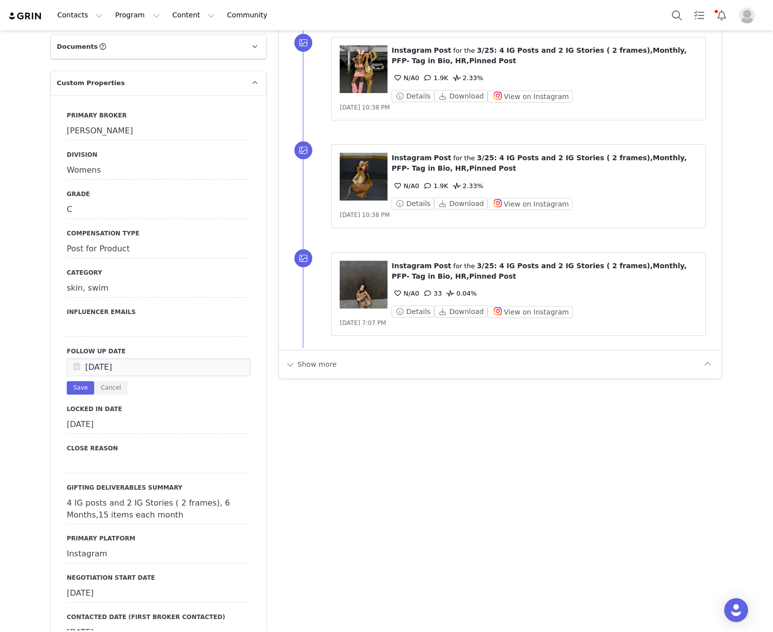
click at [74, 358] on div "Sep 30 2025 Save Cancel" at bounding box center [159, 376] width 184 height 36
click at [74, 381] on button "Save" at bounding box center [80, 387] width 27 height 13
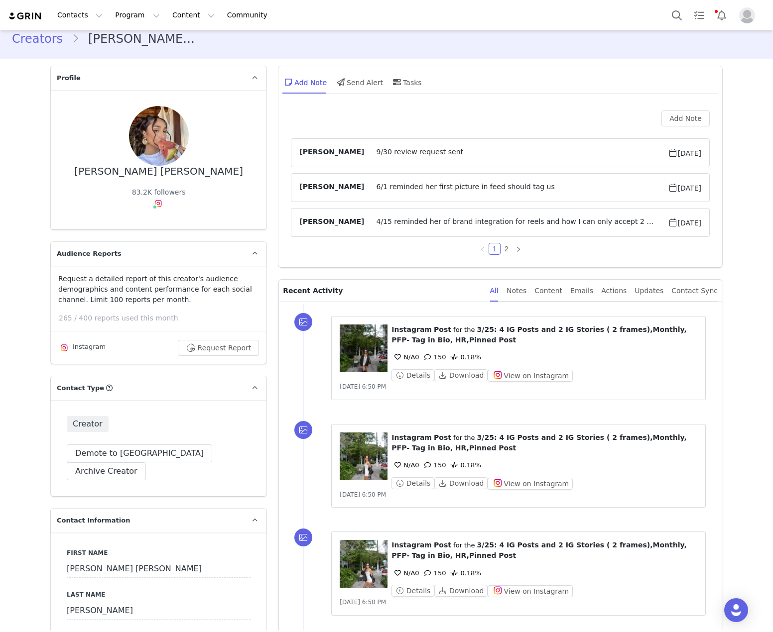
scroll to position [0, 0]
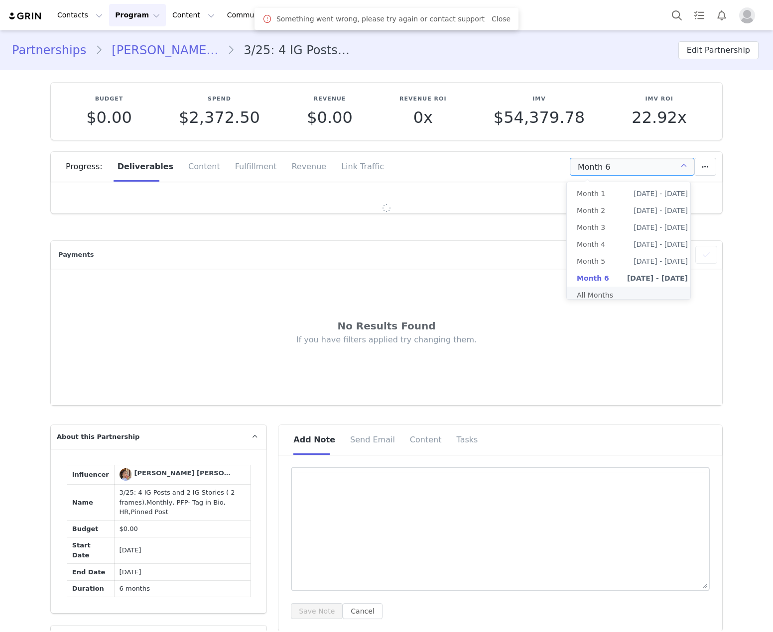
click at [640, 290] on li "All Months" at bounding box center [632, 295] width 131 height 17
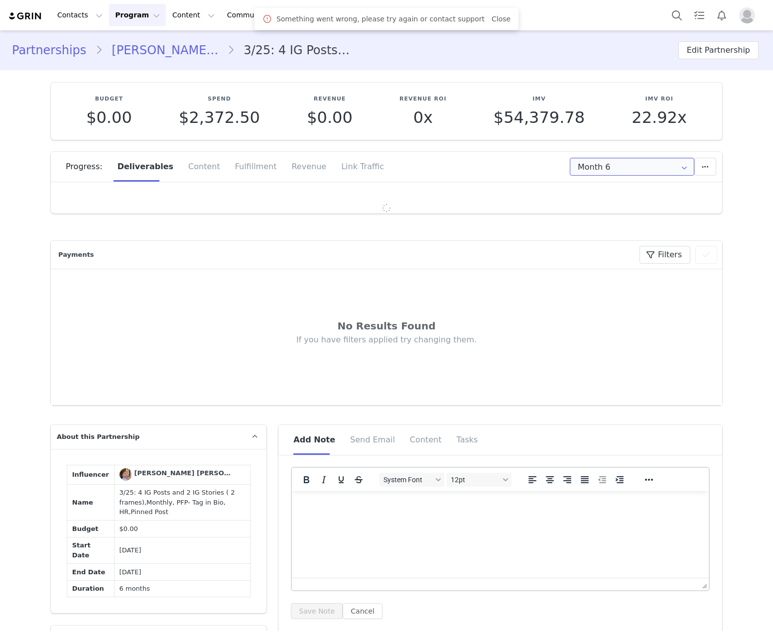
type input "All"
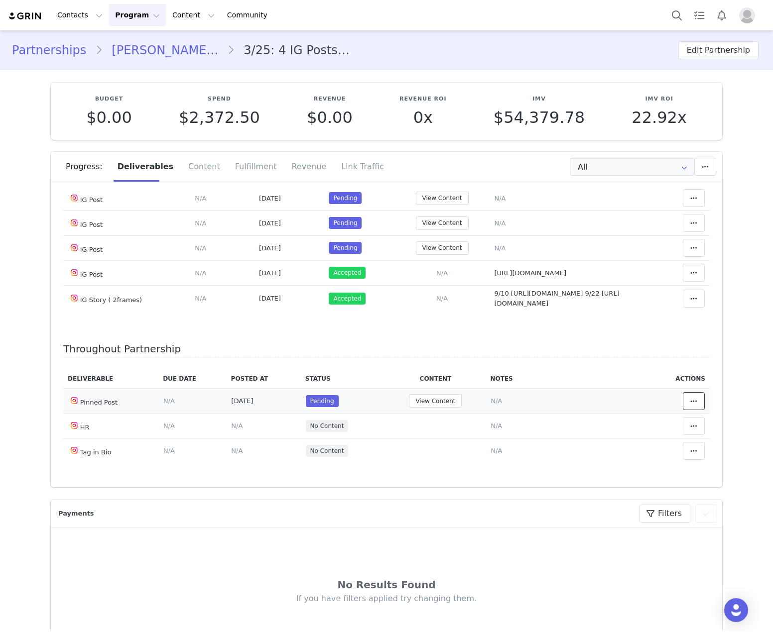
click at [683, 398] on button at bounding box center [694, 401] width 22 height 18
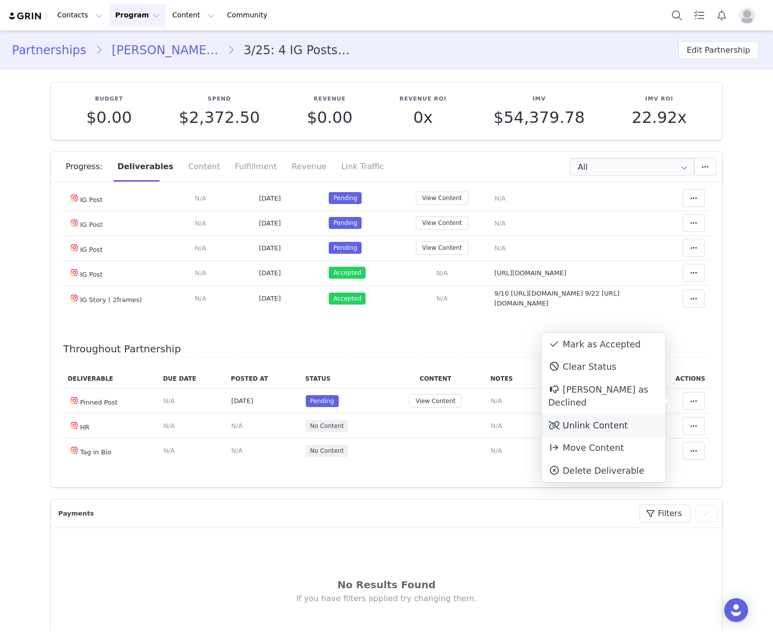
click at [629, 414] on div "Unlink Content" at bounding box center [603, 425] width 123 height 23
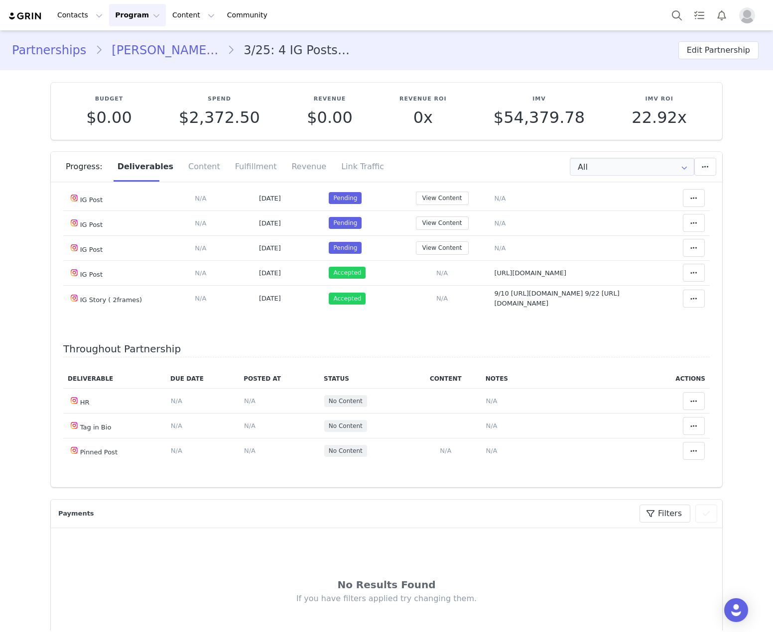
scroll to position [1394, 0]
click at [693, 182] on button at bounding box center [694, 173] width 22 height 18
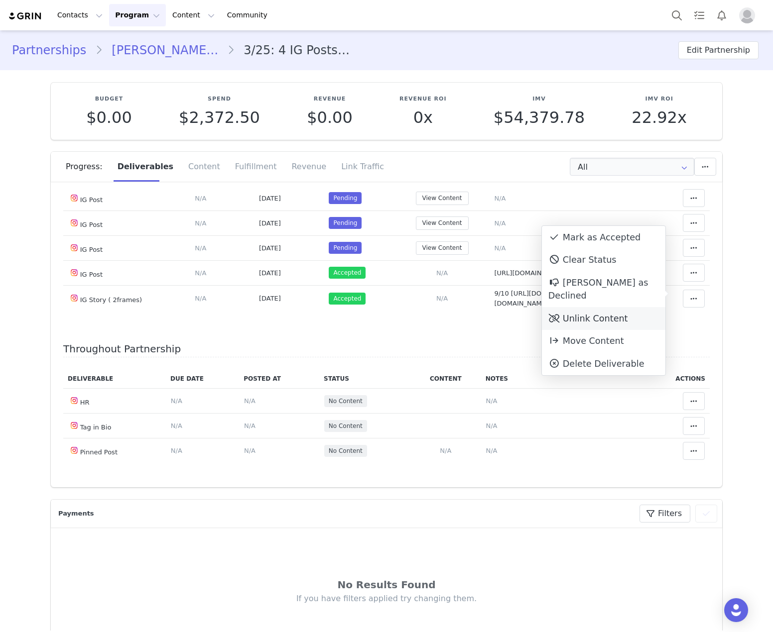
click at [615, 308] on div "Unlink Content" at bounding box center [603, 318] width 123 height 23
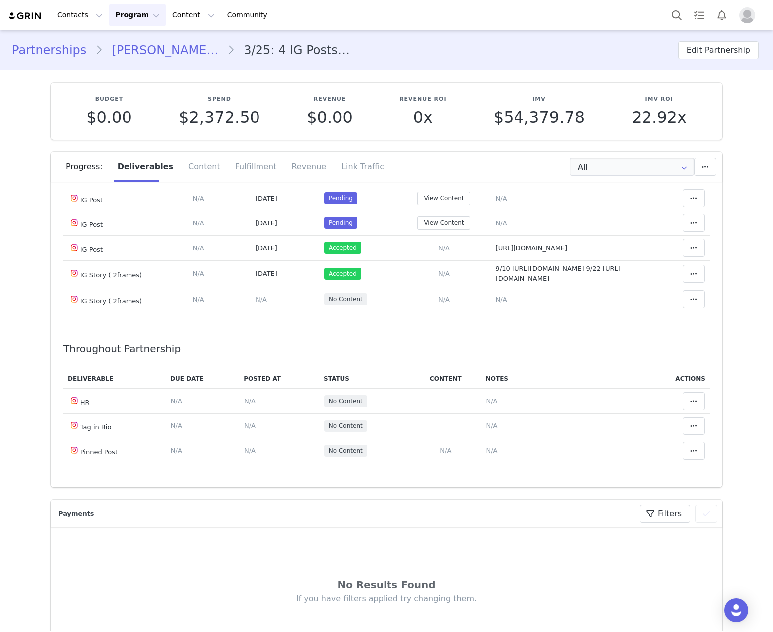
click at [690, 177] on icon at bounding box center [693, 173] width 7 height 8
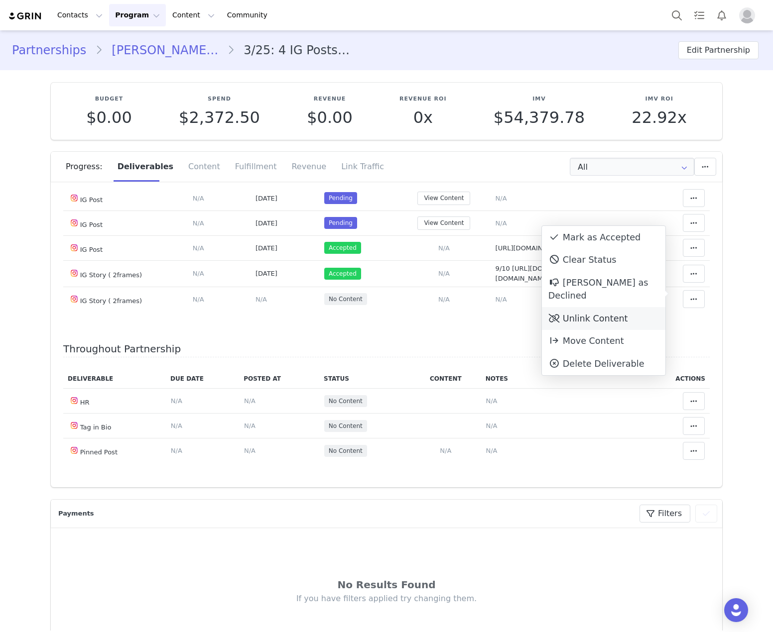
click at [620, 307] on div "Unlink Content" at bounding box center [603, 318] width 123 height 23
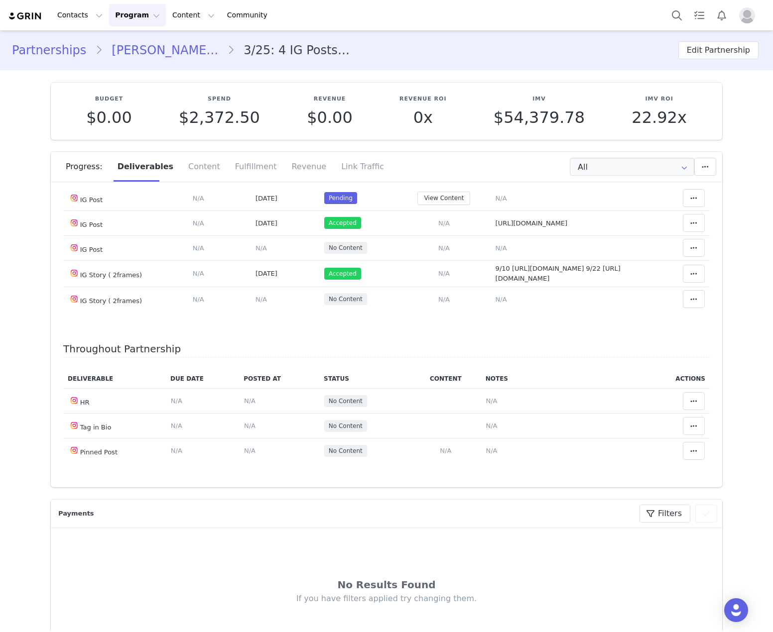
scroll to position [1344, 0]
click at [690, 177] on icon at bounding box center [693, 173] width 7 height 8
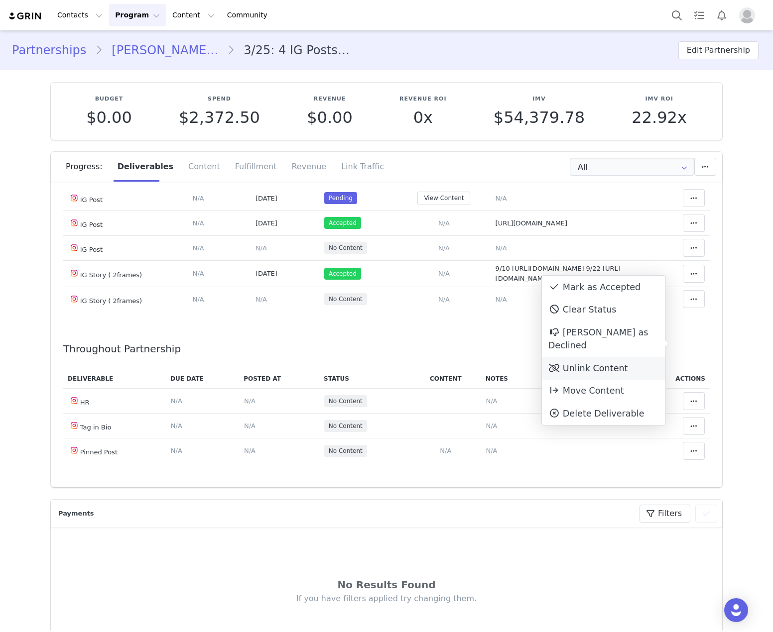
click at [627, 357] on div "Unlink Content" at bounding box center [603, 368] width 123 height 23
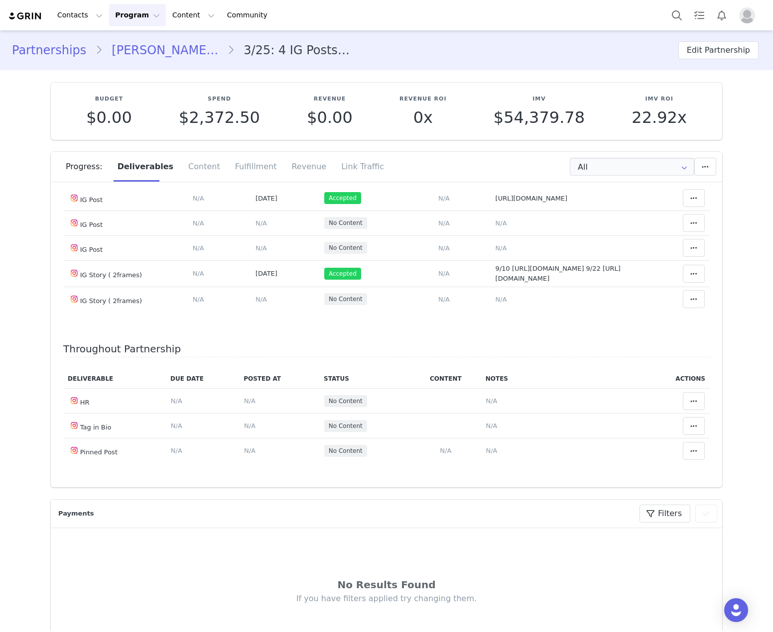
click at [690, 177] on icon at bounding box center [693, 173] width 7 height 8
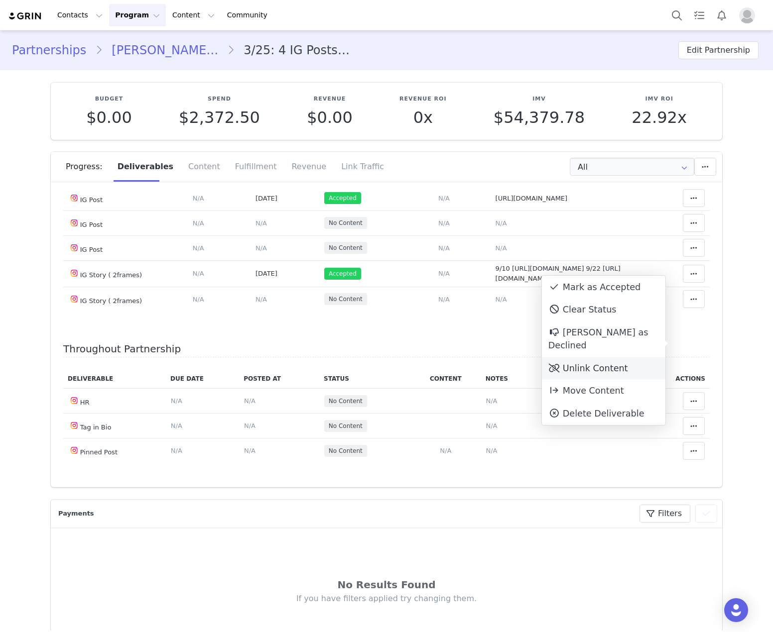
click at [639, 357] on div "Unlink Content" at bounding box center [603, 368] width 123 height 23
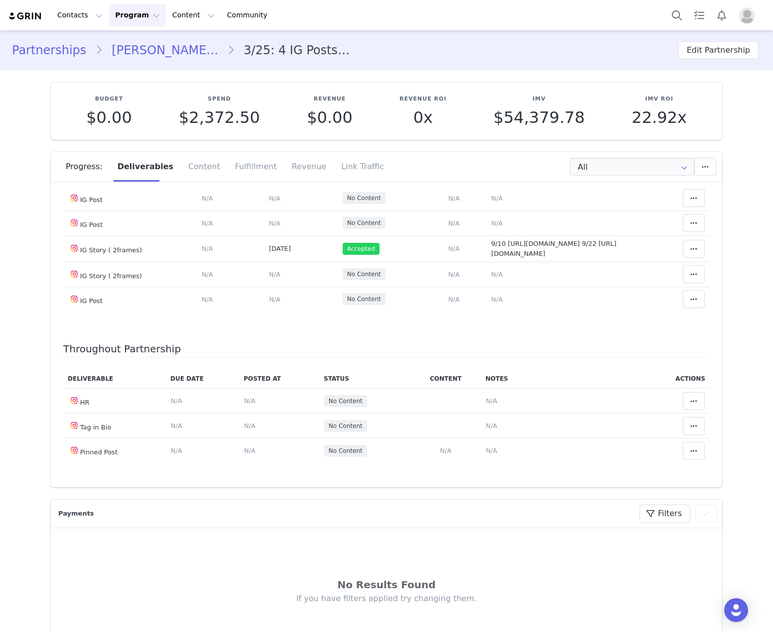
scroll to position [1444, 0]
click at [563, 257] on span "9/10 https://static-resources.creatoriq.com/instagram-stories/thumbs/3718779440…" at bounding box center [553, 248] width 125 height 17
type textarea "9/10 https://static-resources.creatoriq.com/instagram-stories/thumbs/3718779440…"
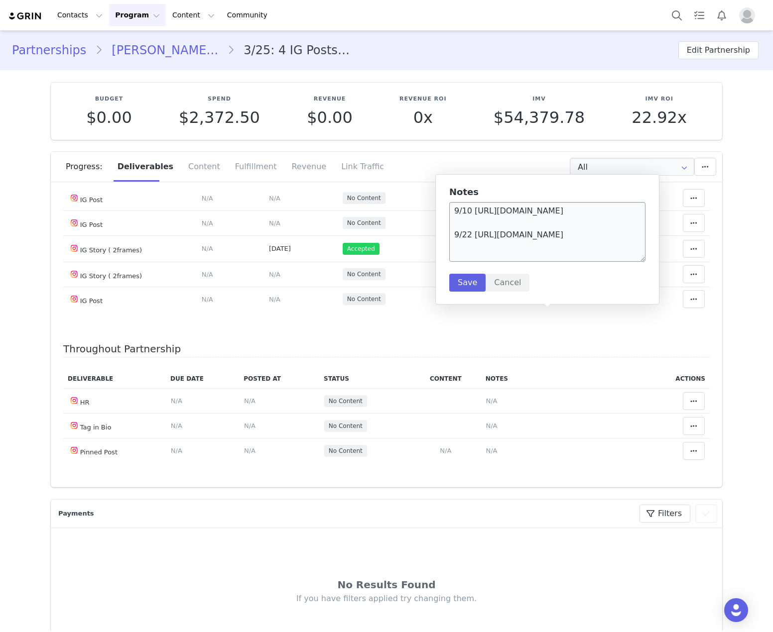
scroll to position [30, 0]
drag, startPoint x: 471, startPoint y: 230, endPoint x: 517, endPoint y: 257, distance: 54.0
click at [517, 257] on textarea "9/10 https://static-resources.creatoriq.com/instagram-stories/thumbs/3718779440…" at bounding box center [547, 232] width 196 height 60
click at [515, 255] on textarea "9/10 https://static-resources.creatoriq.com/instagram-stories/thumbs/3718779440…" at bounding box center [547, 232] width 196 height 60
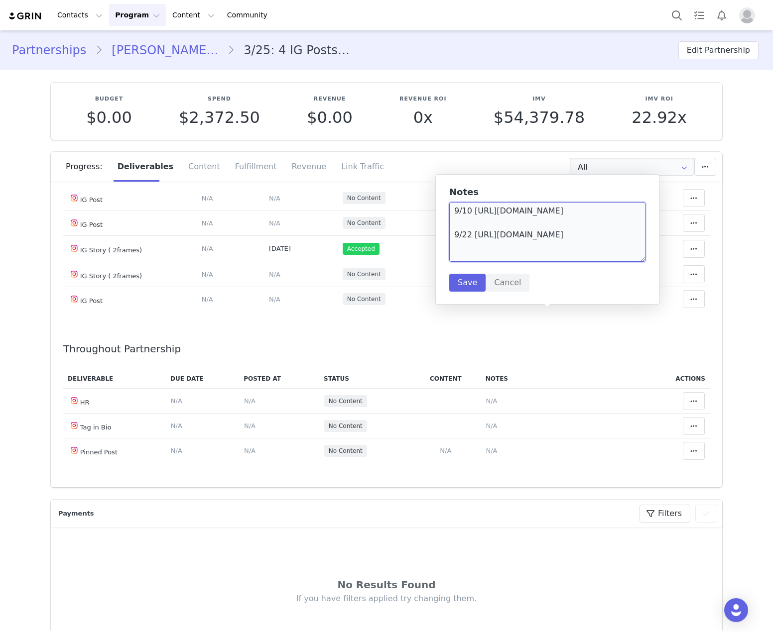
drag, startPoint x: 515, startPoint y: 255, endPoint x: 474, endPoint y: 229, distance: 48.9
click at [474, 229] on textarea "9/10 https://static-resources.creatoriq.com/instagram-stories/thumbs/3718779440…" at bounding box center [547, 232] width 196 height 60
click at [500, 281] on button "Cancel" at bounding box center [507, 283] width 44 height 18
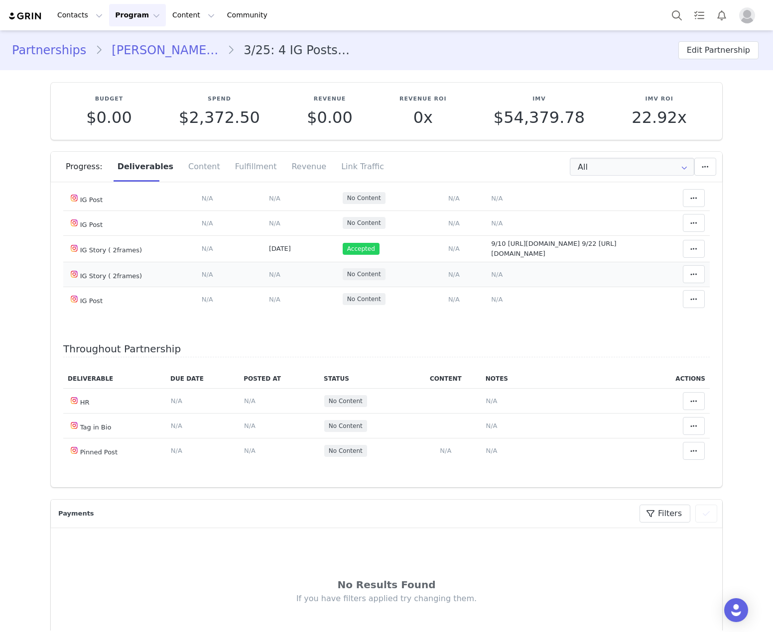
click at [491, 278] on span "N/A" at bounding box center [496, 274] width 11 height 7
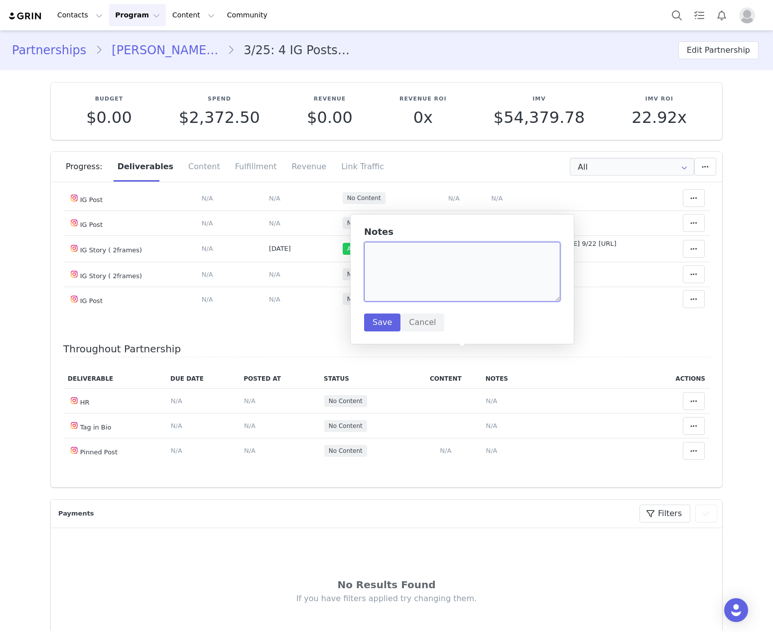
click at [447, 260] on textarea at bounding box center [462, 272] width 196 height 60
paste textarea "https://static-resources.creatoriq.com/instagram-stories/thumbs/372755332414633…"
click at [368, 253] on textarea "https://static-resources.creatoriq.com/instagram-stories/thumbs/372755332414633…" at bounding box center [462, 272] width 196 height 60
type textarea "9/22 https://static-resources.creatoriq.com/instagram-stories/thumbs/3727553324…"
click at [384, 323] on button "Save" at bounding box center [382, 323] width 36 height 18
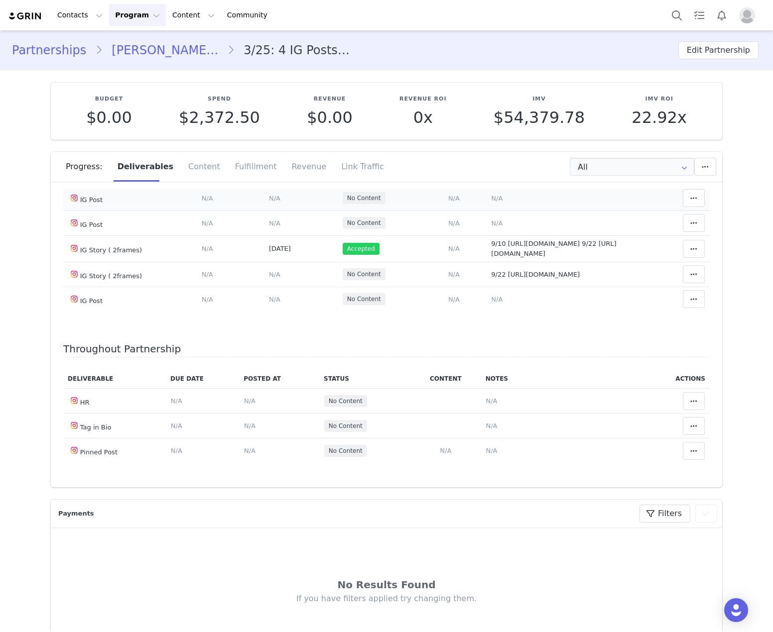
click at [491, 202] on span "N/A" at bounding box center [496, 198] width 11 height 7
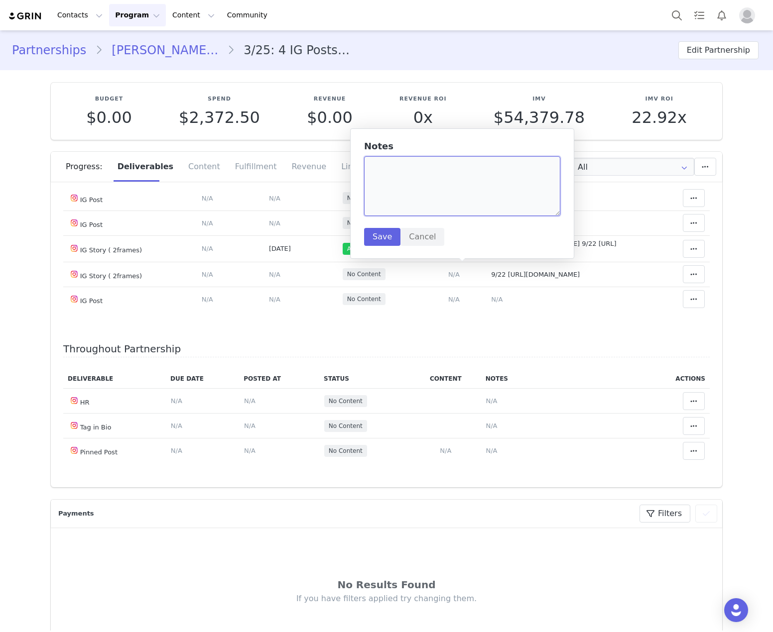
click at [442, 203] on textarea at bounding box center [462, 186] width 196 height 60
paste textarea "https://www.instagram.com/p/DO69xbokTbw/?img_index=1"
type textarea "https://www.instagram.com/p/DO69xbokTbw/?img_index=1"
click at [388, 245] on button "Save" at bounding box center [382, 237] width 36 height 18
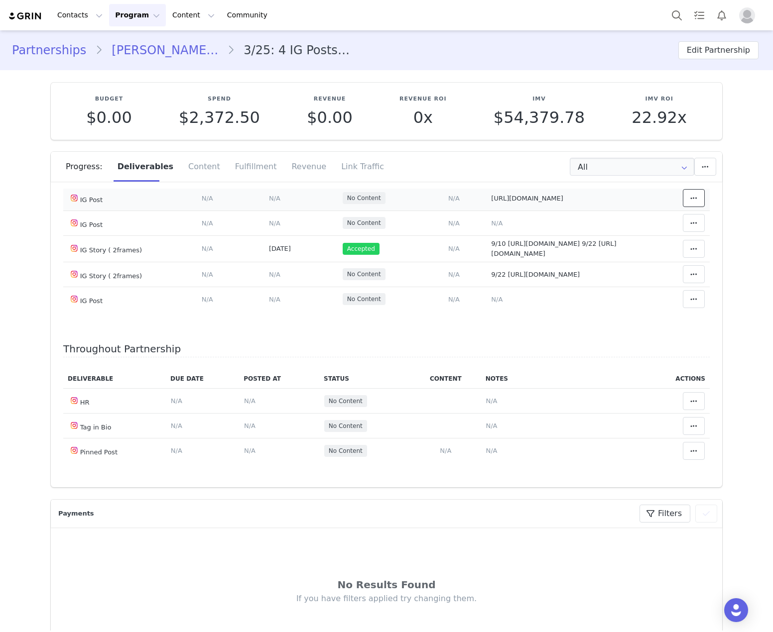
click at [688, 204] on span at bounding box center [694, 198] width 12 height 12
click at [629, 275] on div "Mark as Accepted" at bounding box center [603, 269] width 123 height 23
click at [269, 202] on span "N/A" at bounding box center [274, 198] width 11 height 7
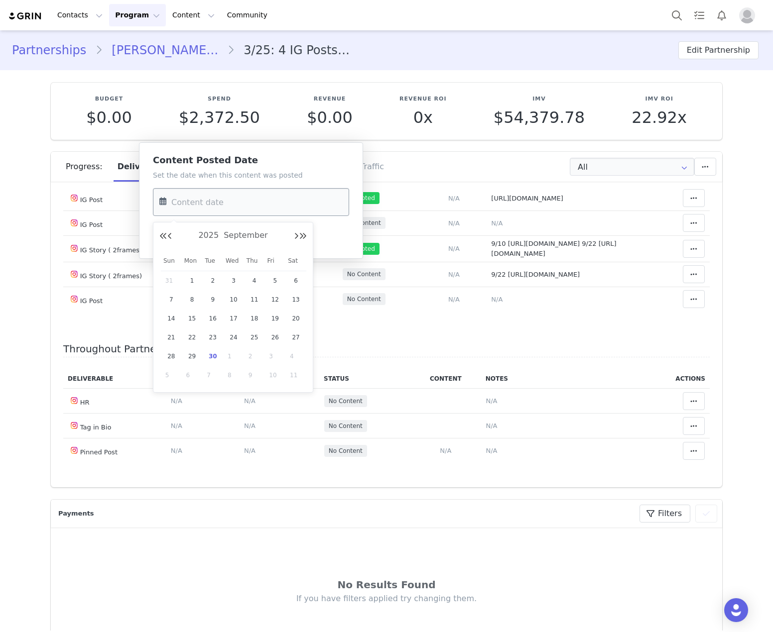
click at [276, 216] on input "text" at bounding box center [251, 202] width 196 height 28
click at [194, 338] on span "22" at bounding box center [192, 338] width 12 height 12
type input "Sep 22 2025"
click at [163, 233] on button "Save" at bounding box center [171, 237] width 36 height 18
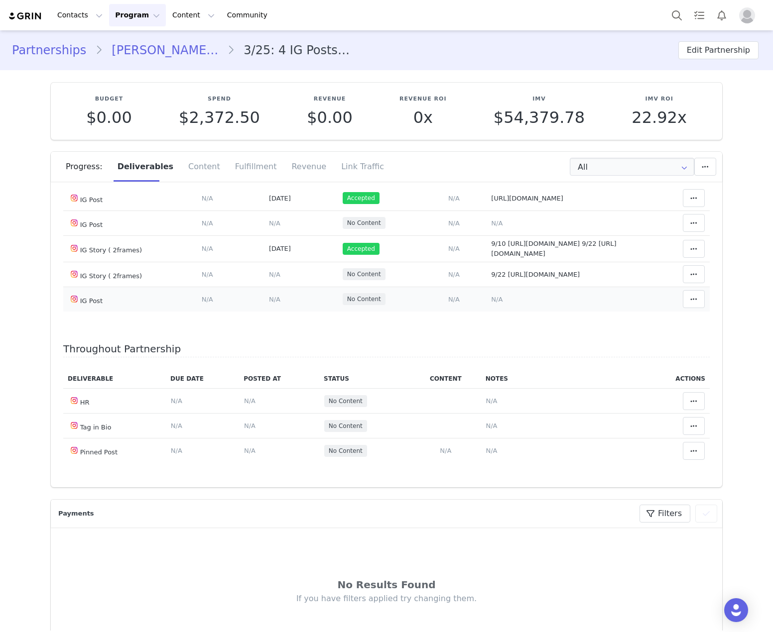
click at [491, 303] on span "N/A" at bounding box center [496, 299] width 11 height 7
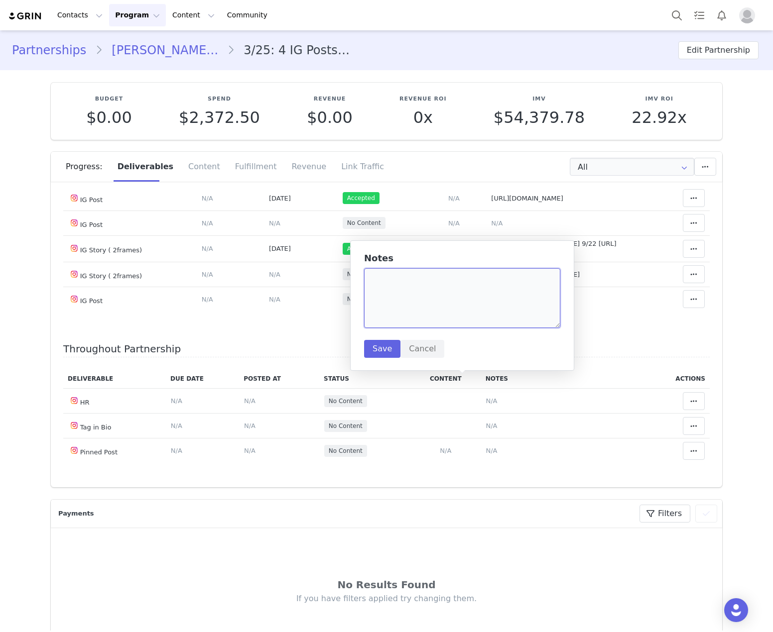
click at [455, 274] on textarea at bounding box center [462, 298] width 196 height 60
paste textarea "https://www.instagram.com/p/DPH2tUbkXVz/?img_index=1"
type textarea "https://www.instagram.com/p/DPH2tUbkXVz/?img_index=1"
drag, startPoint x: 371, startPoint y: 348, endPoint x: 445, endPoint y: 333, distance: 75.1
click at [370, 349] on button "Save" at bounding box center [382, 349] width 36 height 18
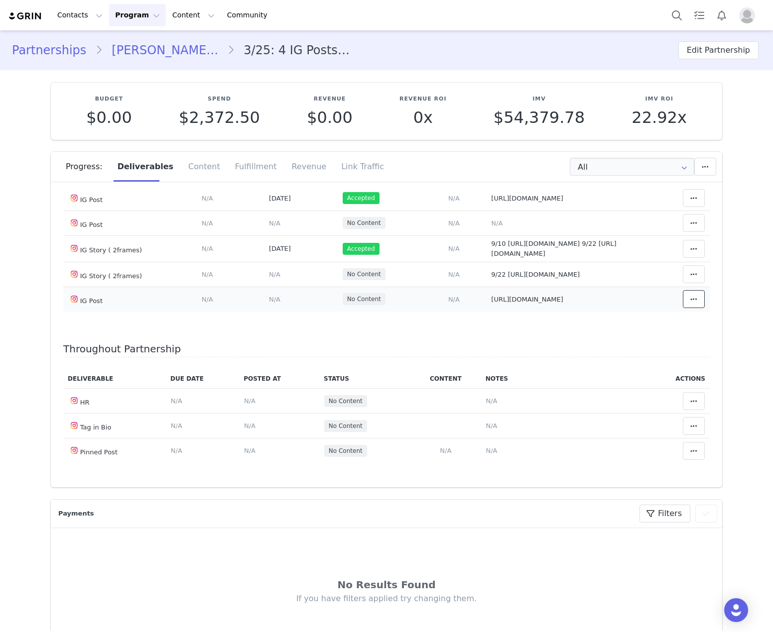
drag, startPoint x: 677, startPoint y: 382, endPoint x: 665, endPoint y: 384, distance: 12.1
click at [688, 305] on span at bounding box center [694, 299] width 12 height 12
click at [641, 378] on div "Mark as Accepted" at bounding box center [603, 381] width 123 height 23
click at [269, 303] on span "N/A" at bounding box center [274, 299] width 11 height 7
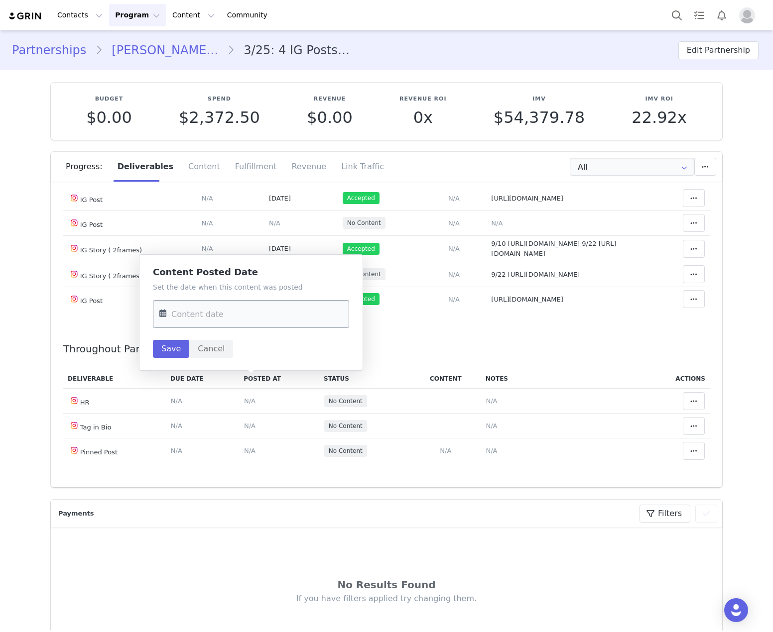
click at [258, 309] on input "text" at bounding box center [251, 314] width 196 height 28
click at [294, 455] on span "27" at bounding box center [296, 450] width 12 height 12
type input "Sep 27 2025"
click at [159, 357] on button "Save" at bounding box center [171, 349] width 36 height 18
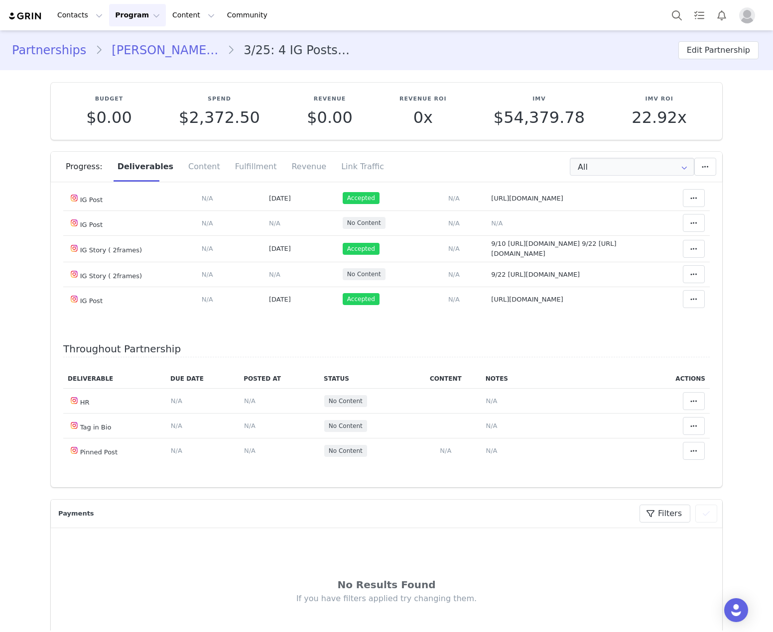
drag, startPoint x: 546, startPoint y: 349, endPoint x: 569, endPoint y: 317, distance: 39.0
click at [546, 278] on span "9/22 https://static-resources.creatoriq.com/instagram-stories/thumbs/3727553324…" at bounding box center [535, 274] width 89 height 7
type textarea "9/22 https://static-resources.creatoriq.com/instagram-stories/thumbs/3727553324…"
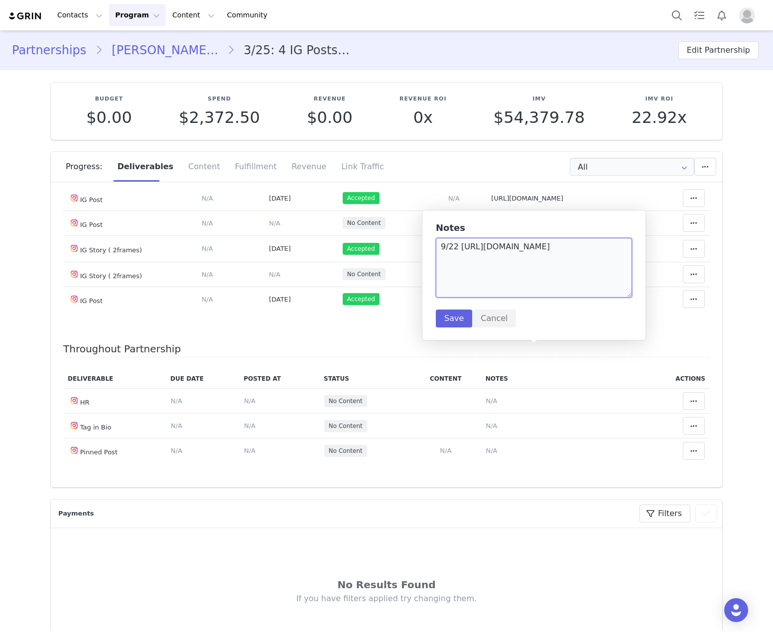
click at [603, 276] on textarea "9/22 https://static-resources.creatoriq.com/instagram-stories/thumbs/3727553324…" at bounding box center [534, 268] width 196 height 60
paste textarea "https://static-resources.creatoriq.com/instagram-stories/thumbs/373131507262827…"
type textarea "9/22 https://static-resources.creatoriq.com/instagram-stories/thumbs/3727553324…"
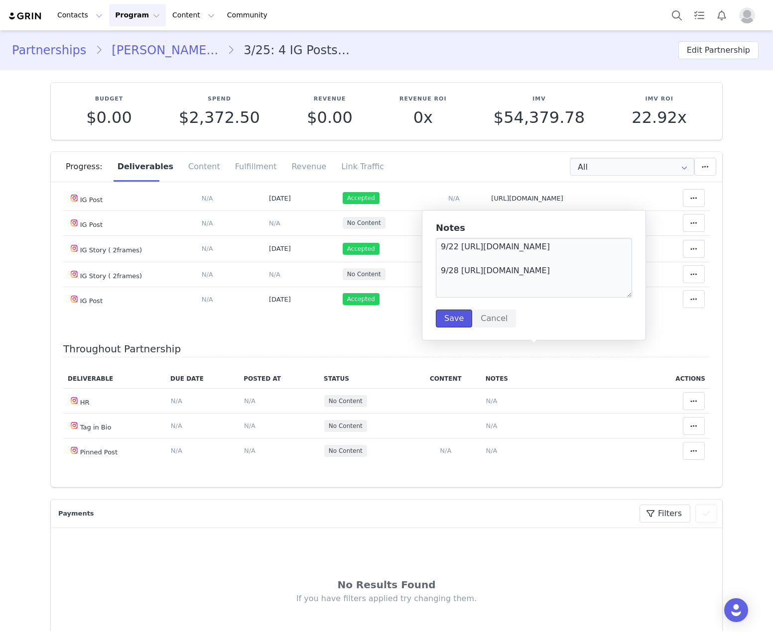
click at [459, 324] on button "Save" at bounding box center [454, 319] width 36 height 18
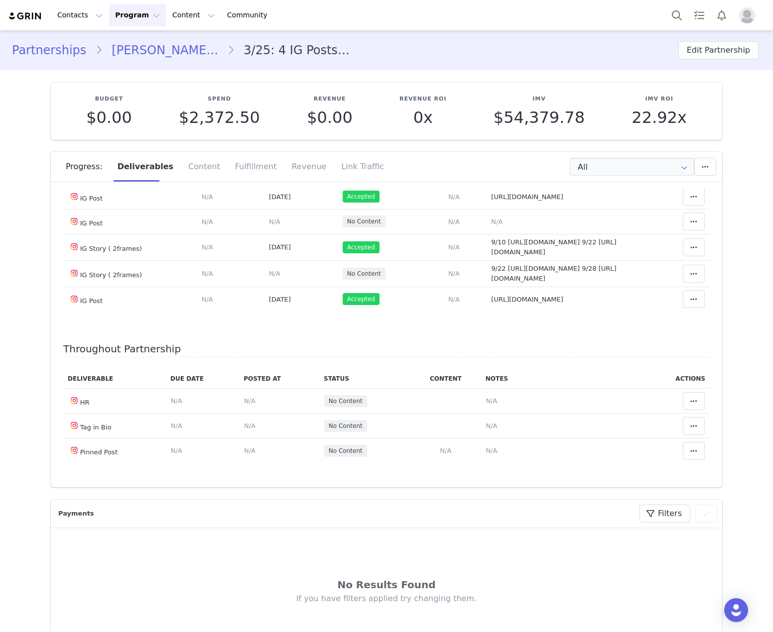
scroll to position [0, 0]
click at [690, 278] on icon at bounding box center [693, 274] width 7 height 8
click at [592, 370] on div "Mark as Accepted" at bounding box center [603, 365] width 123 height 23
click at [269, 277] on span "N/A" at bounding box center [274, 273] width 11 height 7
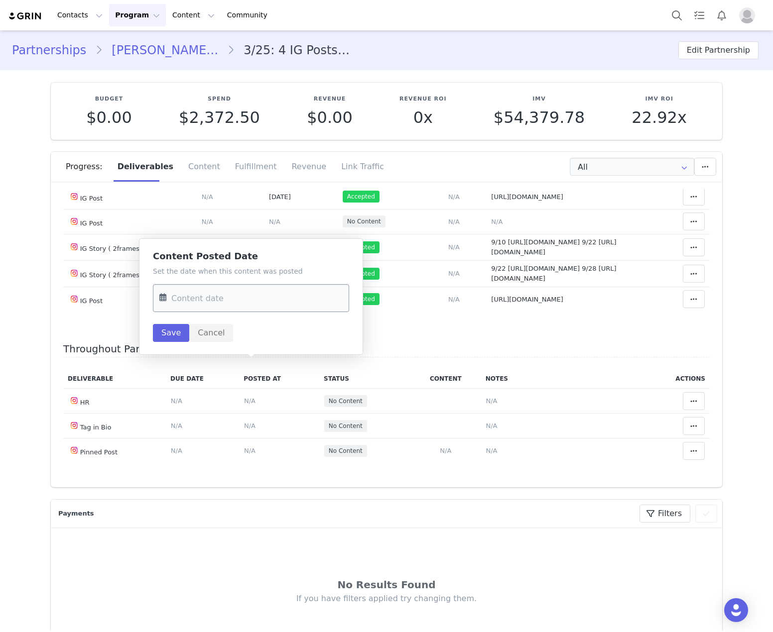
click at [248, 289] on input "text" at bounding box center [251, 298] width 196 height 28
click at [172, 453] on span "28" at bounding box center [171, 453] width 12 height 12
type input "Sep 28 2025"
click at [160, 335] on button "Save" at bounding box center [171, 333] width 36 height 18
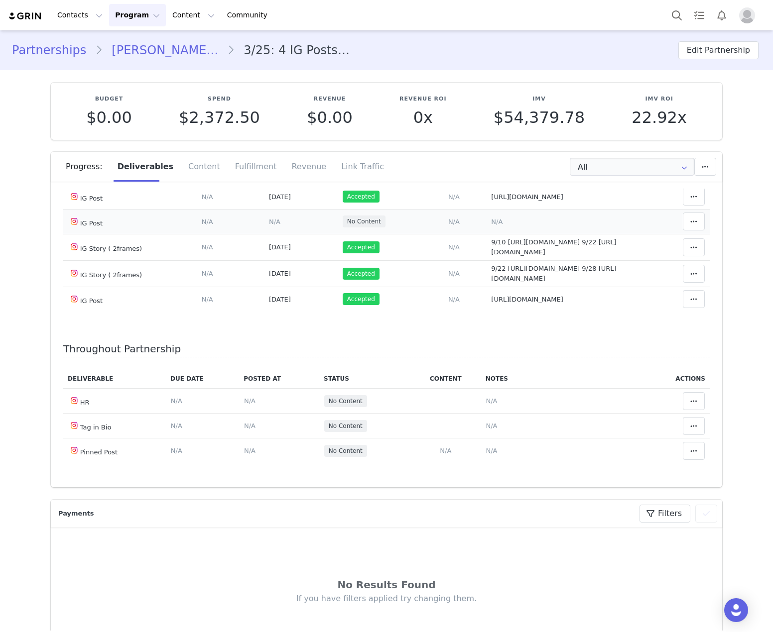
click at [491, 226] on span "N/A" at bounding box center [496, 221] width 11 height 7
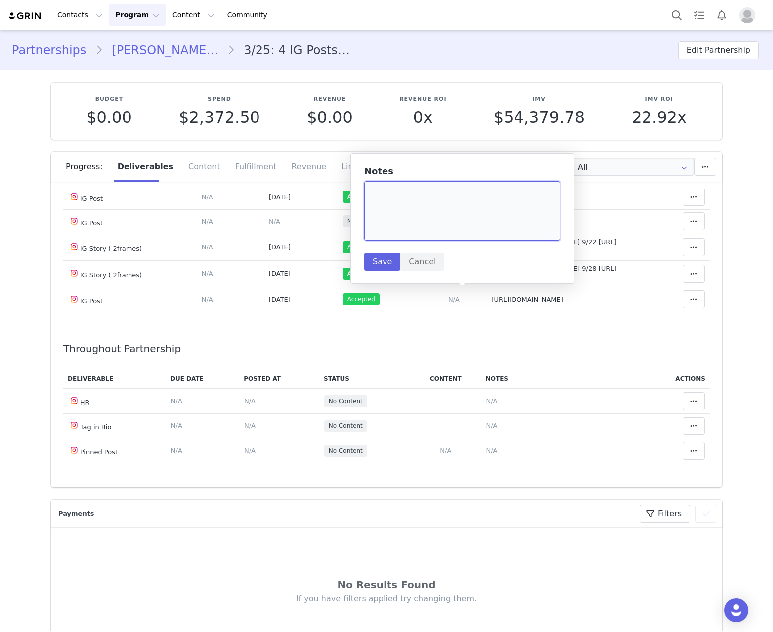
click at [454, 225] on textarea at bounding box center [462, 211] width 196 height 60
paste textarea "https://www.instagram.com/p/DPKBZ75kYy5/?img_index=1"
type textarea "https://www.instagram.com/p/DPKBZ75kYy5/?img_index=1"
click at [373, 259] on button "Save" at bounding box center [382, 262] width 36 height 18
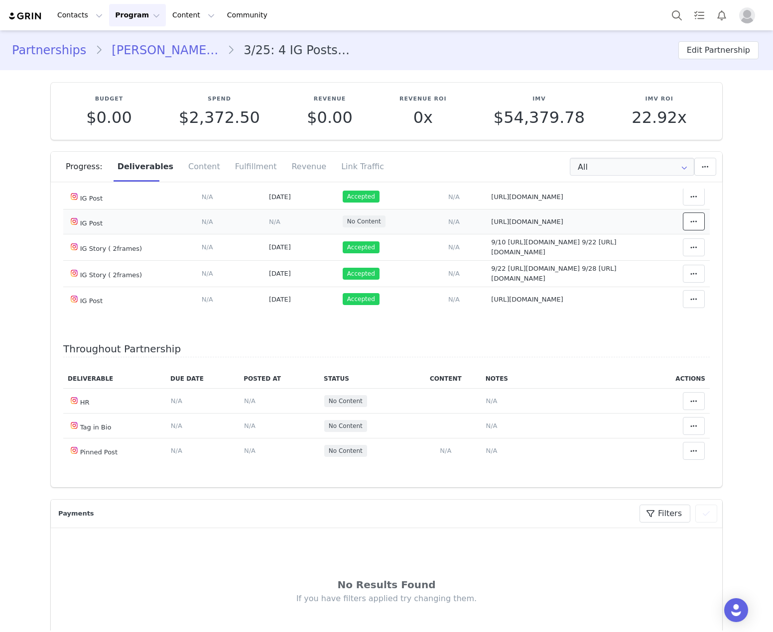
click at [683, 231] on button at bounding box center [694, 222] width 22 height 18
click at [635, 297] on div "Mark as Accepted" at bounding box center [603, 294] width 123 height 23
click at [268, 234] on td "Content Posted Date Set the date when this content was posted Save Cancel N/A" at bounding box center [305, 221] width 75 height 25
click at [273, 226] on span "N/A" at bounding box center [278, 221] width 11 height 7
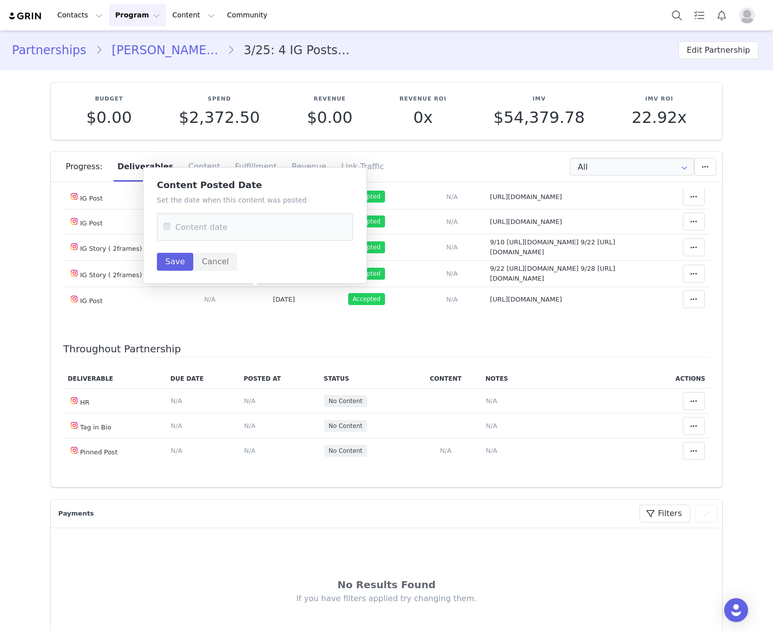
click at [257, 243] on div "Set the date when this content was posted Save Cancel" at bounding box center [255, 233] width 196 height 76
click at [256, 227] on input "text" at bounding box center [255, 227] width 196 height 28
click at [178, 379] on span "28" at bounding box center [175, 381] width 12 height 12
type input "Sep 28 2025"
click at [180, 267] on button "Save" at bounding box center [175, 262] width 36 height 18
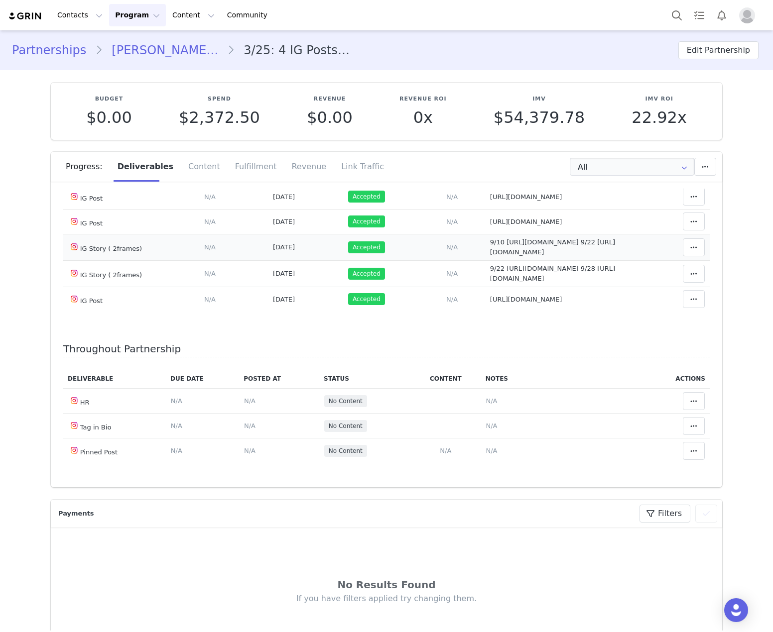
scroll to position [1545, 0]
click at [683, 405] on button at bounding box center [694, 401] width 22 height 18
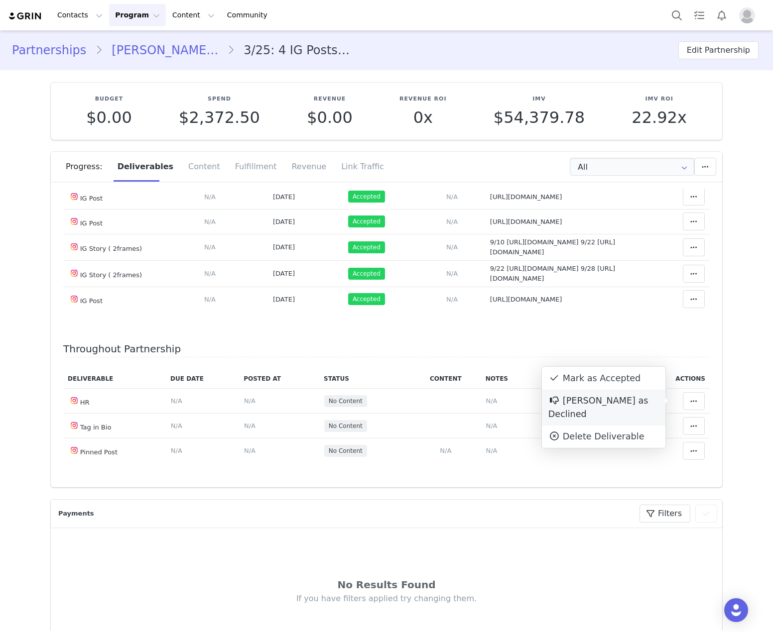
click at [636, 384] on div "Mark as Accepted" at bounding box center [603, 378] width 123 height 23
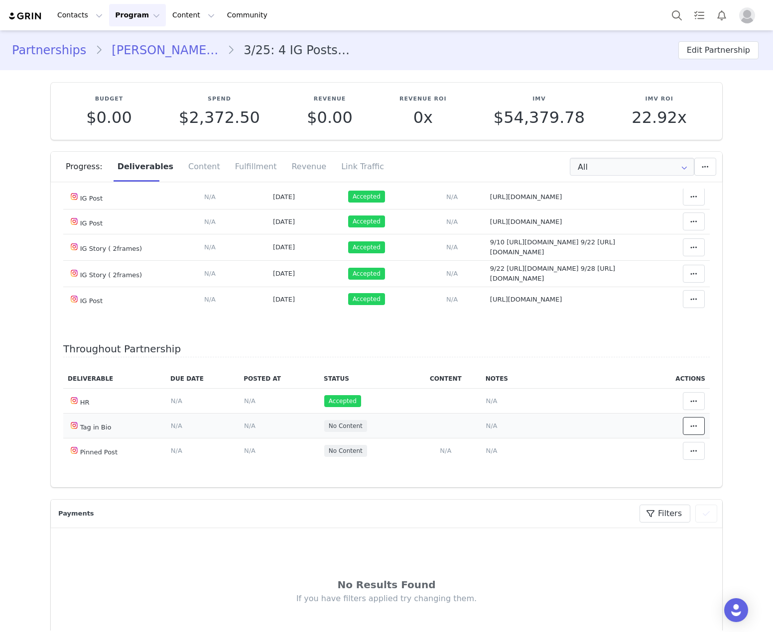
click at [690, 428] on icon at bounding box center [693, 426] width 7 height 8
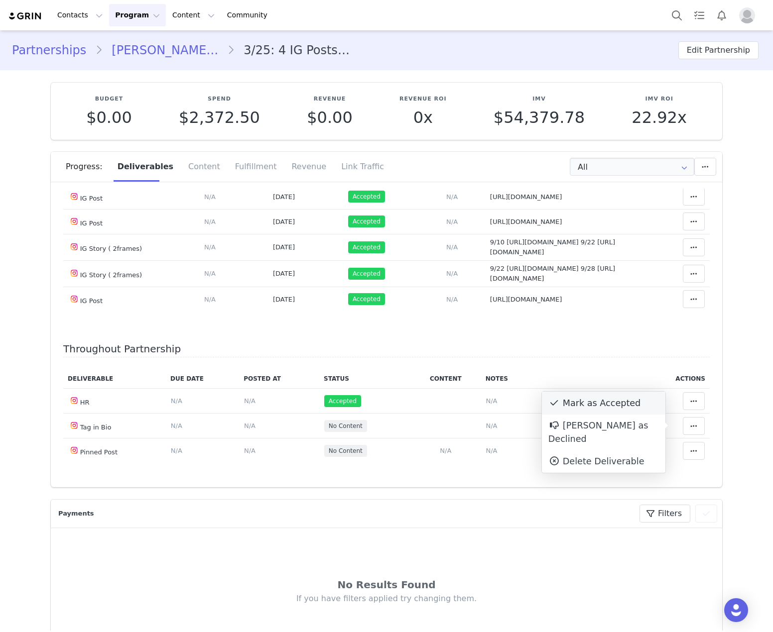
click at [638, 407] on div "Mark as Accepted" at bounding box center [603, 403] width 123 height 23
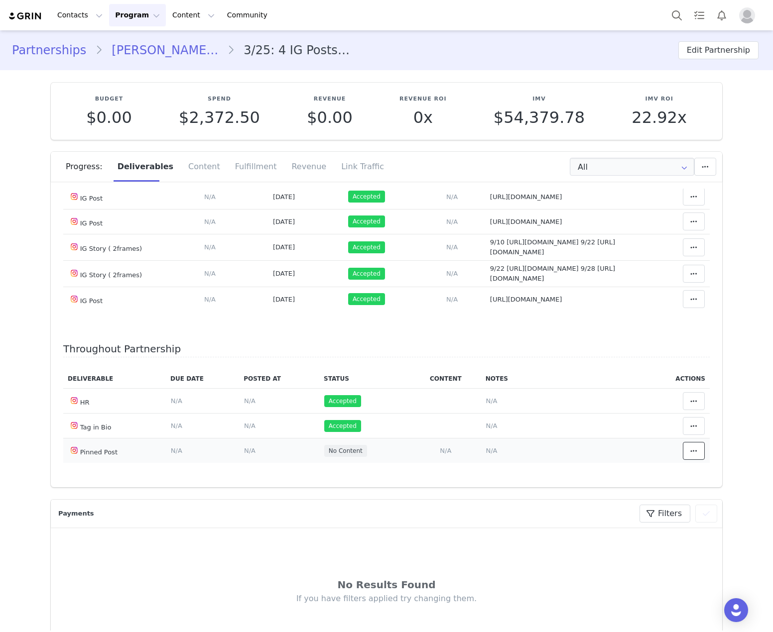
click at [690, 448] on icon at bounding box center [693, 451] width 7 height 8
click at [629, 454] on div "Mark as Accepted" at bounding box center [603, 451] width 123 height 23
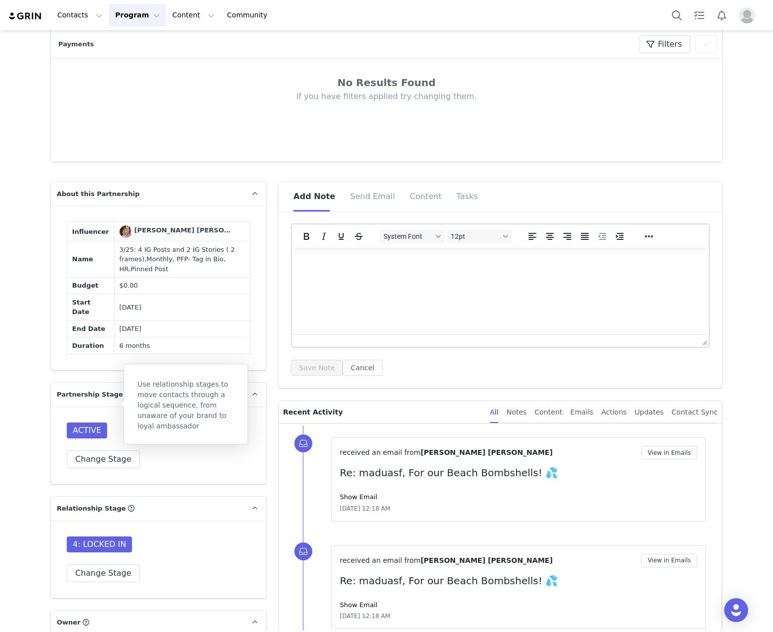
scroll to position [597, 0]
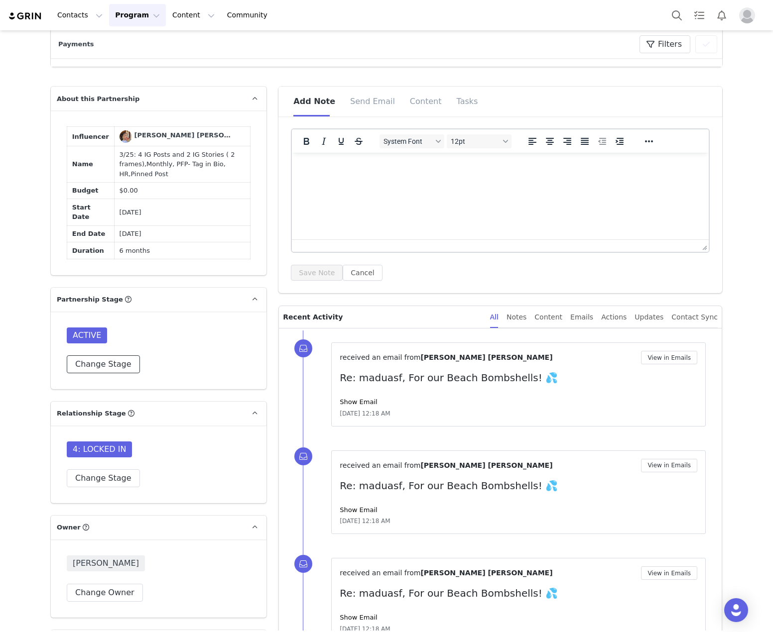
click at [99, 355] on button "Change Stage" at bounding box center [103, 364] width 73 height 18
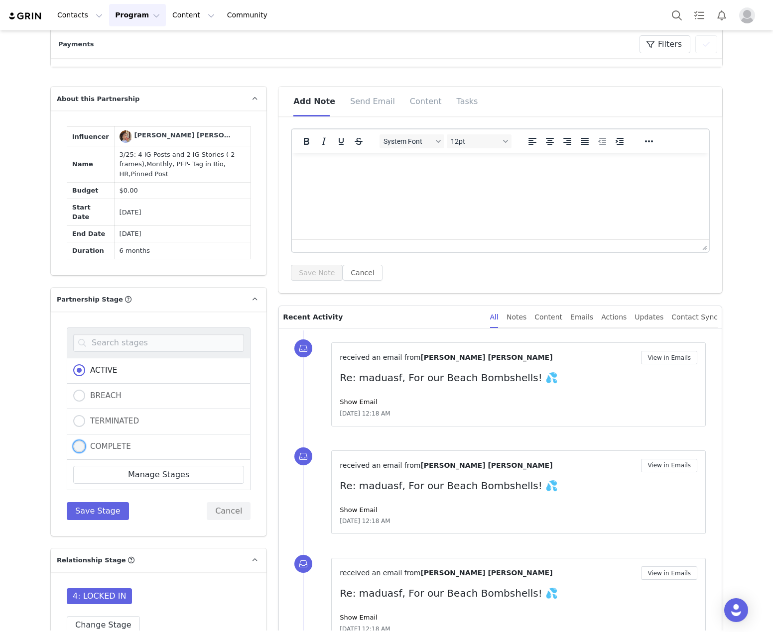
click at [104, 442] on span "COMPLETE" at bounding box center [108, 446] width 46 height 9
click at [85, 441] on input "COMPLETE" at bounding box center [79, 447] width 12 height 13
radio input "true"
radio input "false"
radio input "true"
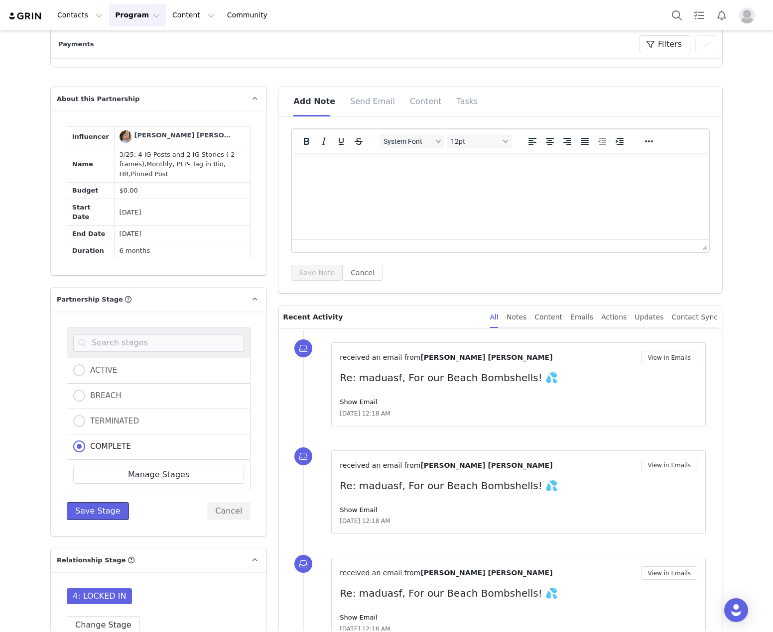
click at [105, 505] on button "Save Stage" at bounding box center [98, 511] width 62 height 18
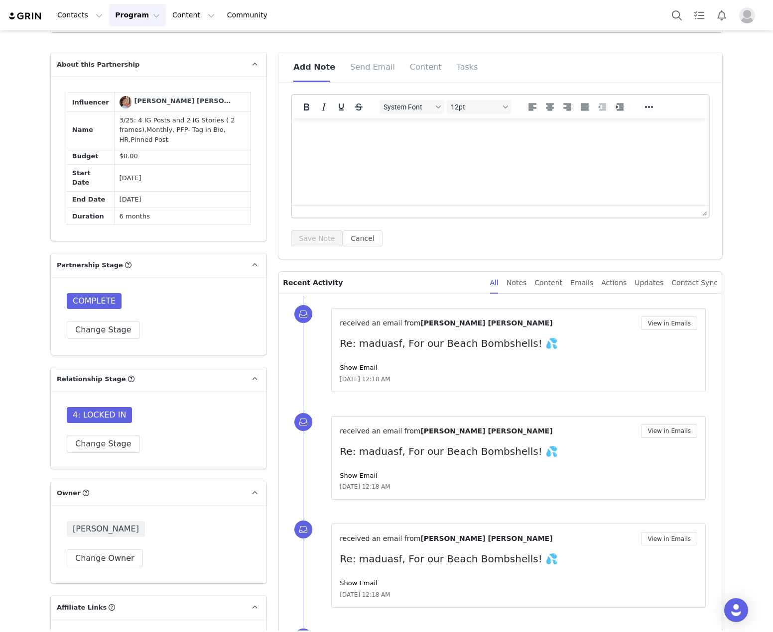
scroll to position [647, 0]
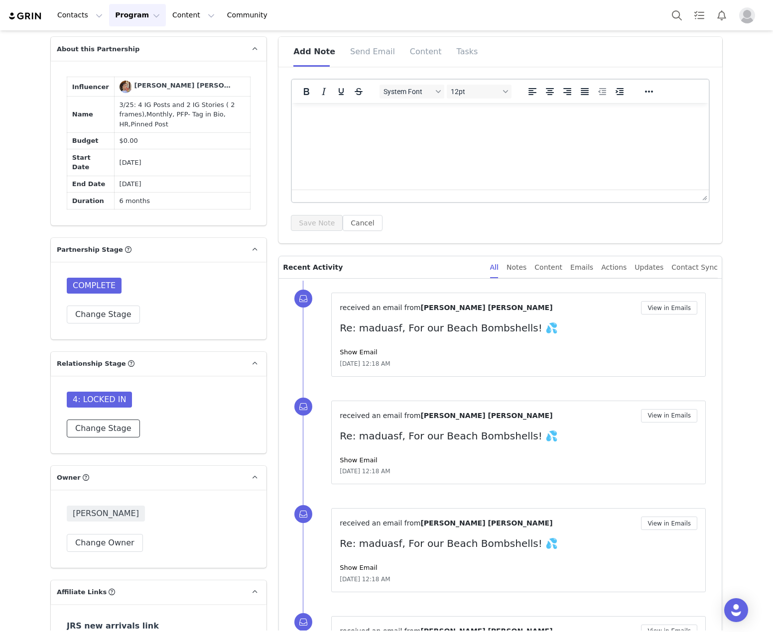
click at [116, 420] on button "Change Stage" at bounding box center [103, 429] width 73 height 18
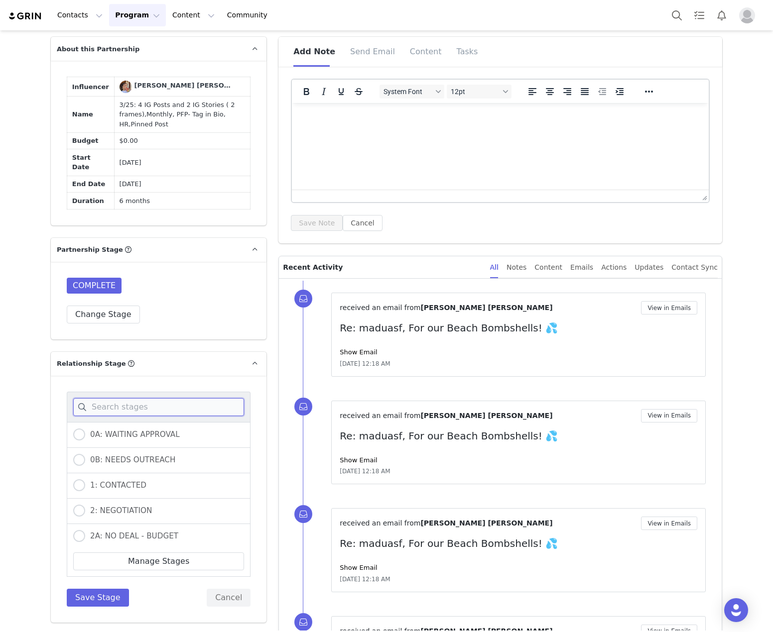
click at [130, 398] on input at bounding box center [158, 407] width 171 height 18
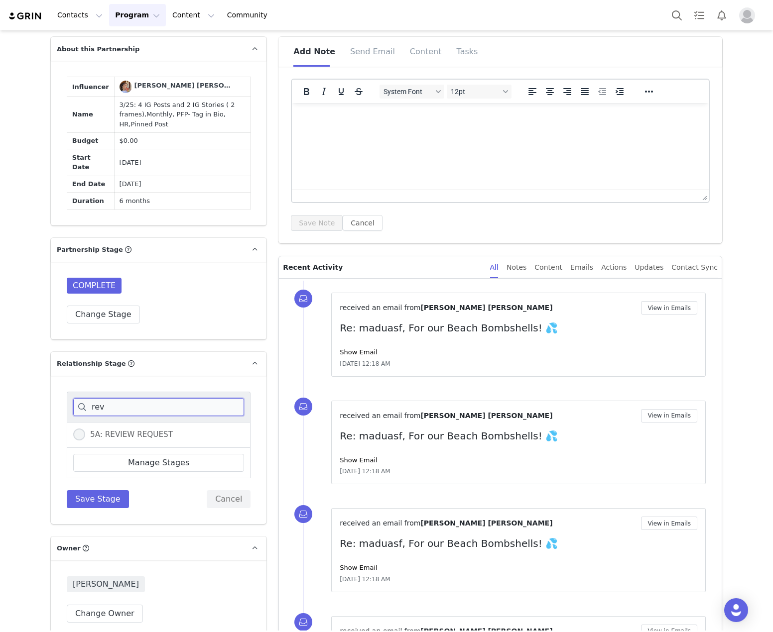
type input "rev"
click at [134, 430] on span "5A: REVIEW REQUEST" at bounding box center [129, 434] width 88 height 9
click at [85, 429] on input "5A: REVIEW REQUEST" at bounding box center [79, 435] width 12 height 13
radio input "true"
click at [98, 490] on button "Save Stage" at bounding box center [98, 499] width 62 height 18
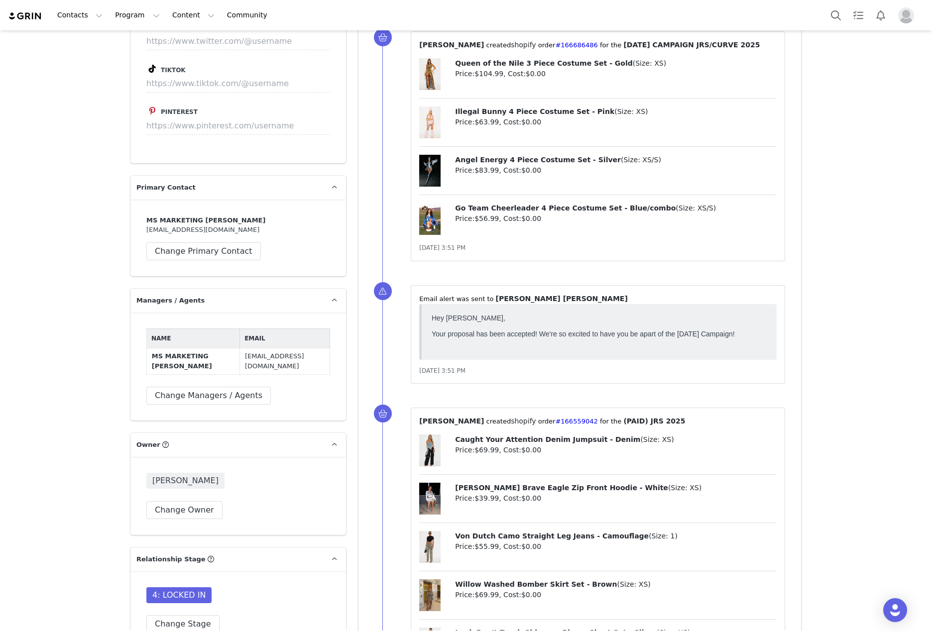
scroll to position [2489, 0]
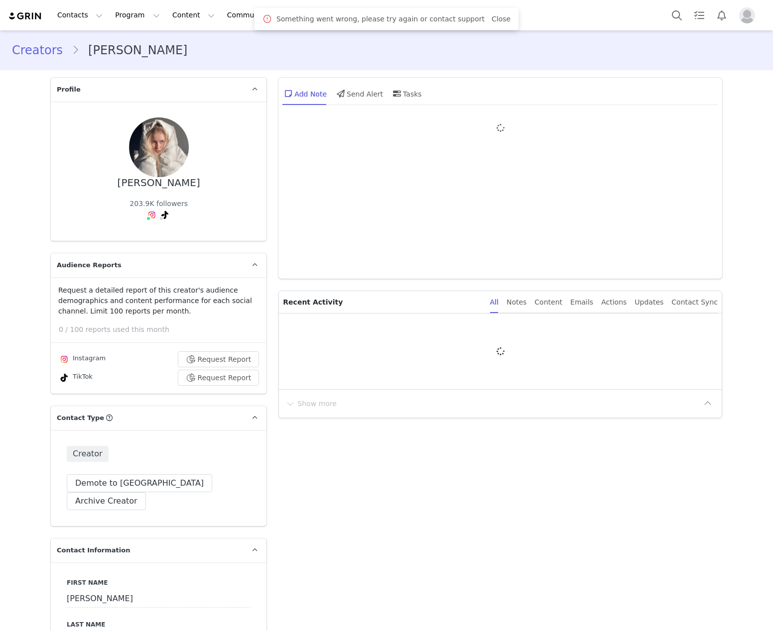
type input "+371 ([GEOGRAPHIC_DATA])"
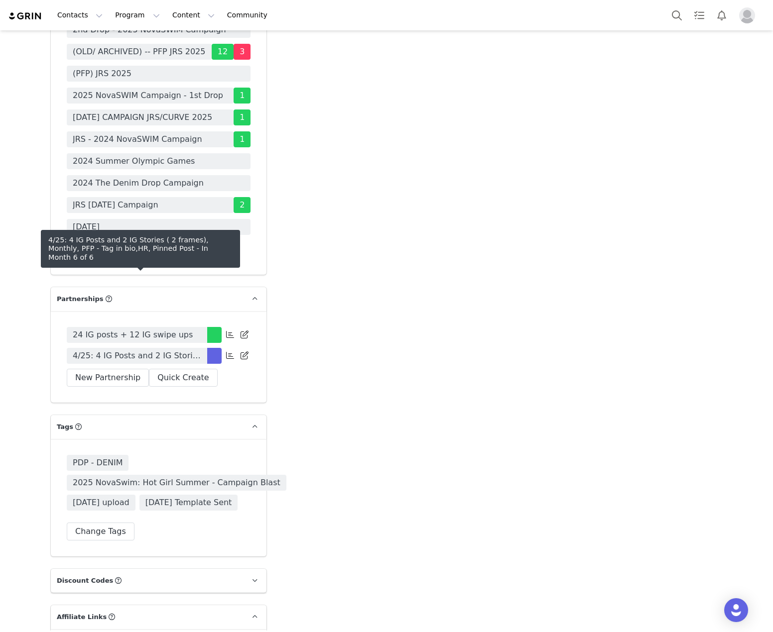
click at [129, 350] on span "4/25: 4 IG Posts and 2 IG Stories ( 2 frames), Monthly, PFP - Tag in bio,HR, Pi…" at bounding box center [137, 356] width 128 height 12
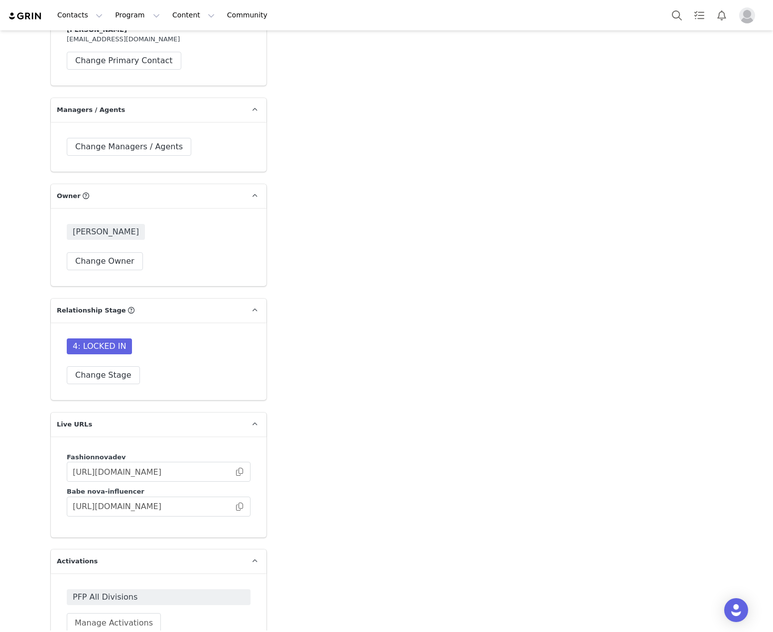
scroll to position [2738, 0]
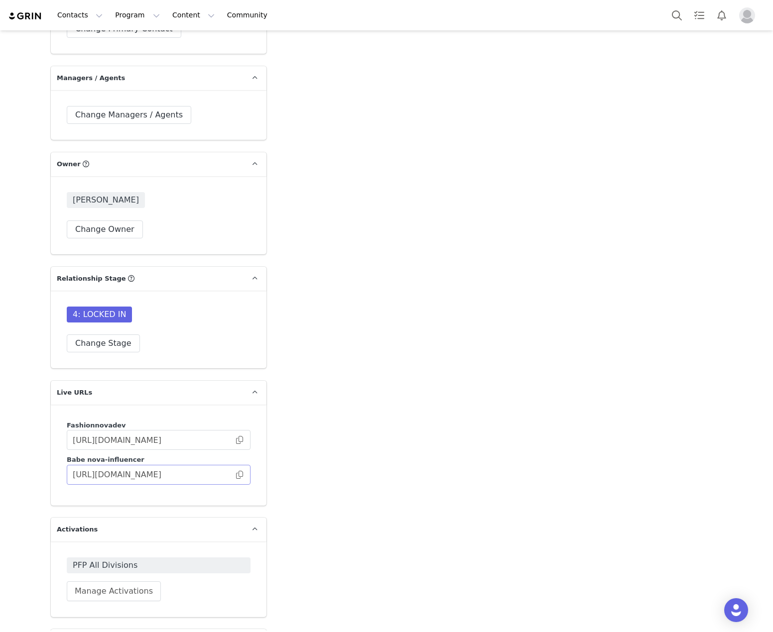
click at [235, 475] on span at bounding box center [240, 475] width 10 height 0
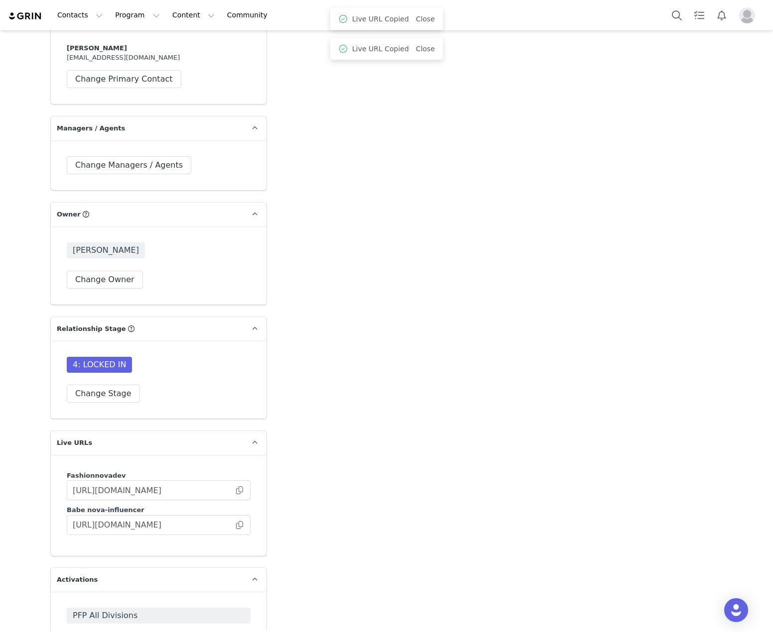
scroll to position [2689, 0]
click at [240, 515] on input "https://babe.nova-influencer.com/b140f60d-0543-49e6-ae41-189b6dc3cead" at bounding box center [159, 525] width 184 height 20
click at [235, 525] on span at bounding box center [240, 525] width 10 height 0
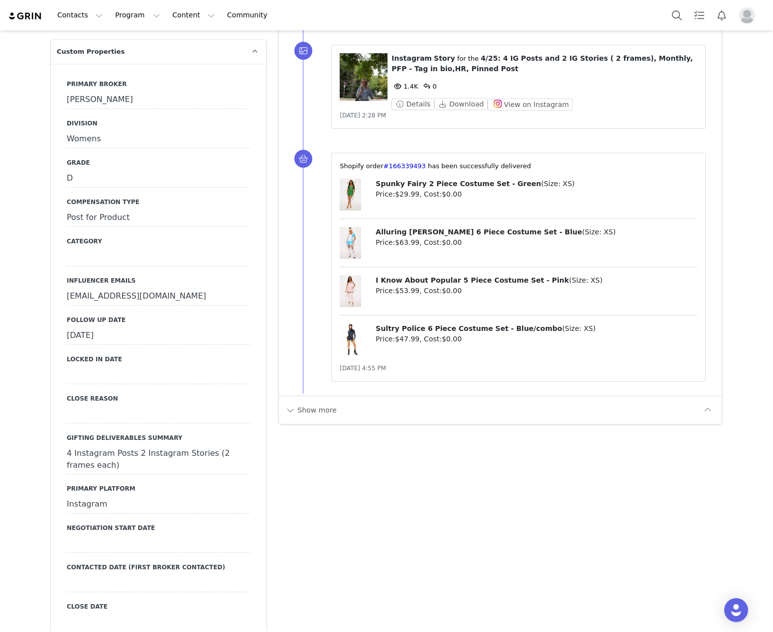
scroll to position [1095, 0]
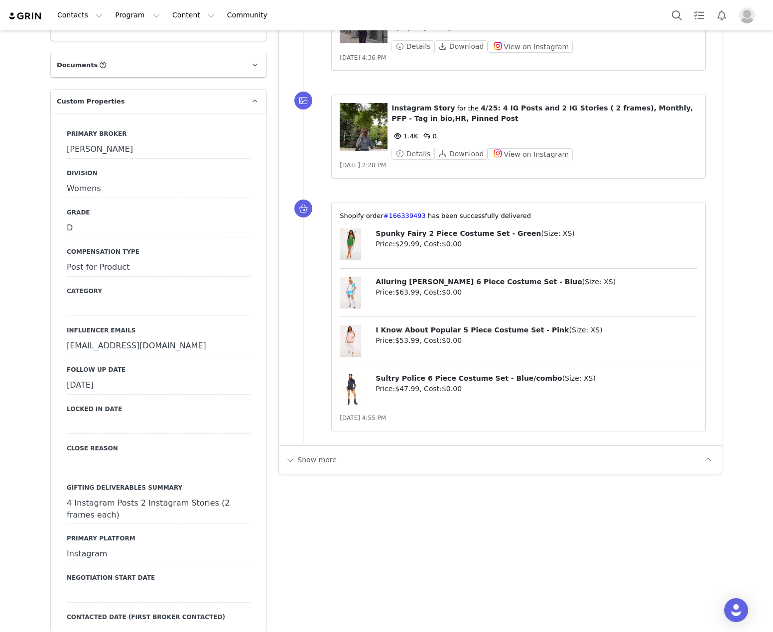
click at [102, 365] on label "Follow Up Date" at bounding box center [159, 369] width 184 height 9
click at [102, 377] on div "September 25th, 2025" at bounding box center [159, 386] width 184 height 18
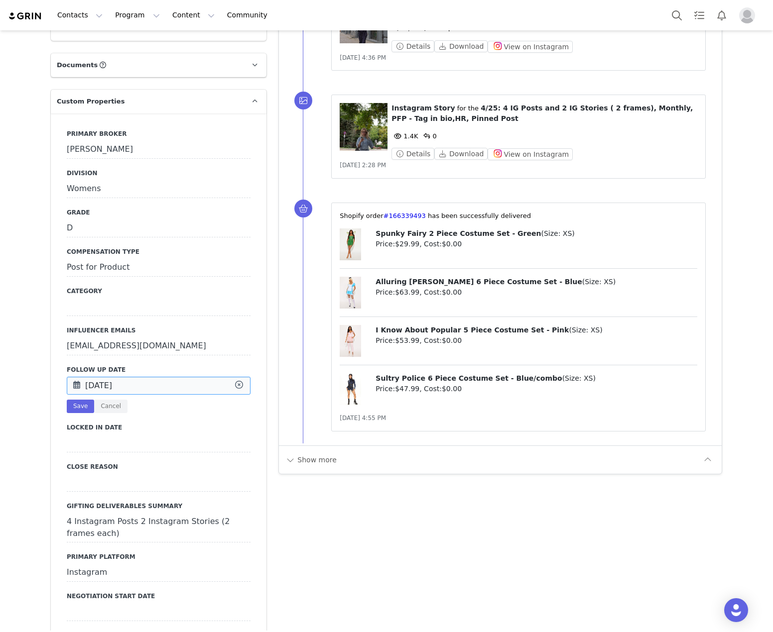
click at [102, 377] on input "Sep 25 2025" at bounding box center [159, 386] width 184 height 18
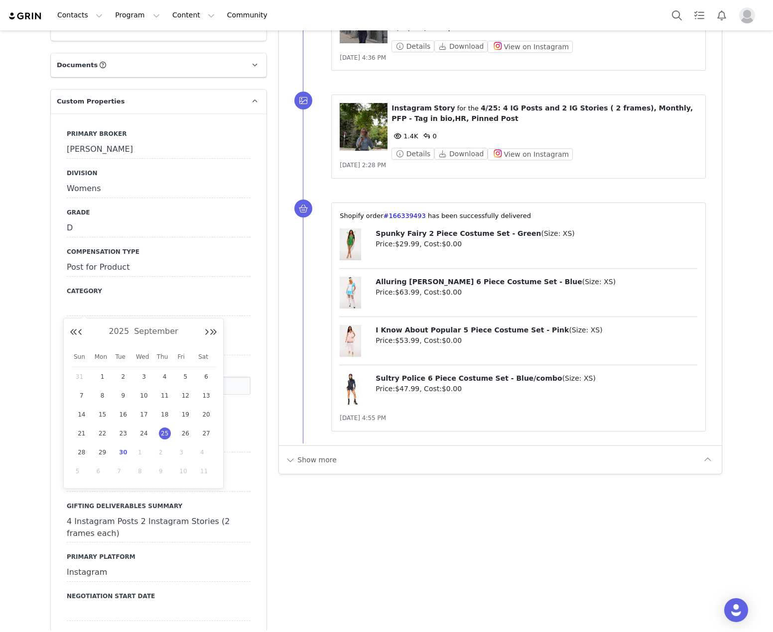
click at [121, 456] on span "30" at bounding box center [123, 453] width 12 height 12
type input "[DATE]"
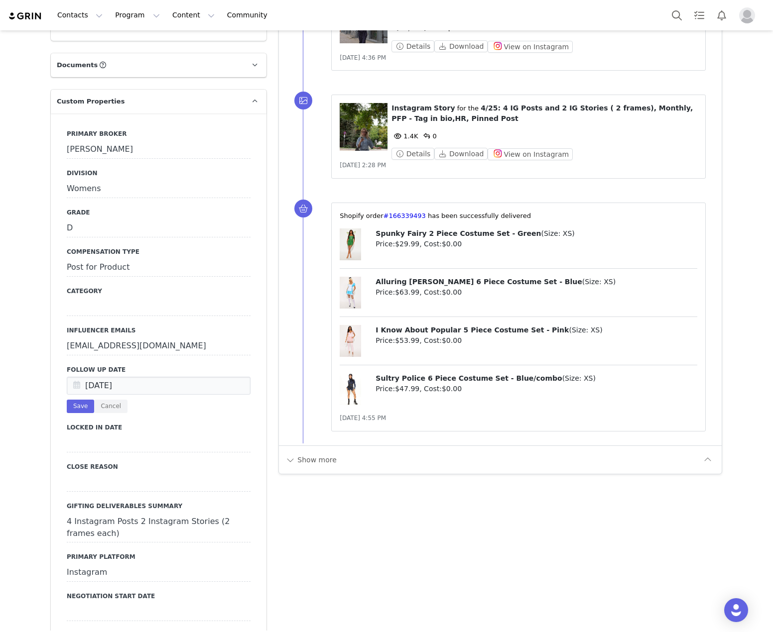
click at [81, 377] on div "Sep 30 2025 Save Cancel" at bounding box center [159, 395] width 184 height 36
click at [81, 400] on button "Save" at bounding box center [80, 406] width 27 height 13
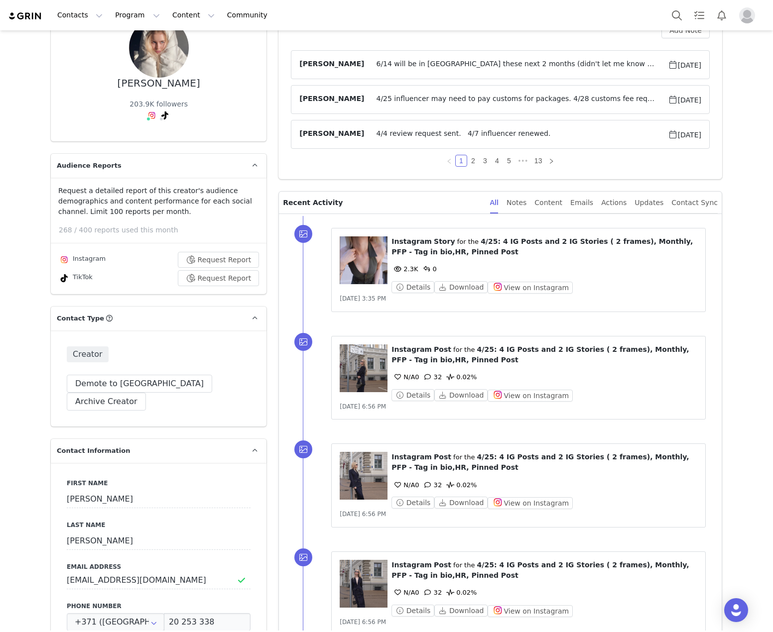
scroll to position [0, 0]
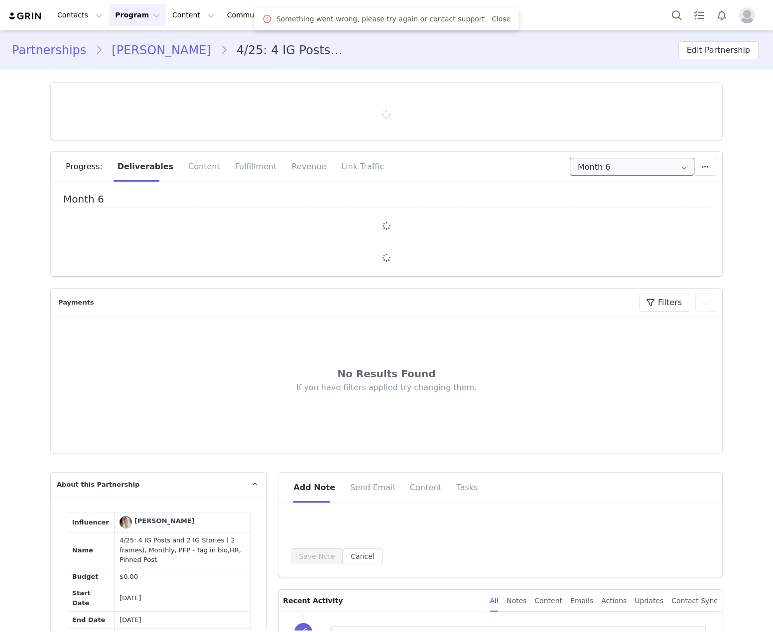
click at [618, 172] on input "Month 6" at bounding box center [632, 167] width 124 height 18
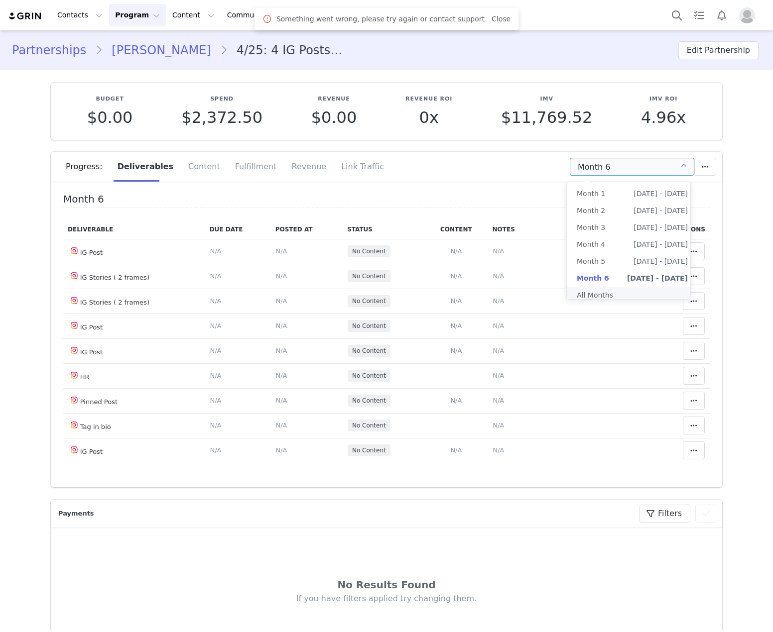
click at [622, 289] on li "All Months" at bounding box center [632, 295] width 131 height 17
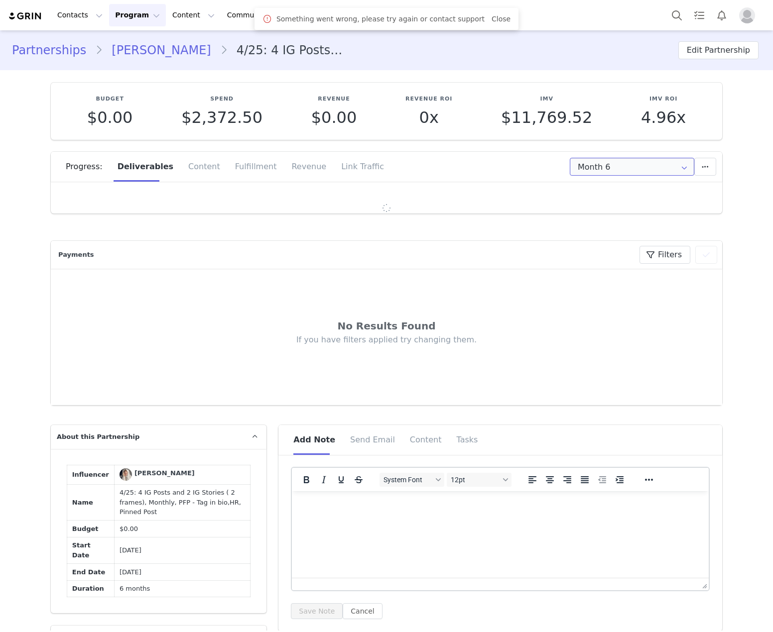
type input "All"
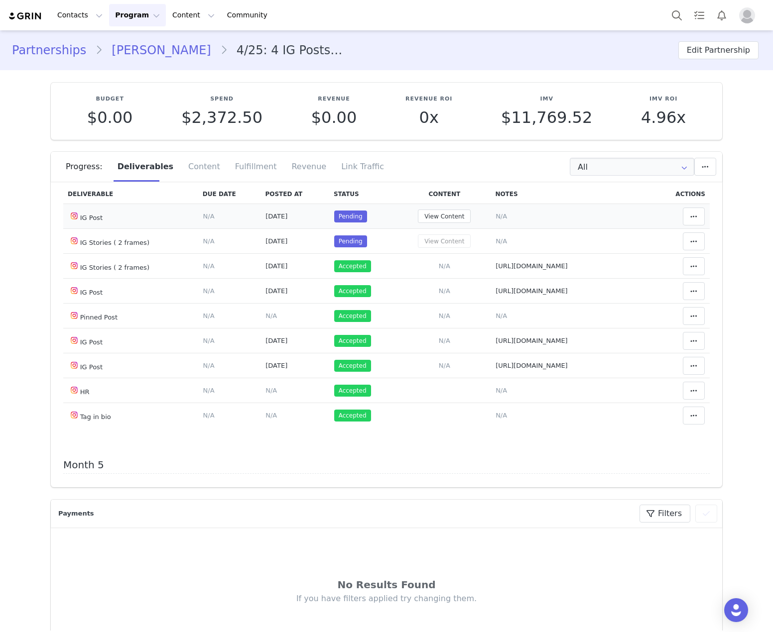
scroll to position [946, 0]
click at [683, 227] on button at bounding box center [694, 218] width 22 height 18
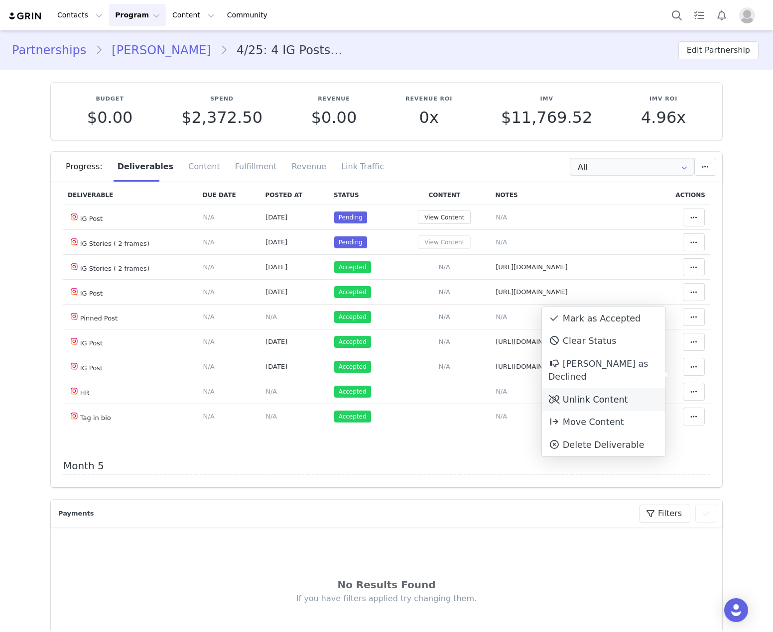
click at [619, 388] on div "Unlink Content" at bounding box center [603, 399] width 123 height 23
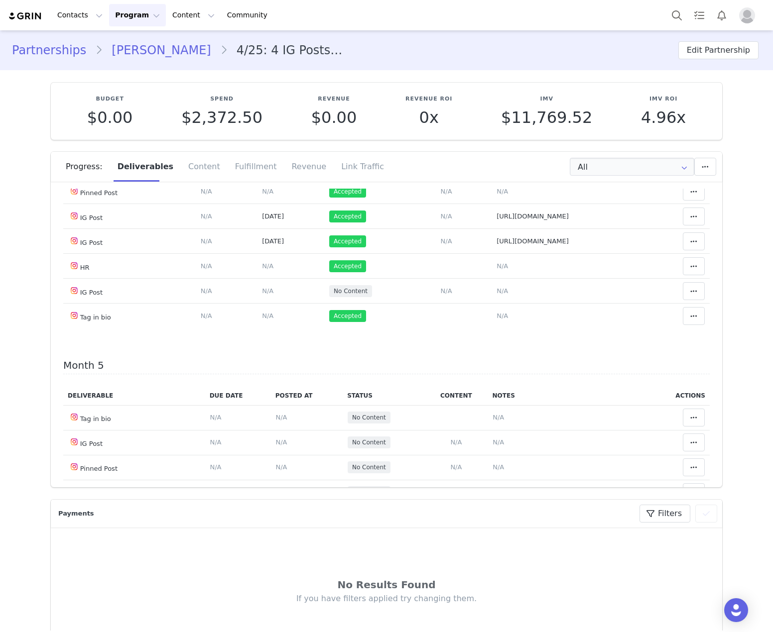
scroll to position [1095, 0]
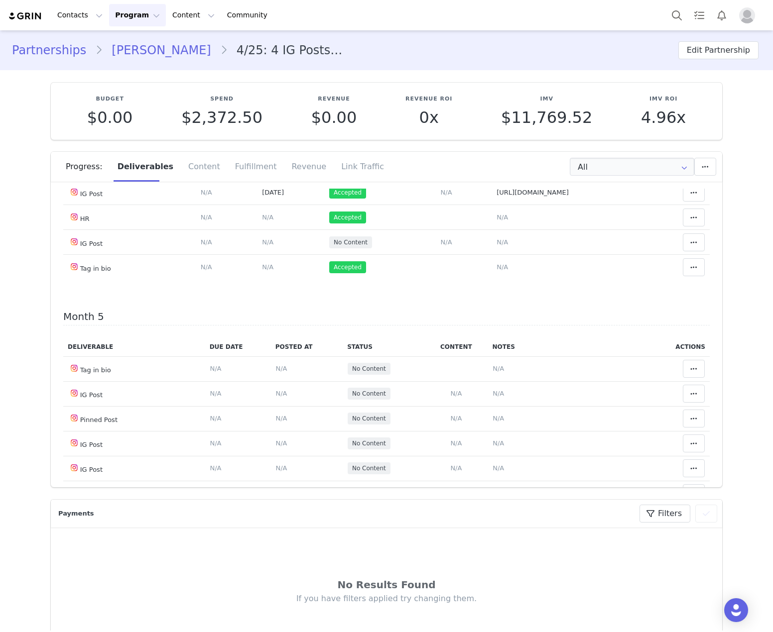
click at [689, 77] on button at bounding box center [694, 68] width 22 height 18
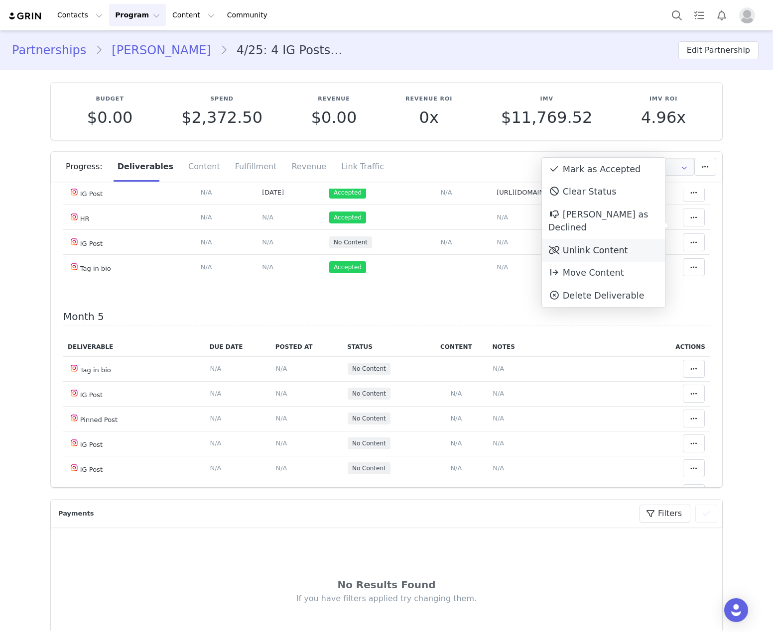
click at [597, 240] on div "Unlink Content" at bounding box center [603, 250] width 123 height 23
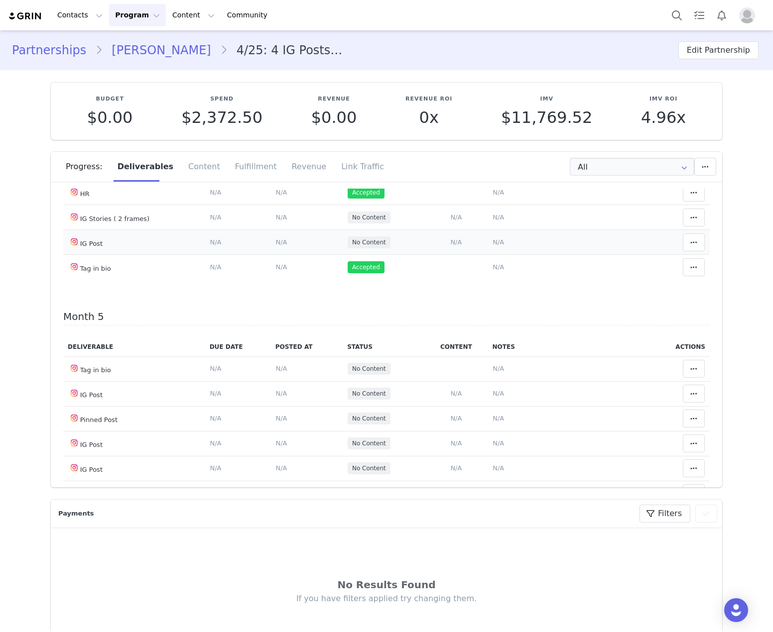
click at [492, 246] on span "N/A" at bounding box center [497, 241] width 11 height 7
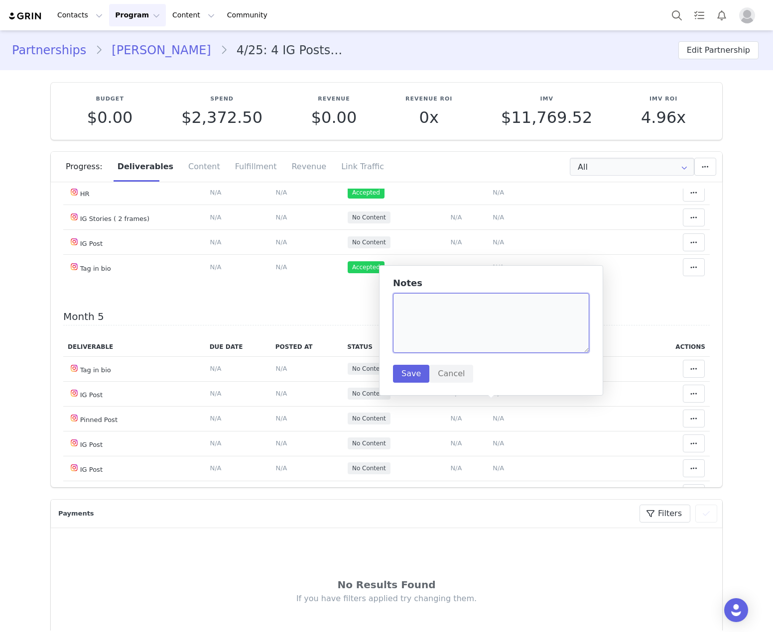
click at [471, 330] on textarea at bounding box center [491, 323] width 196 height 60
paste textarea "[URL][DOMAIN_NAME]"
type textarea "[URL][DOMAIN_NAME]"
click at [416, 371] on button "Save" at bounding box center [411, 374] width 36 height 18
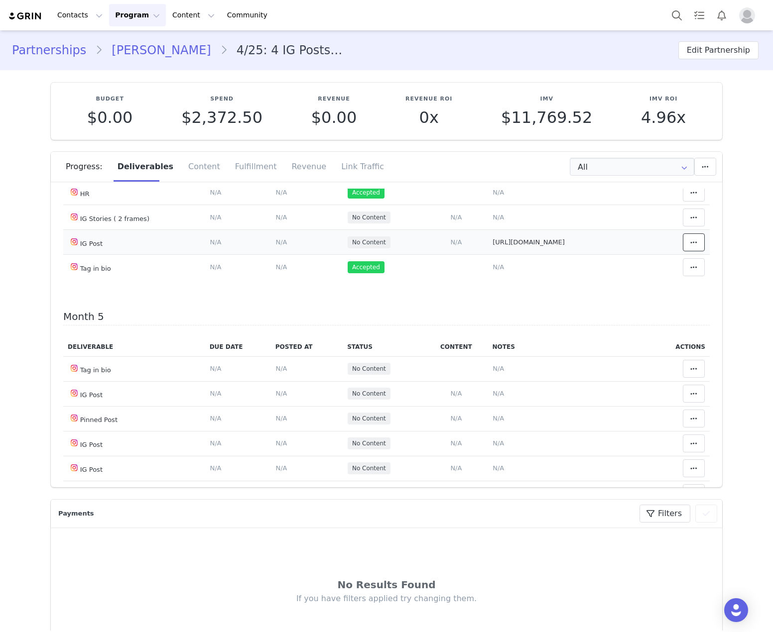
click at [690, 246] on icon at bounding box center [693, 242] width 7 height 8
click at [618, 407] on div "Mark as Accepted" at bounding box center [603, 407] width 123 height 23
click at [275, 246] on span "N/A" at bounding box center [280, 241] width 11 height 7
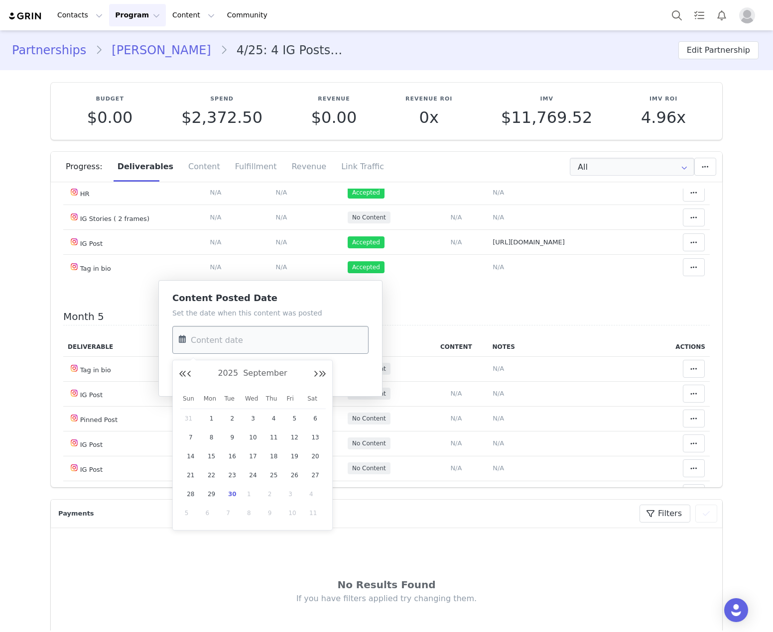
click at [279, 344] on input "text" at bounding box center [270, 340] width 196 height 28
click at [299, 474] on span "26" at bounding box center [294, 476] width 12 height 12
type input "Sep 26 2025"
click at [191, 374] on button "Save" at bounding box center [190, 375] width 36 height 18
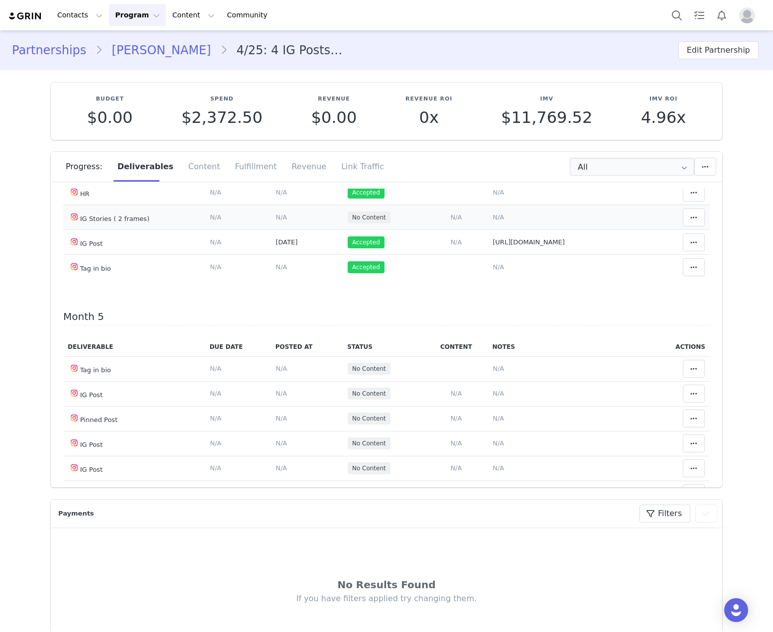
click at [493, 230] on td "Notes Save Cancel N/A" at bounding box center [569, 217] width 162 height 25
click at [492, 221] on span "N/A" at bounding box center [497, 217] width 11 height 7
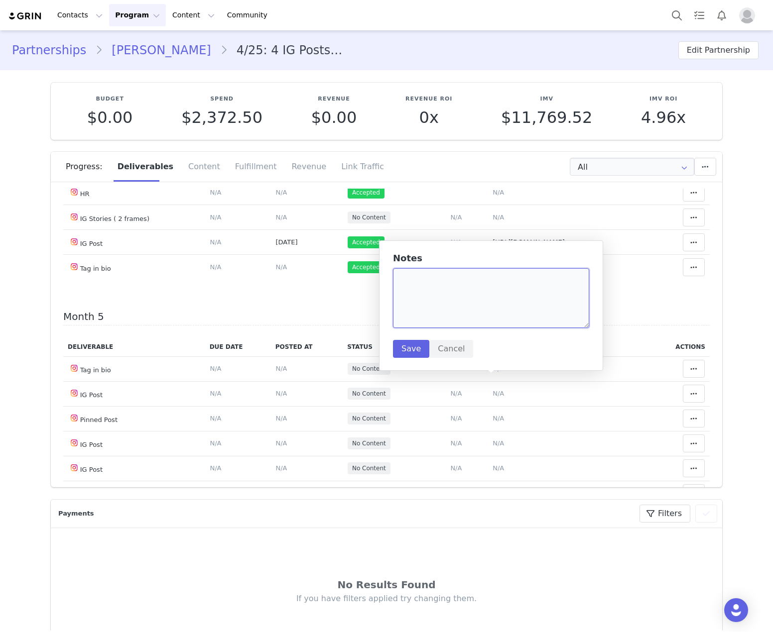
click at [491, 308] on textarea at bounding box center [491, 298] width 196 height 60
paste textarea "https://static-resources.creatoriq.com/instagram-stories/videos/373170349464728…"
type textarea "https://static-resources.creatoriq.com/instagram-stories/videos/373170349464728…"
click at [410, 349] on button "Save" at bounding box center [411, 349] width 36 height 18
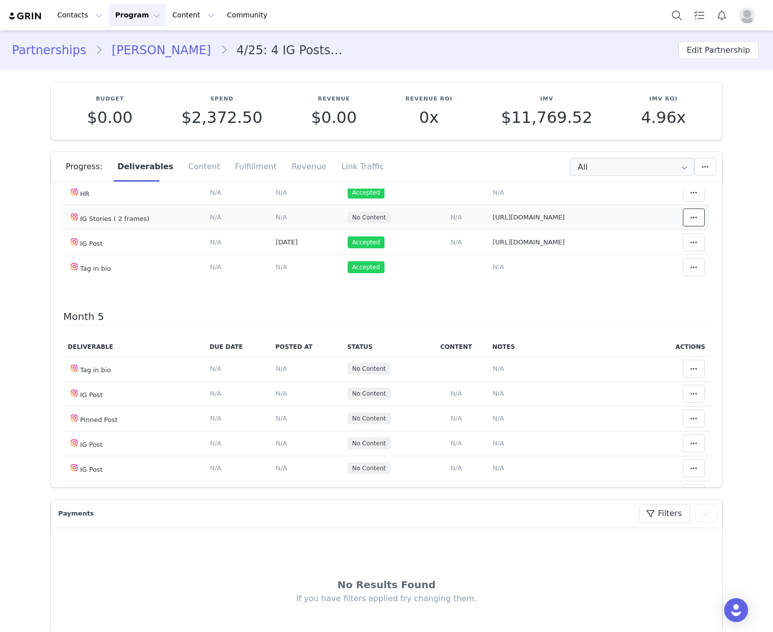
click at [690, 222] on icon at bounding box center [693, 218] width 7 height 8
click at [631, 382] on div "Mark as Accepted" at bounding box center [603, 382] width 123 height 23
click at [280, 221] on span "N/A" at bounding box center [285, 217] width 11 height 7
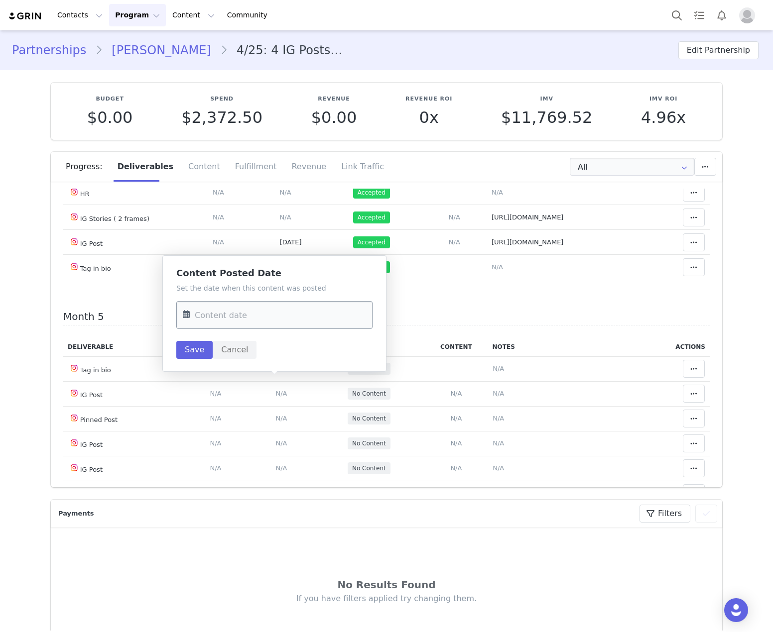
click at [289, 323] on input "text" at bounding box center [274, 315] width 196 height 28
click at [196, 471] on span "28" at bounding box center [195, 470] width 12 height 12
type input "Sep 28 2025"
click at [197, 342] on button "Save" at bounding box center [194, 350] width 36 height 18
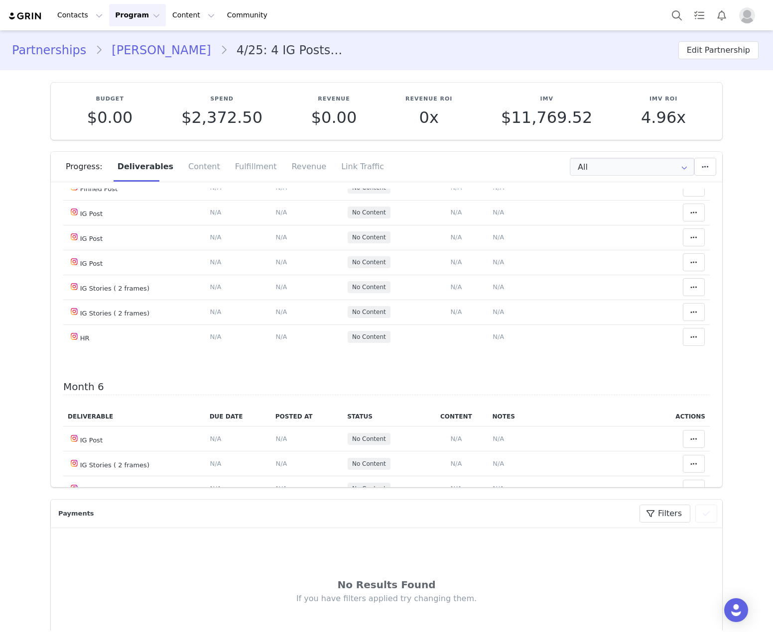
scroll to position [1344, 0]
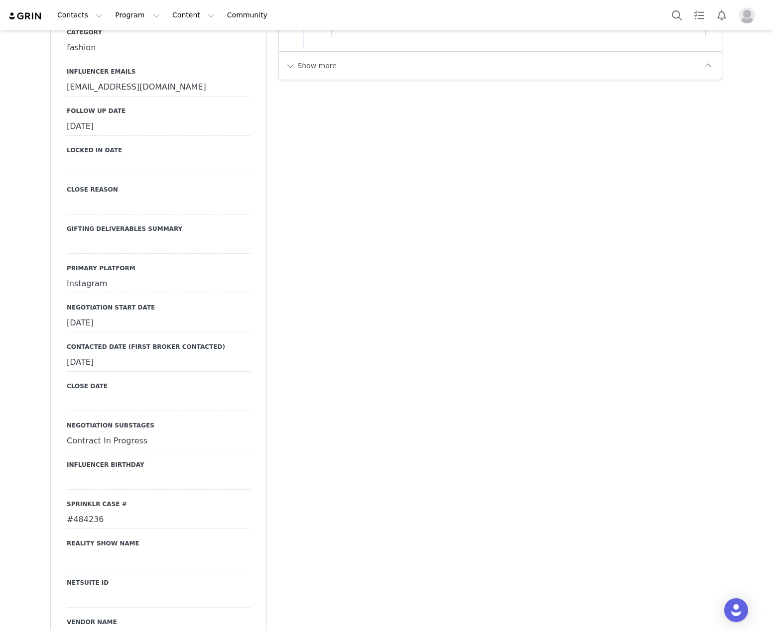
scroll to position [1693, 0]
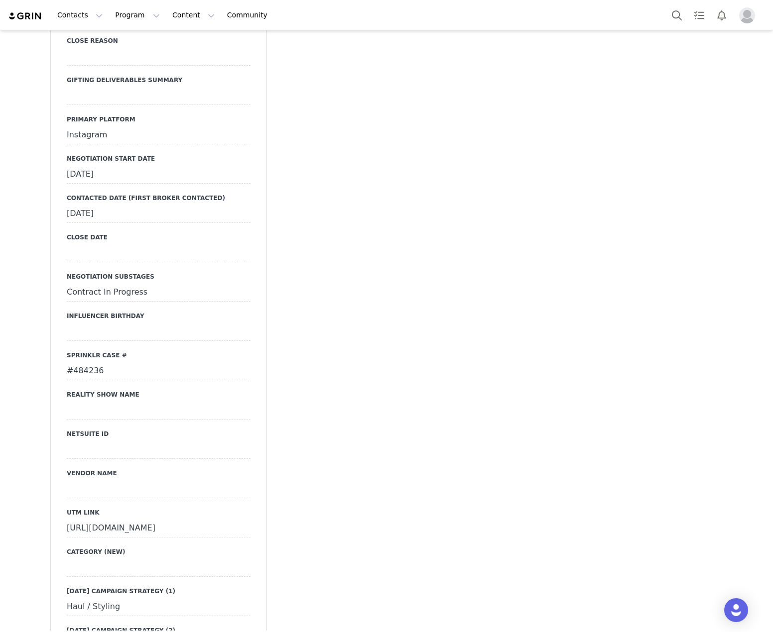
click at [90, 362] on div "#484236" at bounding box center [159, 371] width 184 height 18
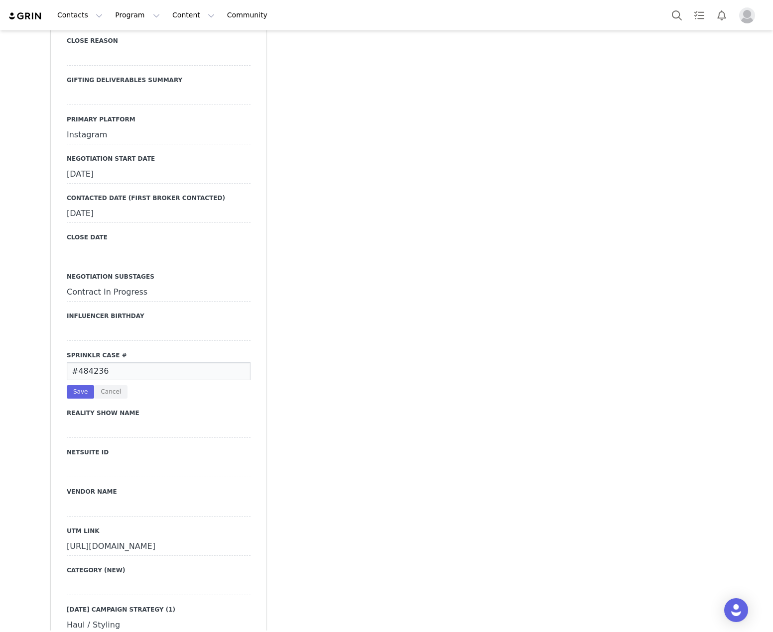
drag, startPoint x: 90, startPoint y: 256, endPoint x: 280, endPoint y: 215, distance: 195.0
click at [281, 213] on div "Add Note Send Alert Tasks System Font 12pt To open the popup, press Shift+Enter…" at bounding box center [500, 402] width 456 height 4046
click at [112, 385] on button "Cancel" at bounding box center [110, 391] width 33 height 13
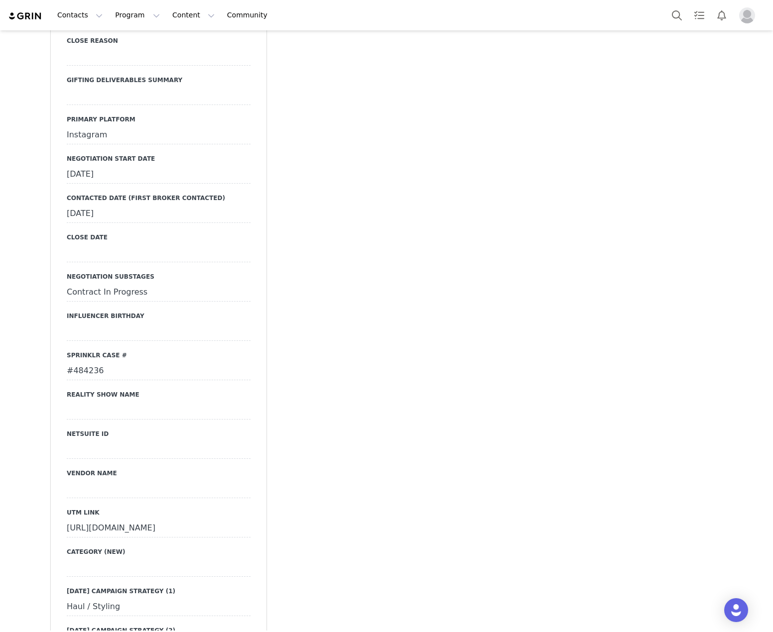
click at [78, 362] on div "#484236" at bounding box center [159, 371] width 184 height 18
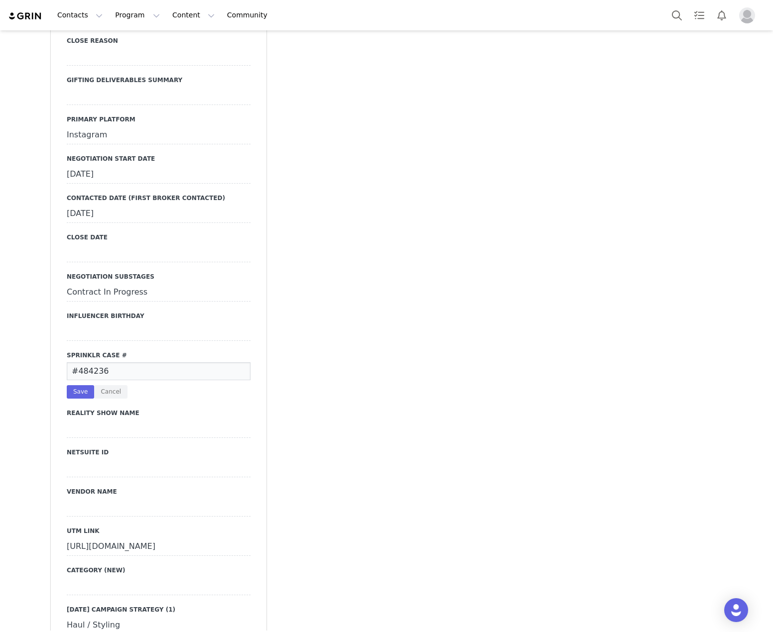
click at [78, 362] on input "#484236" at bounding box center [159, 371] width 184 height 18
click at [108, 288] on div "Primary Broker [PERSON_NAME] Division Curve Grade Compensation Type Paid Catego…" at bounding box center [159, 257] width 184 height 1070
click at [108, 385] on button "Cancel" at bounding box center [110, 391] width 33 height 13
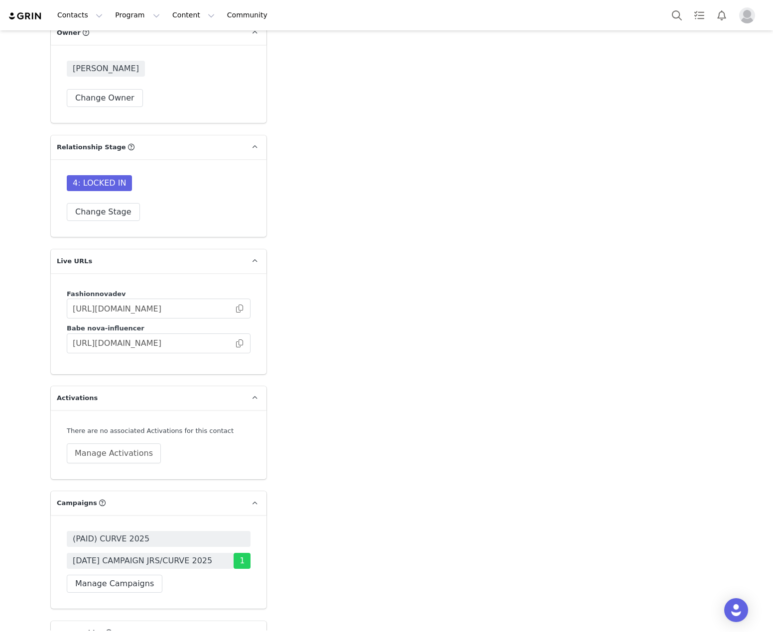
scroll to position [3286, 0]
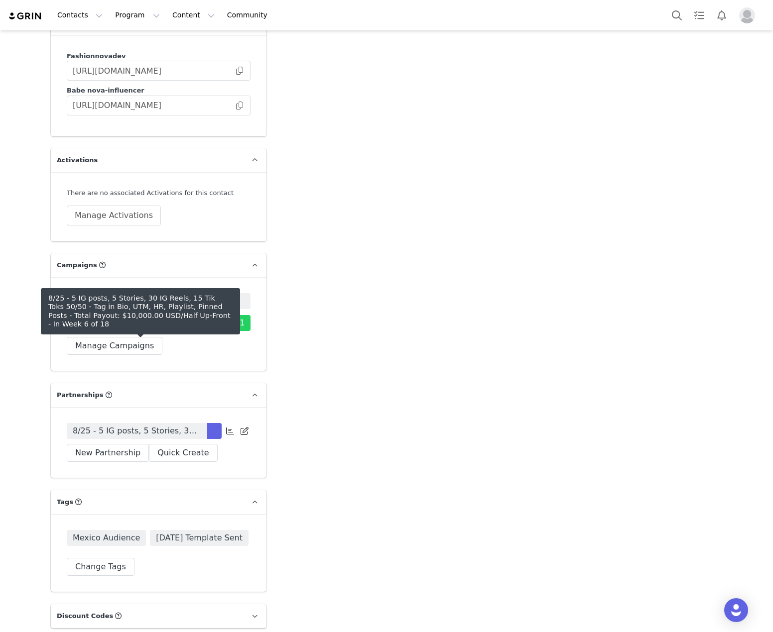
click at [191, 425] on span "8/25 - 5 IG posts, 5 Stories, 30 IG Reels, 15 Tik Toks 50/50 - Tag in Bio, UTM,…" at bounding box center [137, 431] width 128 height 12
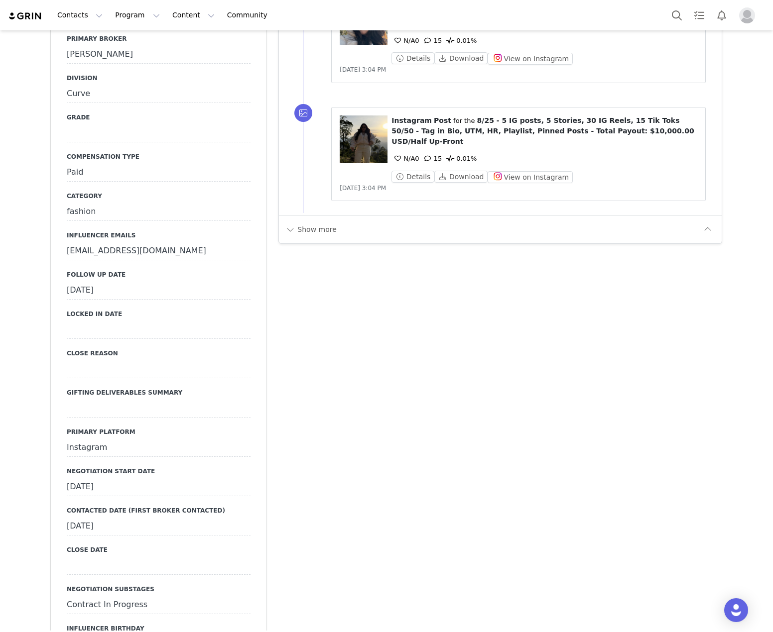
scroll to position [1295, 0]
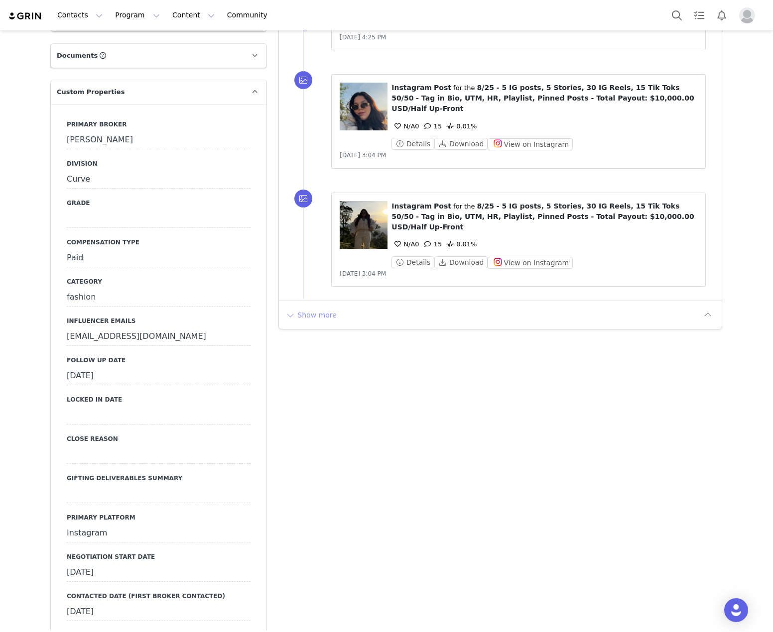
click at [323, 307] on button "Show more" at bounding box center [311, 315] width 52 height 16
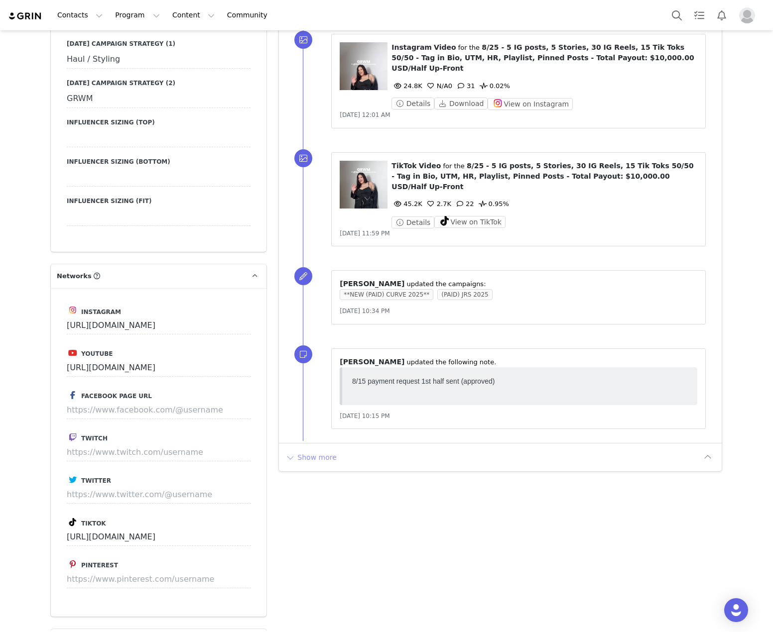
scroll to position [2340, 0]
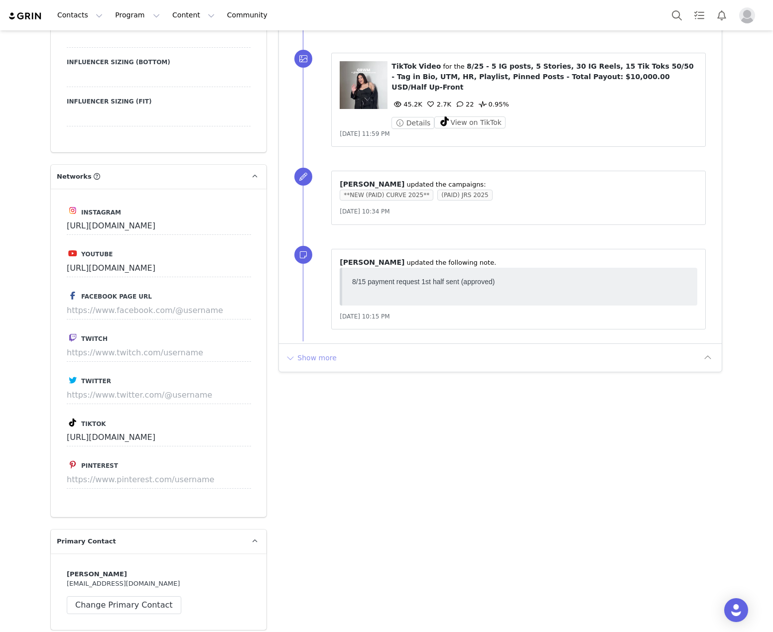
click at [307, 350] on button "Show more" at bounding box center [311, 358] width 52 height 16
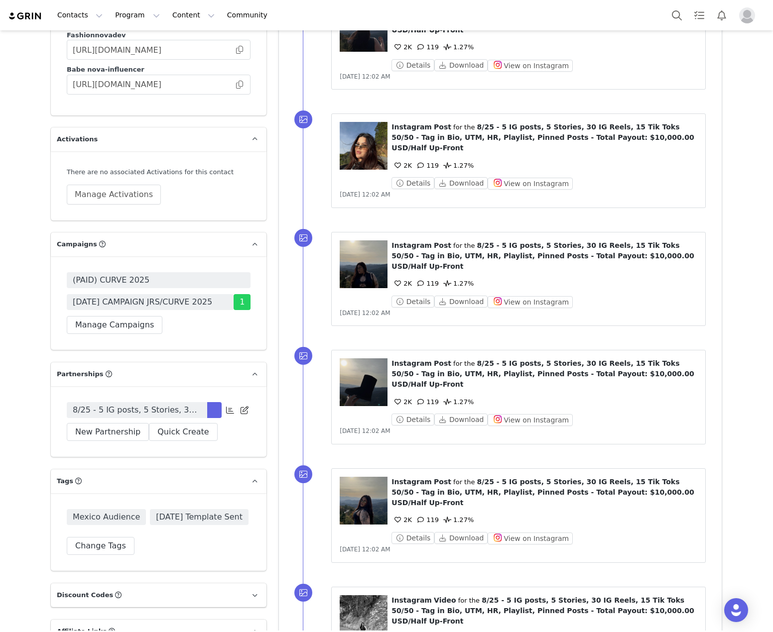
scroll to position [3399, 0]
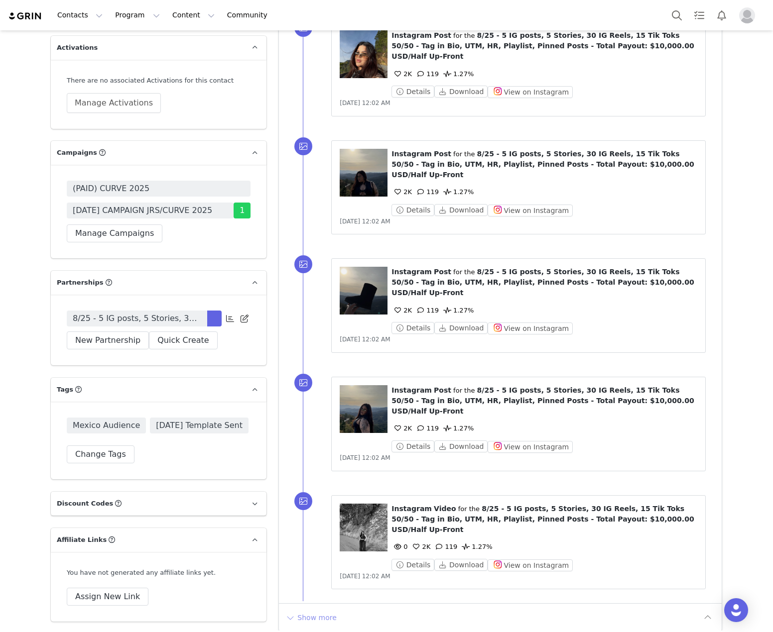
click at [315, 610] on button "Show more" at bounding box center [311, 618] width 52 height 16
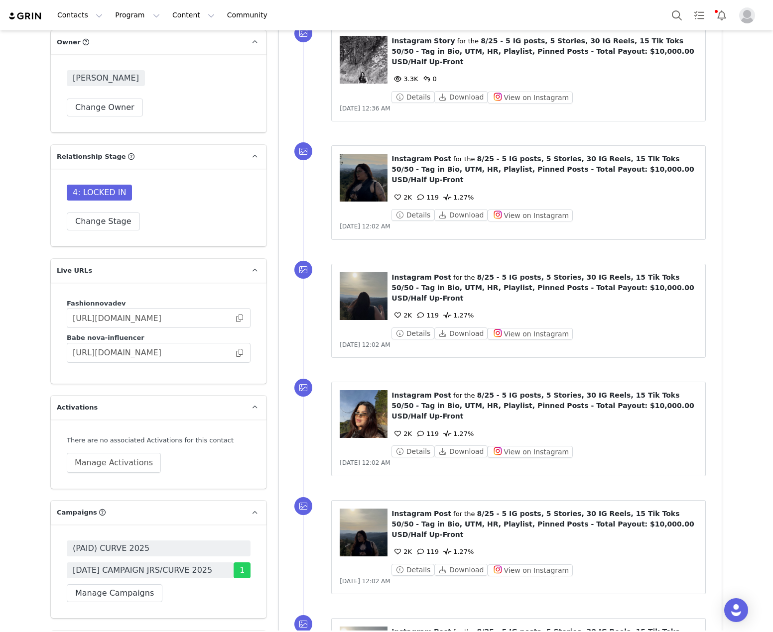
scroll to position [3037, 0]
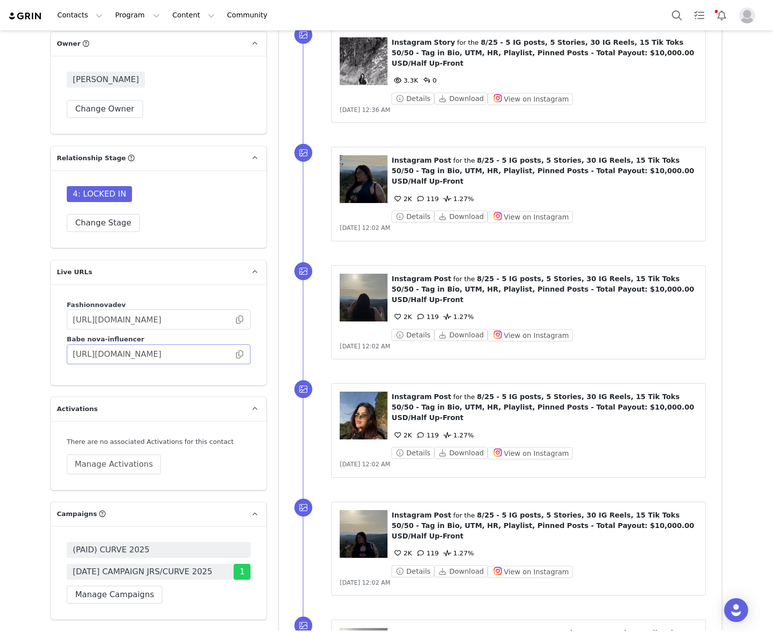
click at [236, 354] on span at bounding box center [240, 354] width 10 height 0
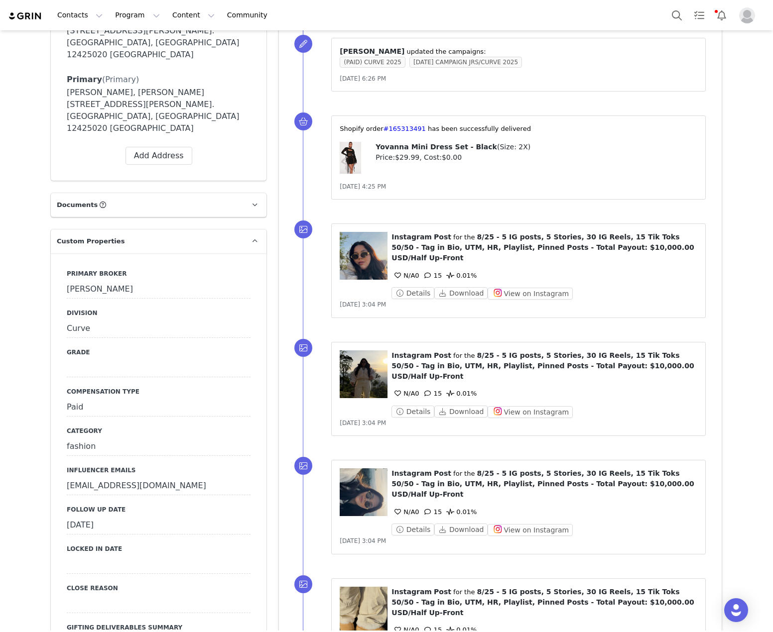
scroll to position [1245, 0]
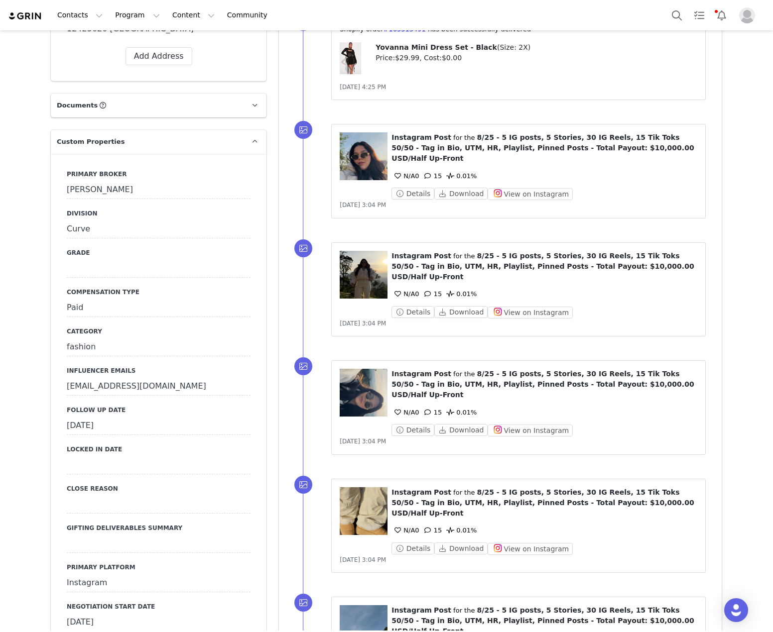
click at [114, 417] on div "[DATE]" at bounding box center [159, 426] width 184 height 18
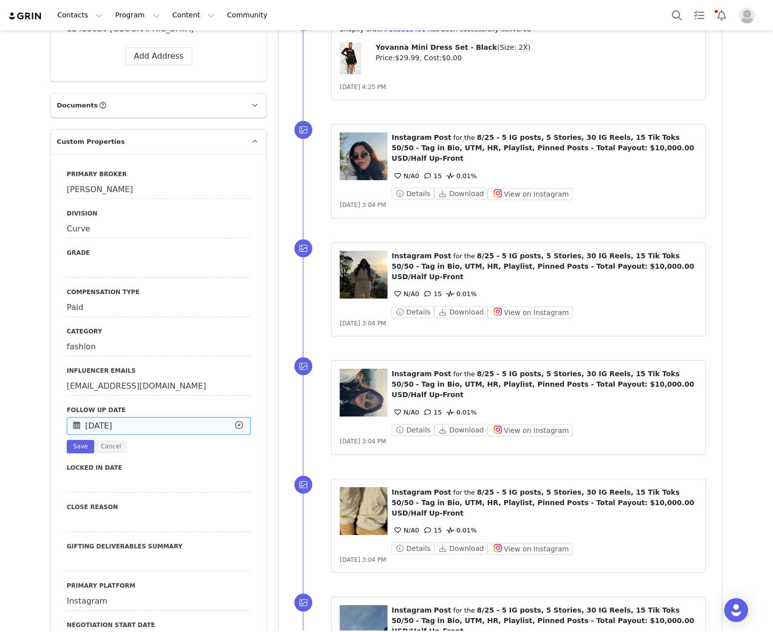
click at [114, 417] on input "Sep 22 2025" at bounding box center [159, 426] width 184 height 18
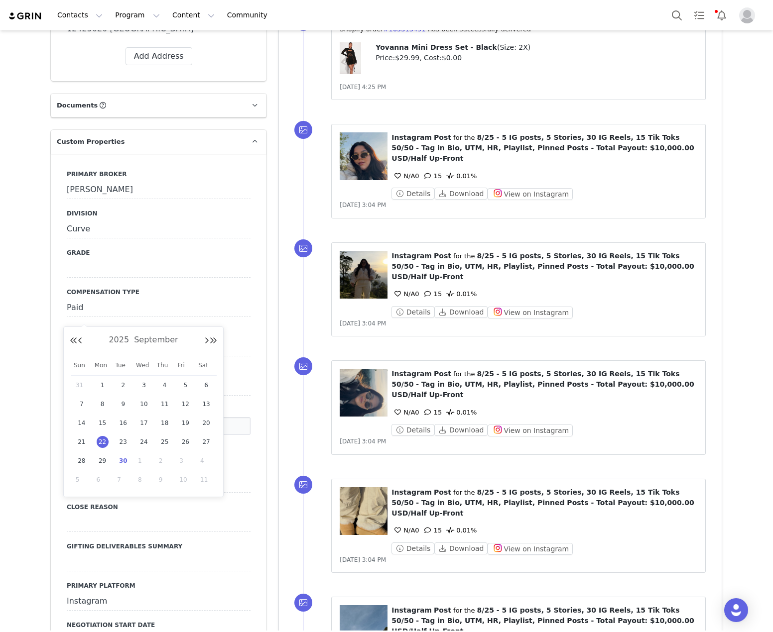
click at [122, 463] on span "30" at bounding box center [123, 461] width 12 height 12
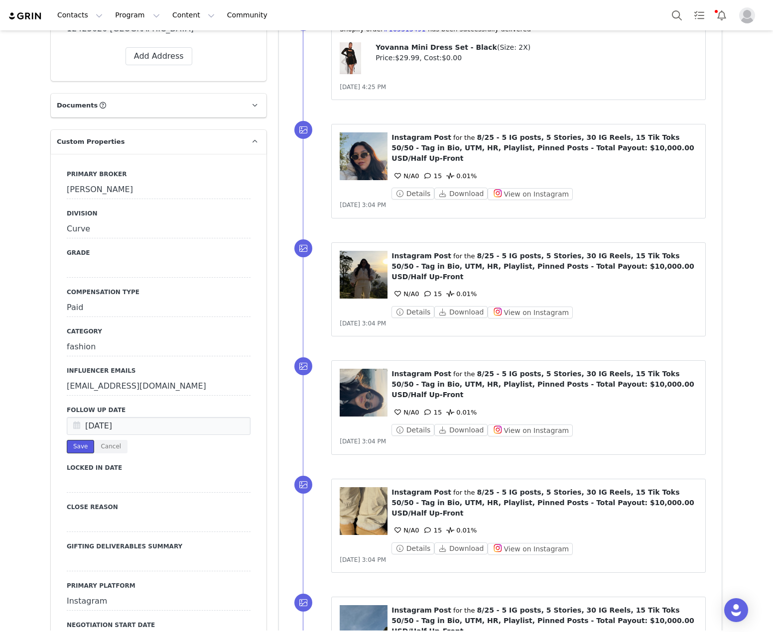
click at [72, 440] on button "Save" at bounding box center [80, 446] width 27 height 13
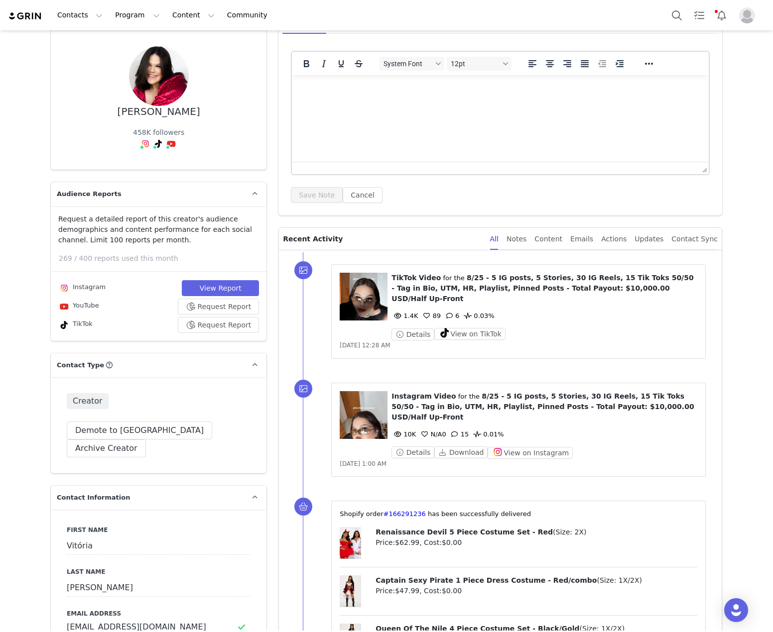
scroll to position [0, 0]
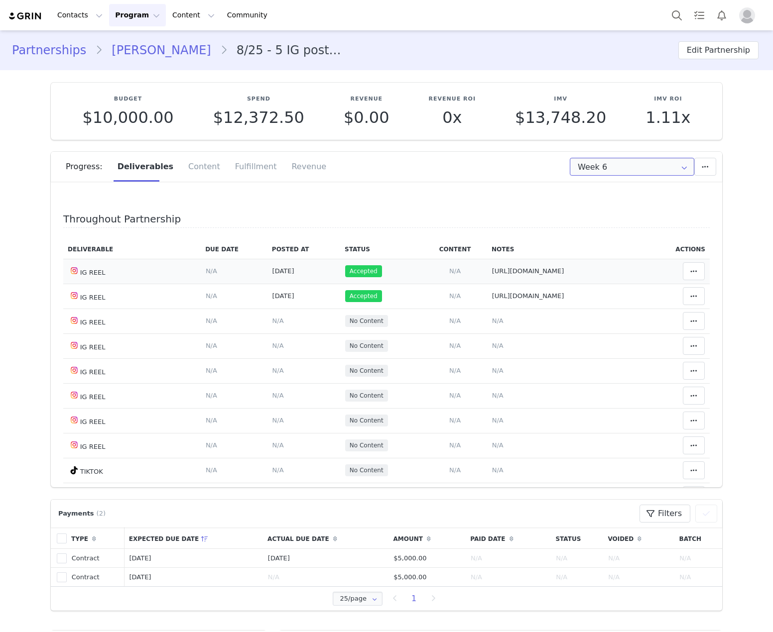
click at [620, 171] on input "Week 6" at bounding box center [632, 167] width 124 height 18
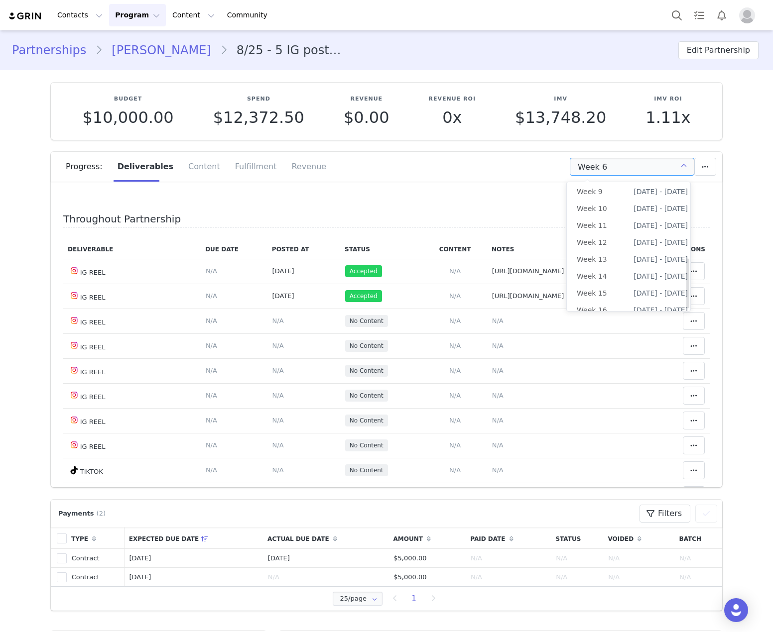
scroll to position [199, 0]
click at [628, 299] on li "All Weeks" at bounding box center [632, 307] width 131 height 17
type input "All"
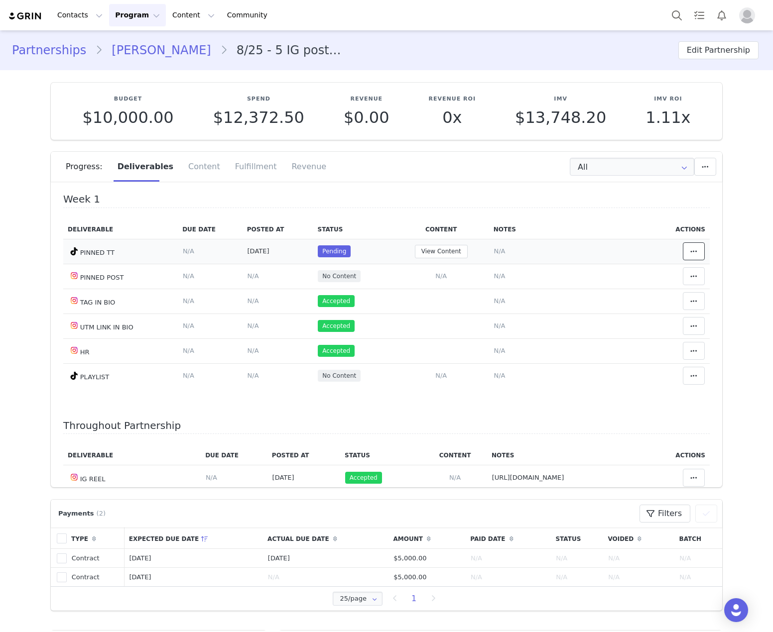
drag, startPoint x: 688, startPoint y: 257, endPoint x: 611, endPoint y: 279, distance: 79.6
click at [688, 257] on button at bounding box center [694, 251] width 22 height 18
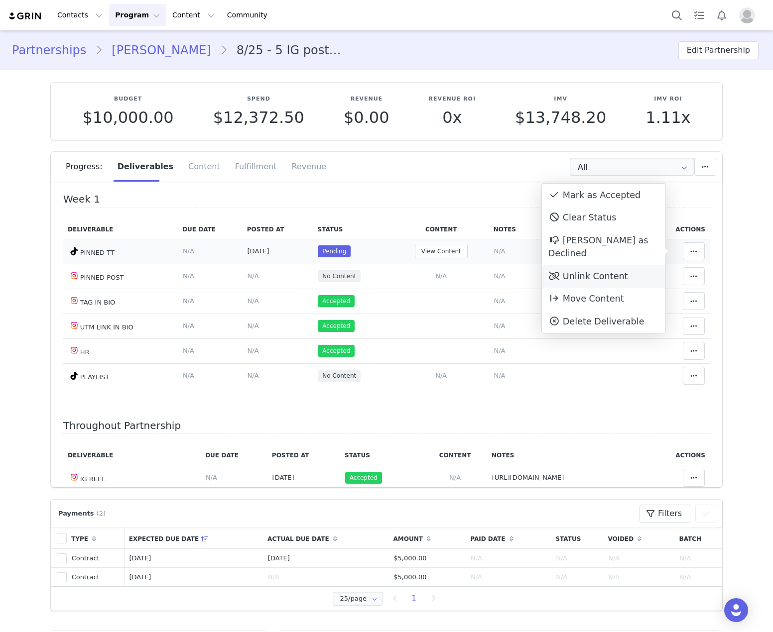
click at [622, 265] on div "Unlink Content" at bounding box center [603, 276] width 123 height 23
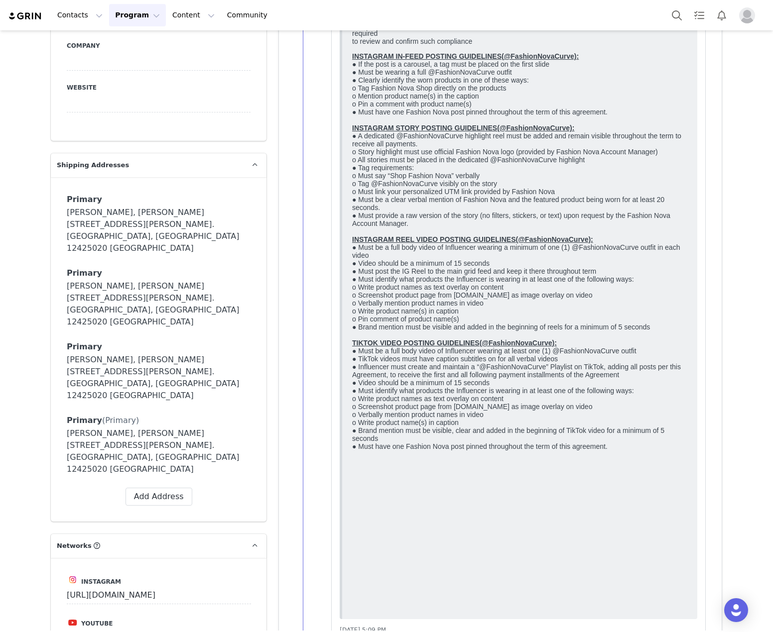
scroll to position [1643, 0]
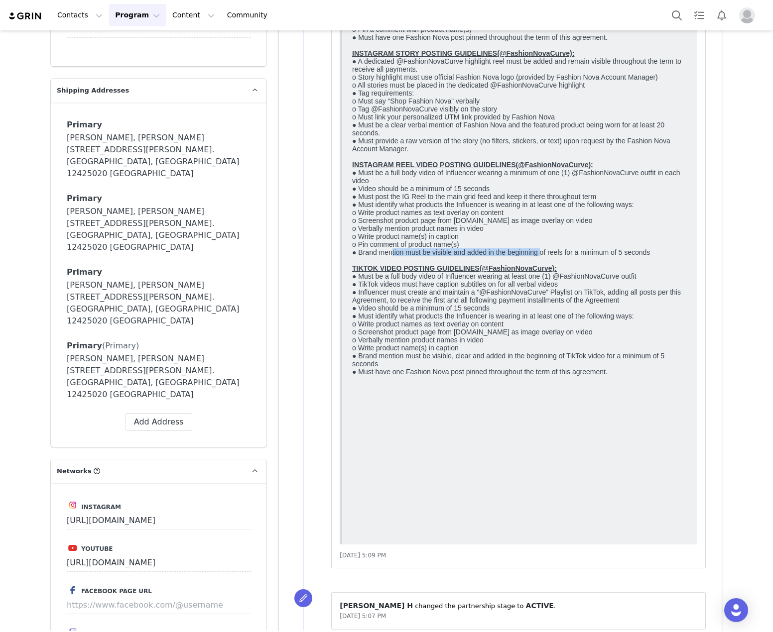
drag, startPoint x: 391, startPoint y: 375, endPoint x: 540, endPoint y: 375, distance: 149.4
click at [540, 375] on p "INSTAGRAM IN-FEED POSTING GUIDELINES(@FashionNovaCurve): ● If the post is a car…" at bounding box center [519, 177] width 335 height 398
drag, startPoint x: 565, startPoint y: 374, endPoint x: 617, endPoint y: 373, distance: 52.3
click at [617, 373] on p "INSTAGRAM IN-FEED POSTING GUIDELINES(@FashionNovaCurve): ● If the post is a car…" at bounding box center [519, 177] width 335 height 398
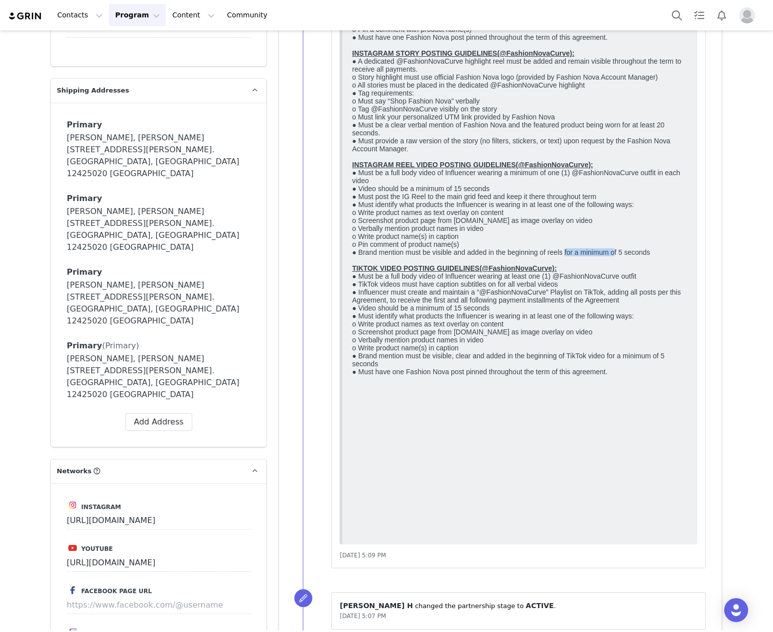
click at [617, 373] on p "INSTAGRAM IN-FEED POSTING GUIDELINES(@FashionNovaCurve): ● If the post is a car…" at bounding box center [519, 177] width 335 height 398
drag, startPoint x: 563, startPoint y: 372, endPoint x: 625, endPoint y: 372, distance: 62.2
click at [625, 372] on p "INSTAGRAM IN-FEED POSTING GUIDELINES(@FashionNovaCurve): ● If the post is a car…" at bounding box center [519, 177] width 335 height 398
click at [625, 373] on p "INSTAGRAM IN-FEED POSTING GUIDELINES(@FashionNovaCurve): ● If the post is a car…" at bounding box center [519, 177] width 335 height 398
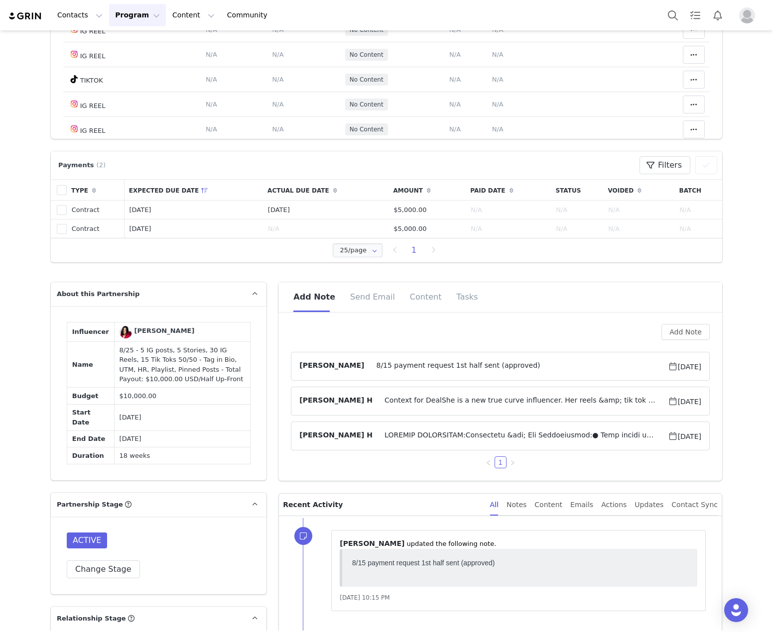
scroll to position [0, 0]
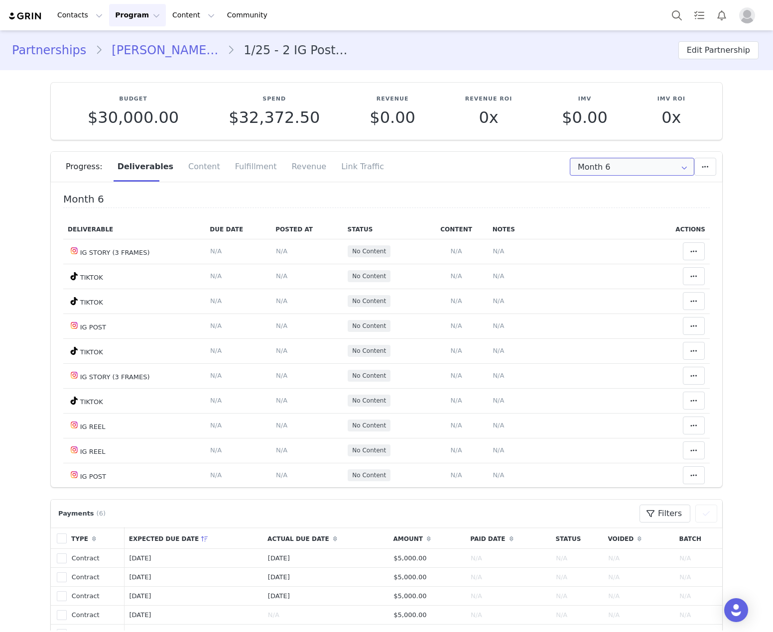
click at [630, 173] on input "Month 6" at bounding box center [632, 167] width 124 height 18
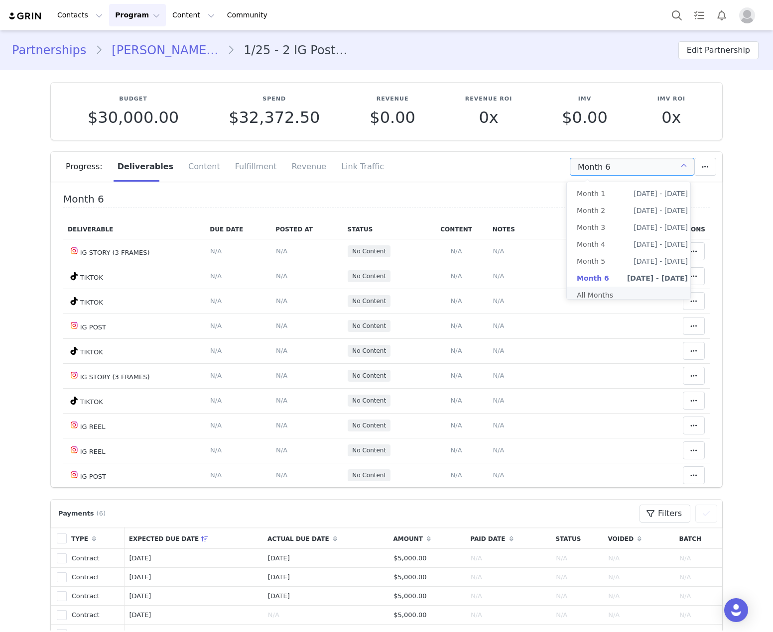
click at [631, 295] on li "All Months" at bounding box center [632, 295] width 131 height 17
type input "All"
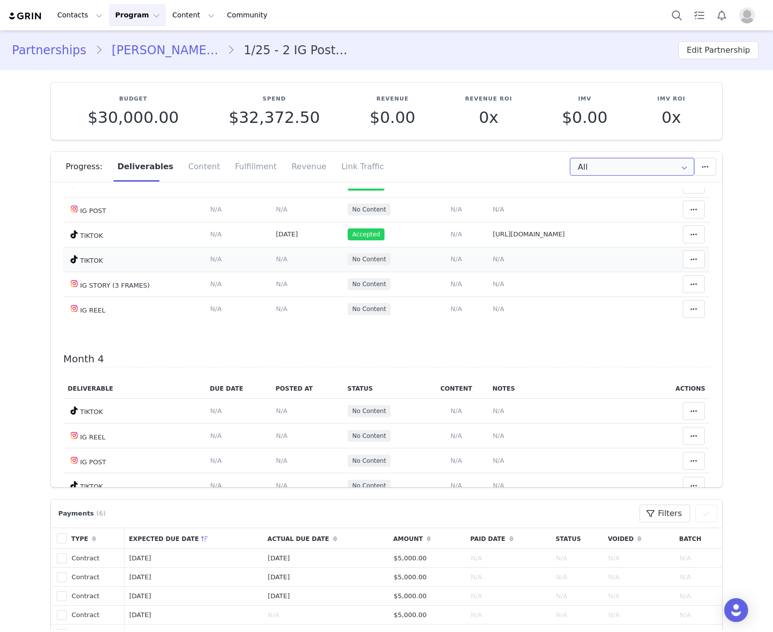
scroll to position [846, 0]
